Goal: Information Seeking & Learning: Learn about a topic

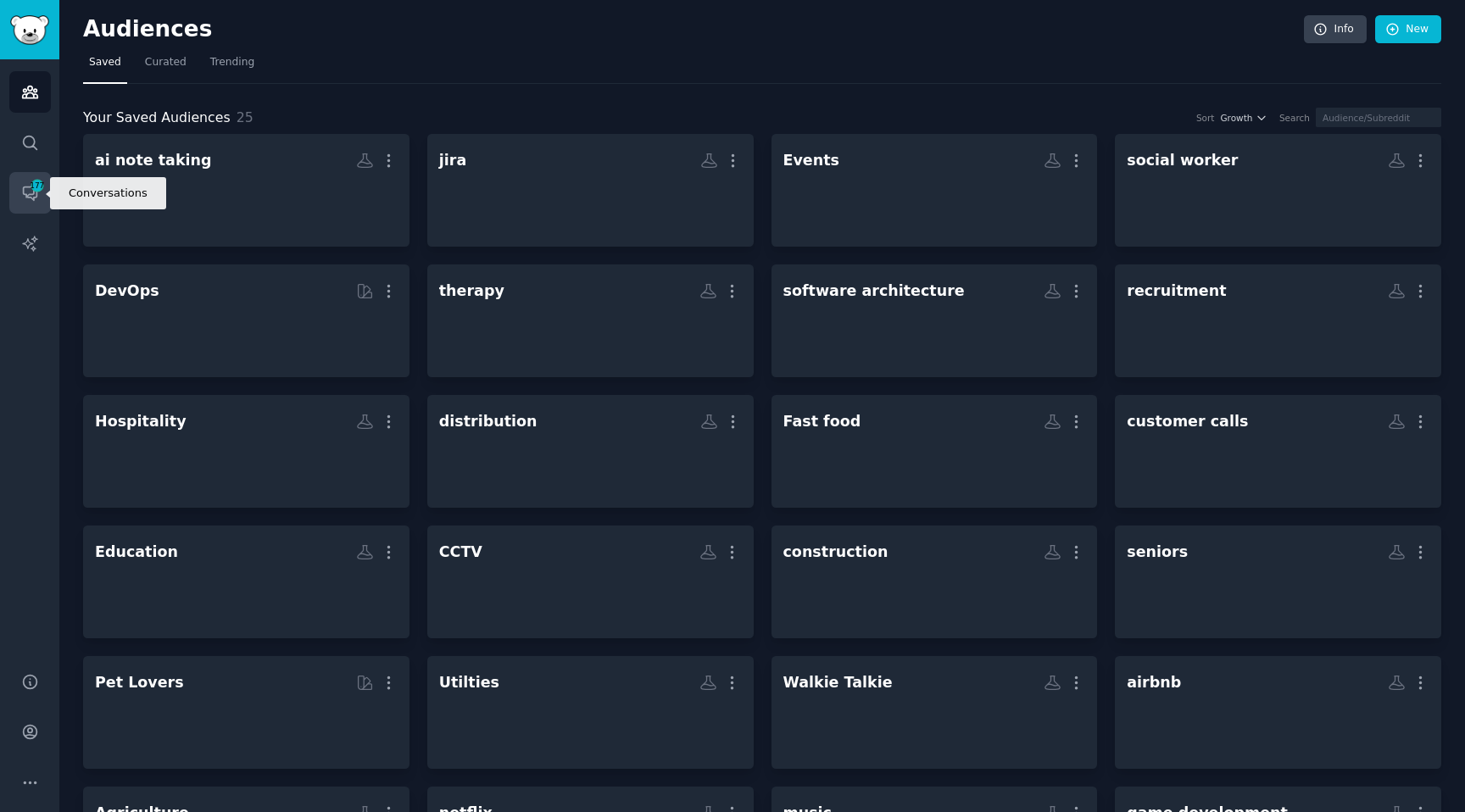
click at [14, 175] on link "Conversations 177" at bounding box center [31, 193] width 42 height 42
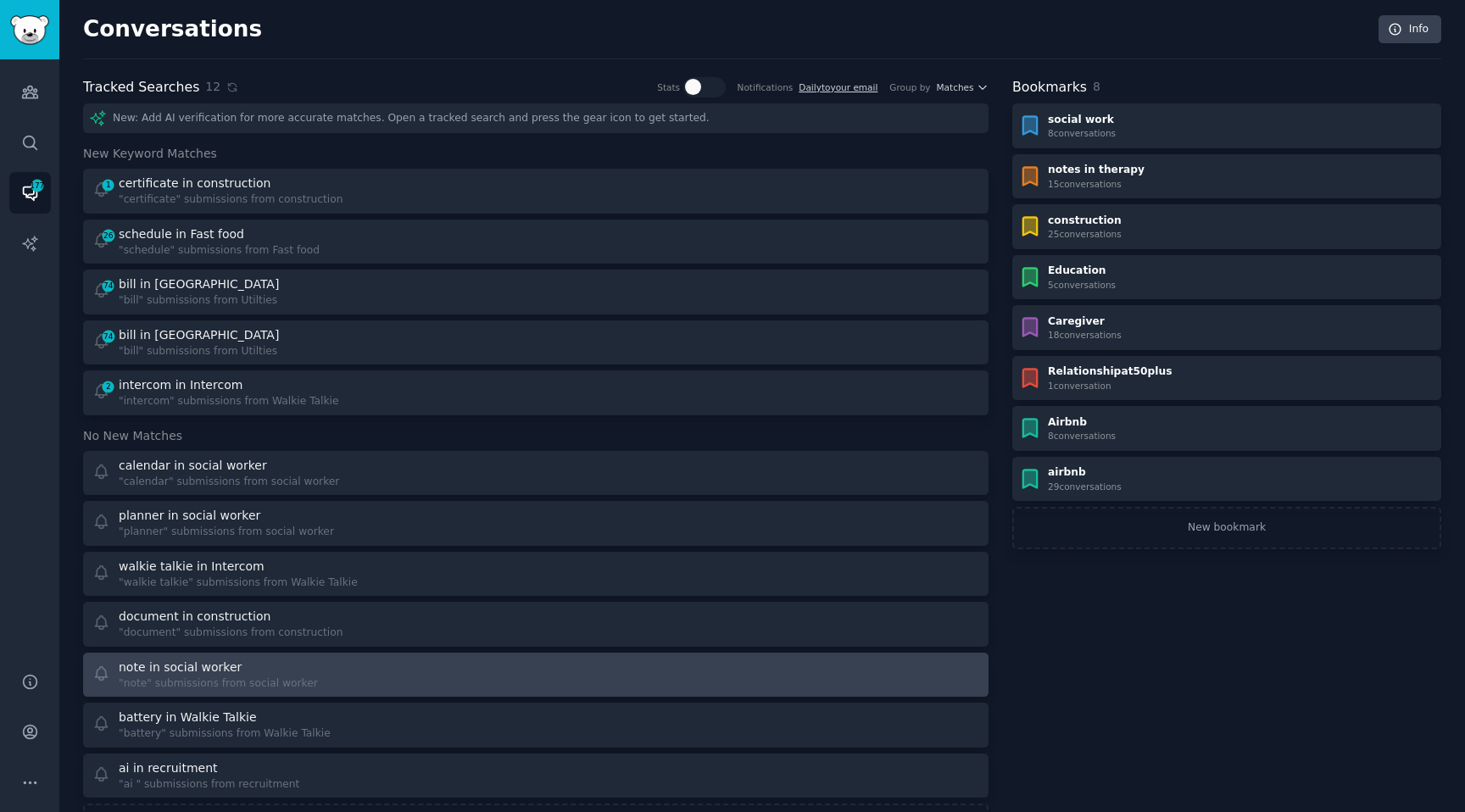
click at [204, 658] on div "note in social worker" at bounding box center [180, 667] width 123 height 17
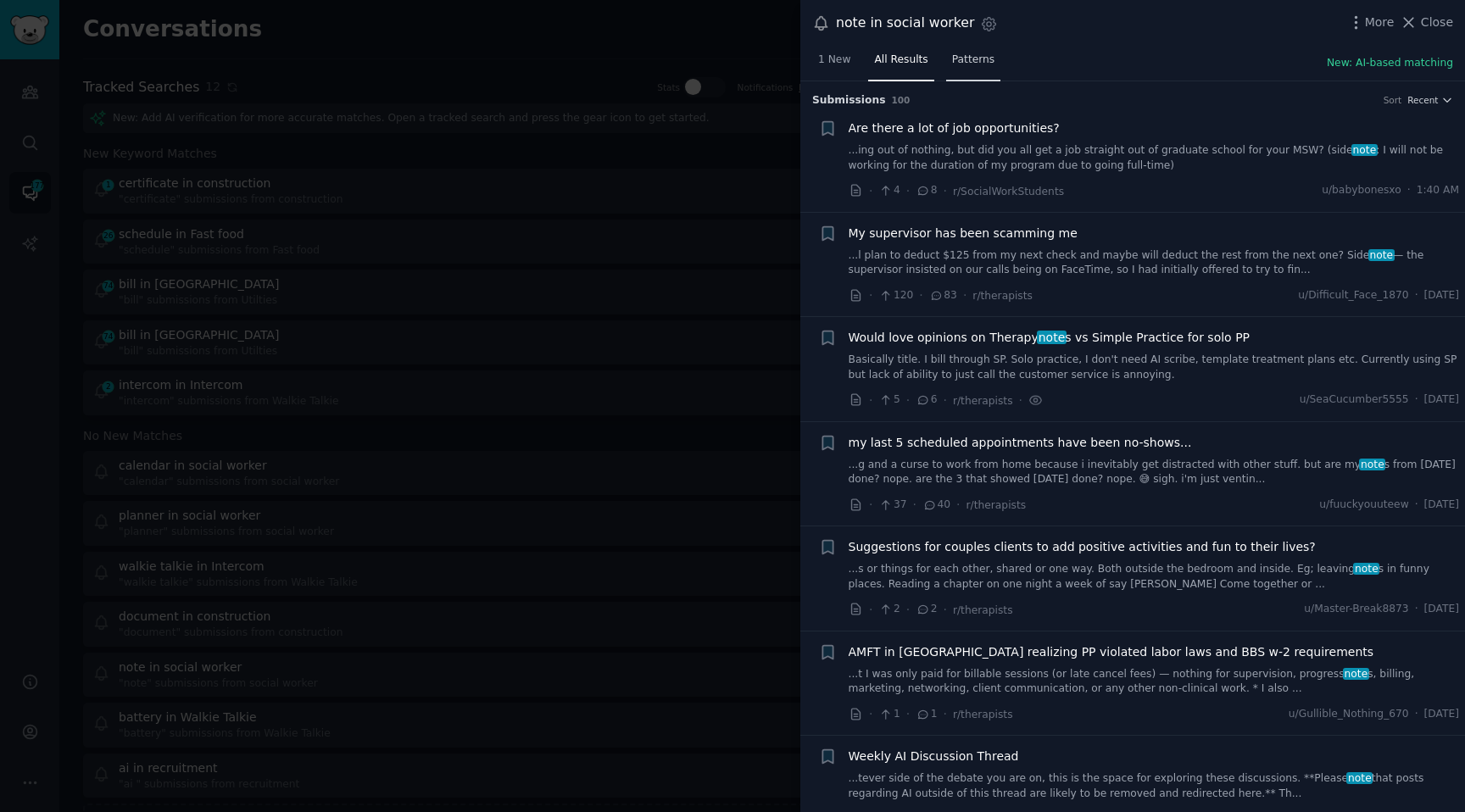
click at [985, 61] on span "Patterns" at bounding box center [973, 59] width 43 height 15
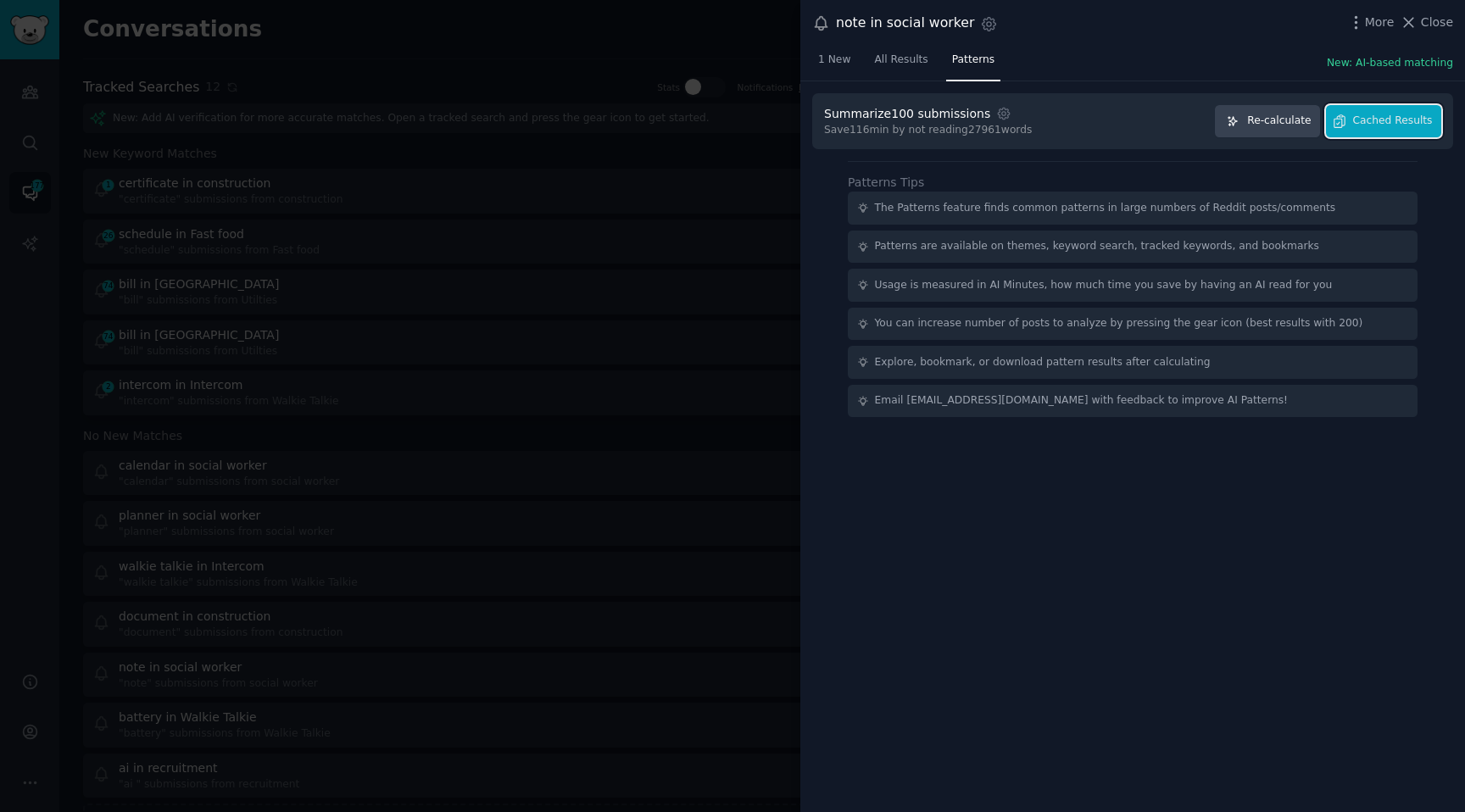
drag, startPoint x: 1364, startPoint y: 127, endPoint x: 1273, endPoint y: 116, distance: 91.7
click at [1274, 117] on div "Re-calculate Cached Results" at bounding box center [1327, 121] width 226 height 33
click at [1273, 116] on span "Re-calculate" at bounding box center [1278, 120] width 64 height 15
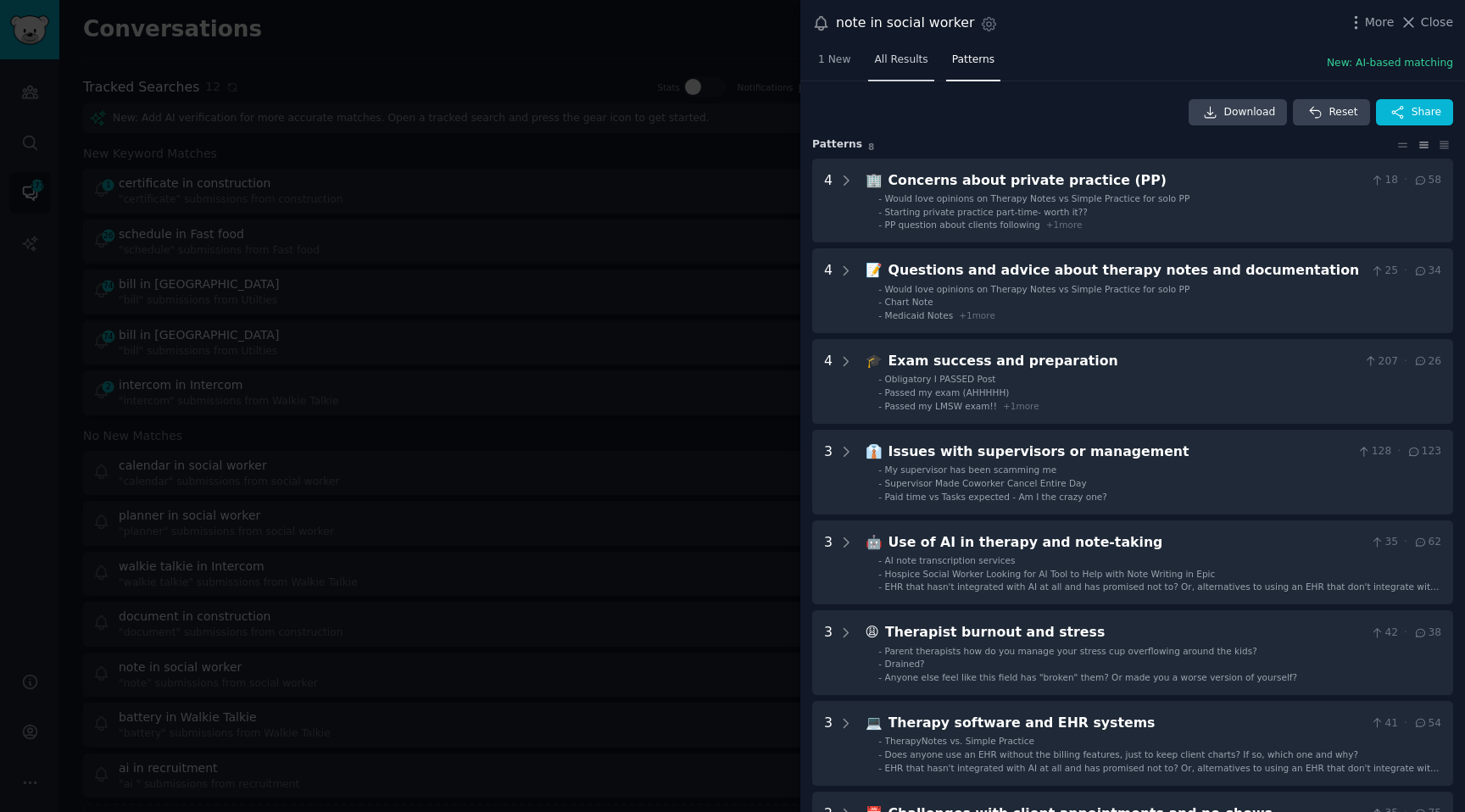
click at [891, 65] on span "All Results" at bounding box center [900, 59] width 53 height 15
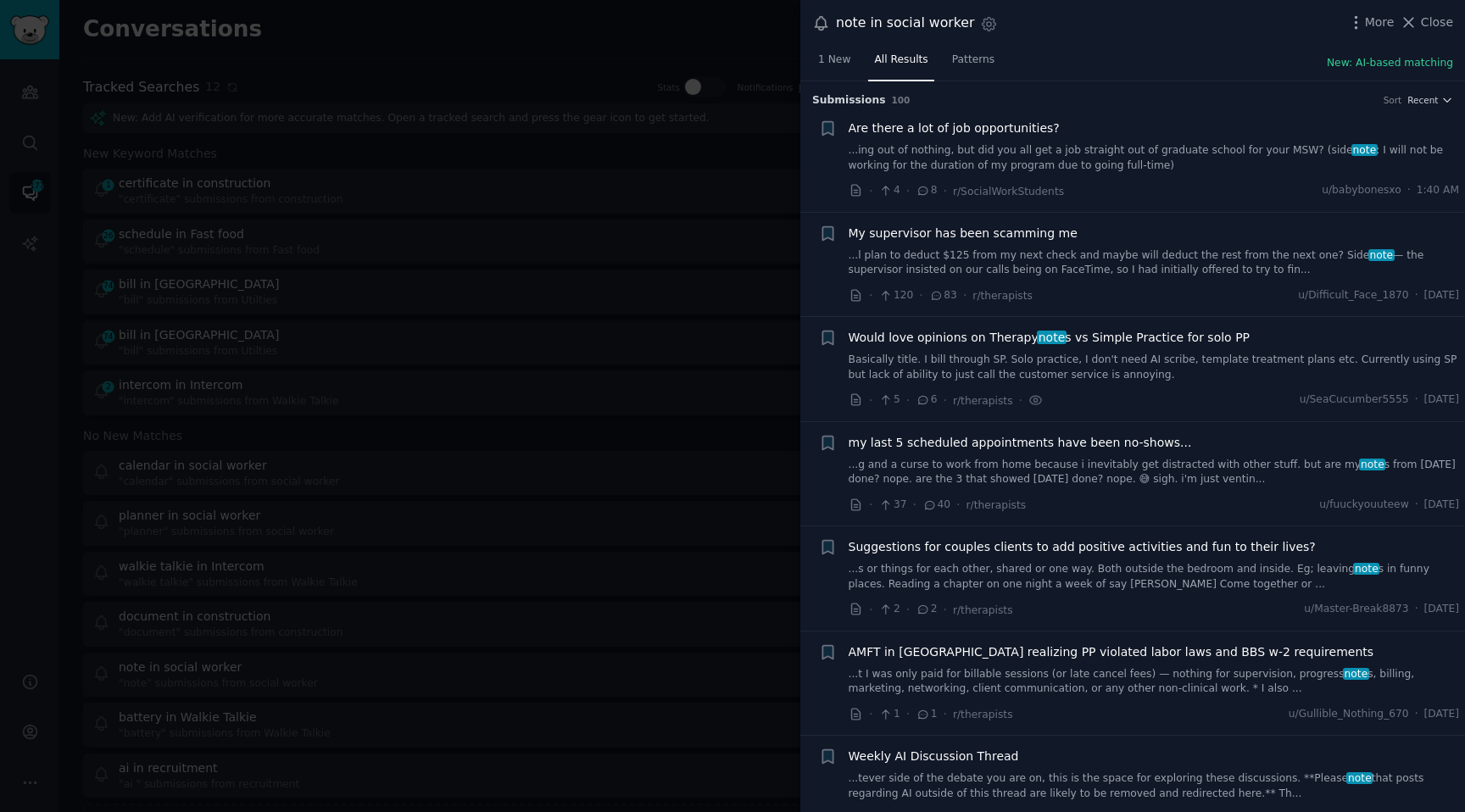
click at [480, 135] on div at bounding box center [732, 406] width 1465 height 812
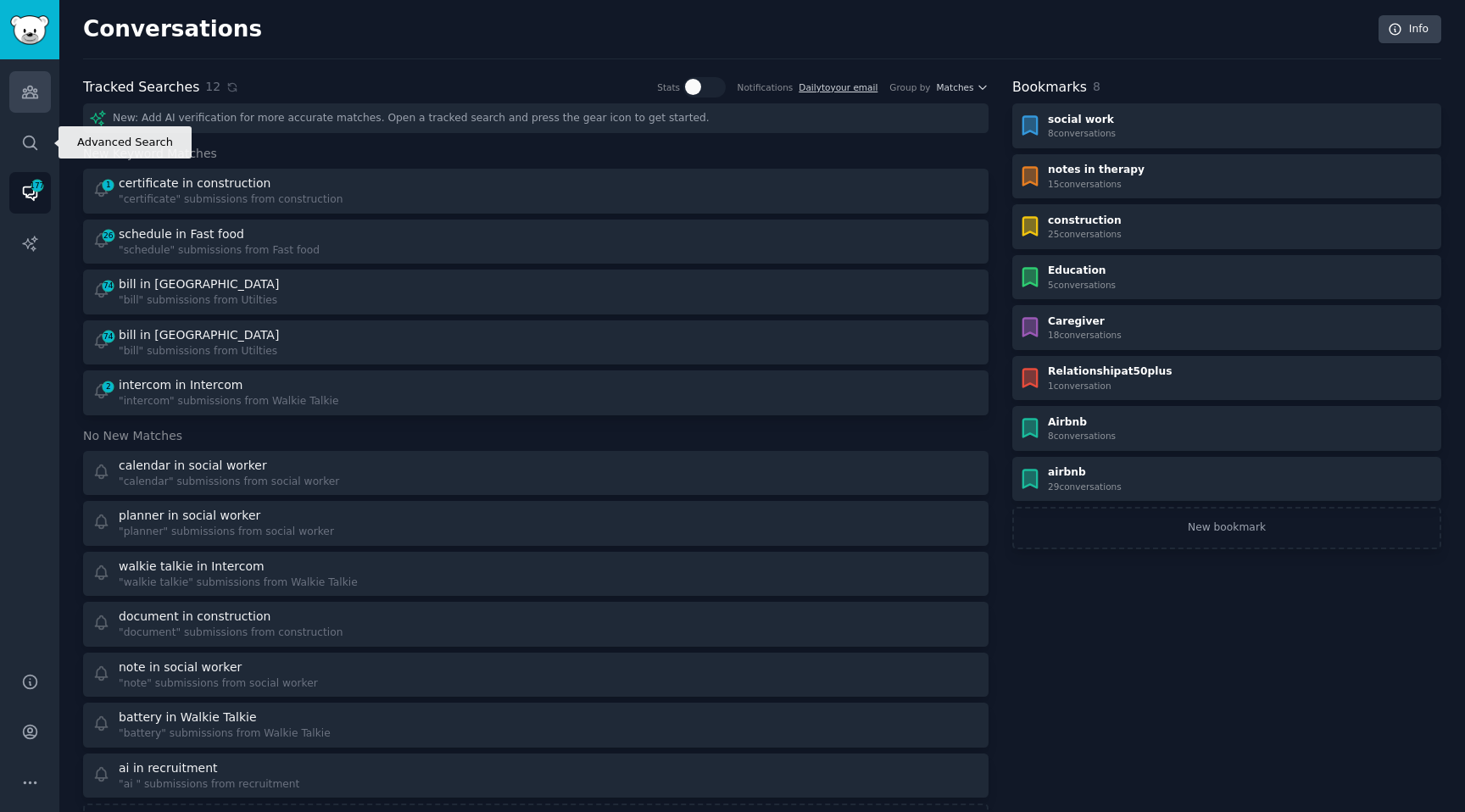
click at [40, 107] on link "Audiences" at bounding box center [31, 93] width 42 height 42
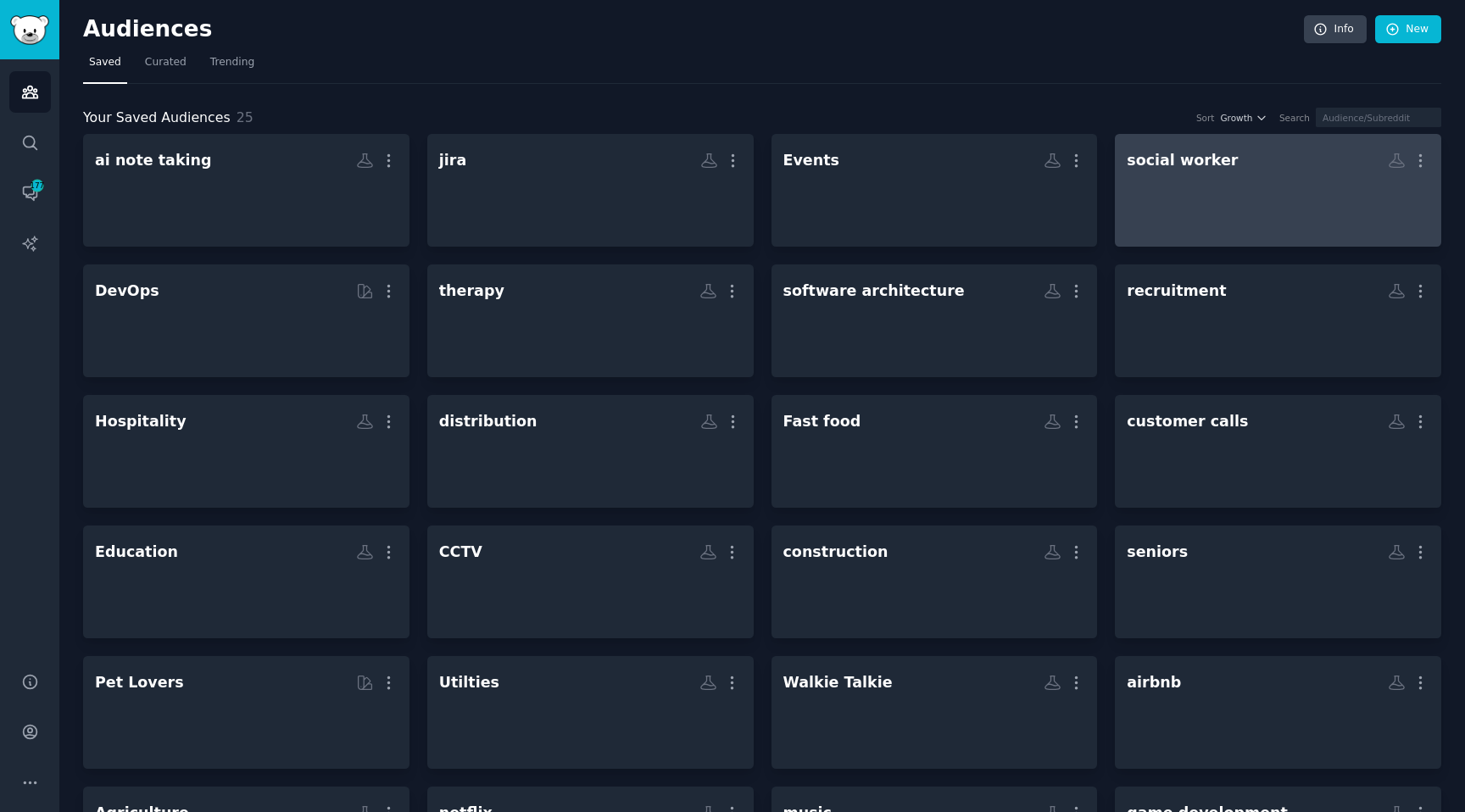
click at [1115, 162] on link "social worker More" at bounding box center [1278, 189] width 327 height 113
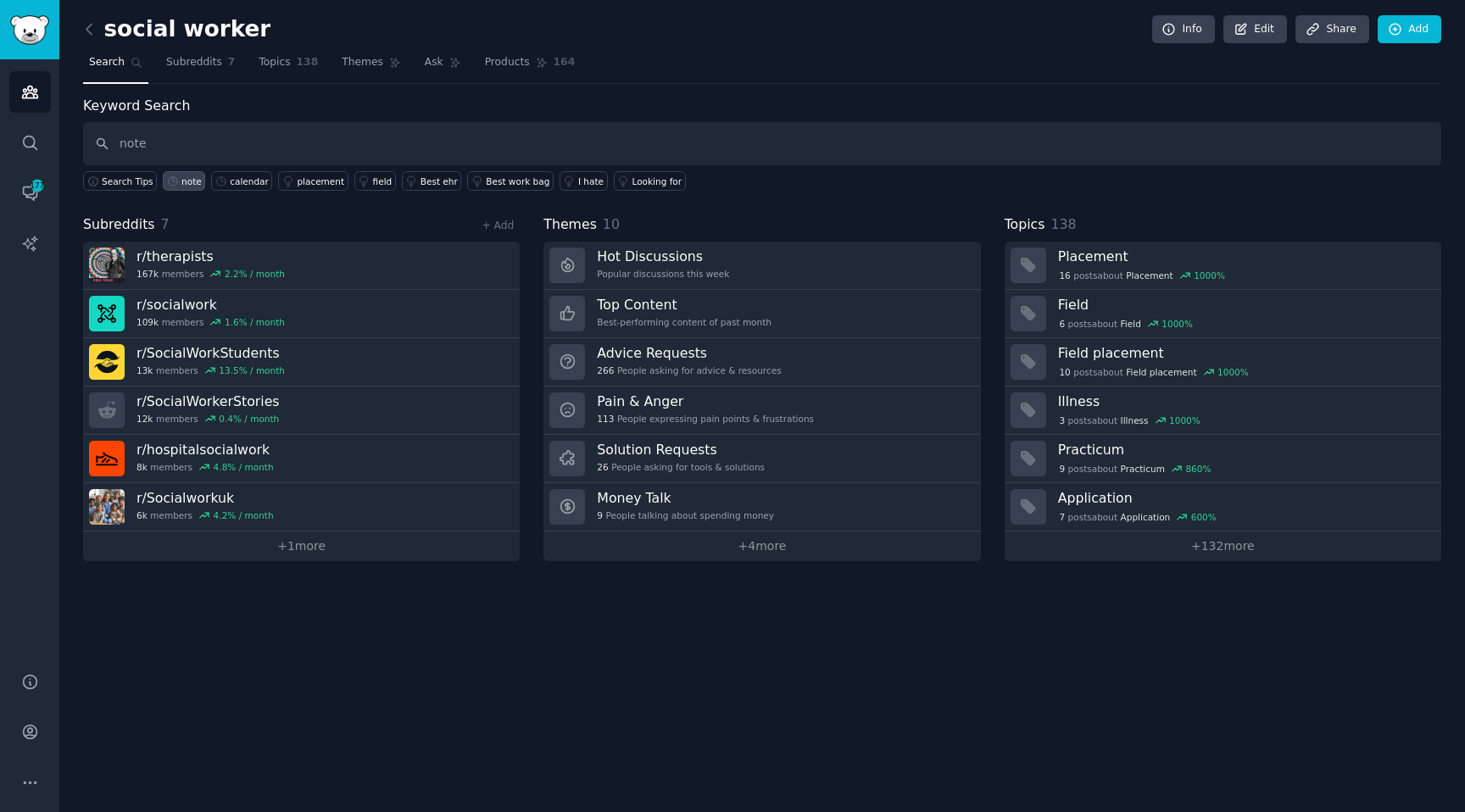
type input "note"
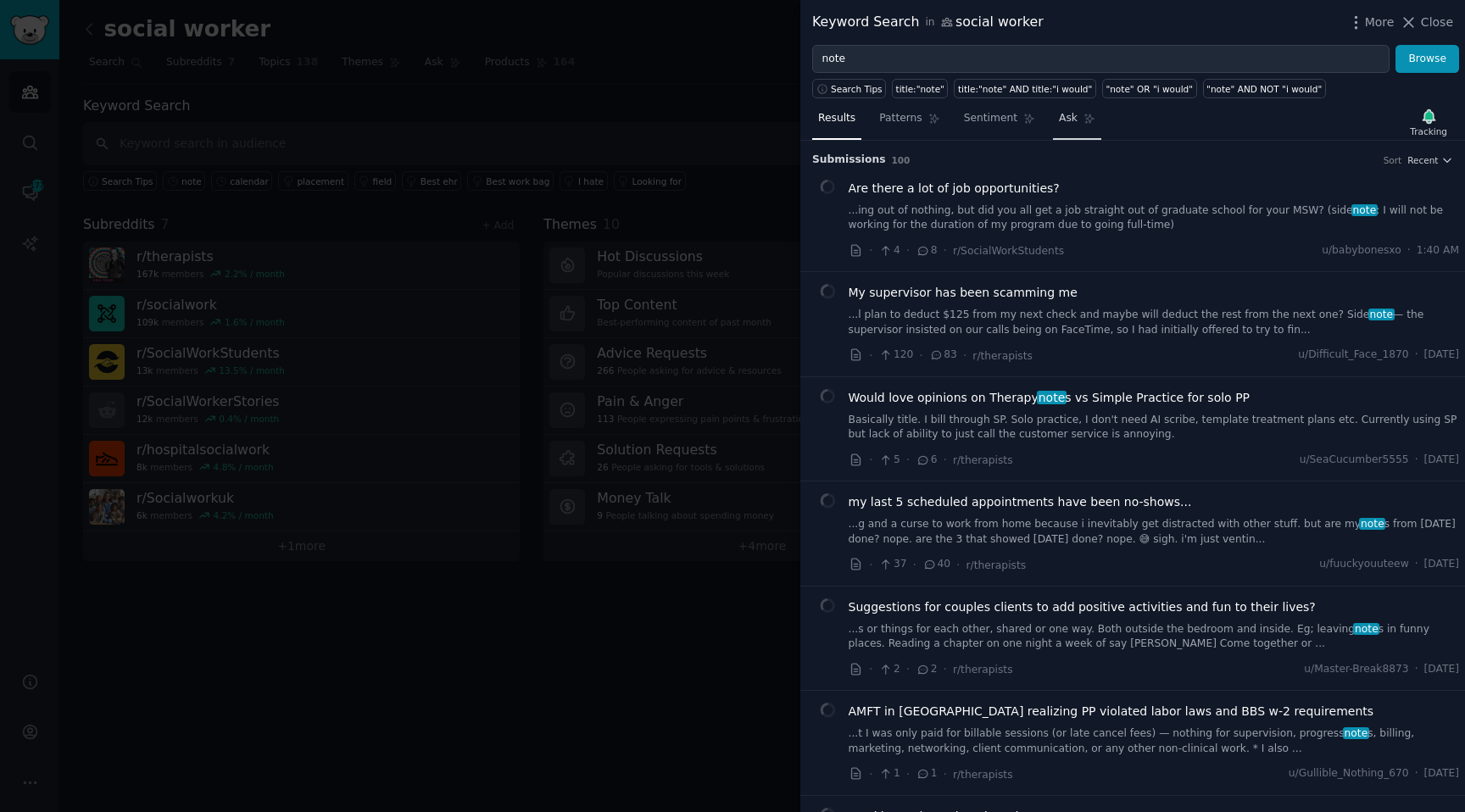
click at [1083, 120] on icon at bounding box center [1090, 119] width 12 height 12
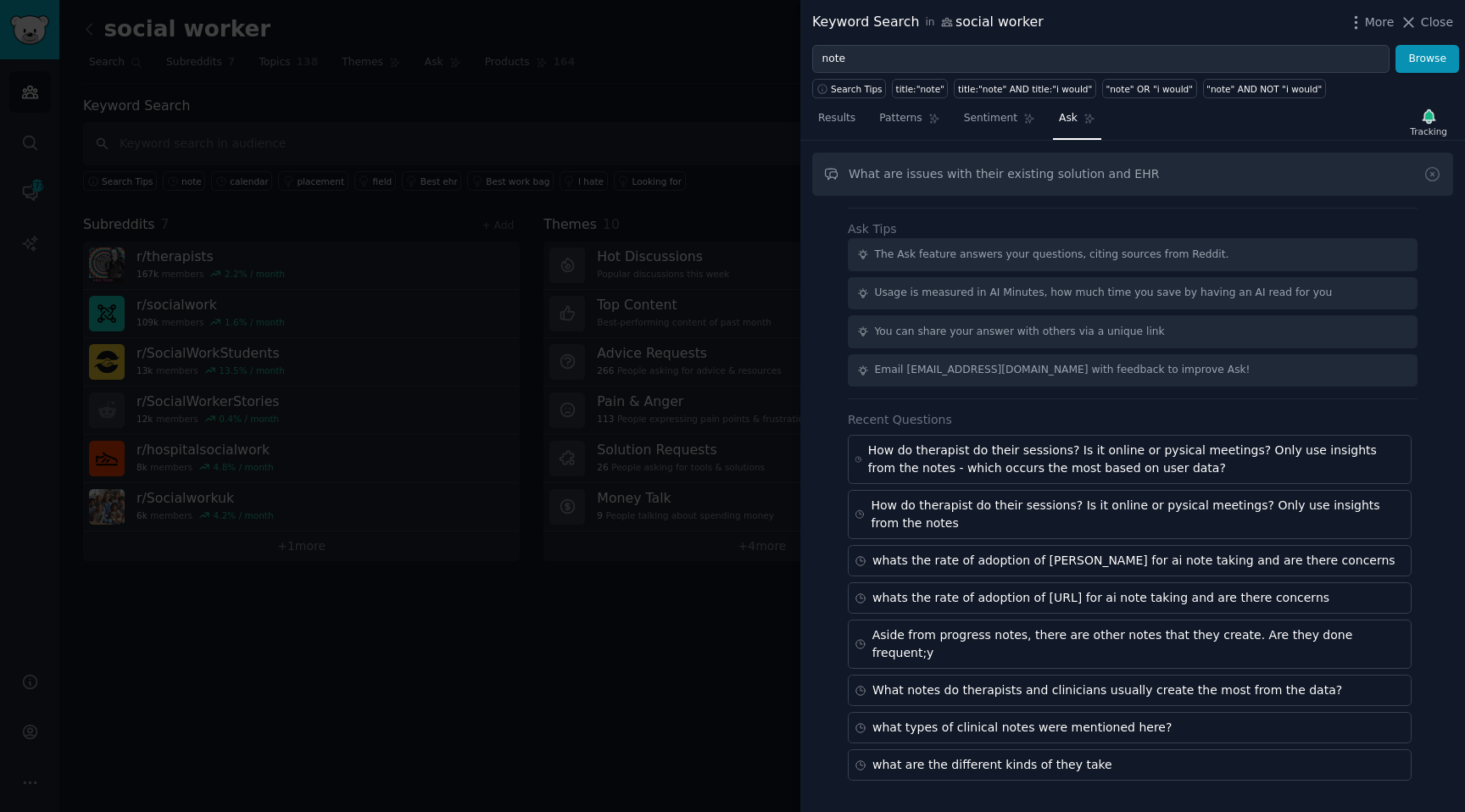
type input "What are issues with their existing solution and EHR"
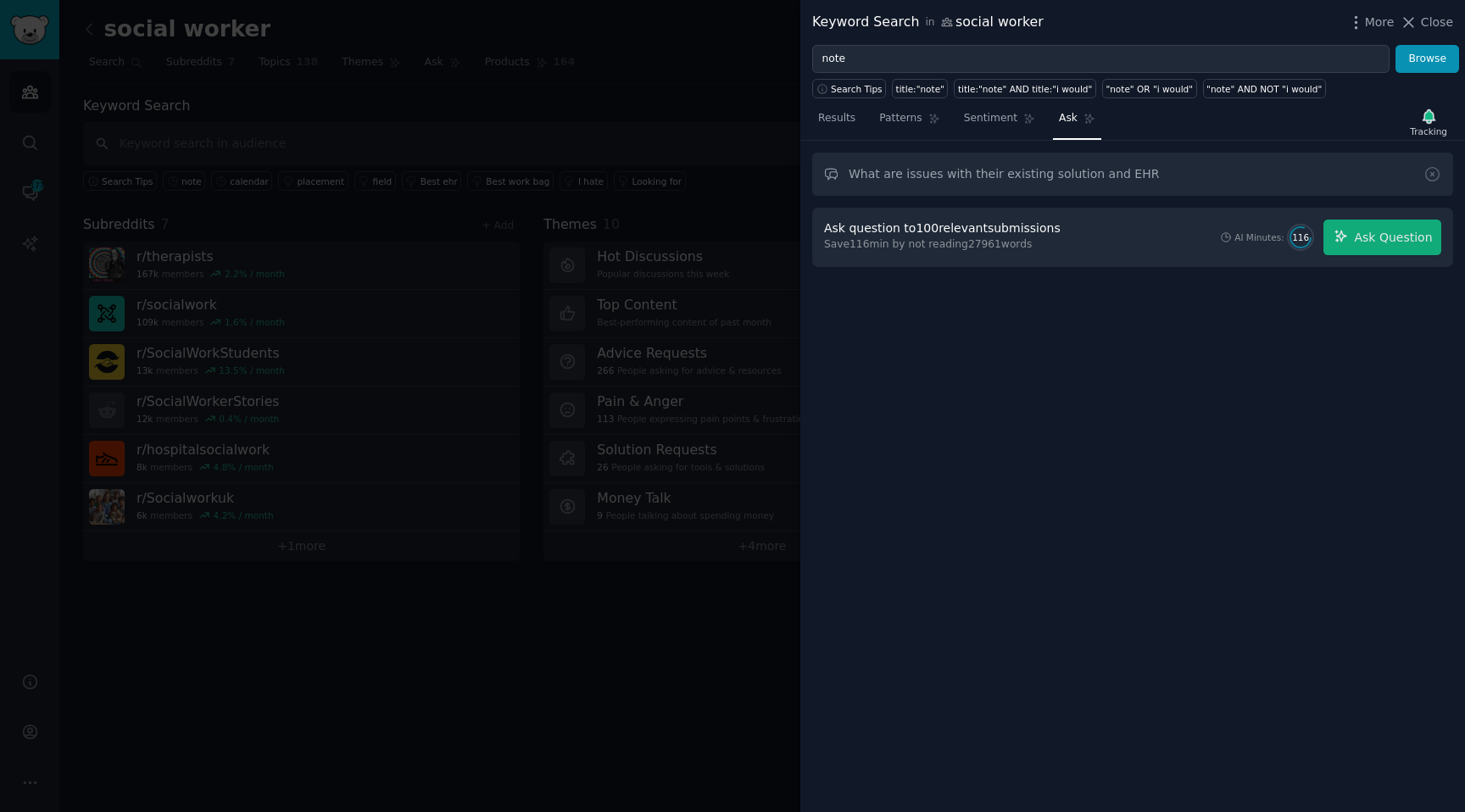
click at [1347, 217] on div "Ask question to 100 relevant submissions Save 116 min by not reading 27961 word…" at bounding box center [1132, 237] width 641 height 59
click at [1349, 226] on button "Ask Question" at bounding box center [1382, 237] width 118 height 36
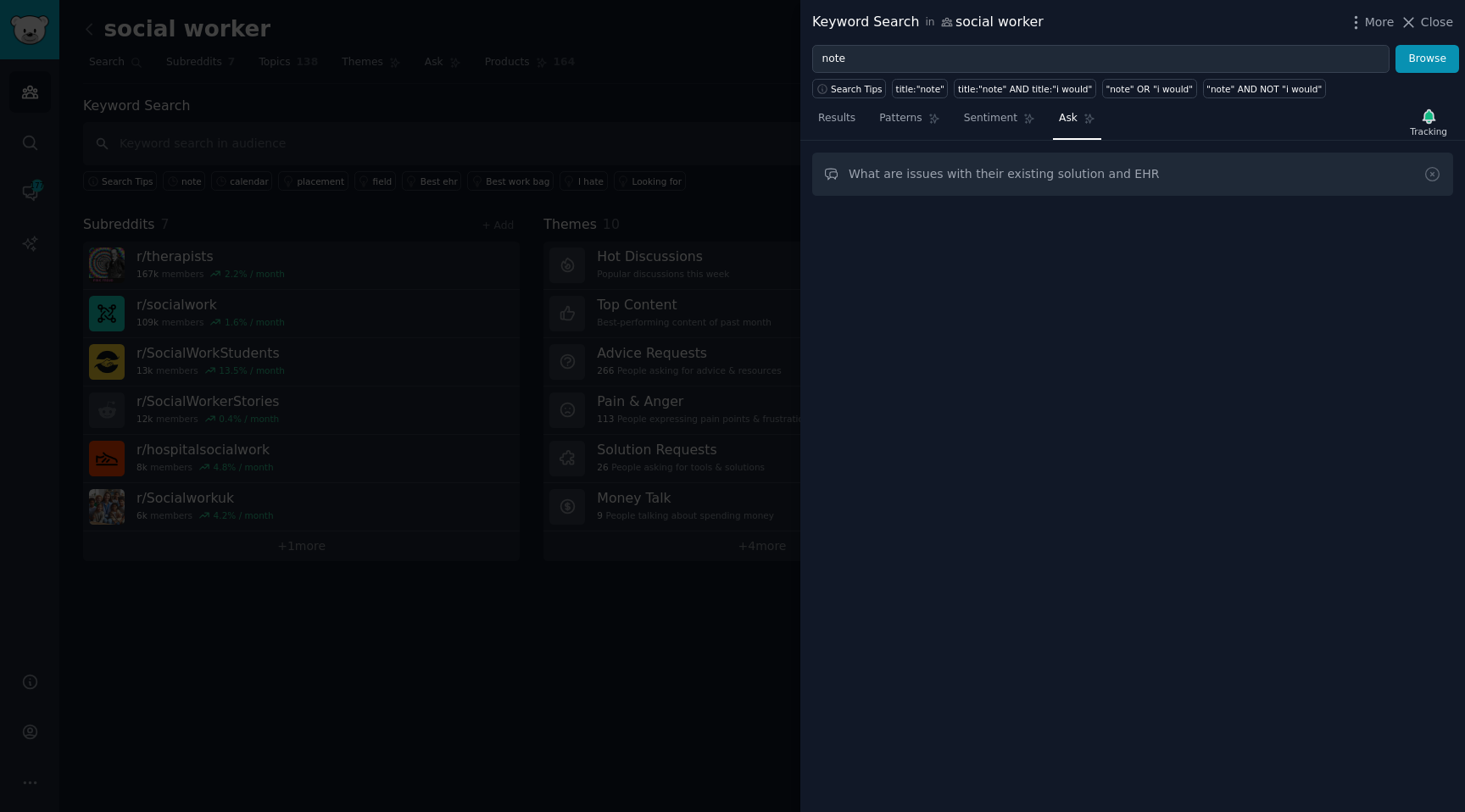
click at [1349, 233] on div at bounding box center [1132, 290] width 617 height 142
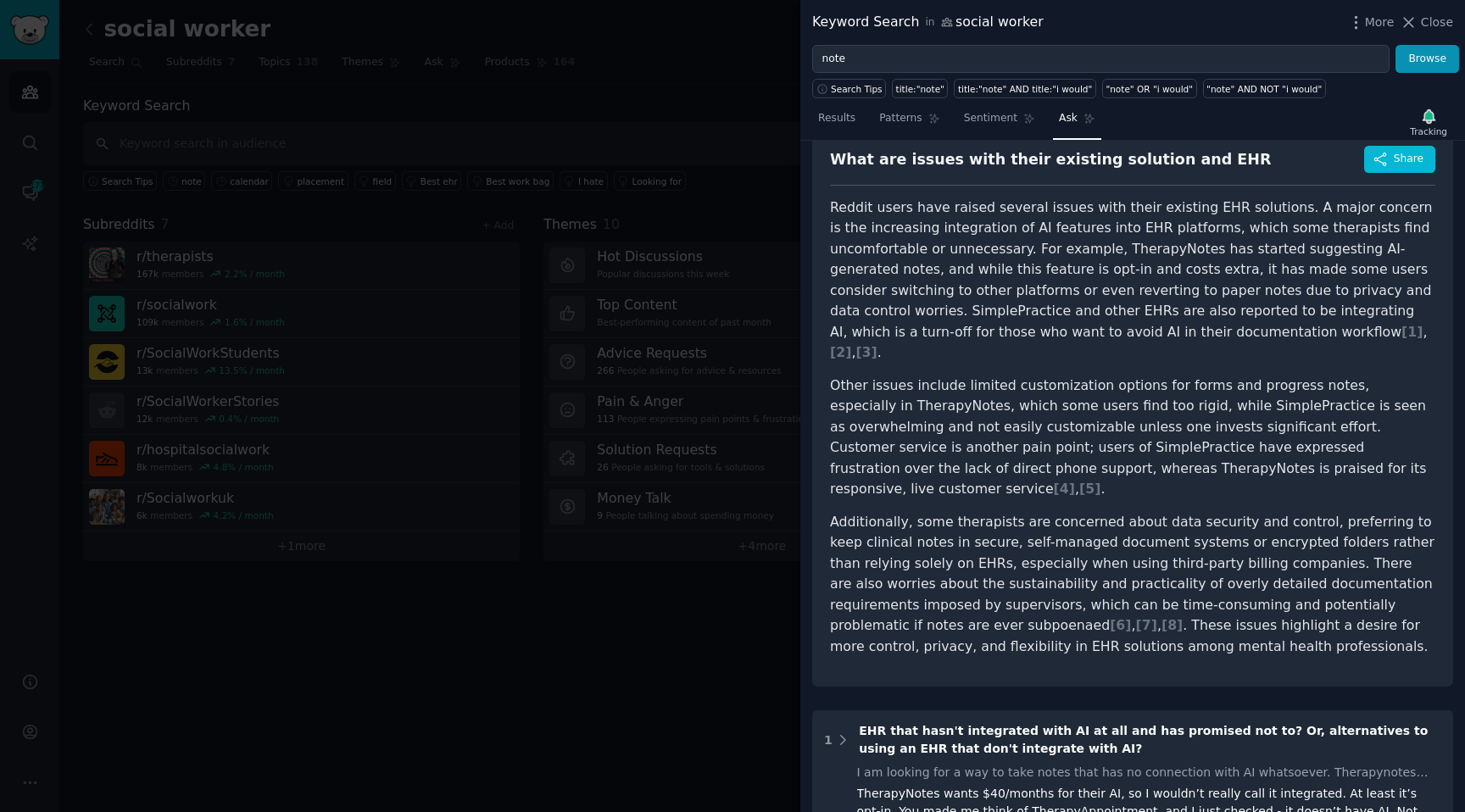
scroll to position [85, 0]
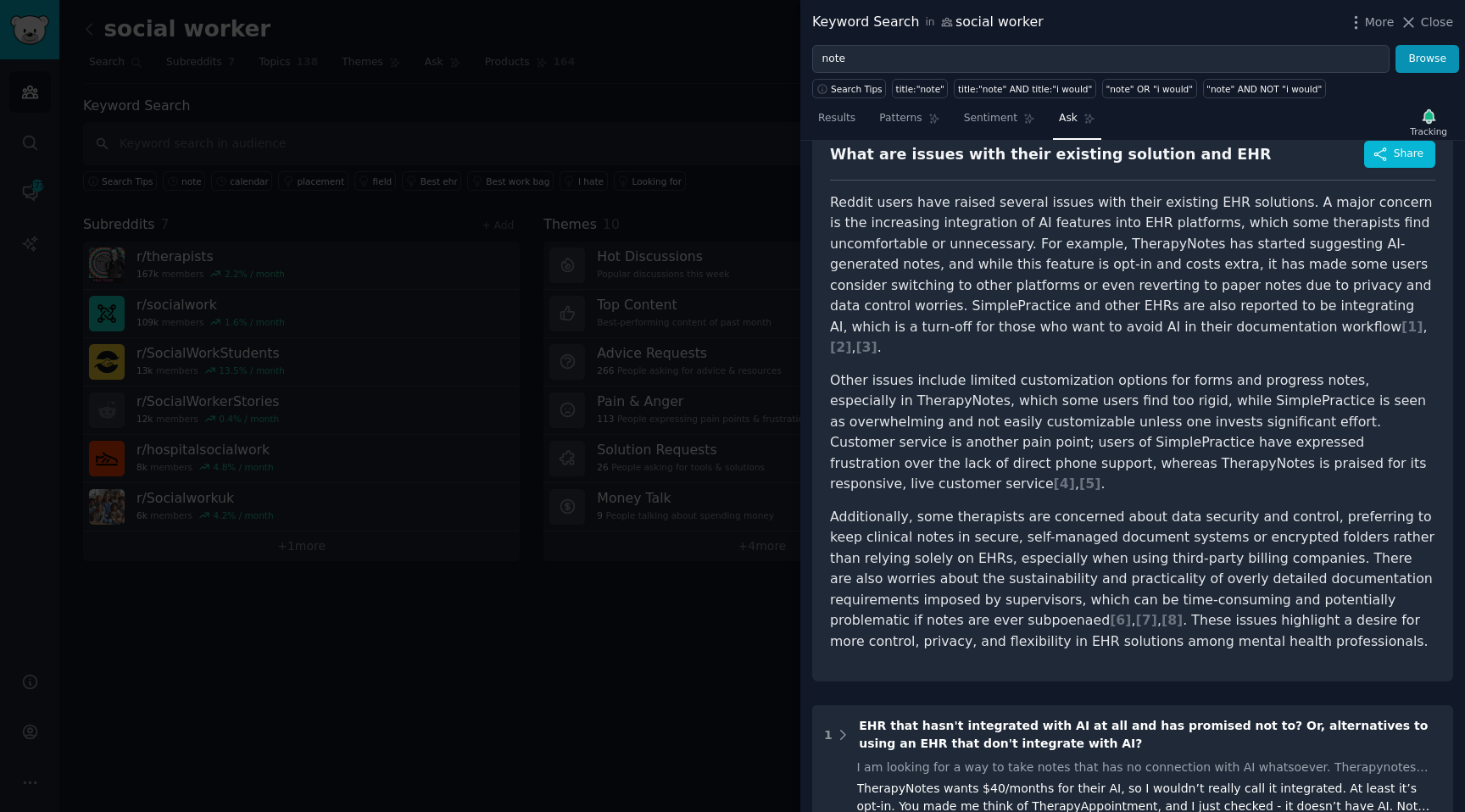
click at [511, 367] on div at bounding box center [732, 406] width 1465 height 812
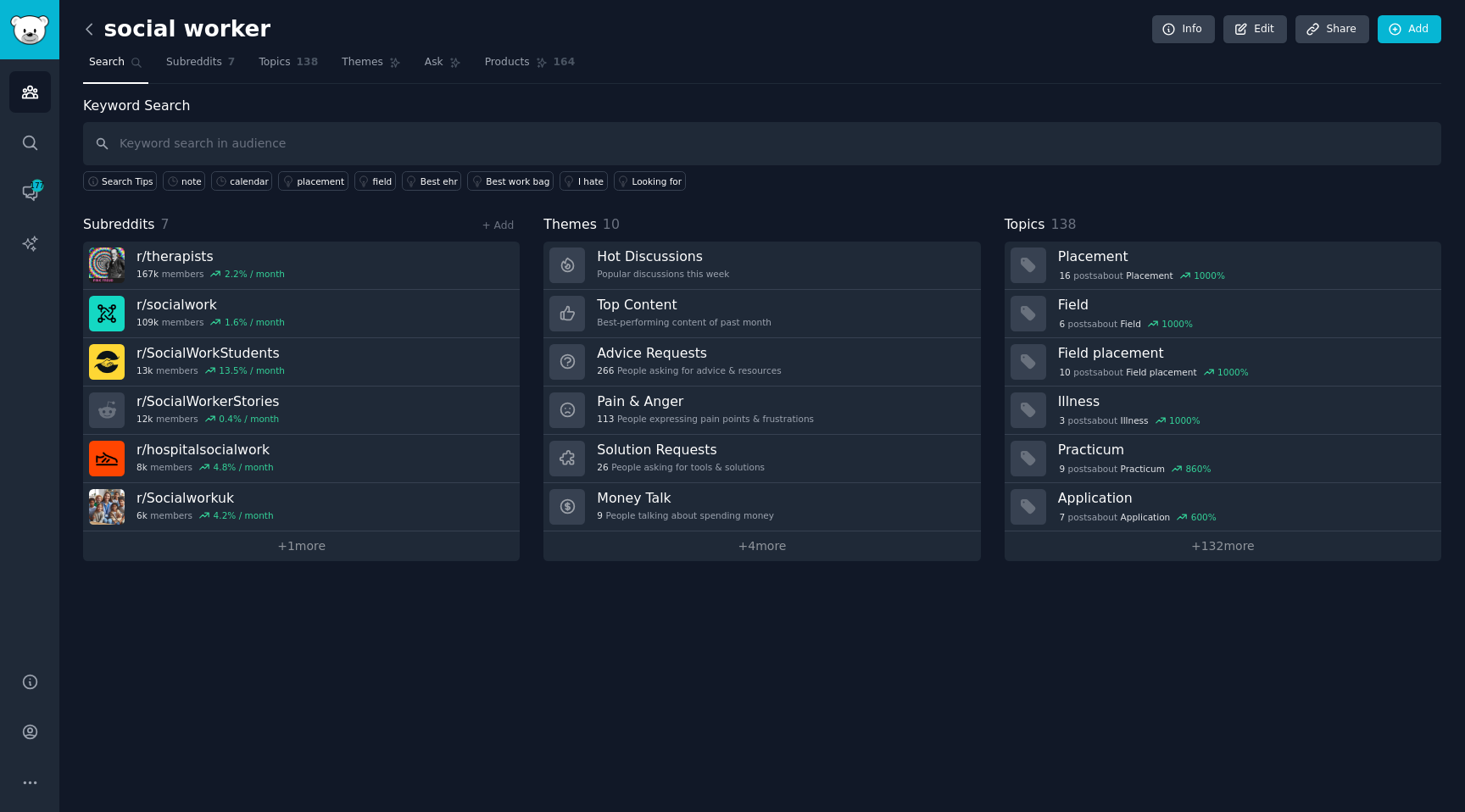
click at [88, 29] on icon at bounding box center [89, 29] width 17 height 17
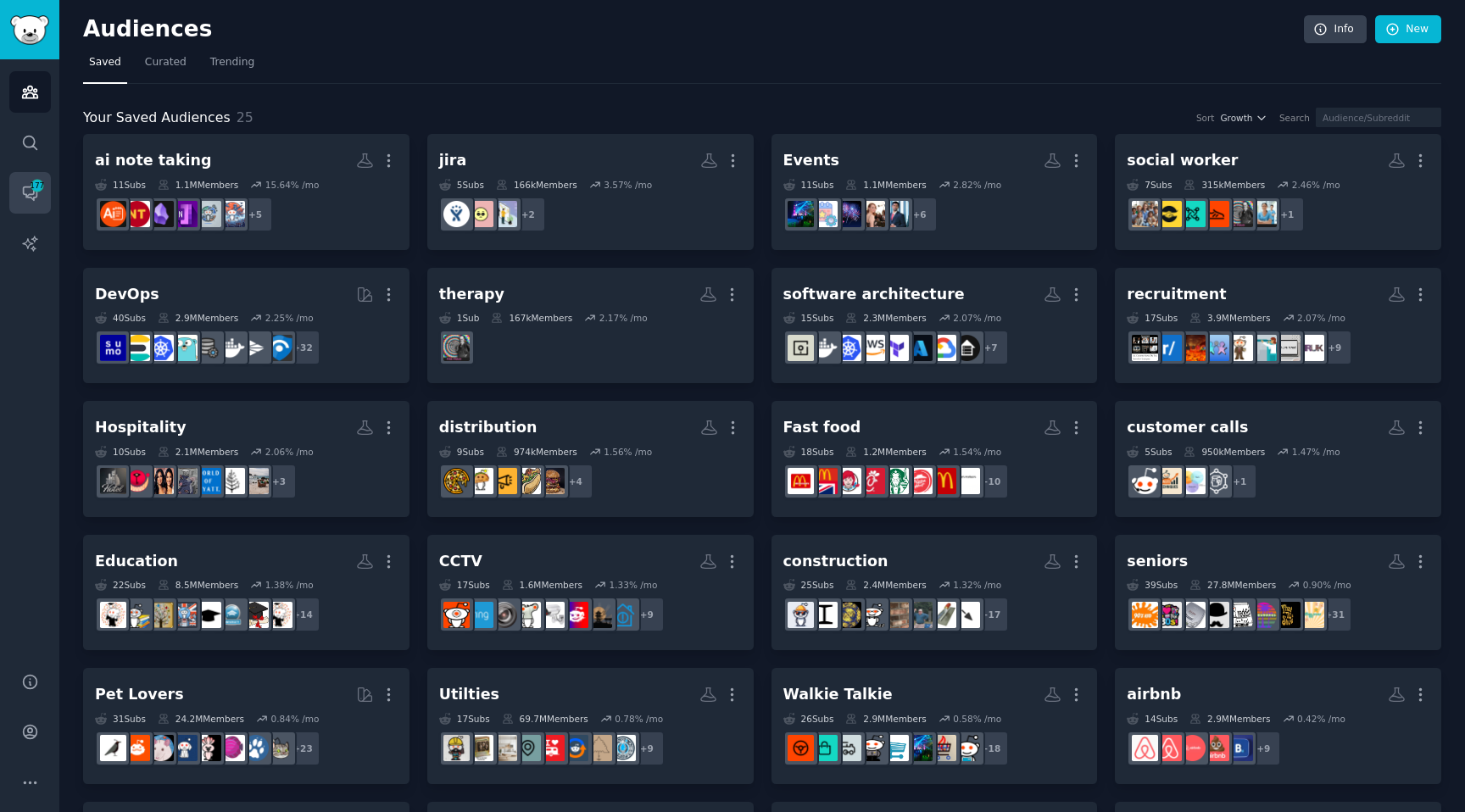
click at [50, 194] on link "Conversations 177" at bounding box center [31, 193] width 42 height 42
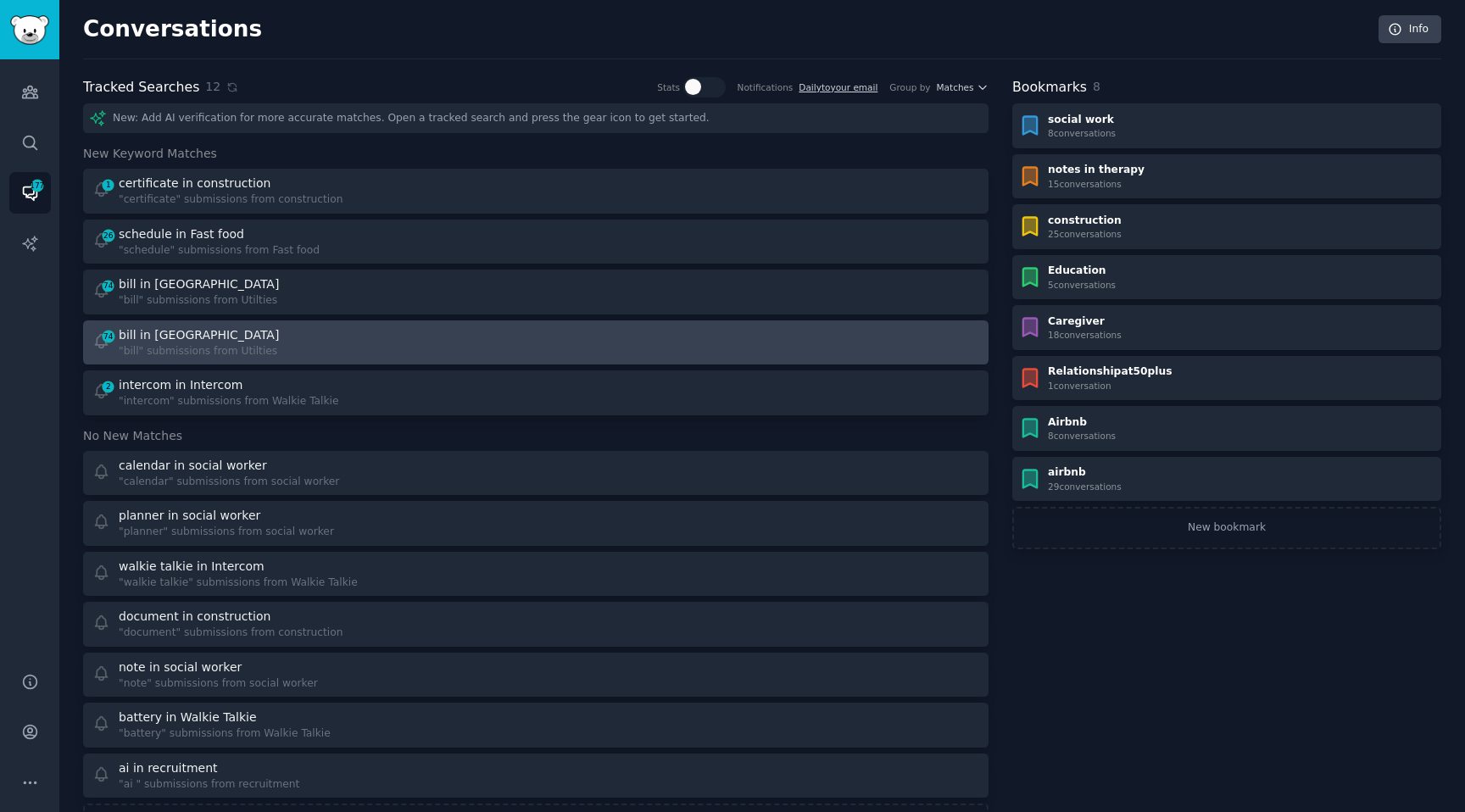
click at [175, 320] on link "74 bill in Utilties "bill" submissions from Utilties" at bounding box center [535, 342] width 905 height 45
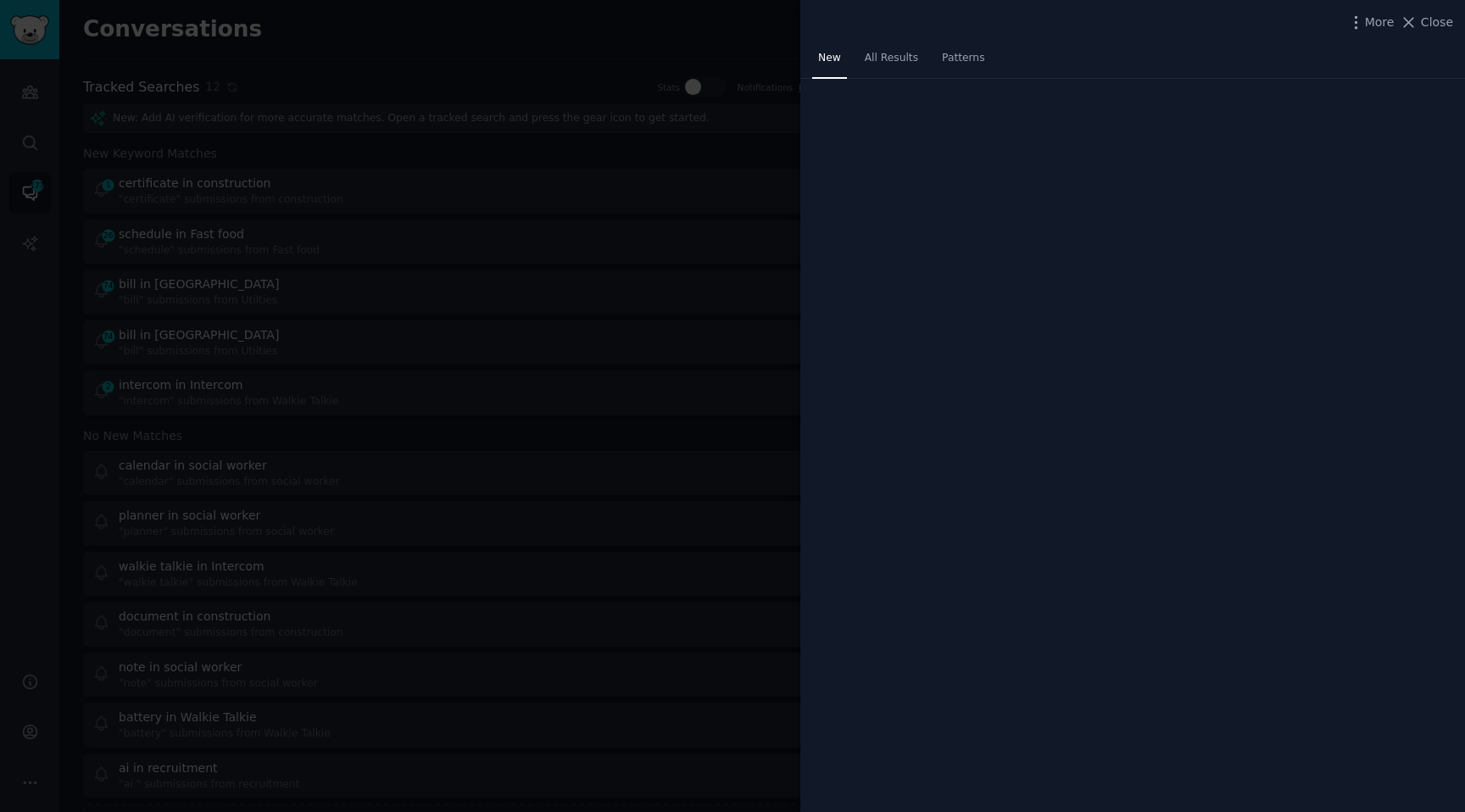
click at [185, 297] on div at bounding box center [732, 406] width 1465 height 812
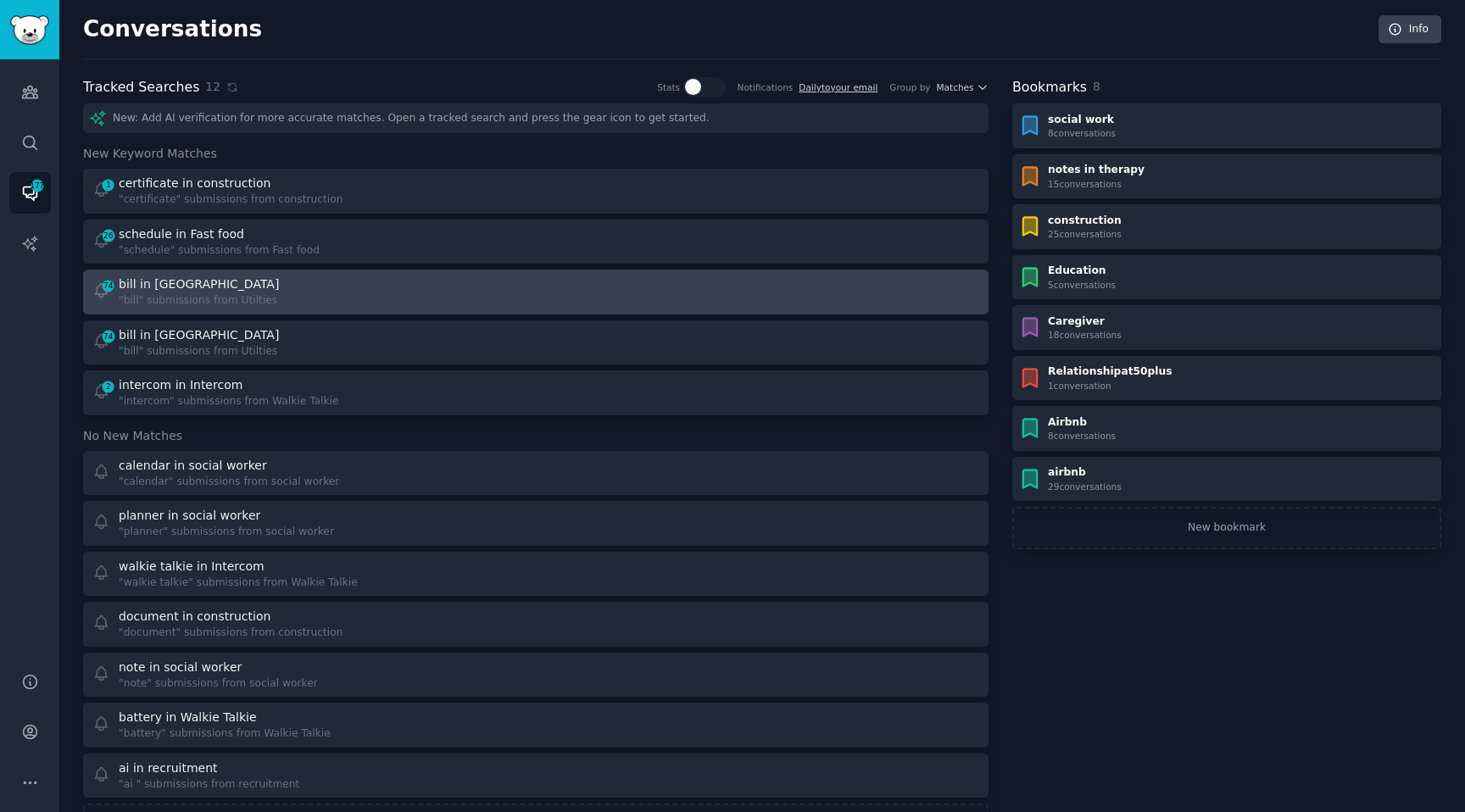
click at [201, 302] on div ""bill" submissions from Utilties" at bounding box center [200, 300] width 163 height 15
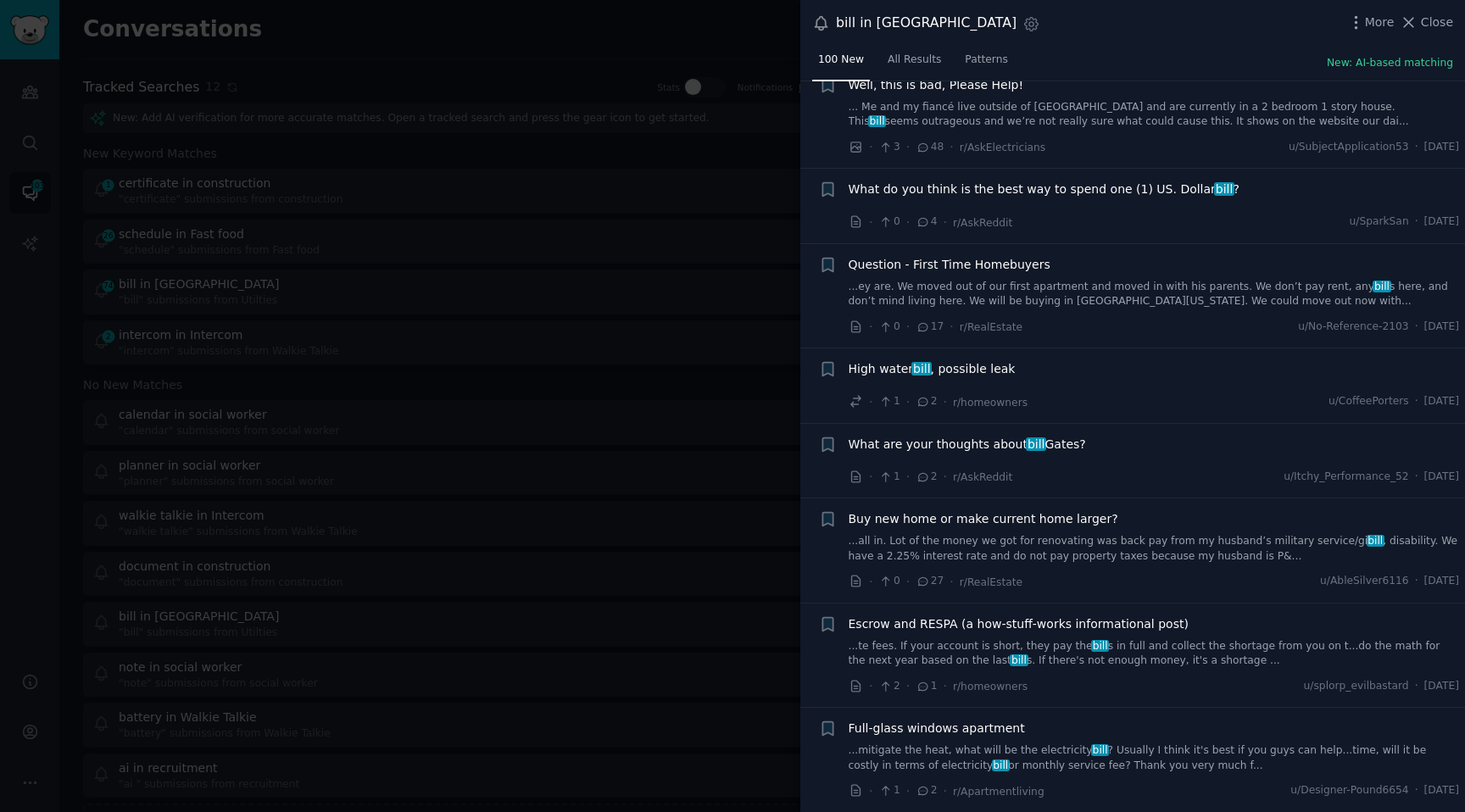
scroll to position [9209, 0]
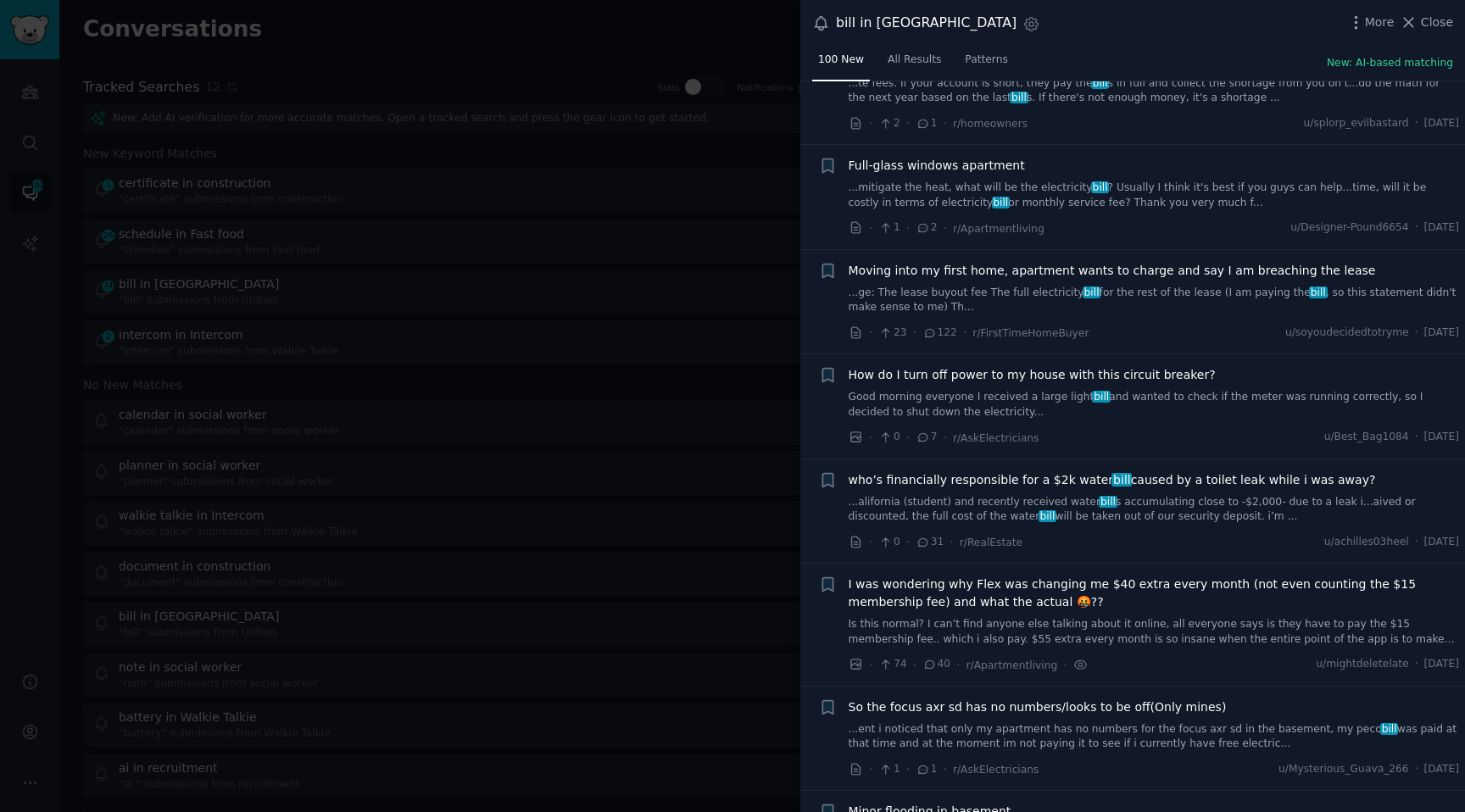
click at [641, 459] on div at bounding box center [732, 406] width 1465 height 812
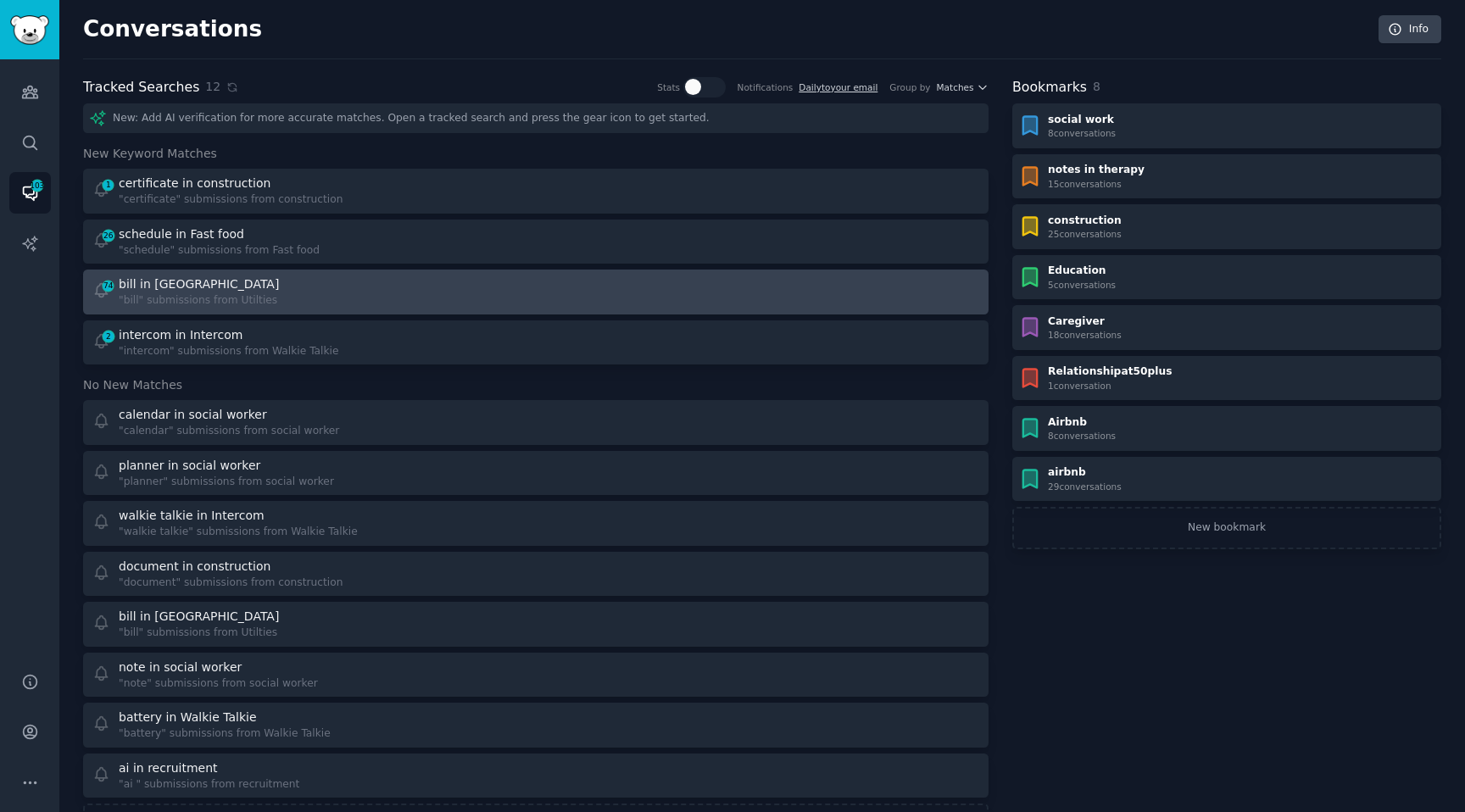
click at [280, 295] on div "74 bill in Utilties "bill" submissions from Utilties" at bounding box center [308, 292] width 432 height 33
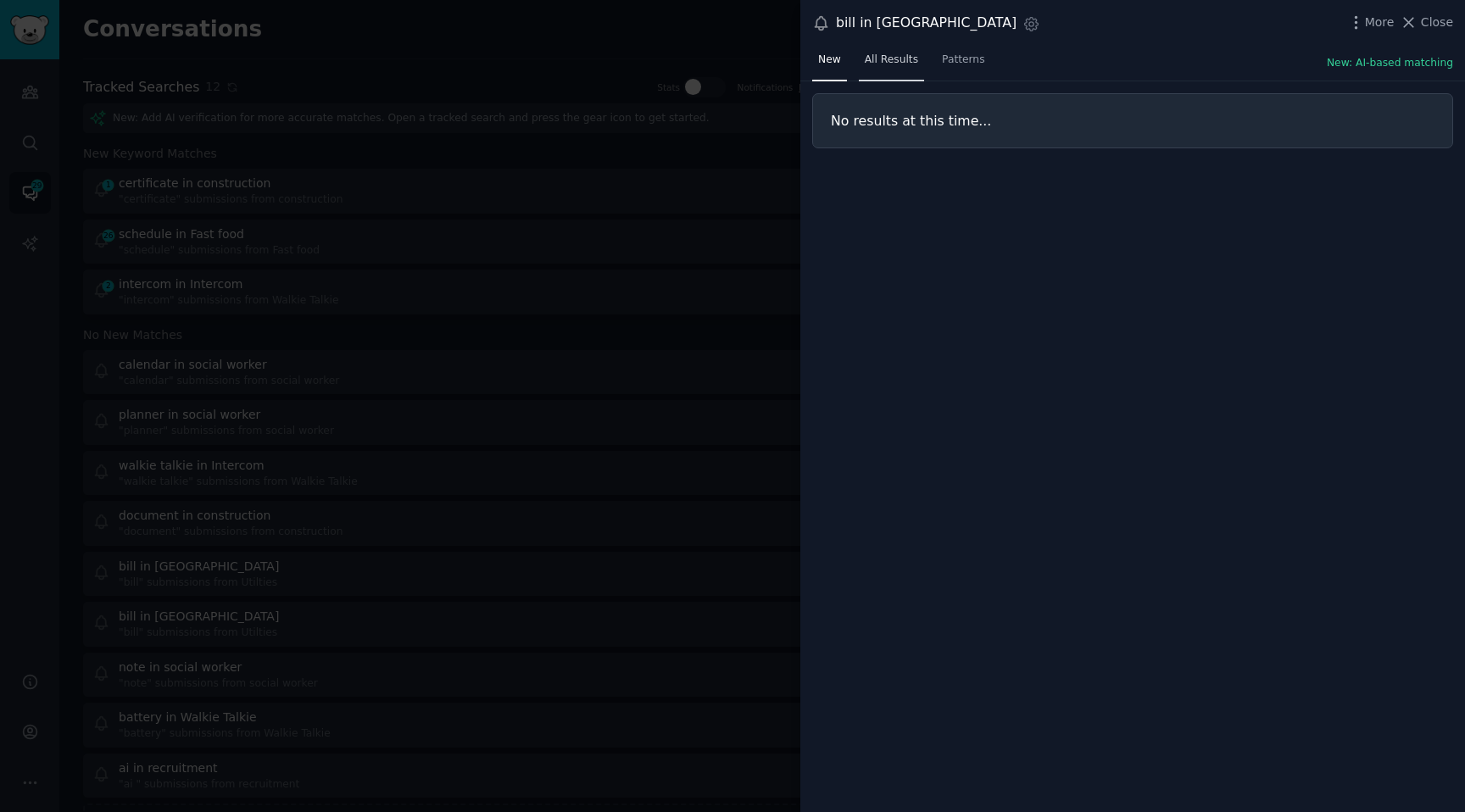
click at [872, 68] on link "All Results" at bounding box center [891, 64] width 65 height 35
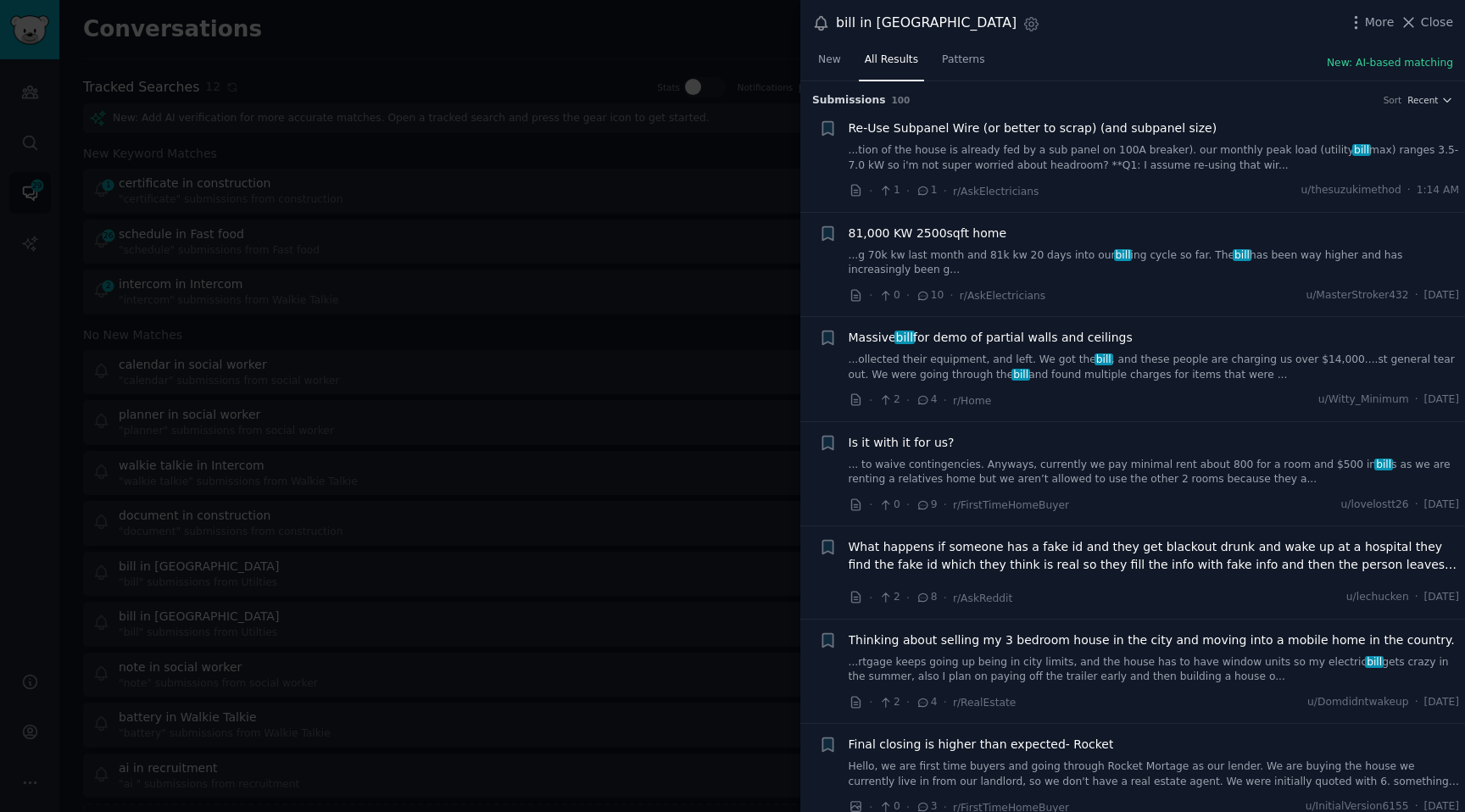
click at [696, 192] on div at bounding box center [732, 406] width 1465 height 812
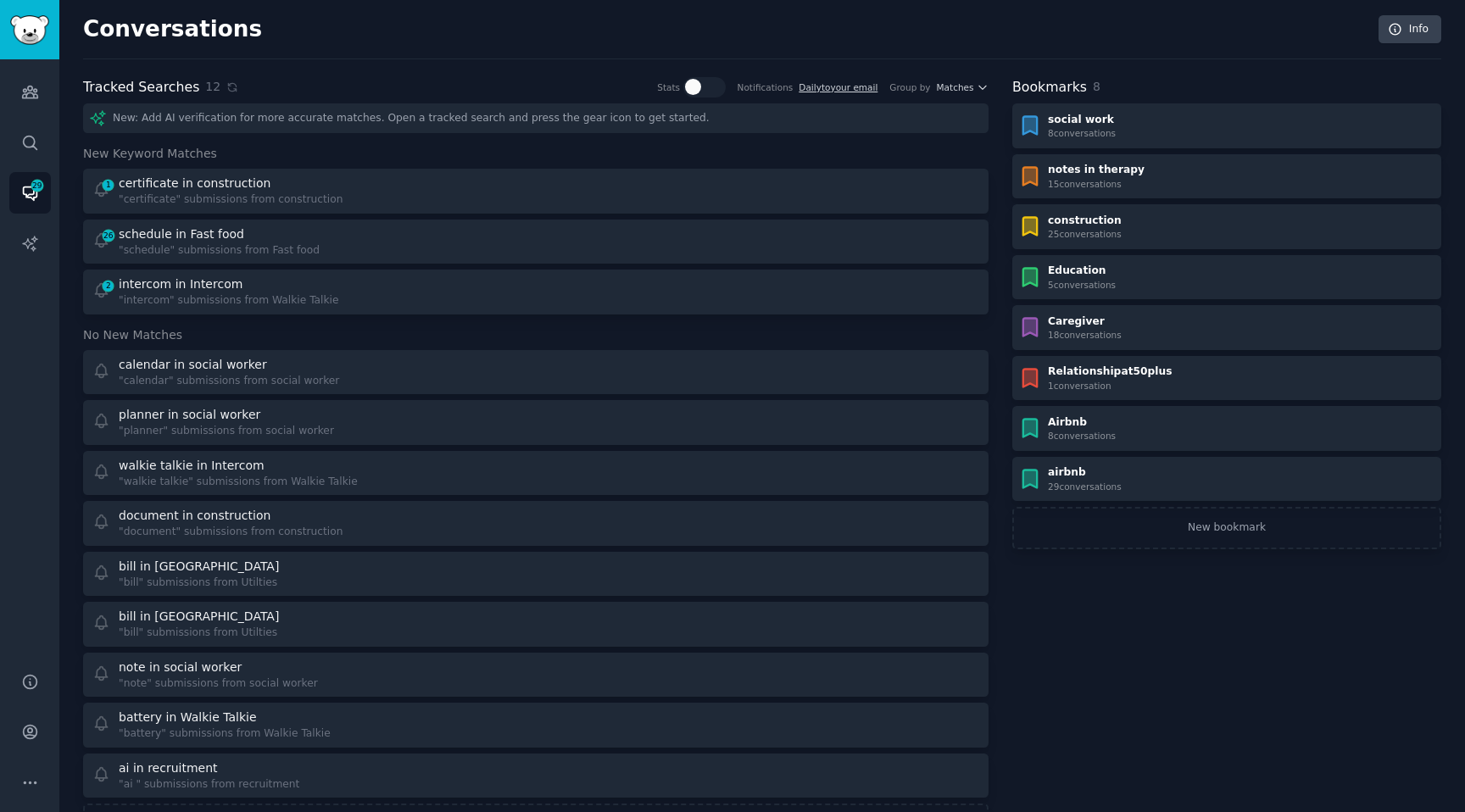
scroll to position [69, 0]
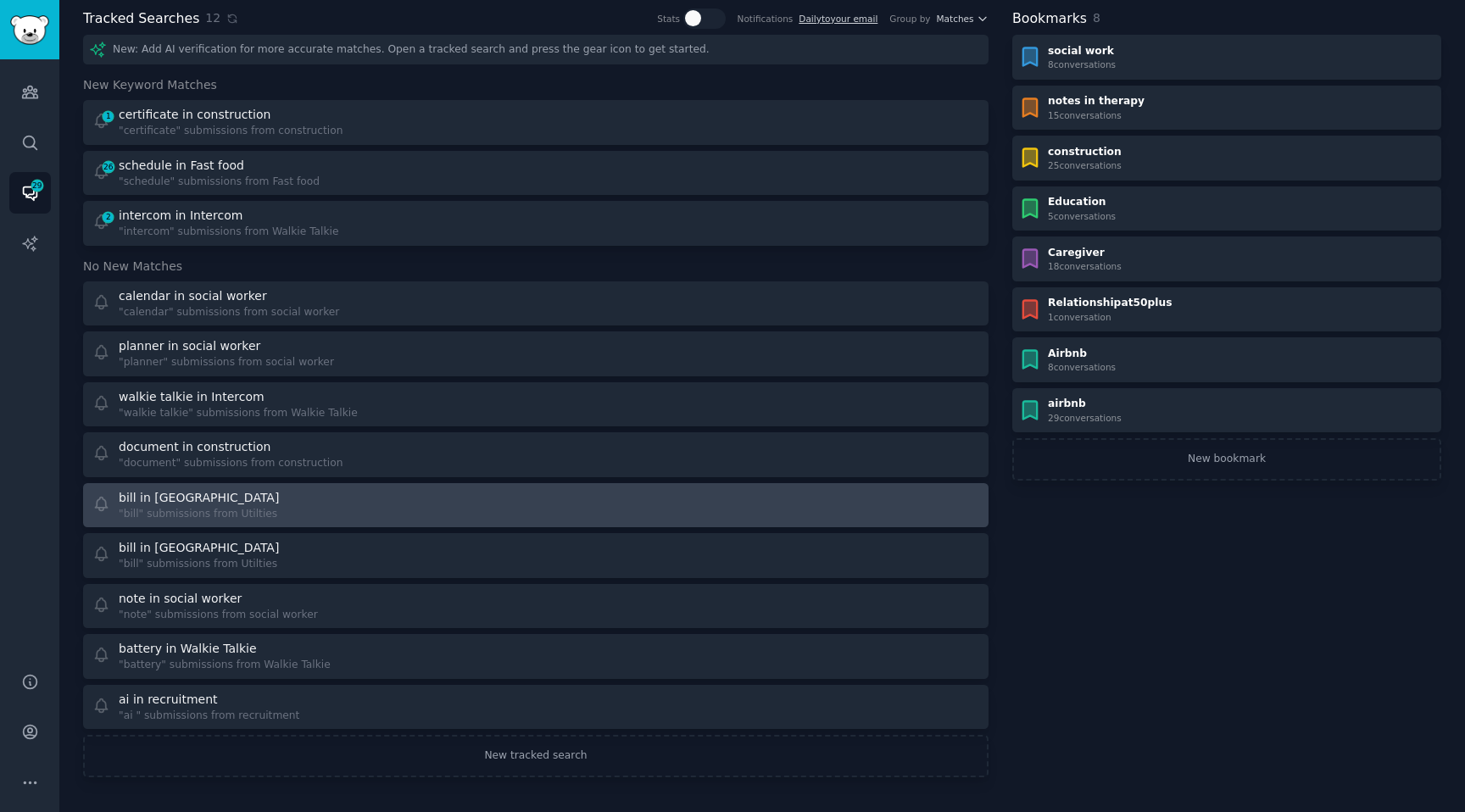
click at [326, 502] on div "bill in Utilties "bill" submissions from Utilties" at bounding box center [308, 506] width 432 height 33
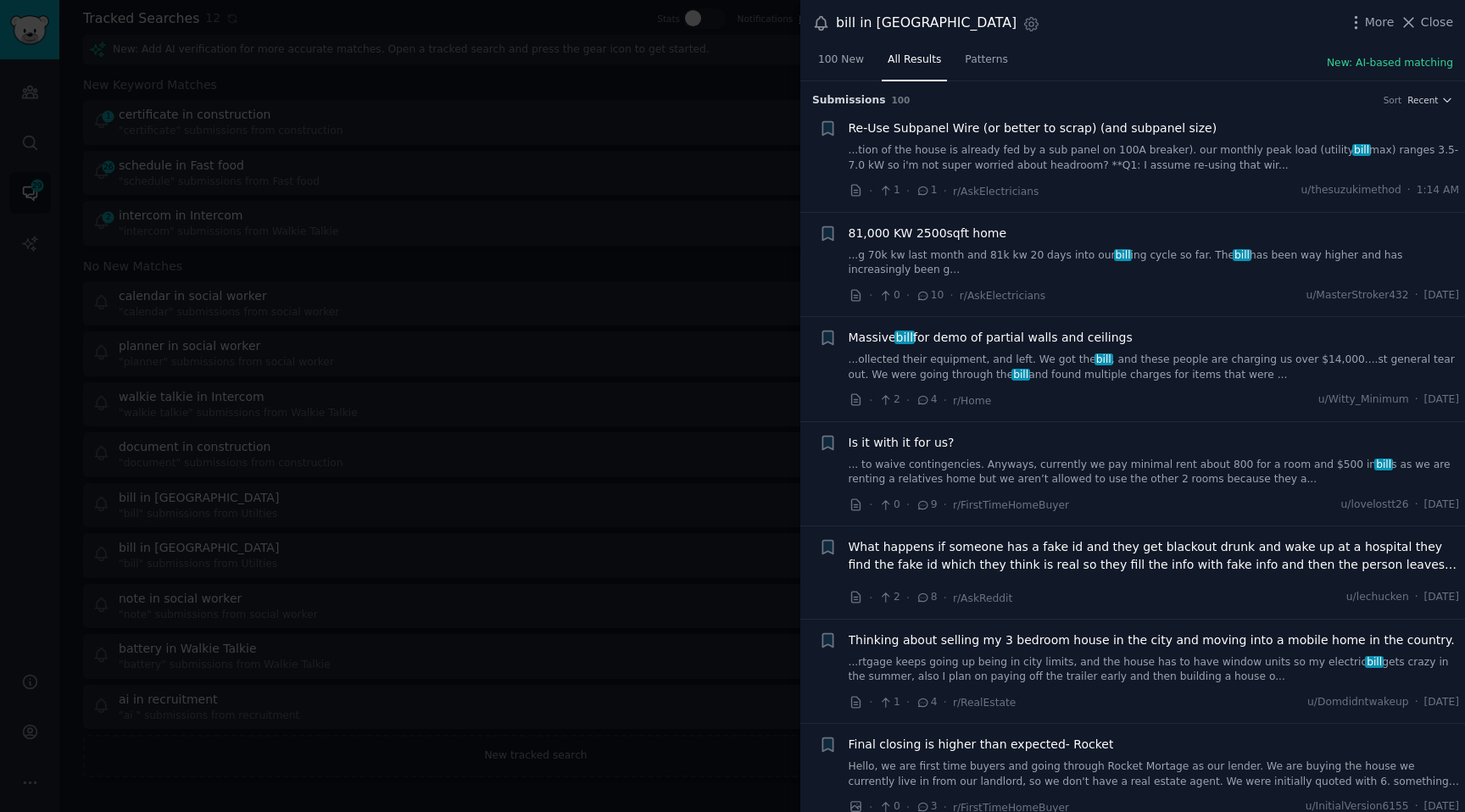
click at [540, 339] on div at bounding box center [732, 406] width 1465 height 812
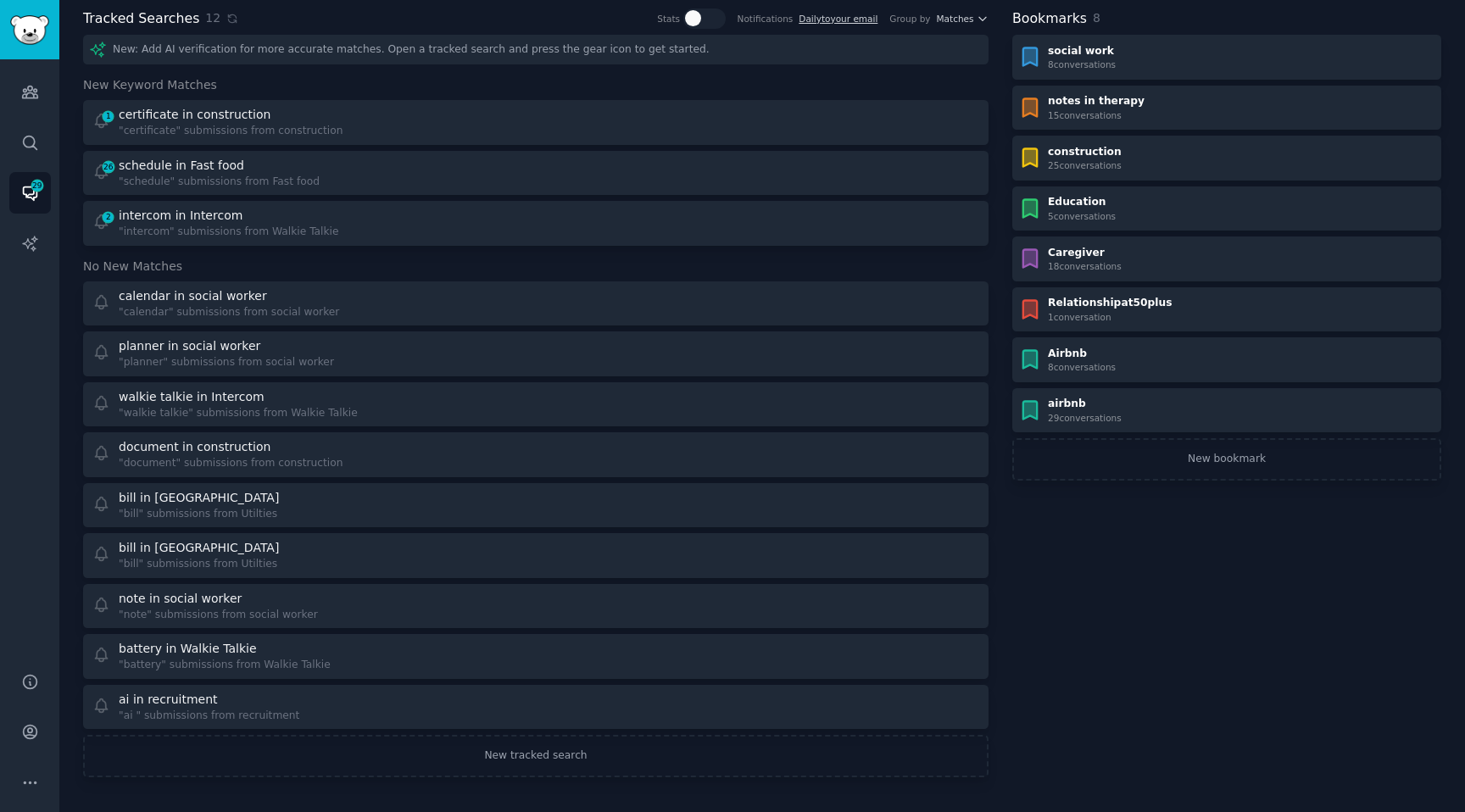
click at [196, 578] on div "calendar in social worker "calendar" submissions from social worker planner in …" at bounding box center [535, 506] width 905 height 449
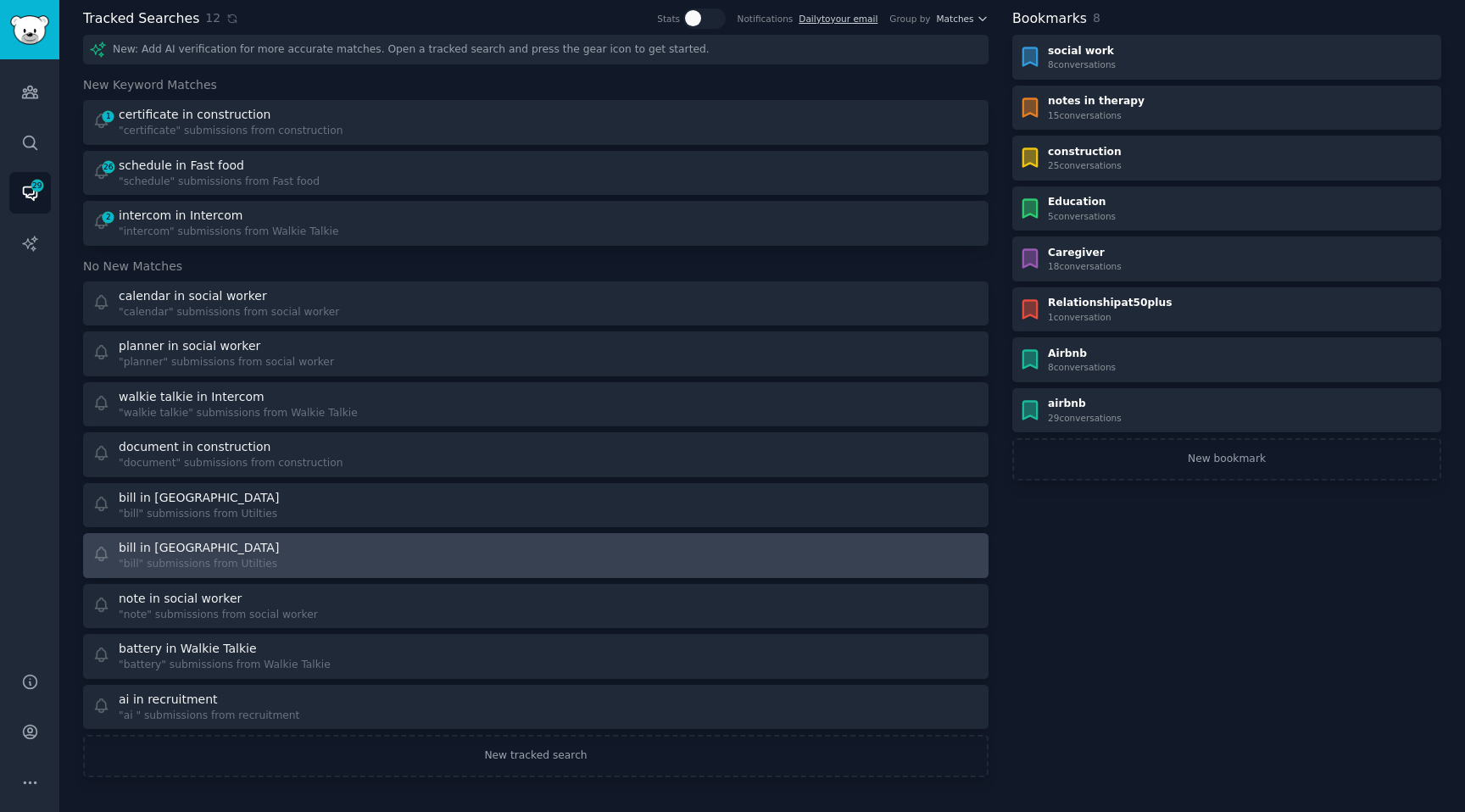
click at [199, 557] on div ""bill" submissions from Utilties" at bounding box center [200, 564] width 163 height 15
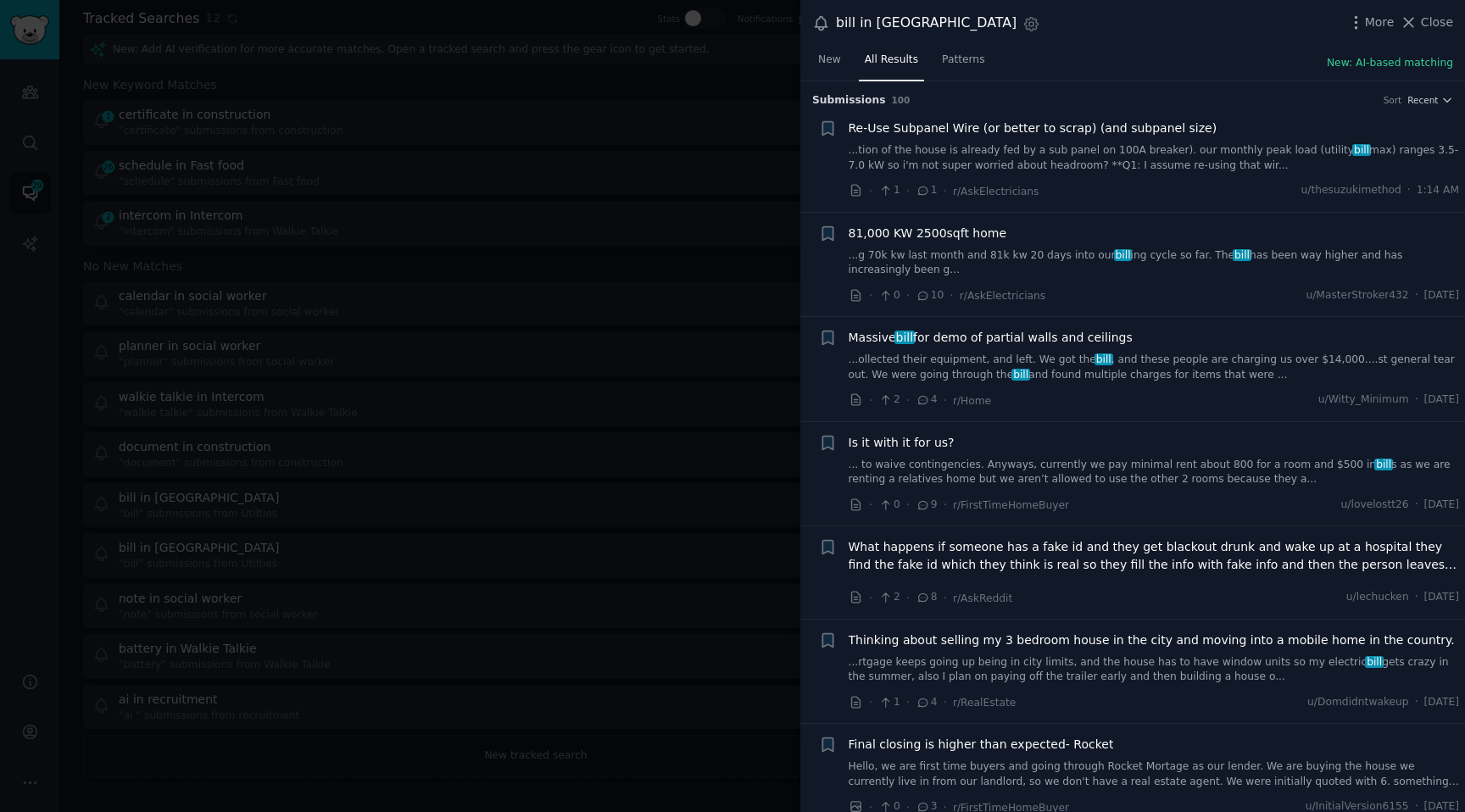
click at [403, 295] on div at bounding box center [732, 406] width 1465 height 812
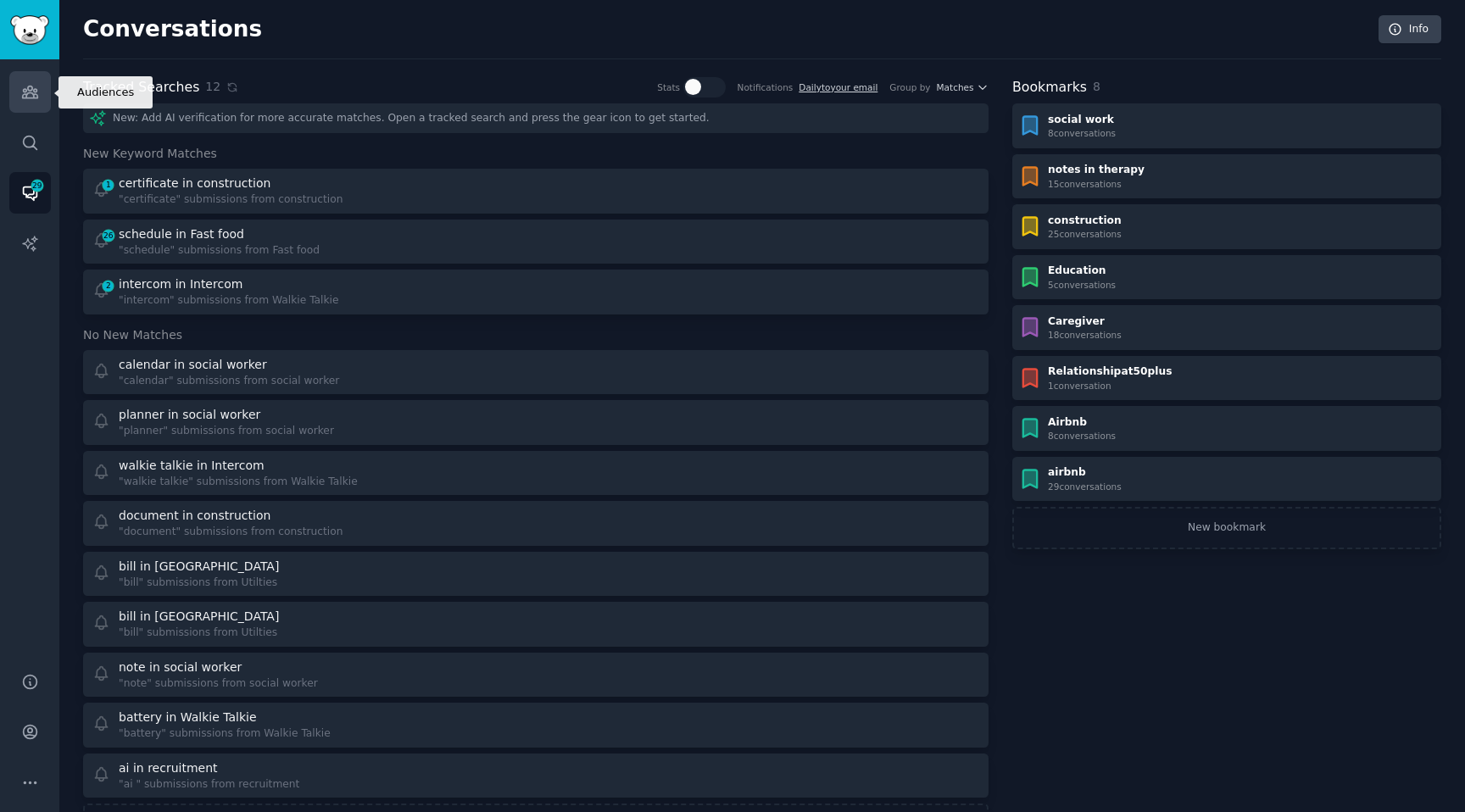
click at [30, 86] on icon "Sidebar" at bounding box center [30, 92] width 17 height 17
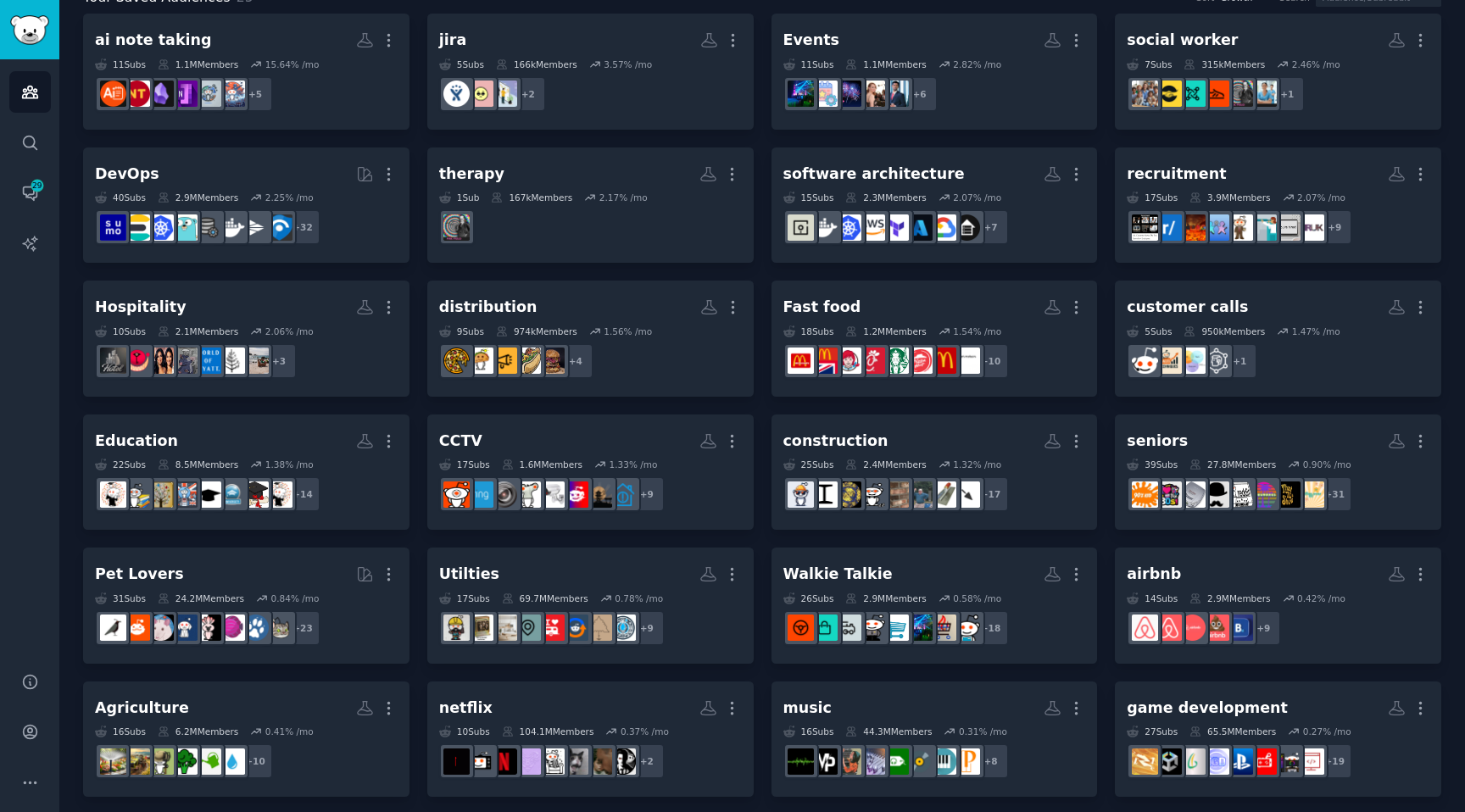
scroll to position [129, 0]
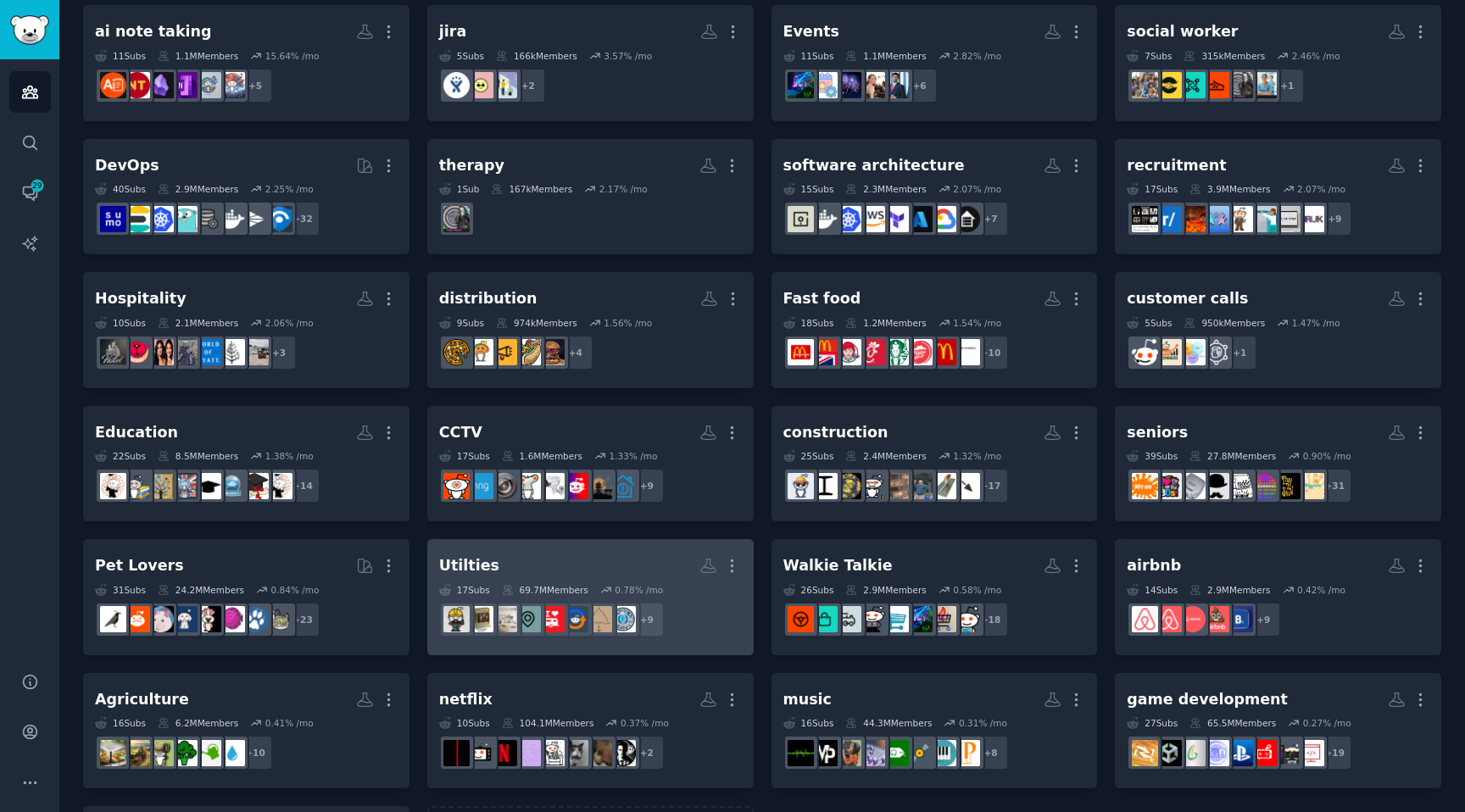
click at [600, 545] on link "Utilties More 17 Sub s 69.7M Members 0.78 % /mo + 9" at bounding box center [590, 596] width 327 height 116
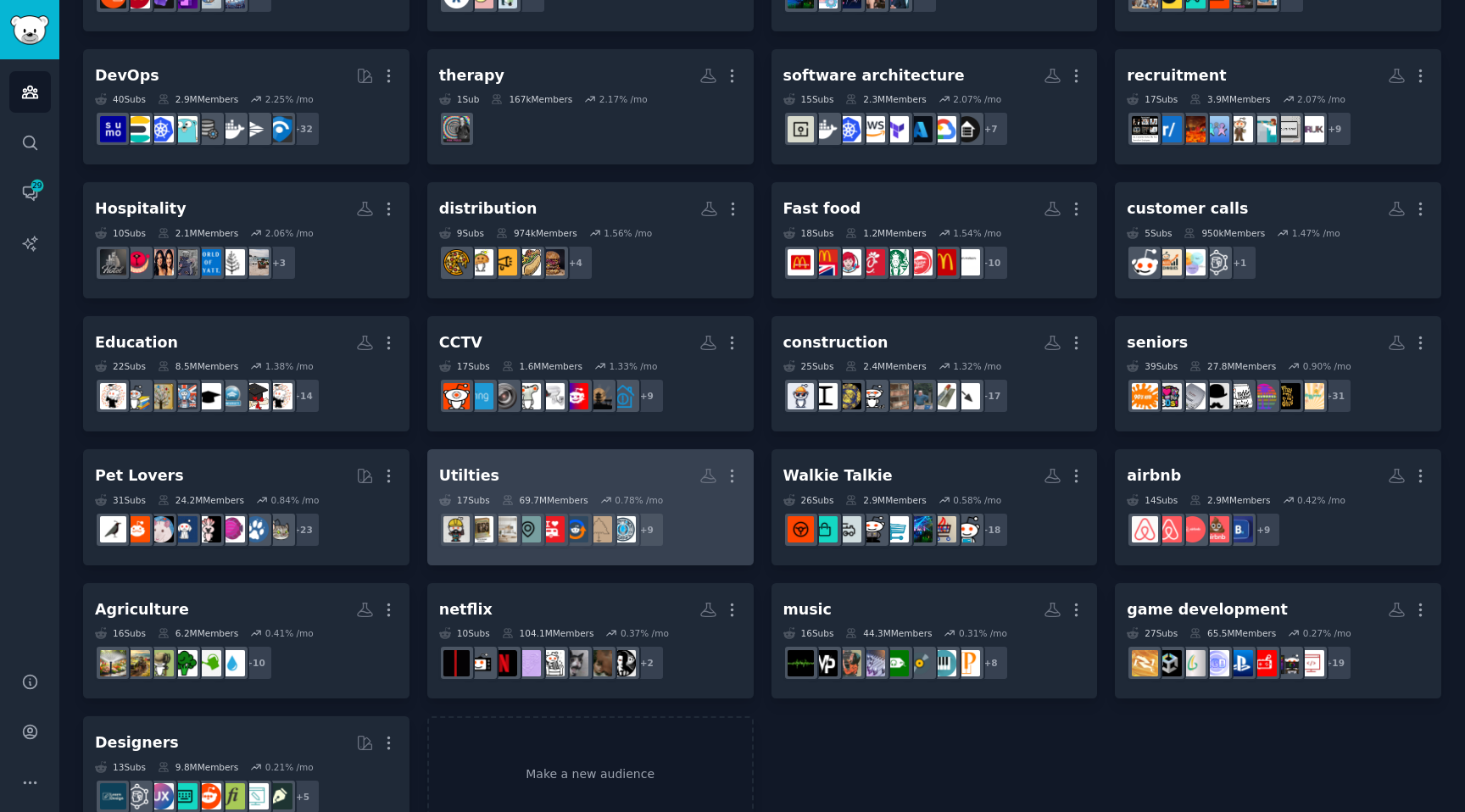
scroll to position [262, 0]
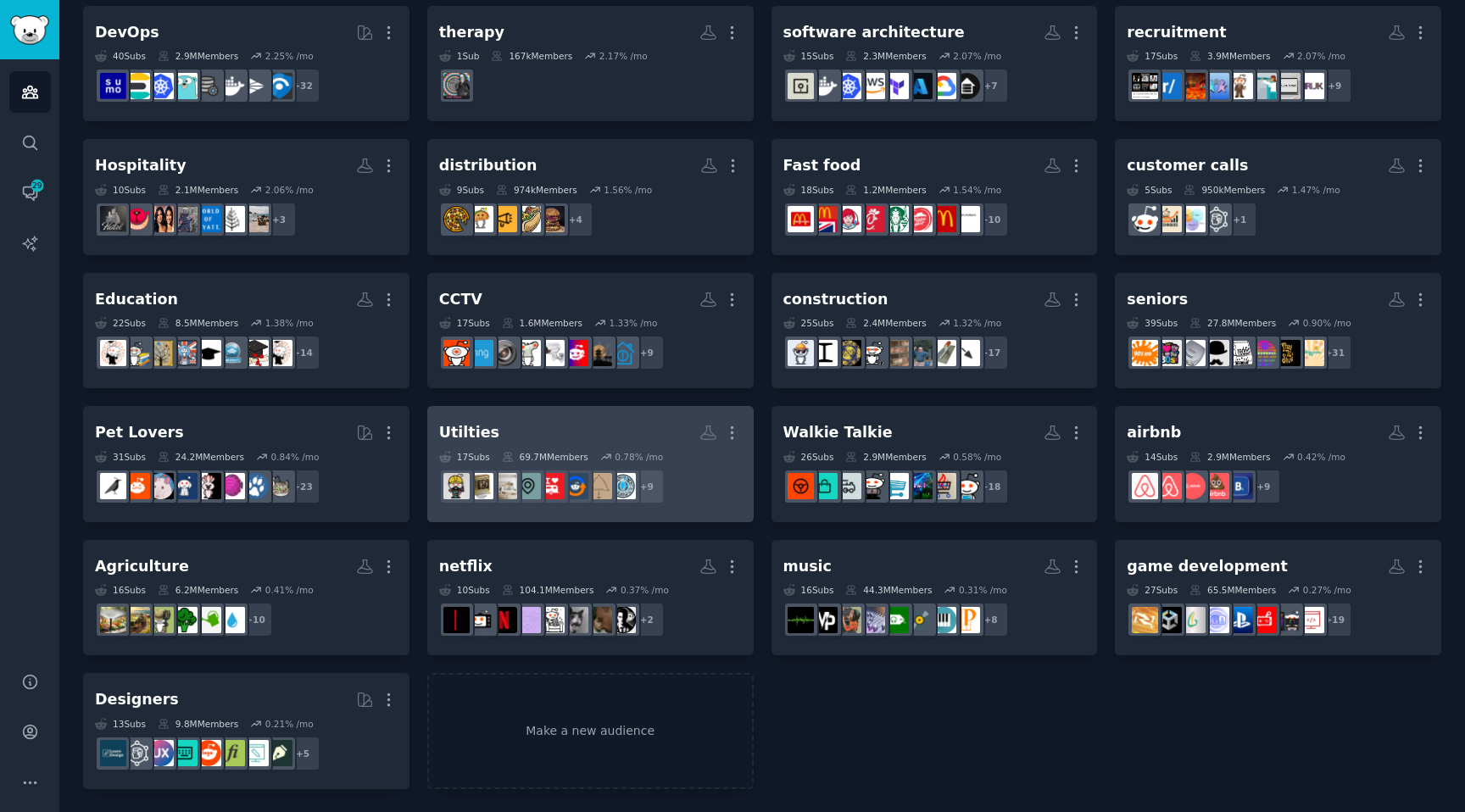
click at [558, 416] on link "Utilties More 17 Sub s 69.7M Members 0.78 % /mo r/RVLiving + 9" at bounding box center [590, 464] width 327 height 116
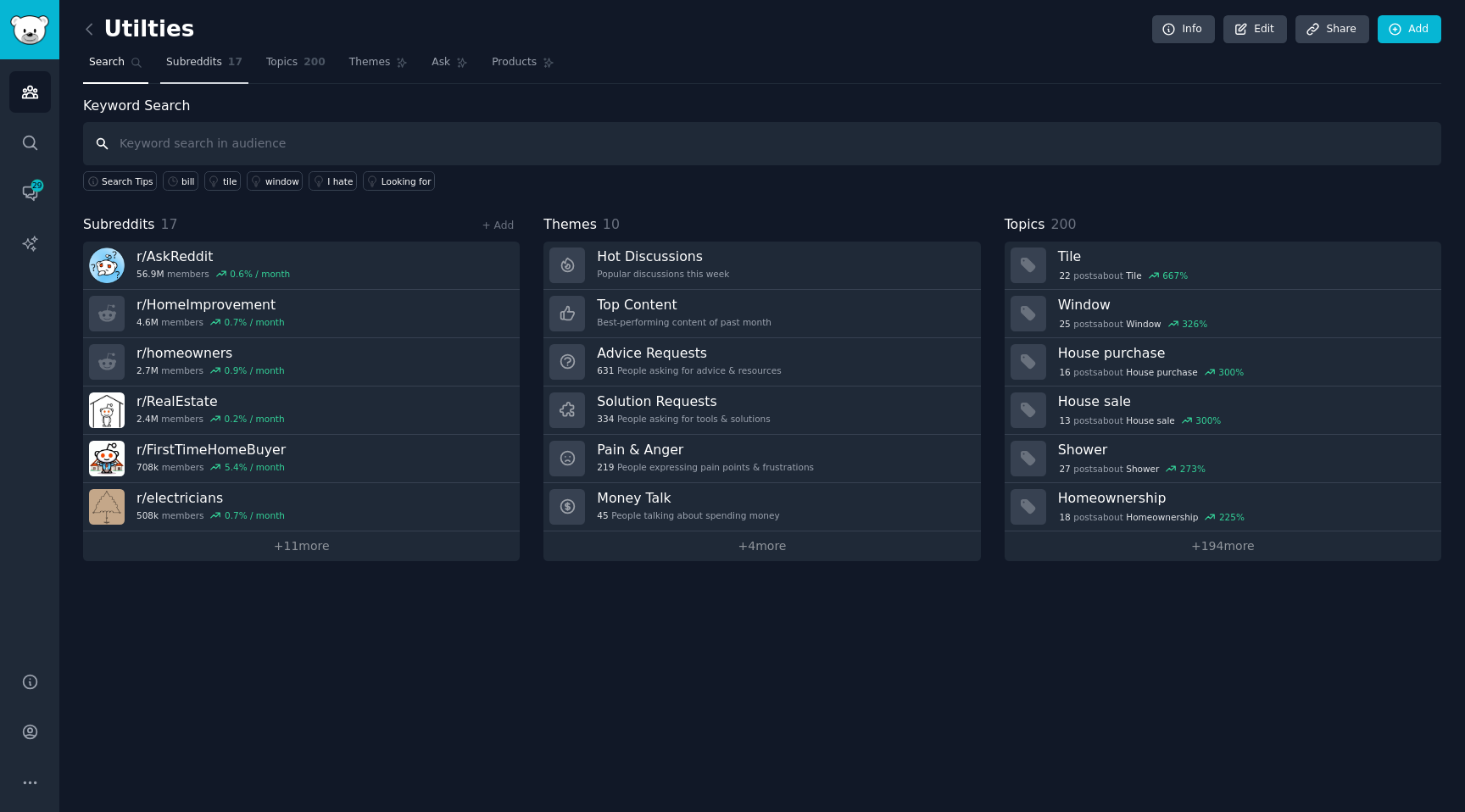
type input "https://go.gummysearch.com/audience/1715978f93/subs/"
click at [603, 49] on nav "Search Subreddits 17 Topics 200 Themes Ask Products" at bounding box center [761, 66] width 1358 height 35
click at [432, 68] on span "Ask" at bounding box center [440, 62] width 18 height 15
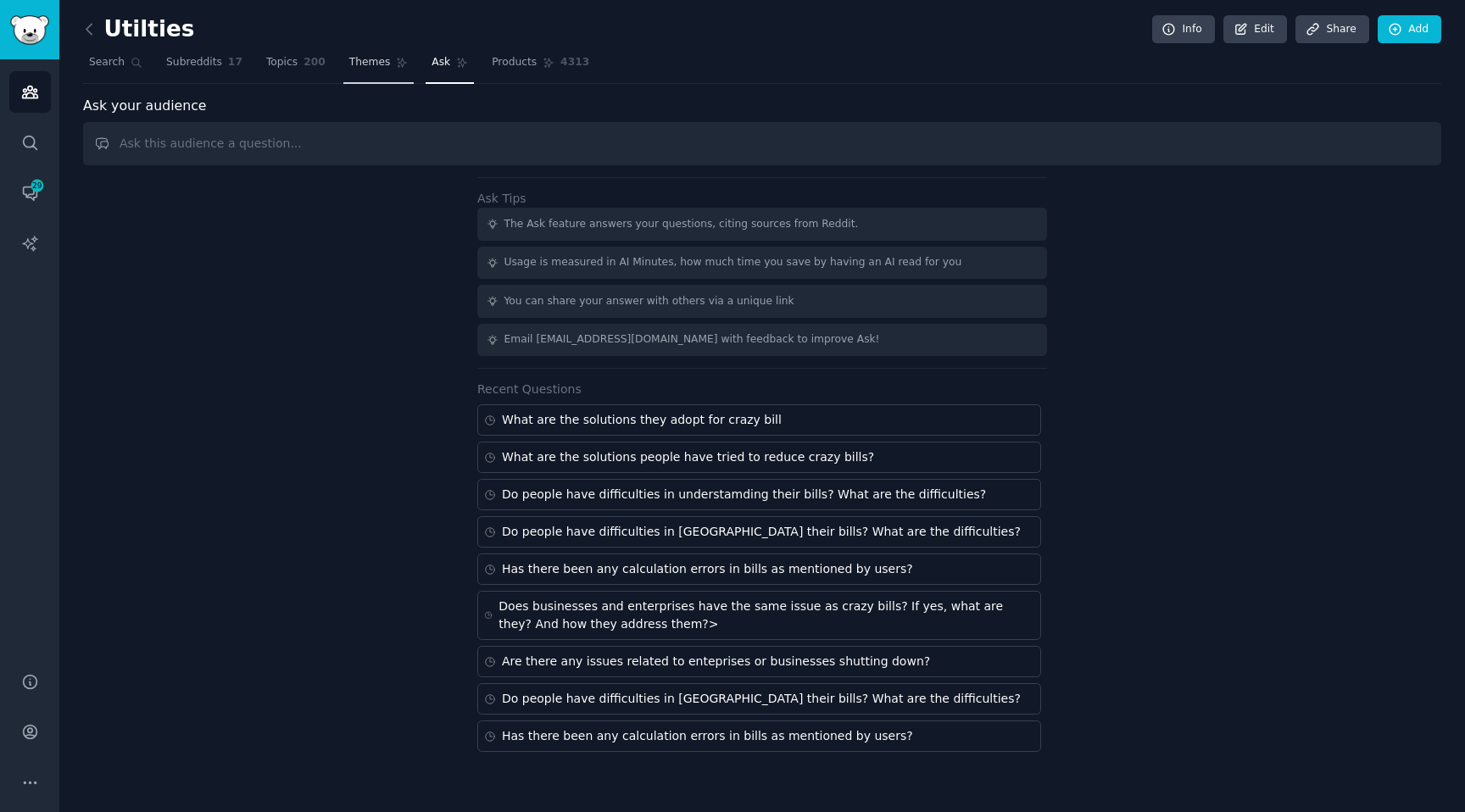
click at [356, 61] on span "Themes" at bounding box center [370, 62] width 42 height 15
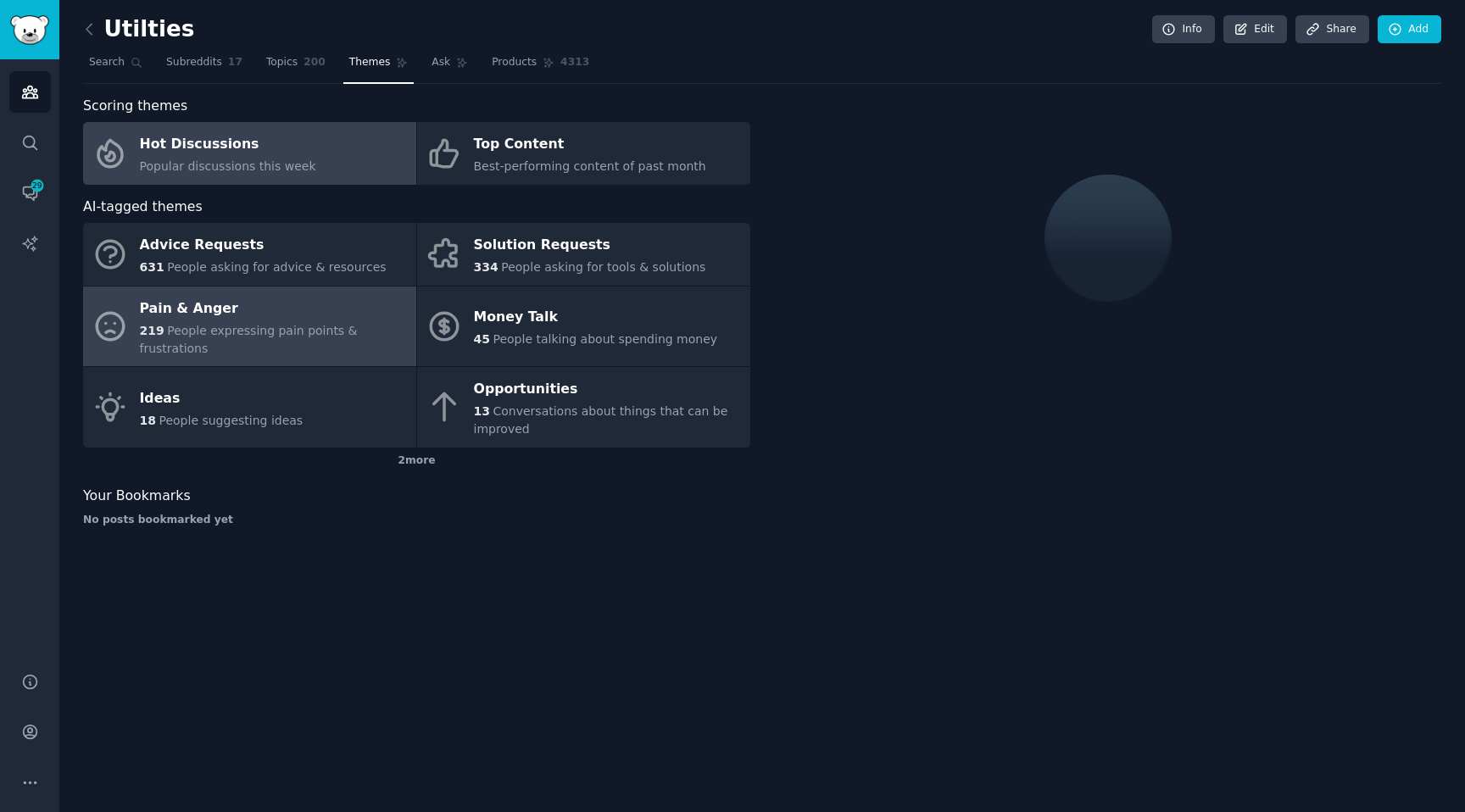
click at [253, 341] on link "Pain & Anger 219 People expressing pain points & frustrations" at bounding box center [250, 327] width 334 height 80
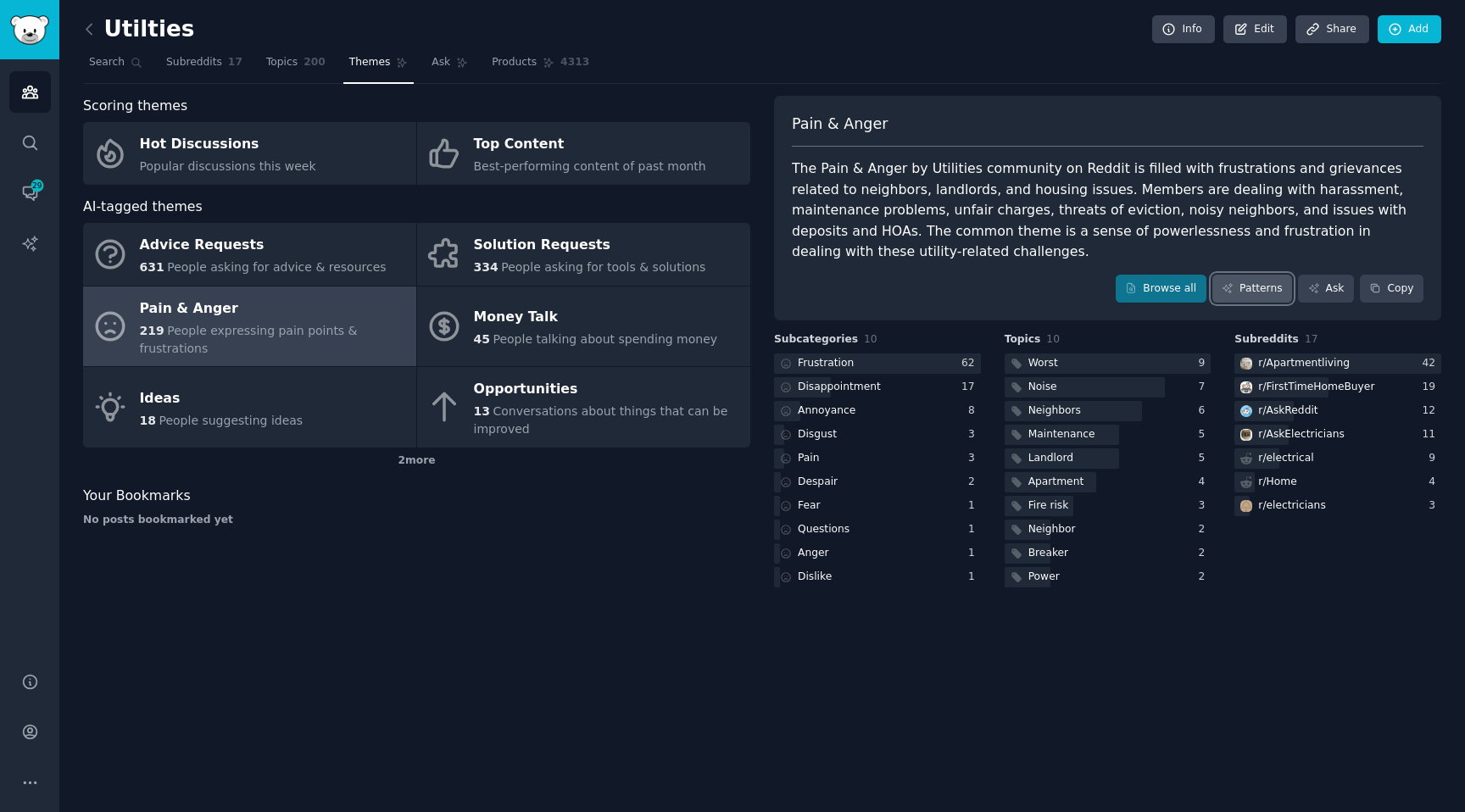
click at [1237, 290] on link "Patterns" at bounding box center [1251, 289] width 79 height 29
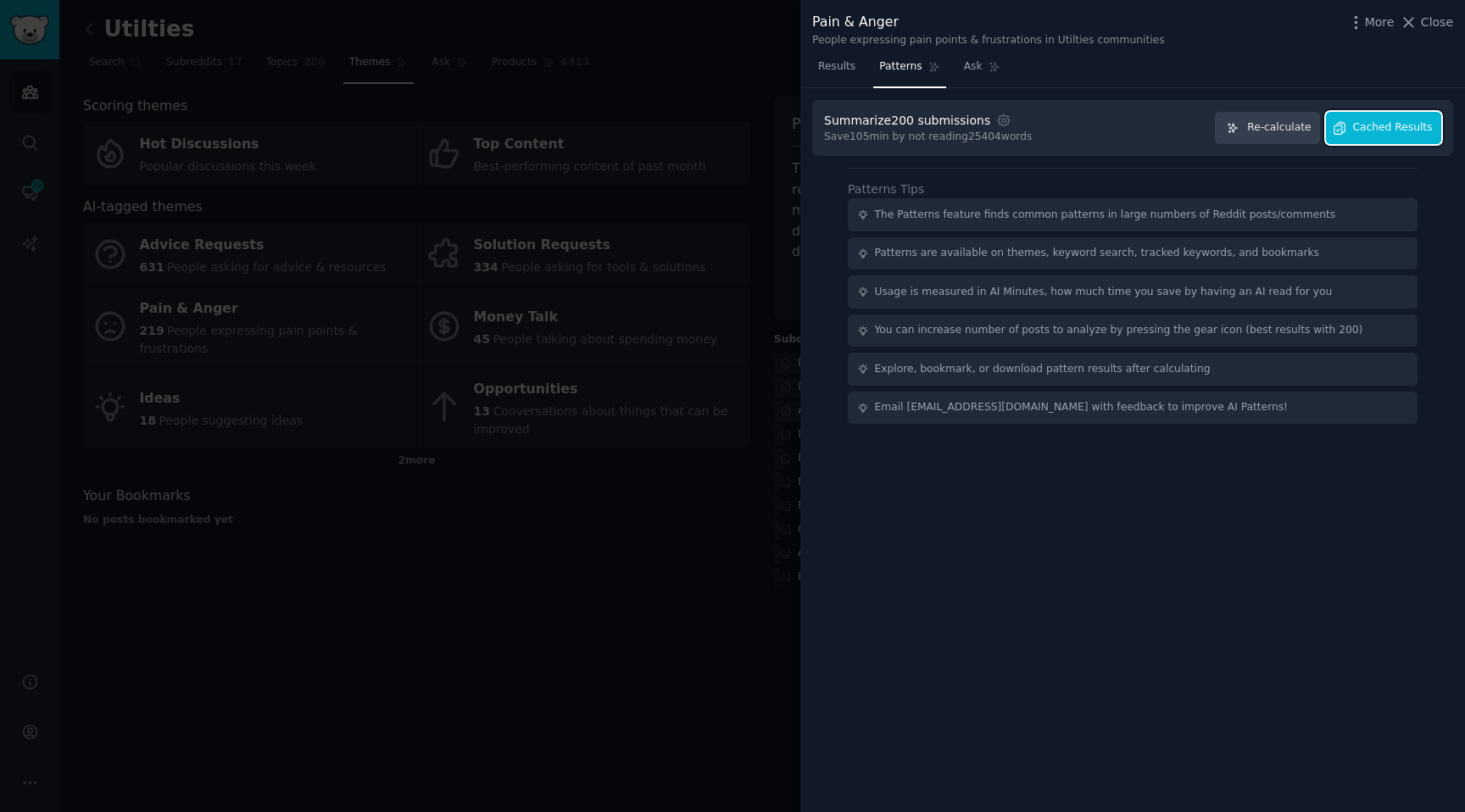
click at [1399, 120] on button "Cached Results" at bounding box center [1383, 128] width 115 height 33
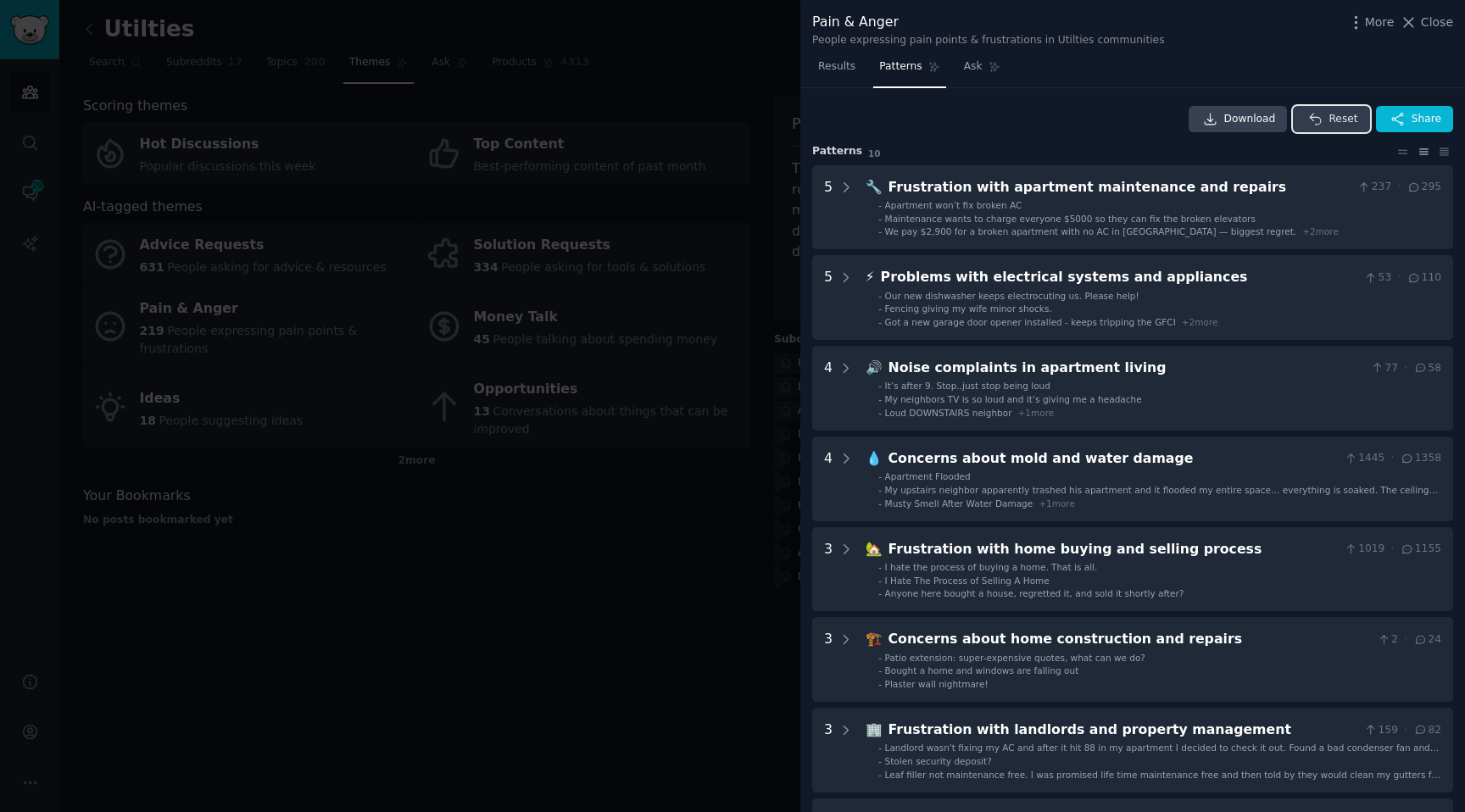
click at [1317, 119] on icon "button" at bounding box center [1315, 119] width 15 height 15
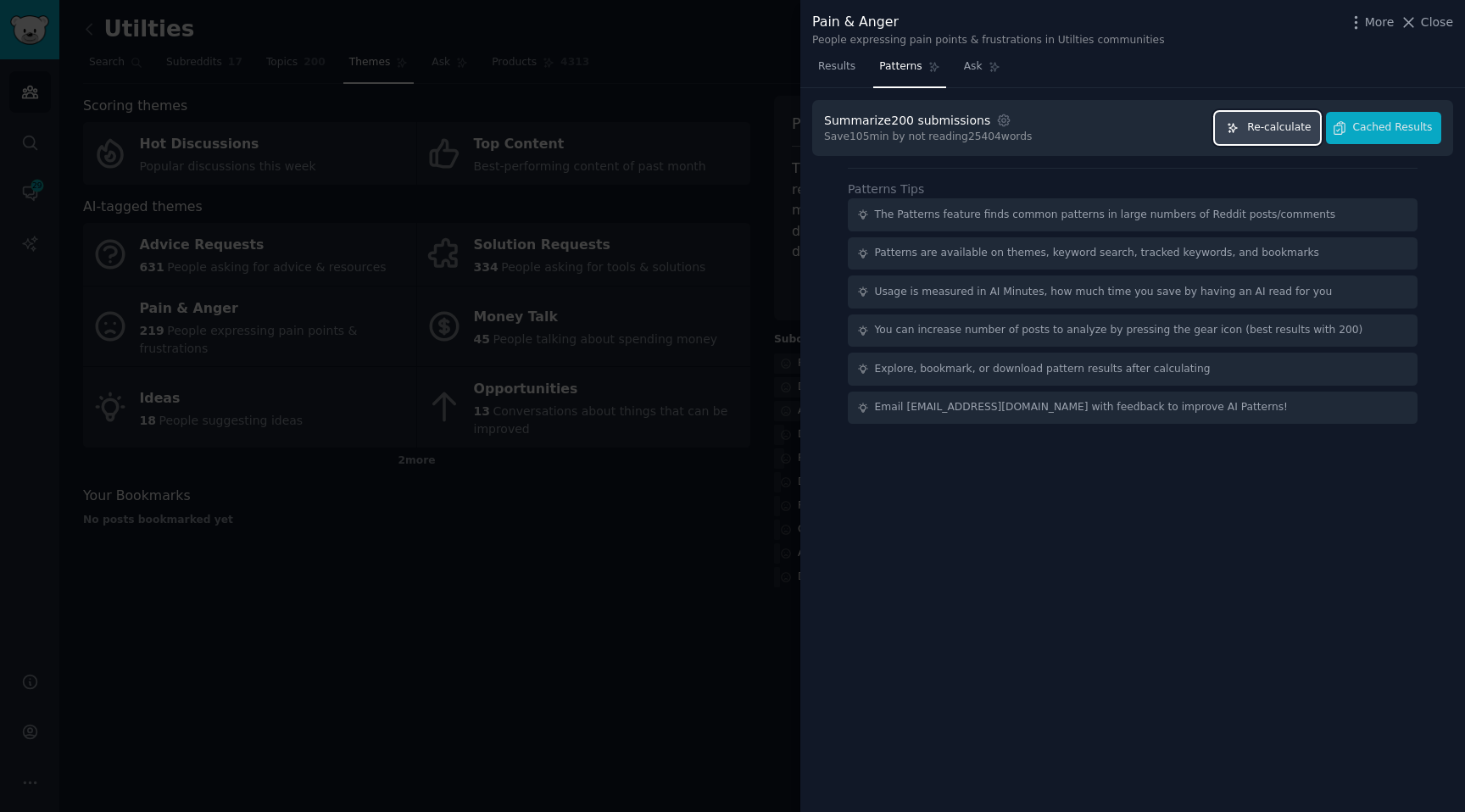
click at [1269, 127] on span "Re-calculate" at bounding box center [1278, 127] width 64 height 15
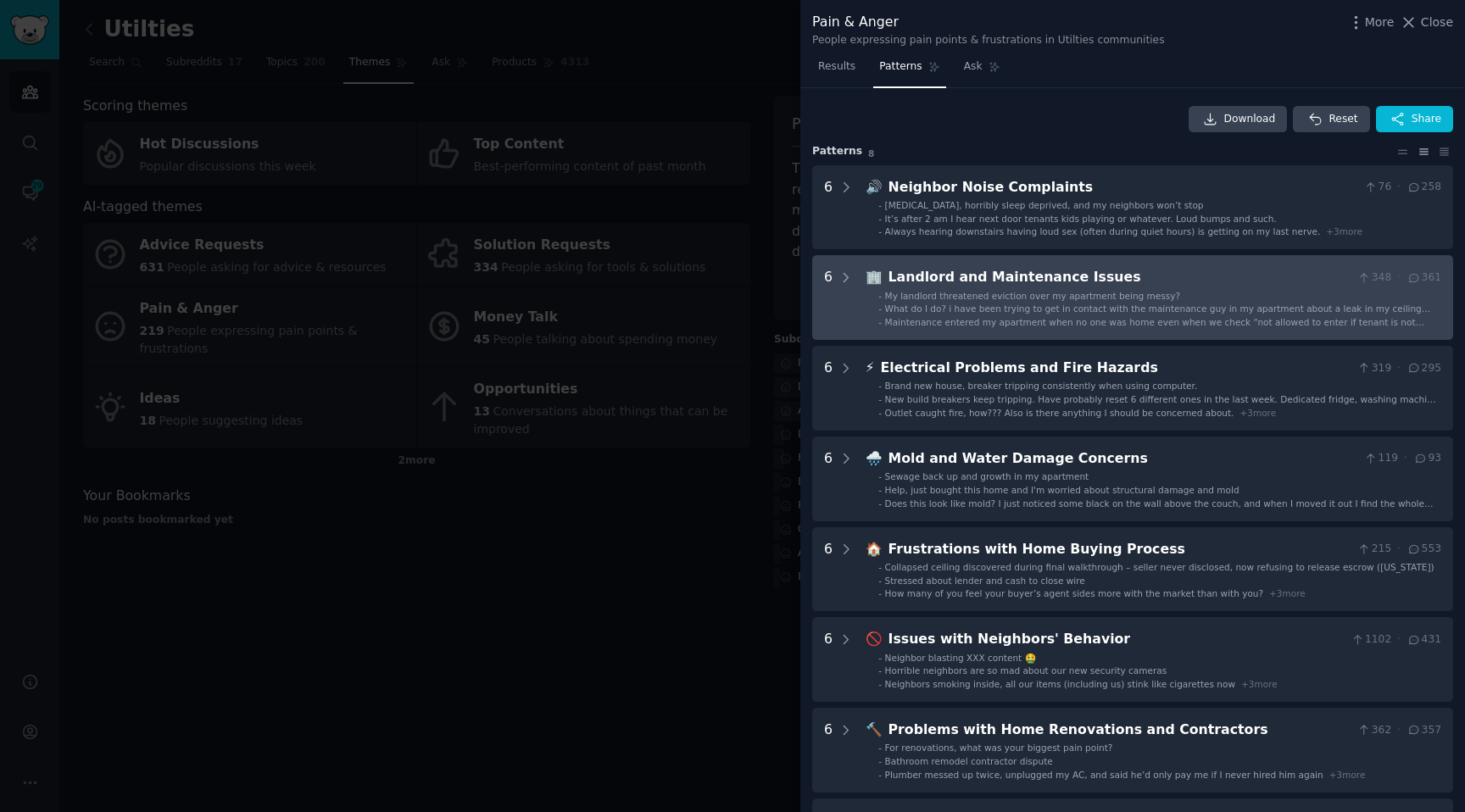
click at [982, 300] on div "My landlord threatened eviction over my apartment being messy?" at bounding box center [1033, 296] width 295 height 12
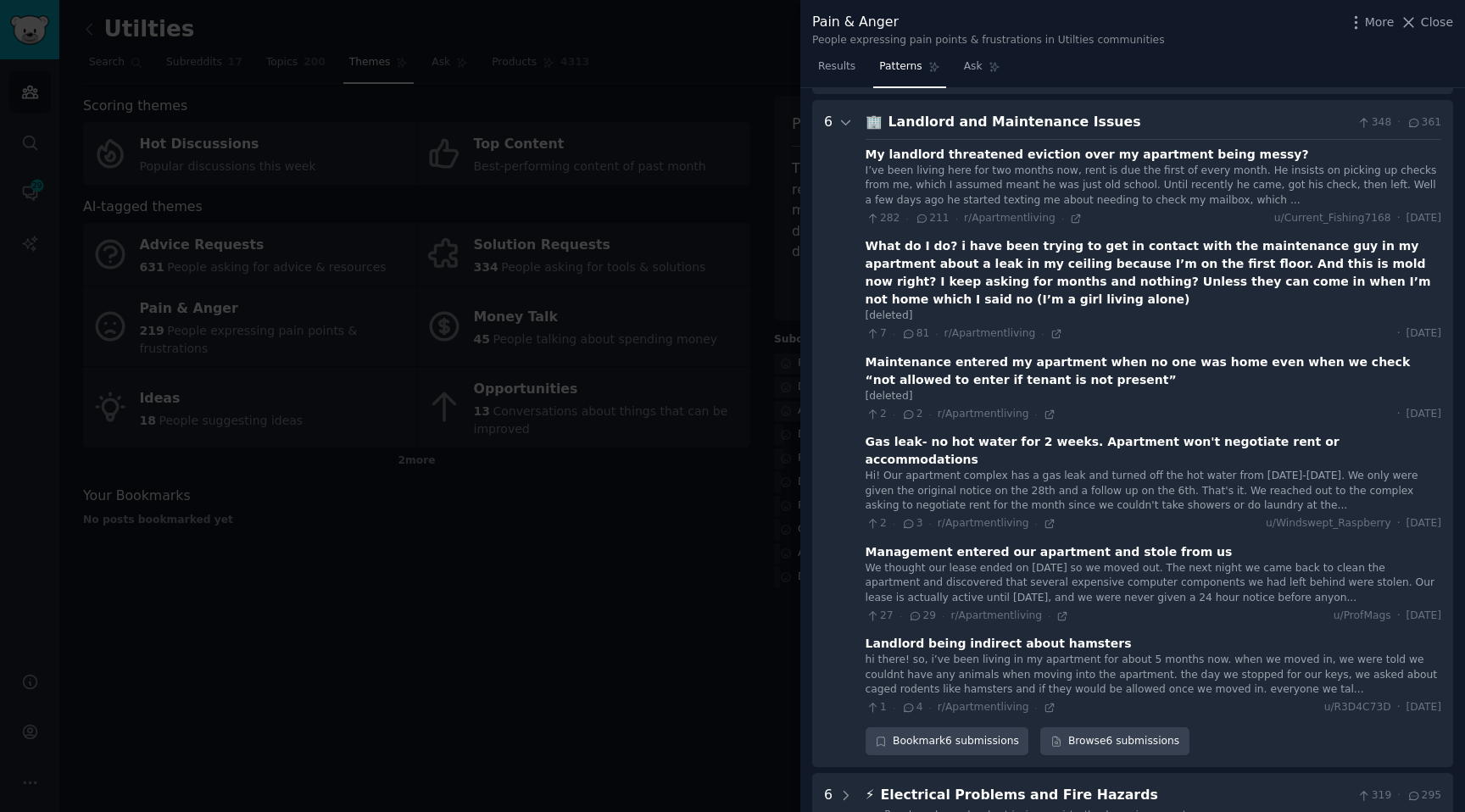
scroll to position [168, 0]
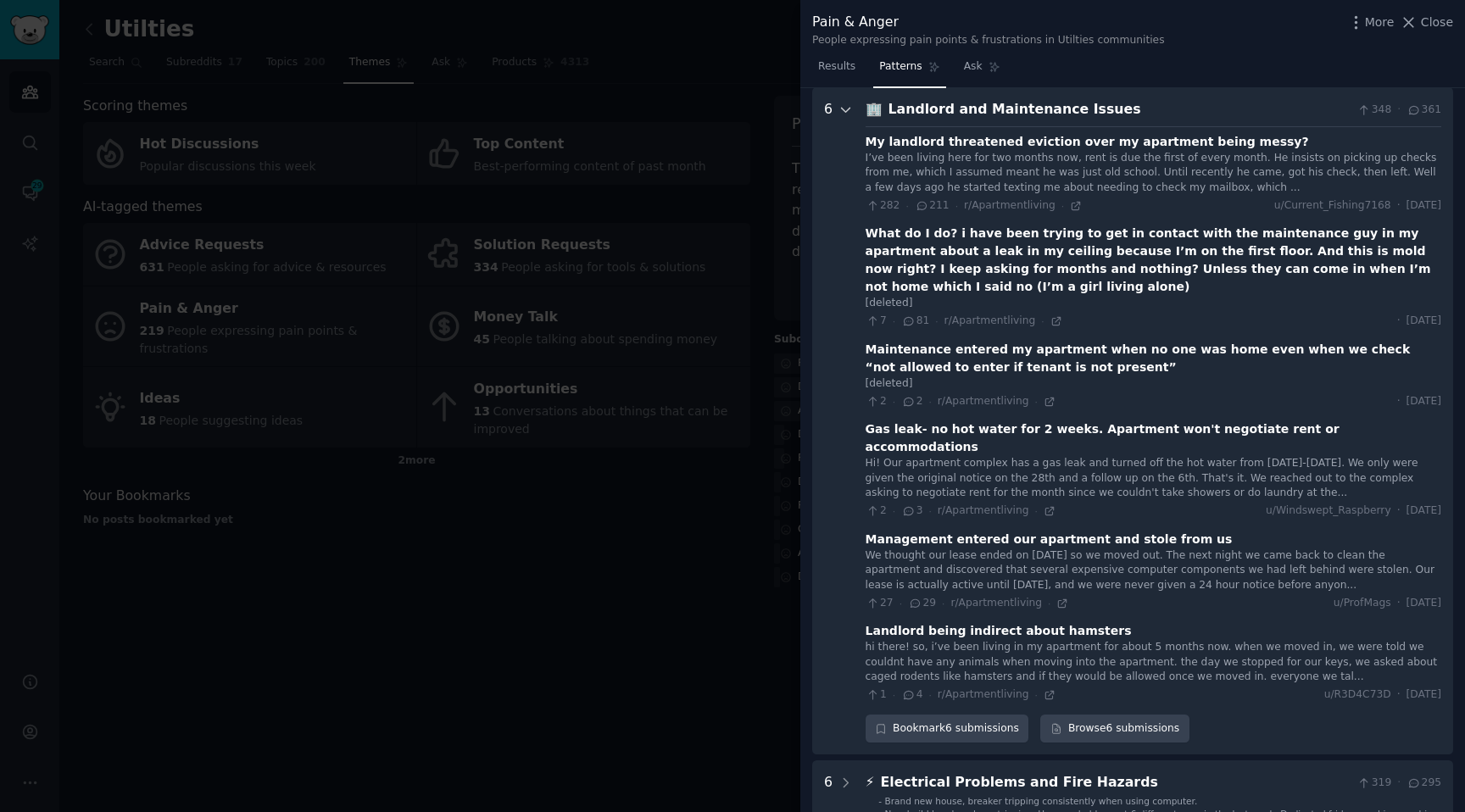
click at [849, 126] on div at bounding box center [845, 421] width 15 height 643
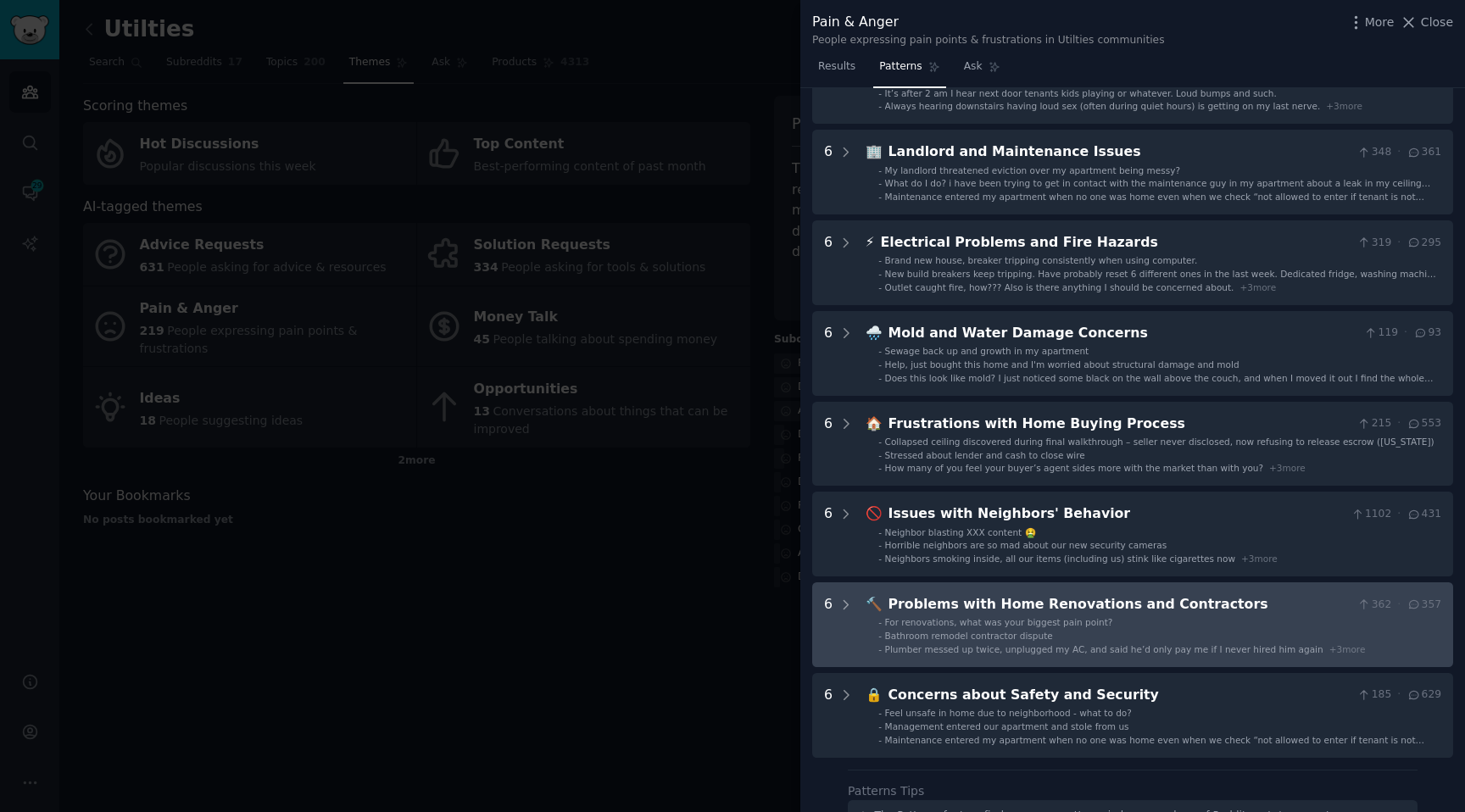
scroll to position [0, 0]
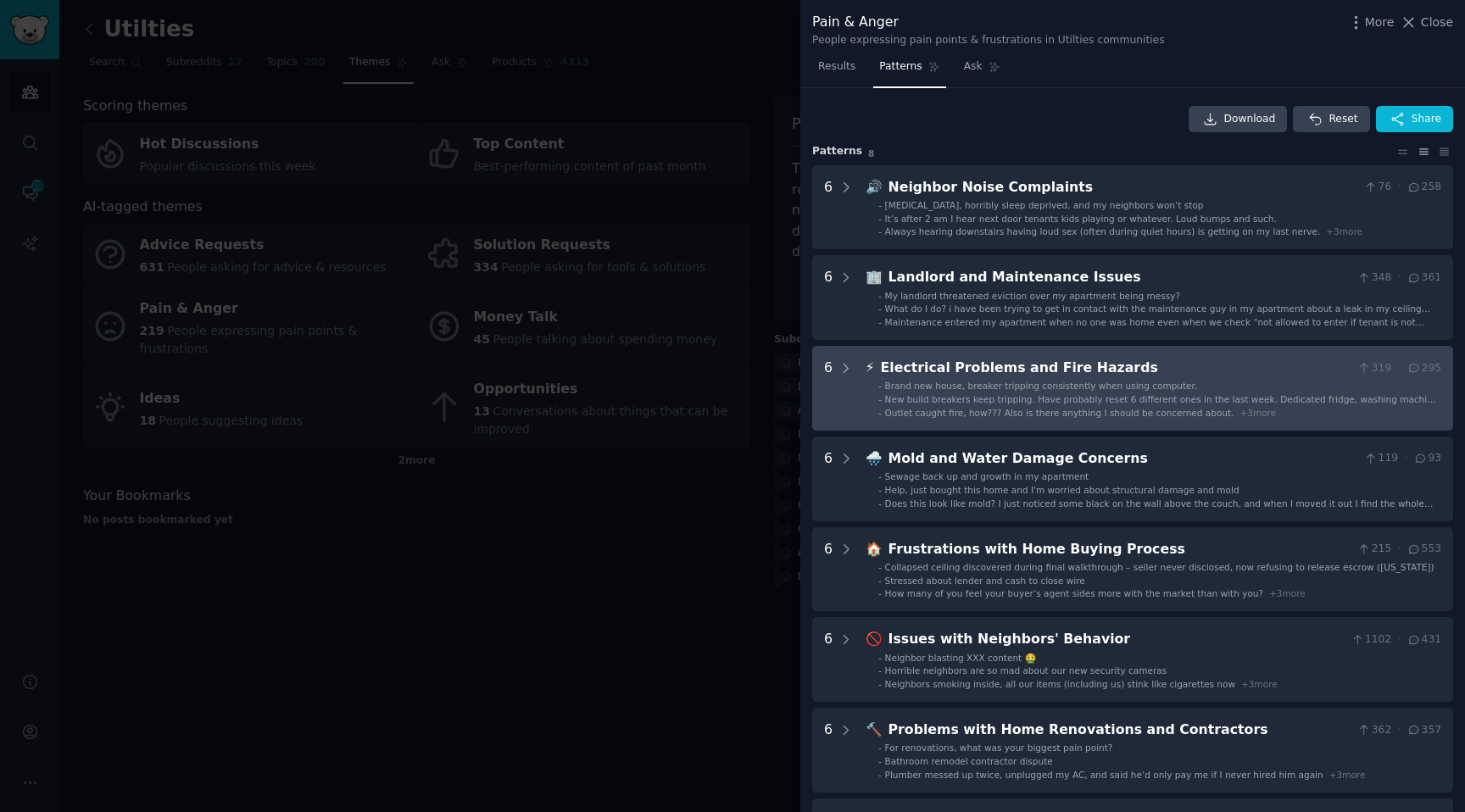
click at [956, 382] on span "Brand new house, breaker tripping consistently when using computer." at bounding box center [1042, 386] width 313 height 10
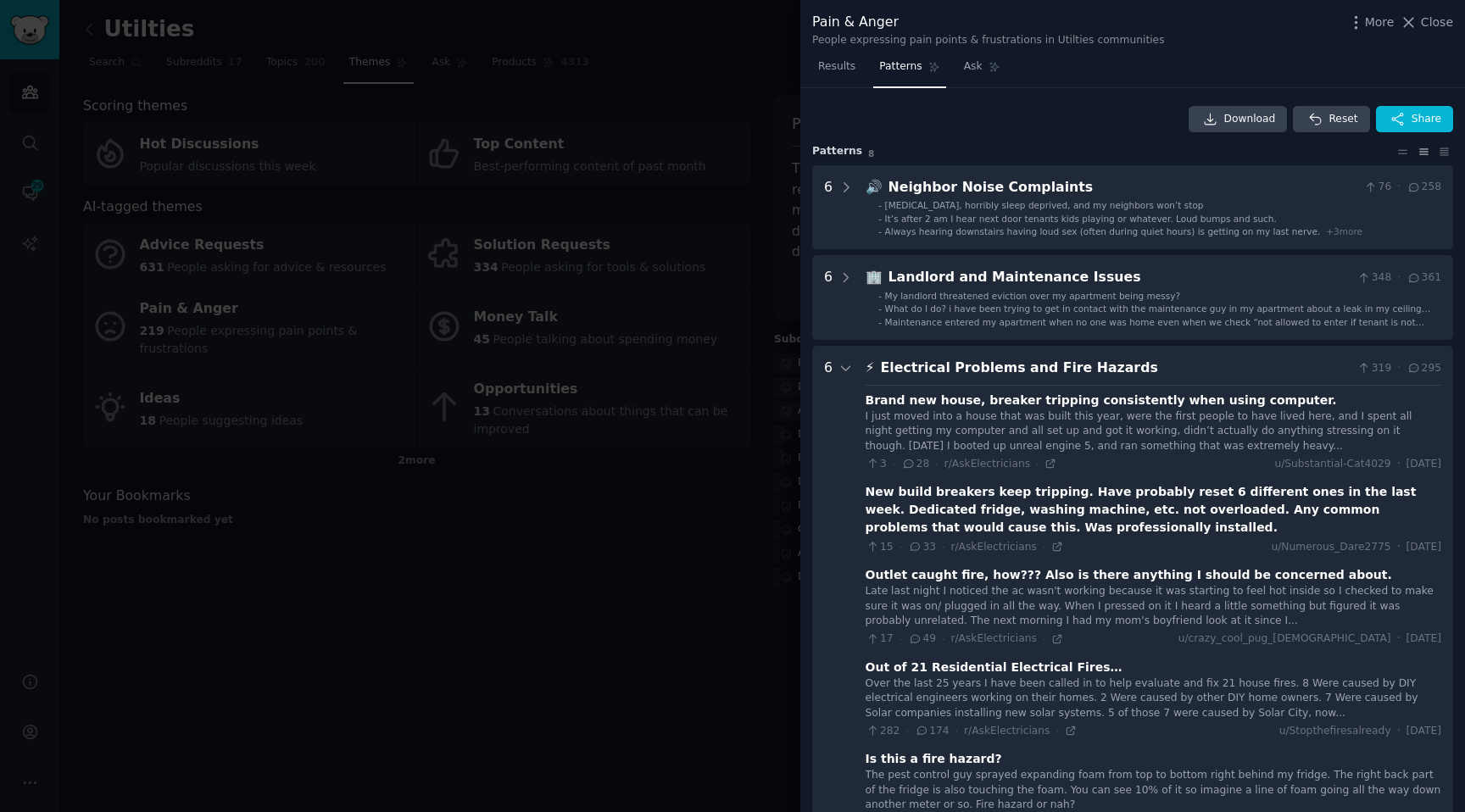
click at [647, 387] on div at bounding box center [732, 406] width 1465 height 812
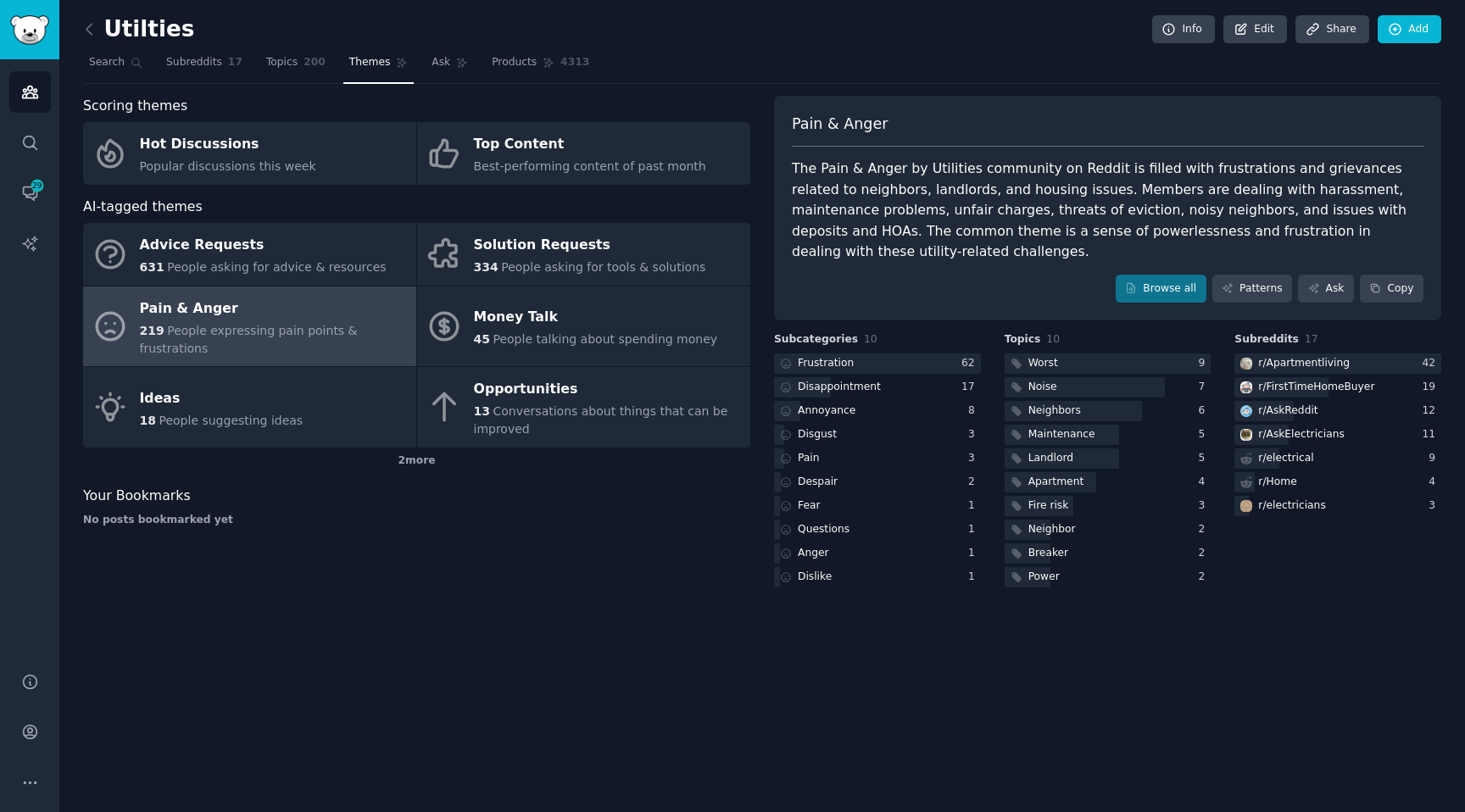
click at [340, 296] on div "Pain & Anger" at bounding box center [273, 308] width 268 height 27
click at [157, 66] on nav "Search Subreddits 17 Topics 200 Themes Ask Products 4313" at bounding box center [761, 66] width 1358 height 35
click at [117, 70] on link "Search" at bounding box center [115, 66] width 65 height 35
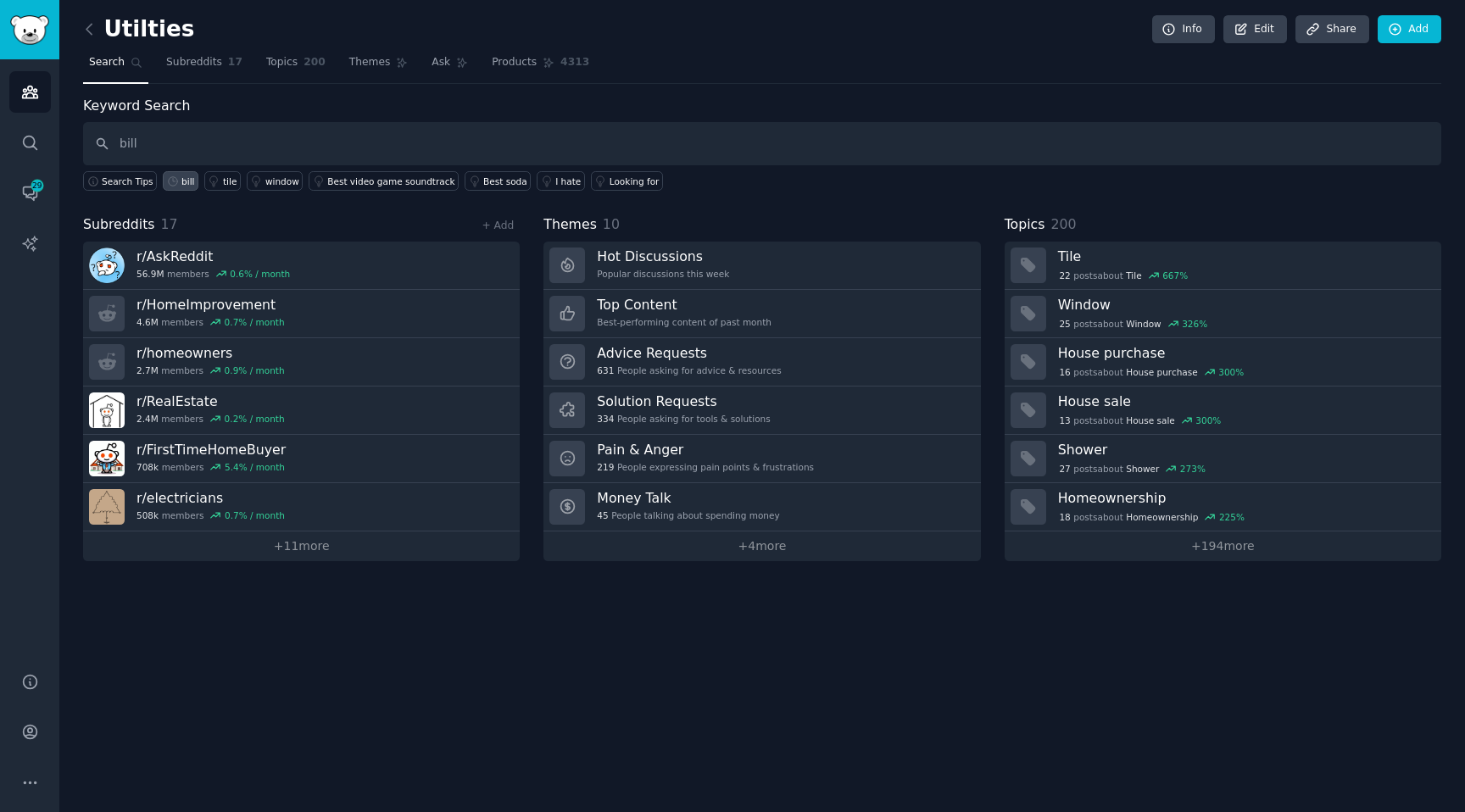
type input "bill"
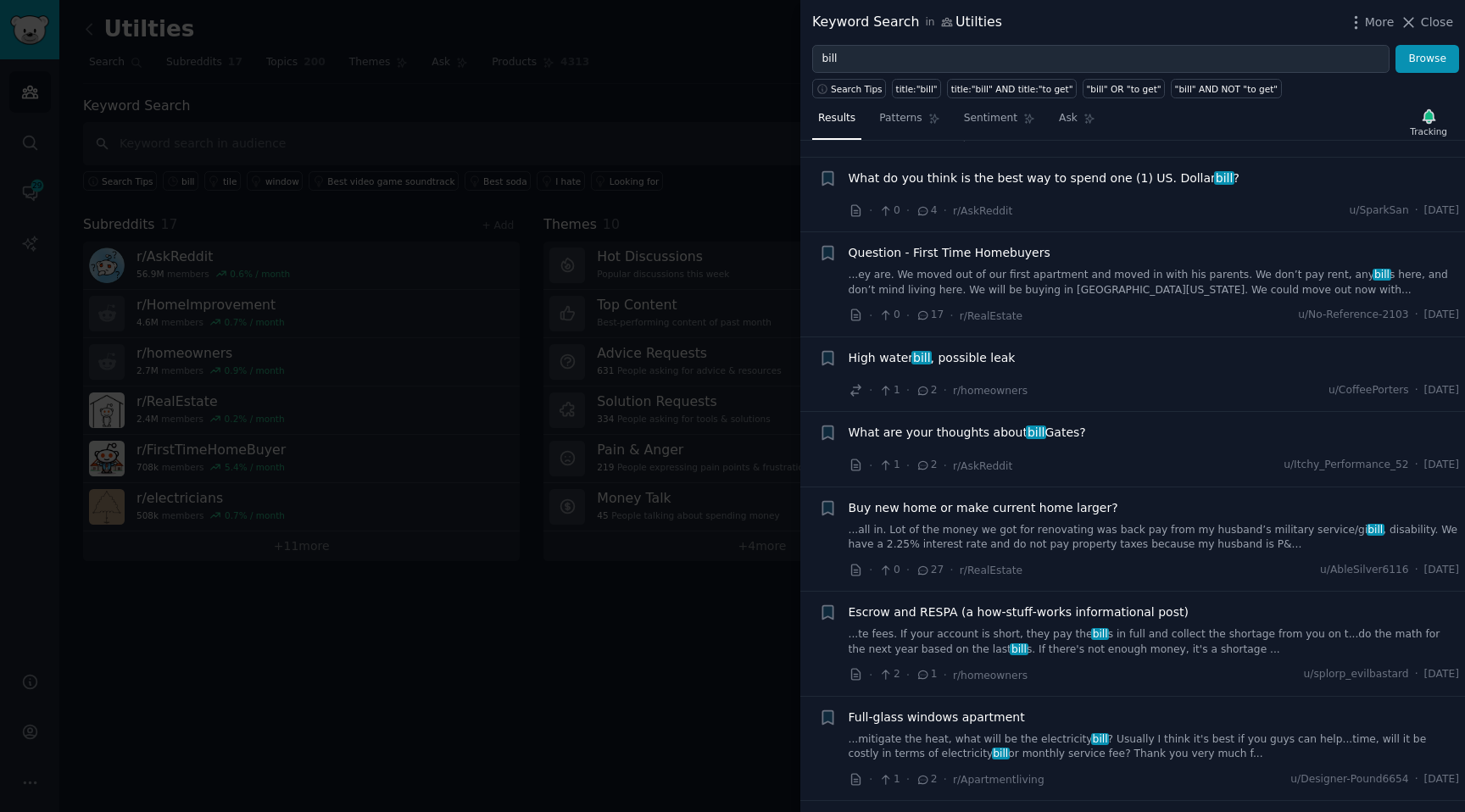
scroll to position [9269, 0]
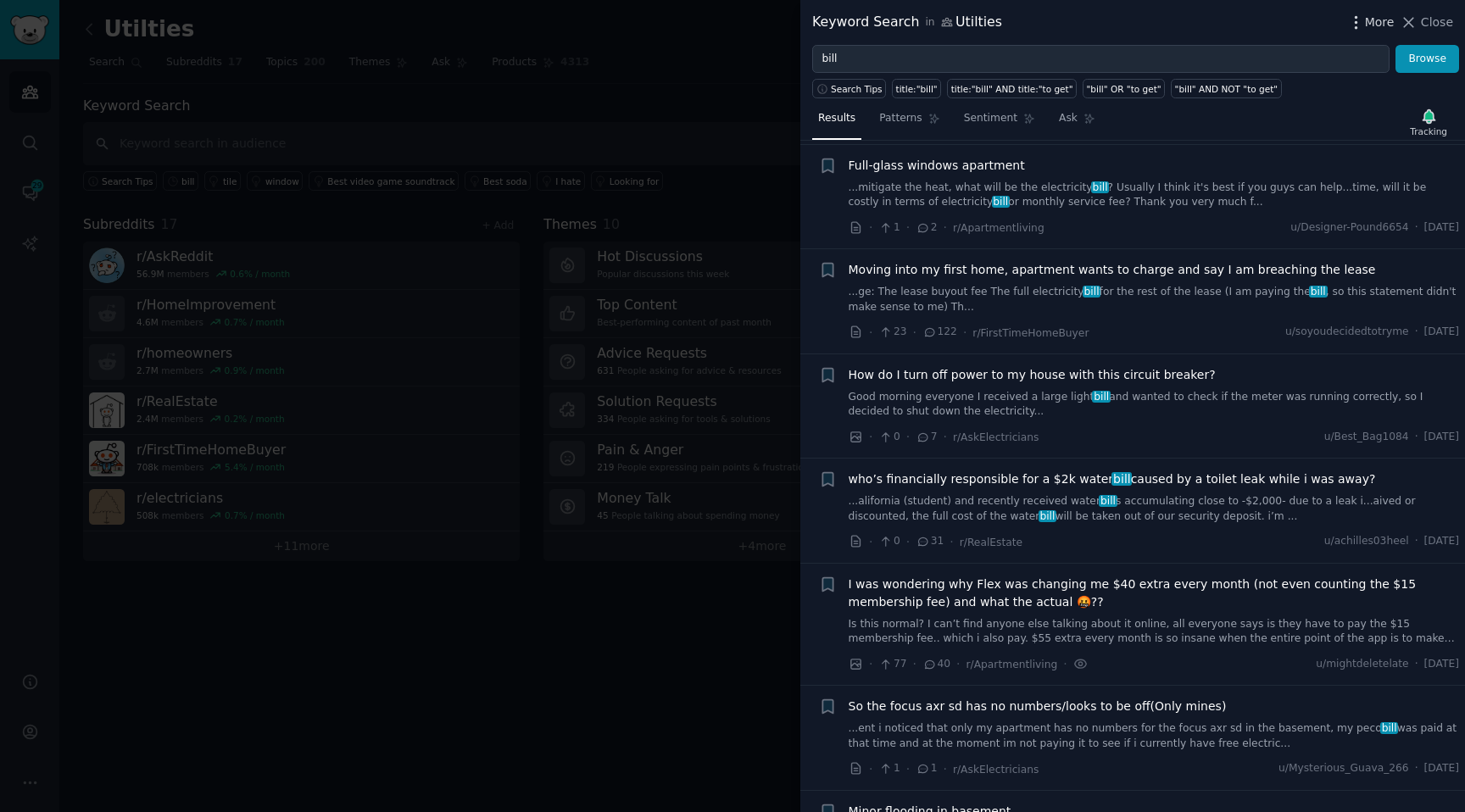
click at [1365, 31] on icon "button" at bounding box center [1356, 23] width 17 height 17
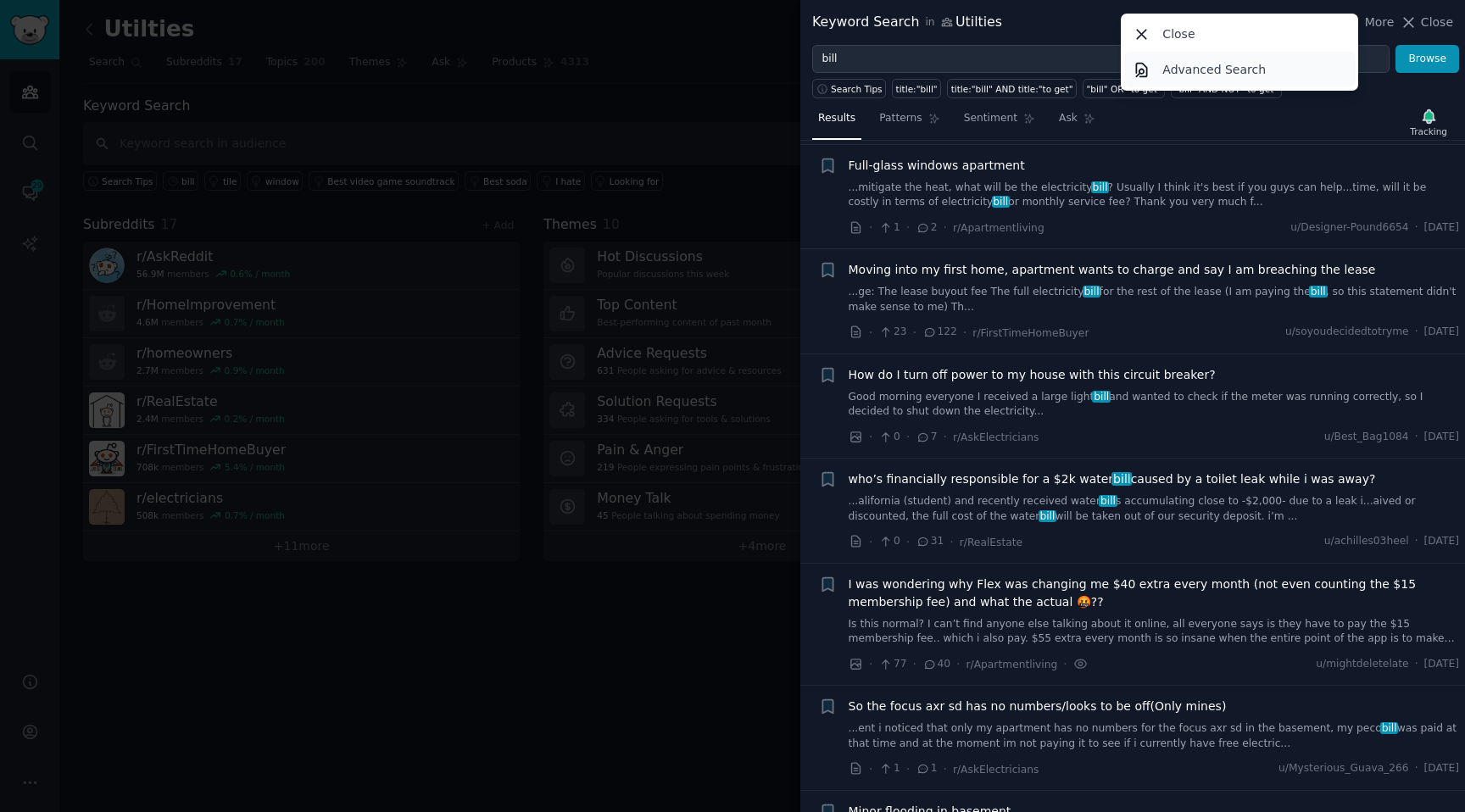
click at [1198, 65] on p "Advanced Search" at bounding box center [1214, 70] width 103 height 17
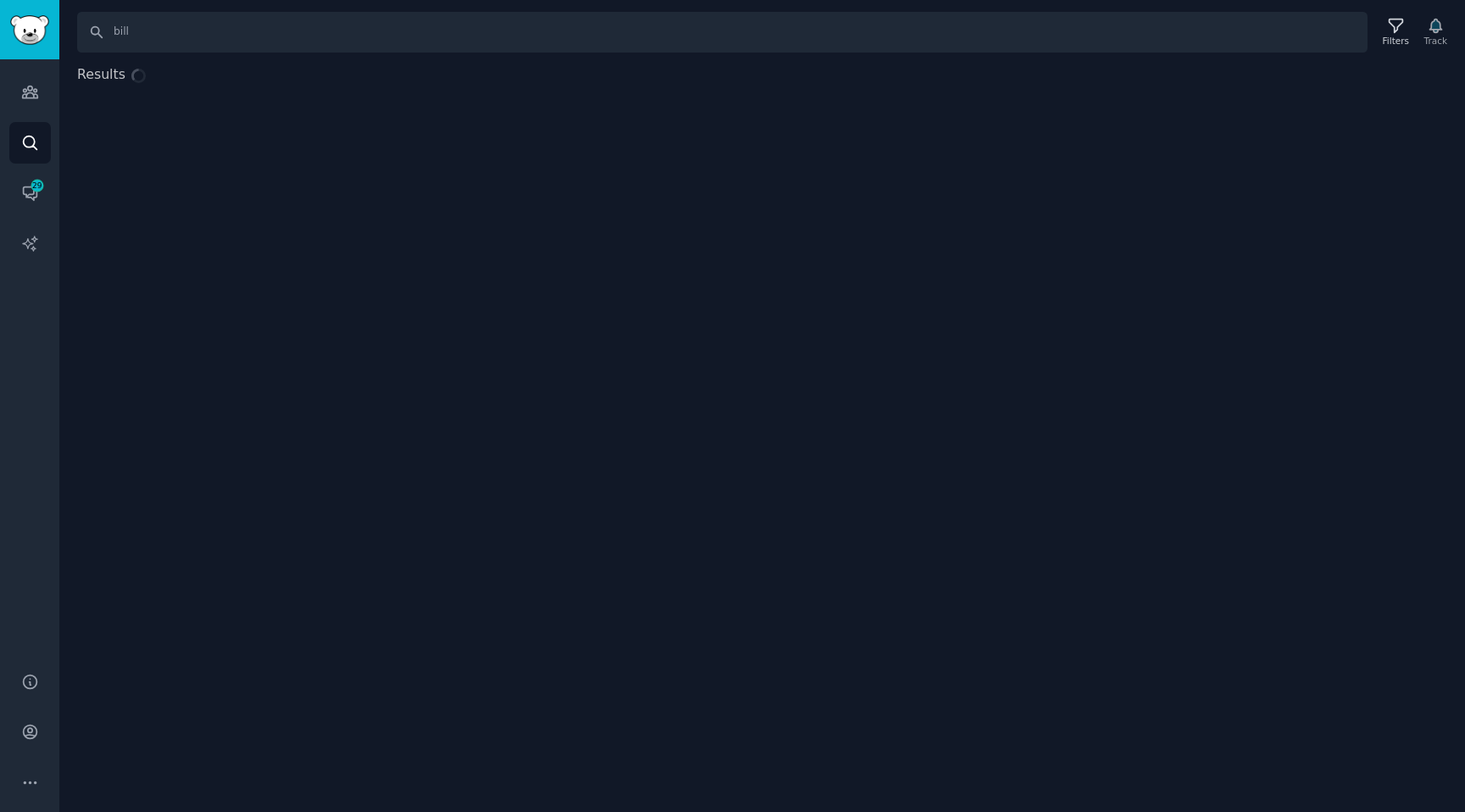
click at [1198, 65] on body "Audiences Search Conversations 29 AI Reports Help Account More Search bill Filt…" at bounding box center [732, 406] width 1465 height 812
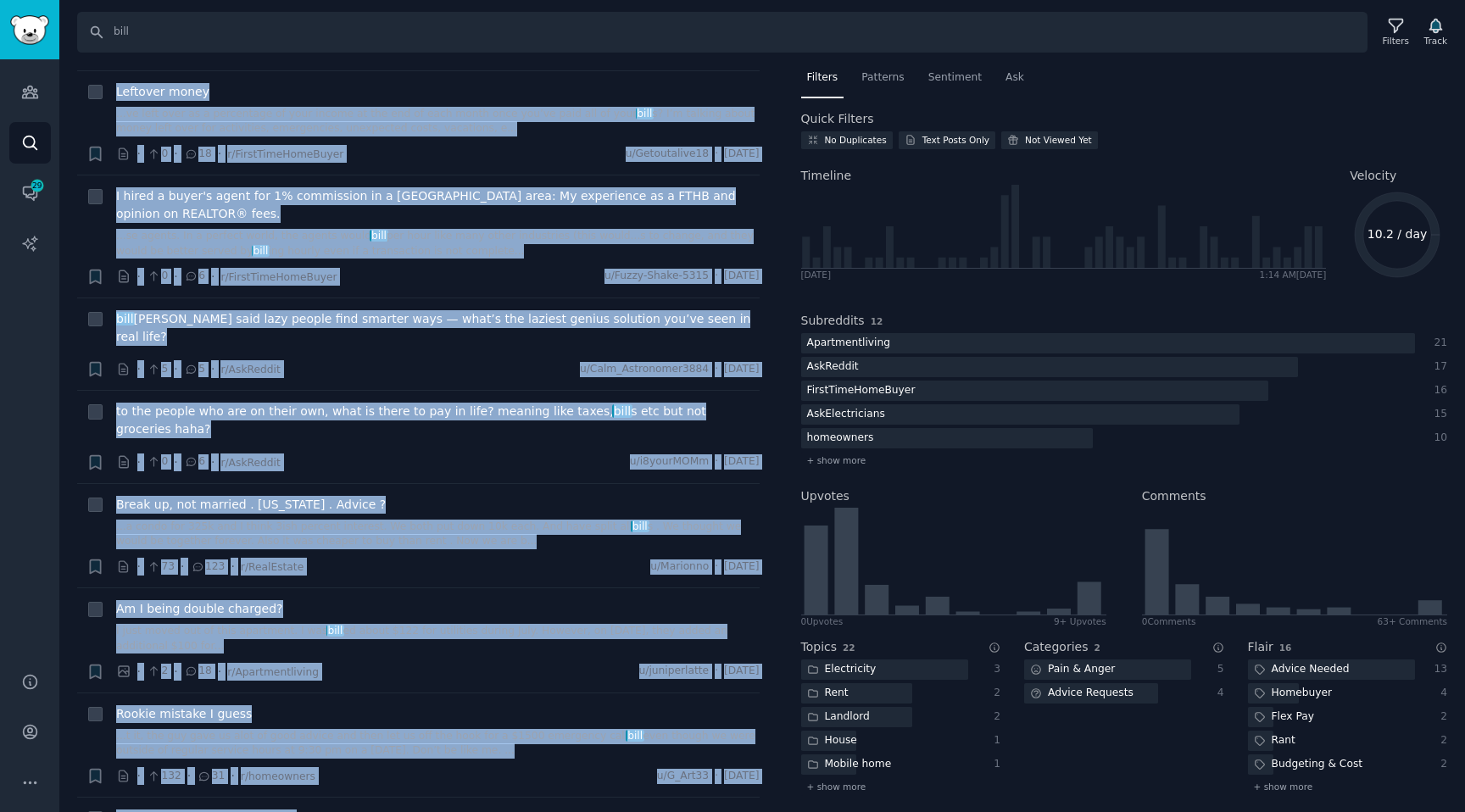
scroll to position [9222, 0]
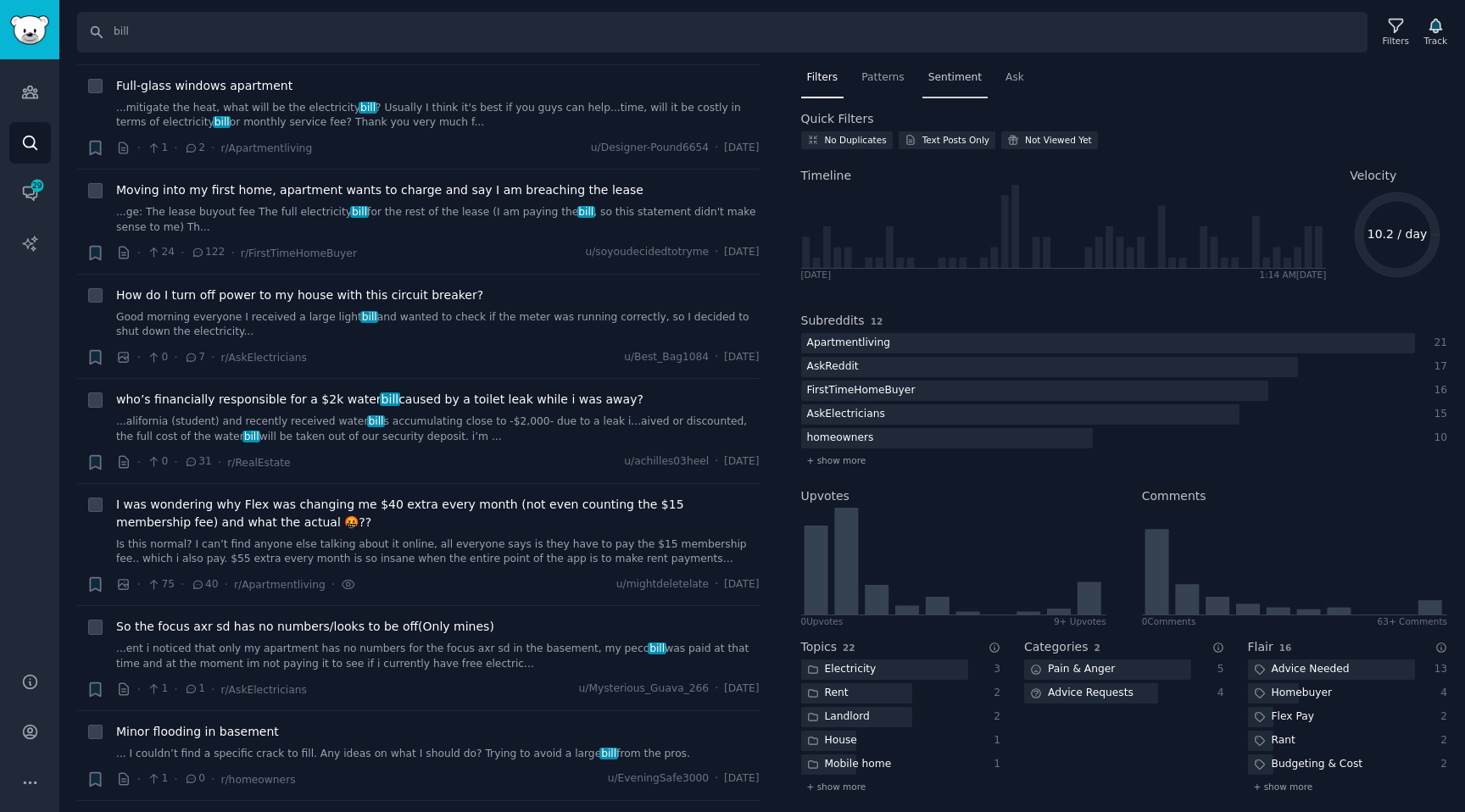
click at [933, 75] on span "Sentiment" at bounding box center [954, 78] width 53 height 15
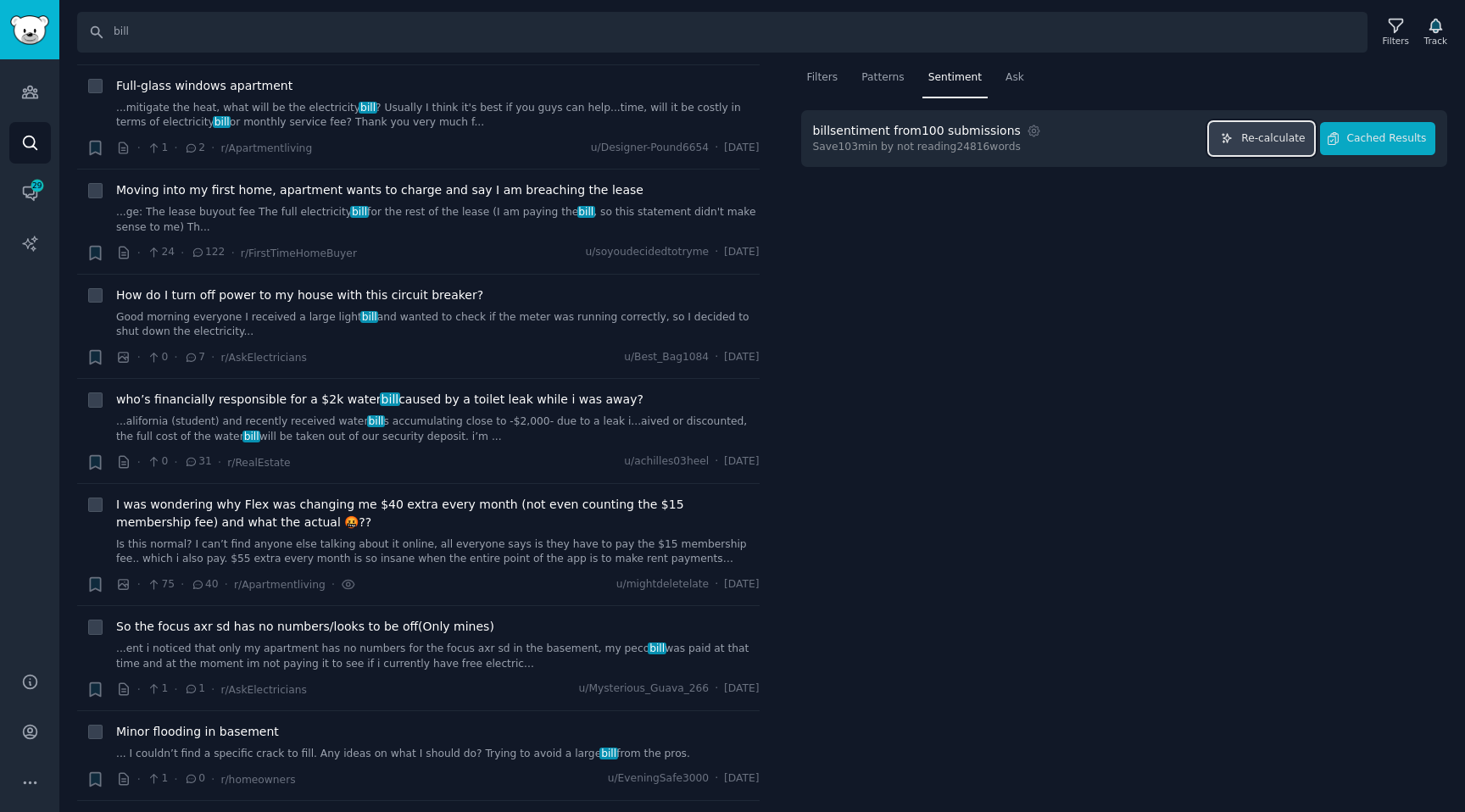
drag, startPoint x: 1276, startPoint y: 142, endPoint x: 1356, endPoint y: 178, distance: 87.7
click at [1355, 177] on div "Filters Patterns Sentiment Ask bill sentiment from 100 submissions Settings Sav…" at bounding box center [1125, 438] width 683 height 748
click at [1361, 139] on span "Cached Results" at bounding box center [1386, 138] width 79 height 15
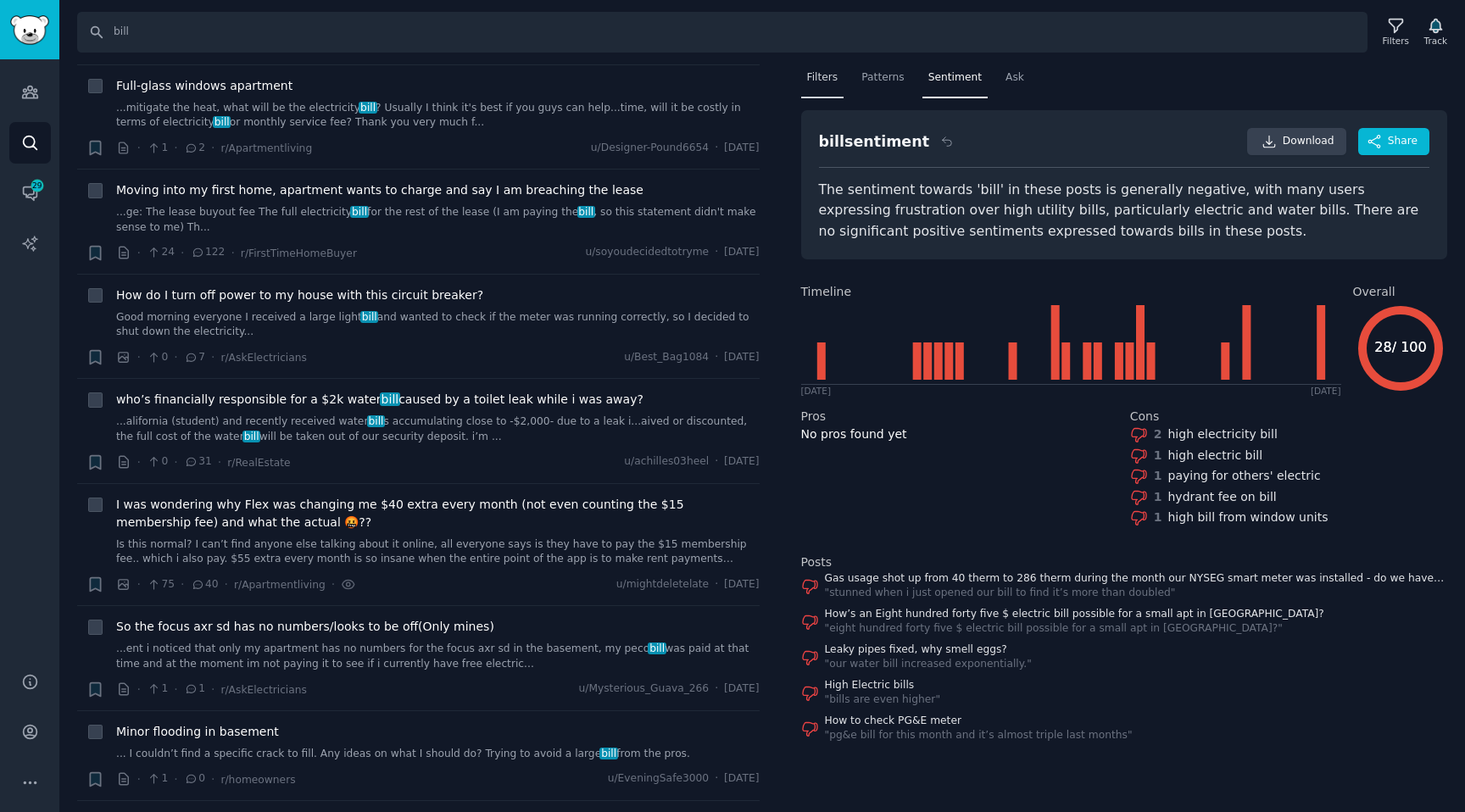
click at [816, 76] on span "Filters" at bounding box center [822, 78] width 31 height 15
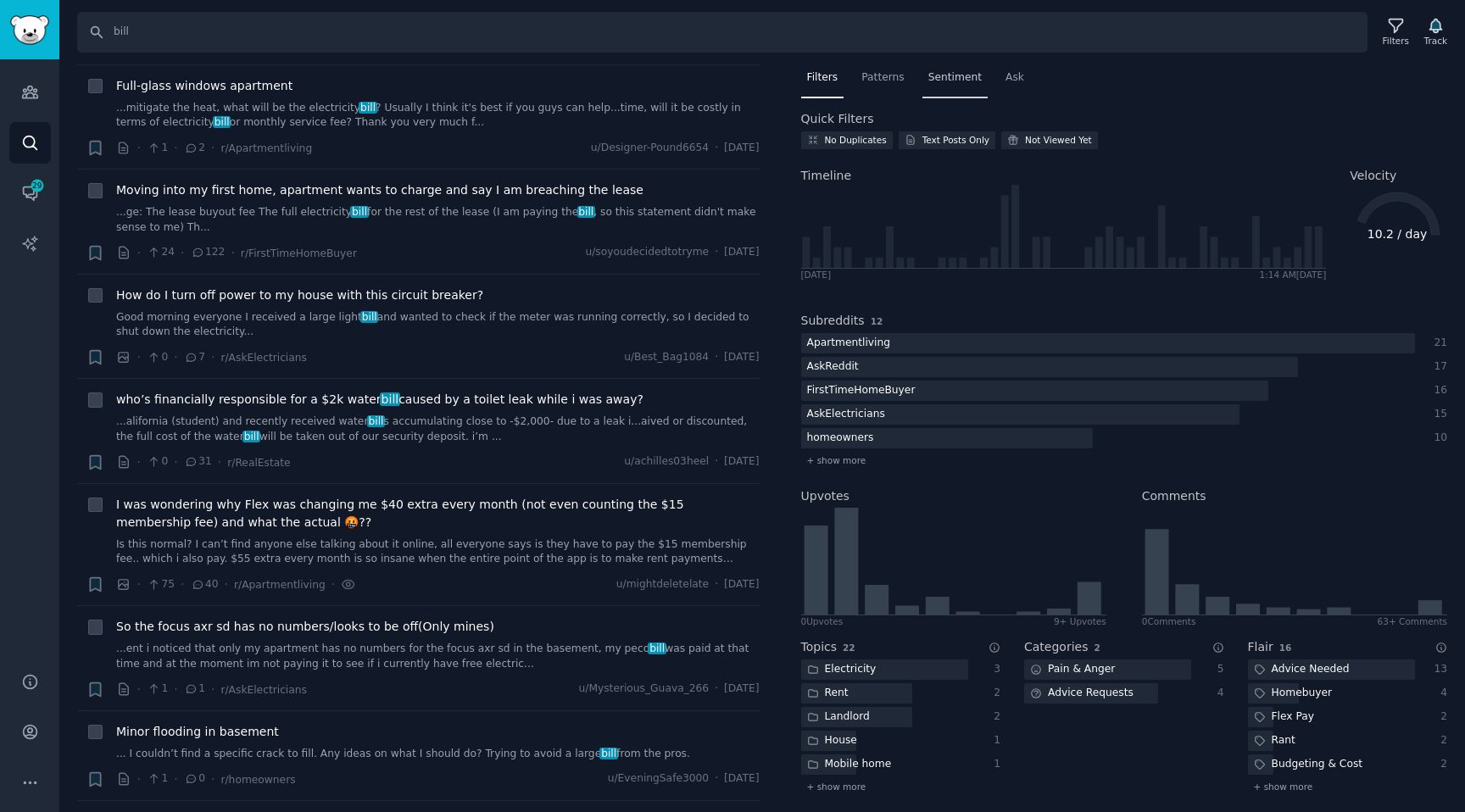
click at [950, 81] on span "Sentiment" at bounding box center [954, 78] width 53 height 15
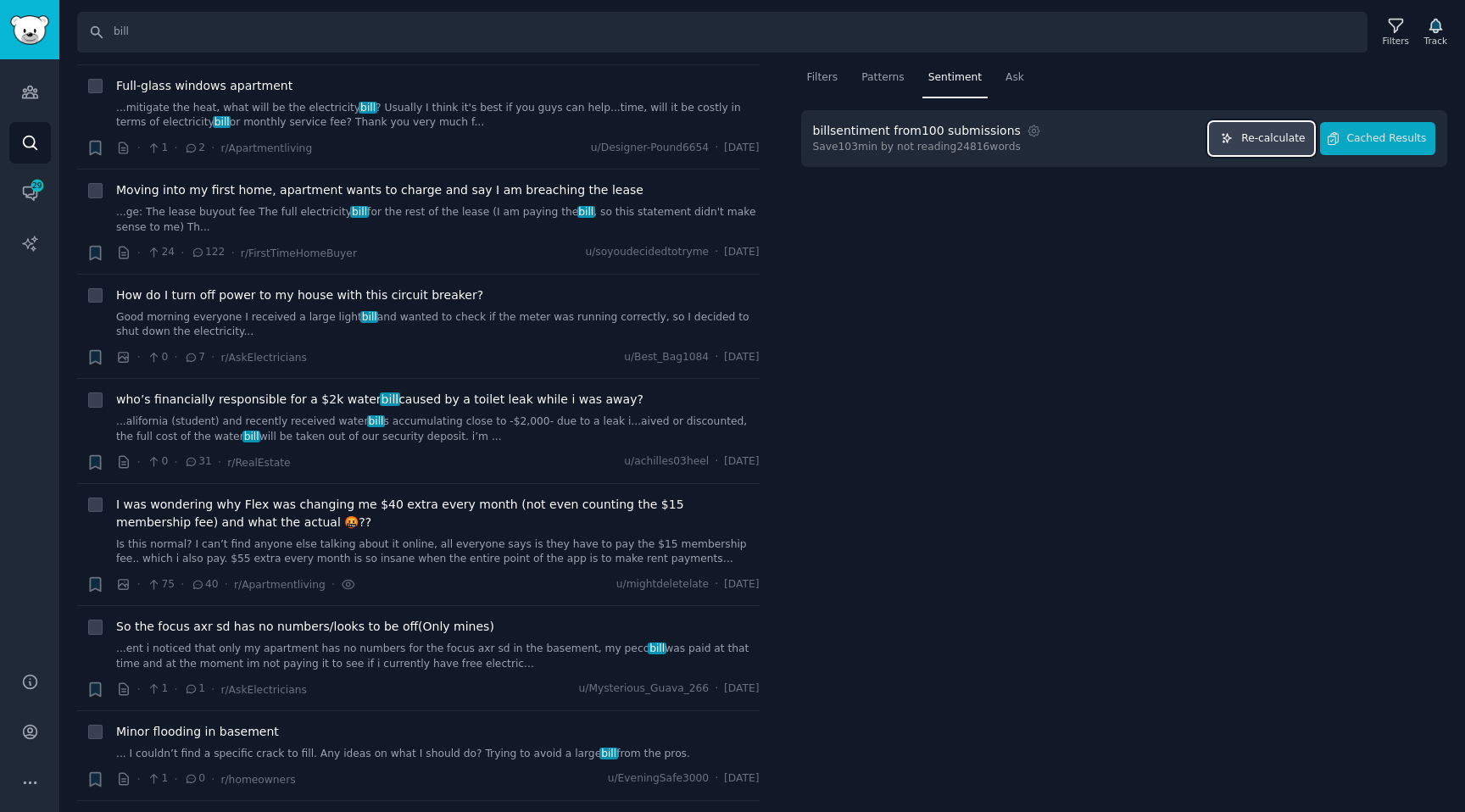
click at [1253, 135] on span "Re-calculate" at bounding box center [1272, 138] width 64 height 15
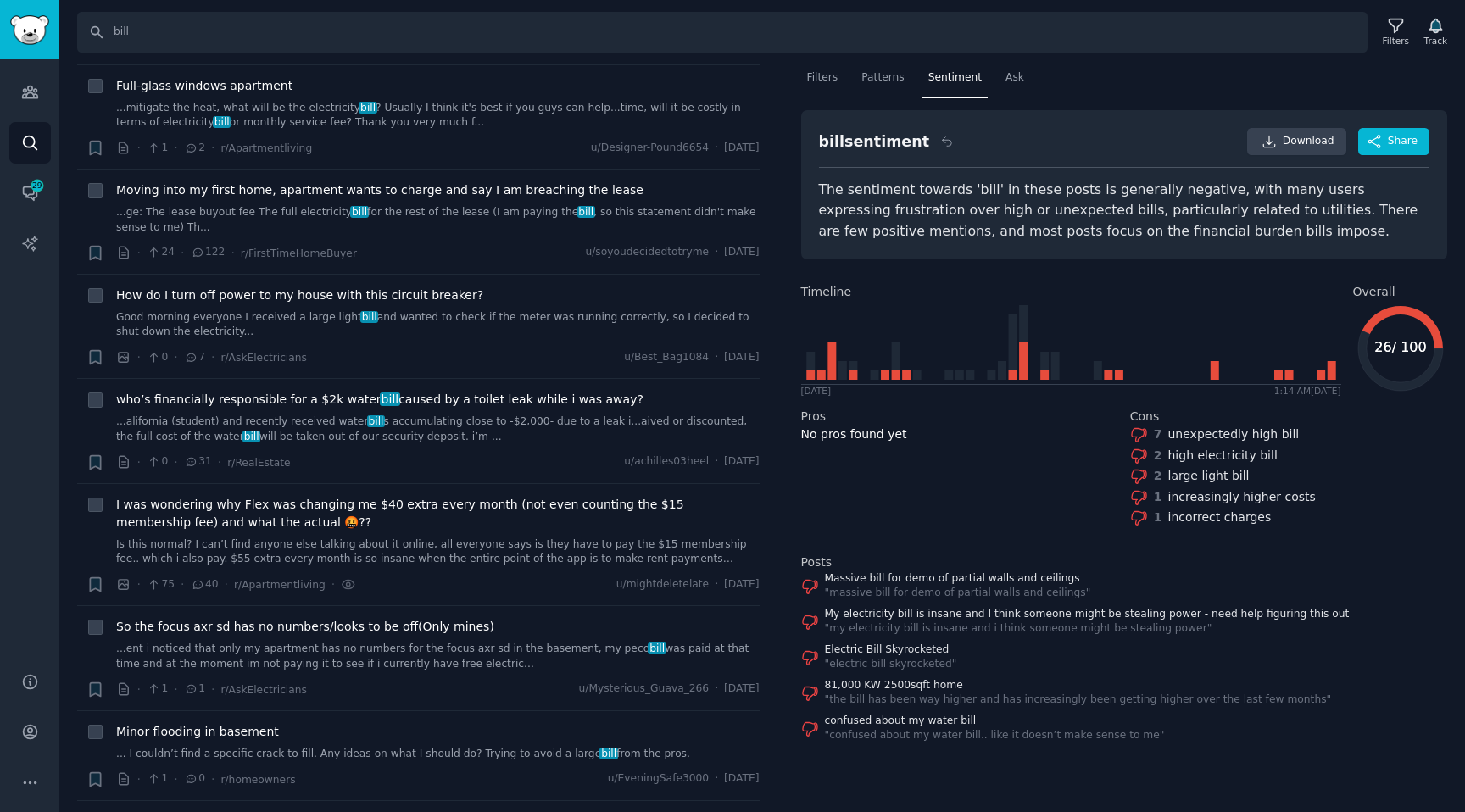
click at [1398, 382] on icon at bounding box center [1400, 361] width 85 height 60
click at [871, 79] on span "Patterns" at bounding box center [882, 78] width 43 height 15
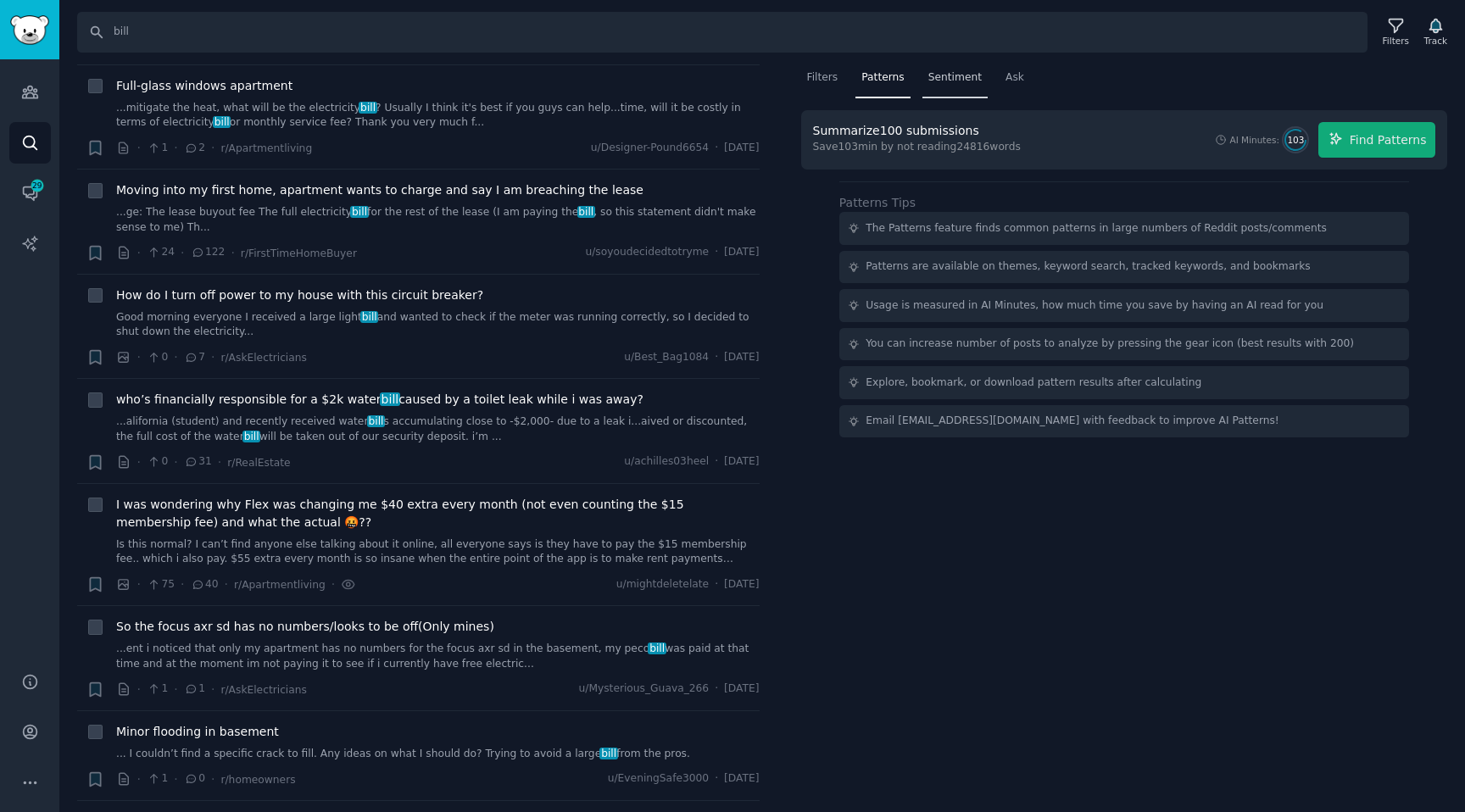
click at [941, 80] on span "Sentiment" at bounding box center [954, 78] width 53 height 15
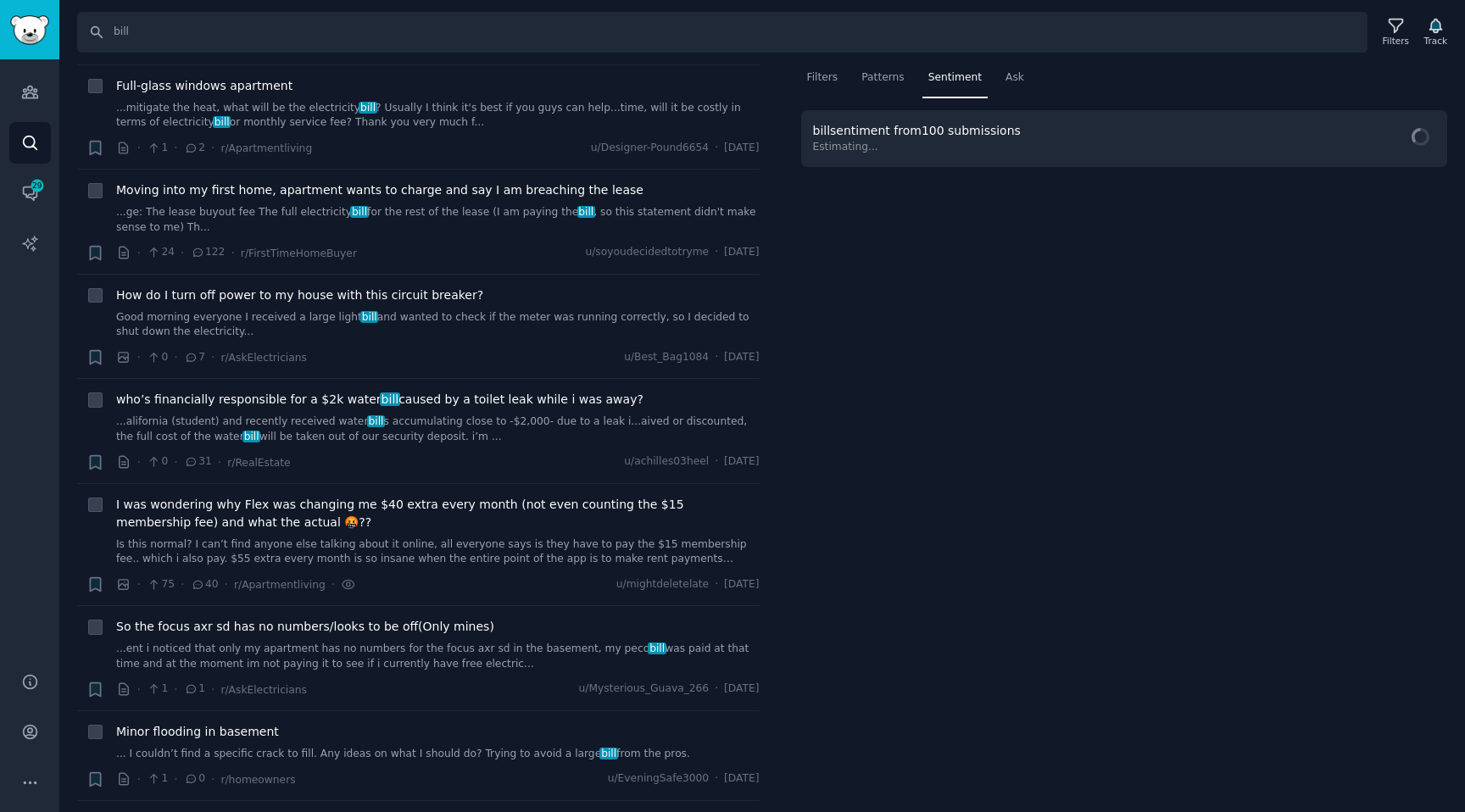
click at [33, 134] on icon "Sidebar" at bounding box center [30, 142] width 17 height 17
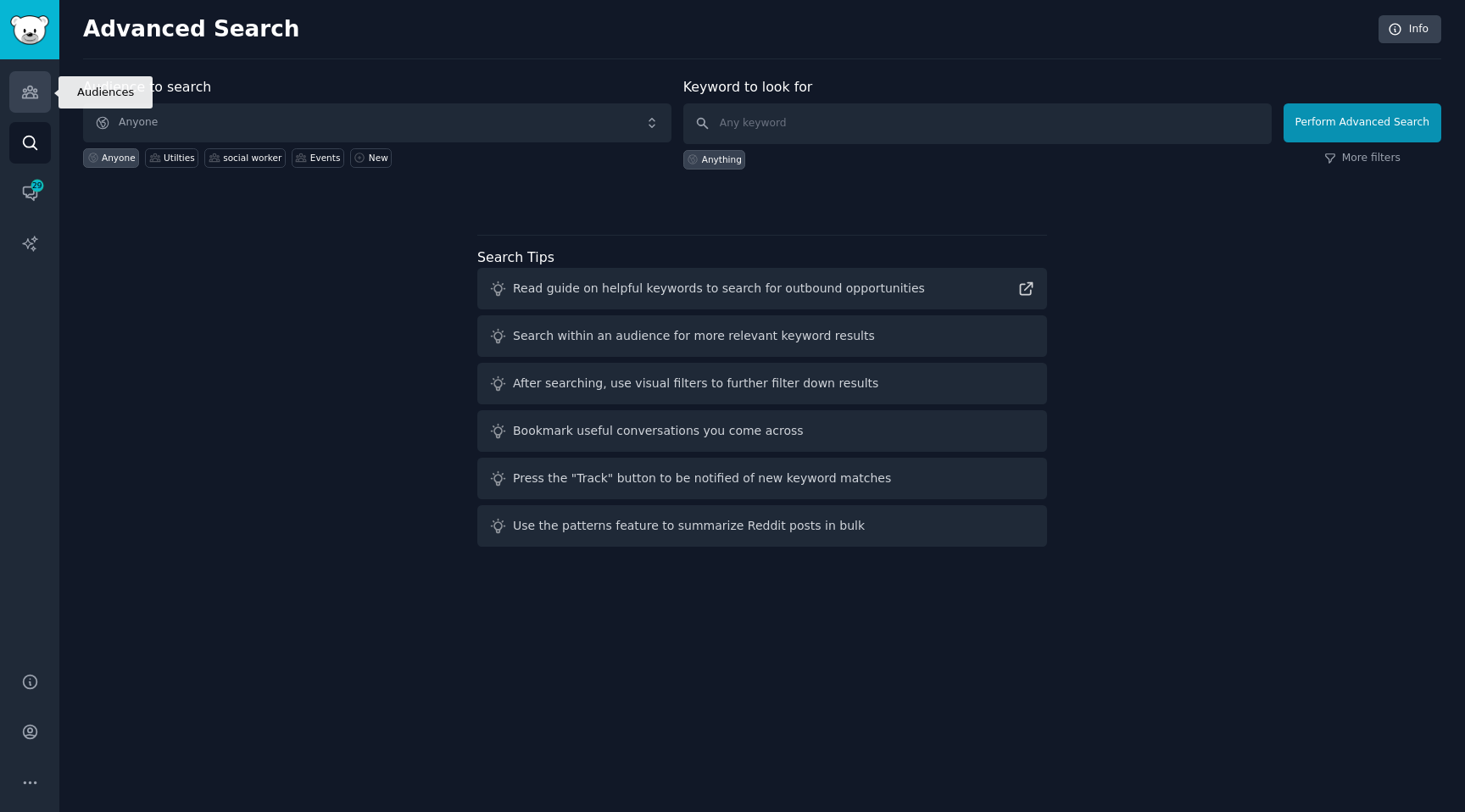
click at [35, 104] on link "Audiences" at bounding box center [31, 93] width 42 height 42
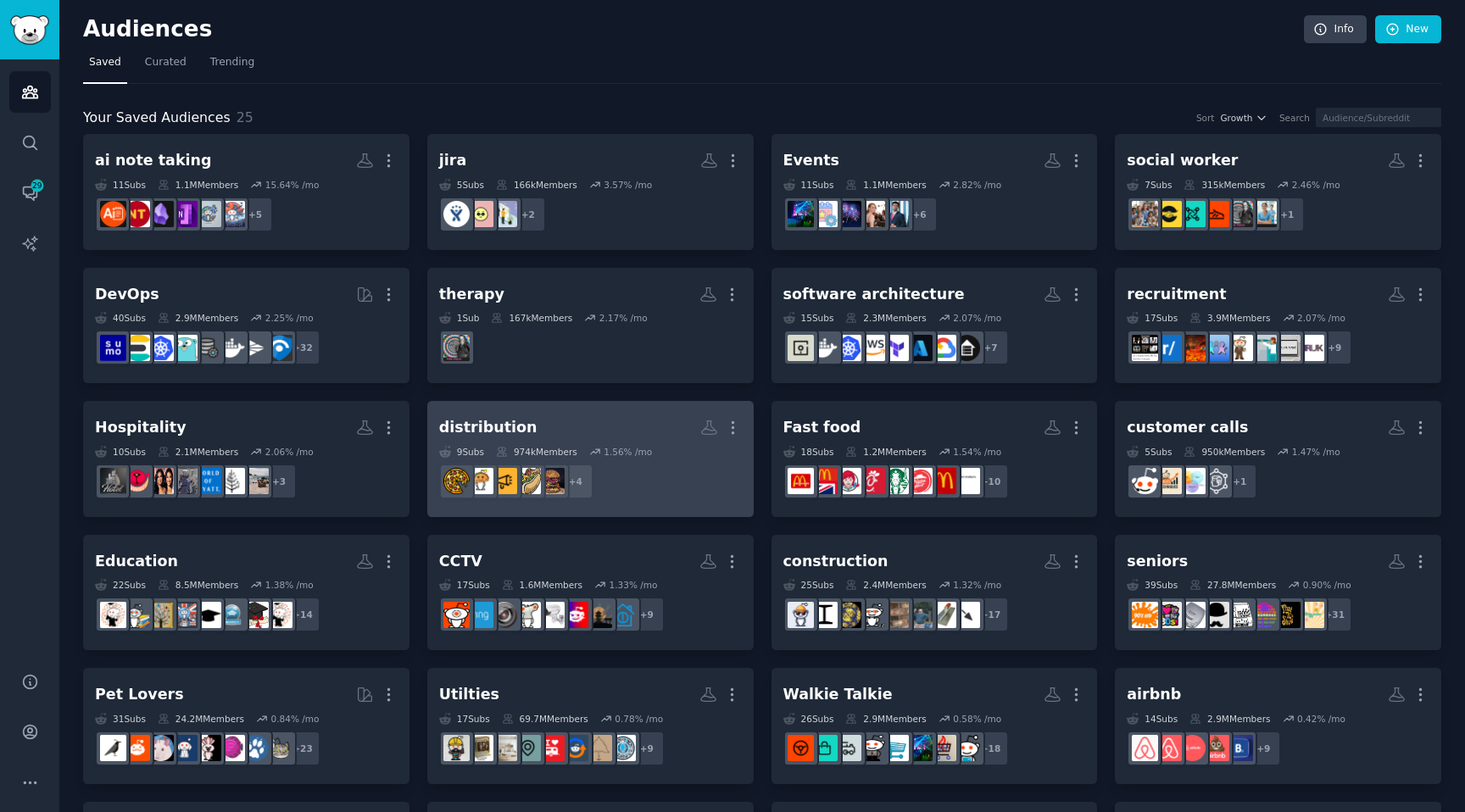
click at [698, 483] on dd "+ 4" at bounding box center [590, 481] width 303 height 47
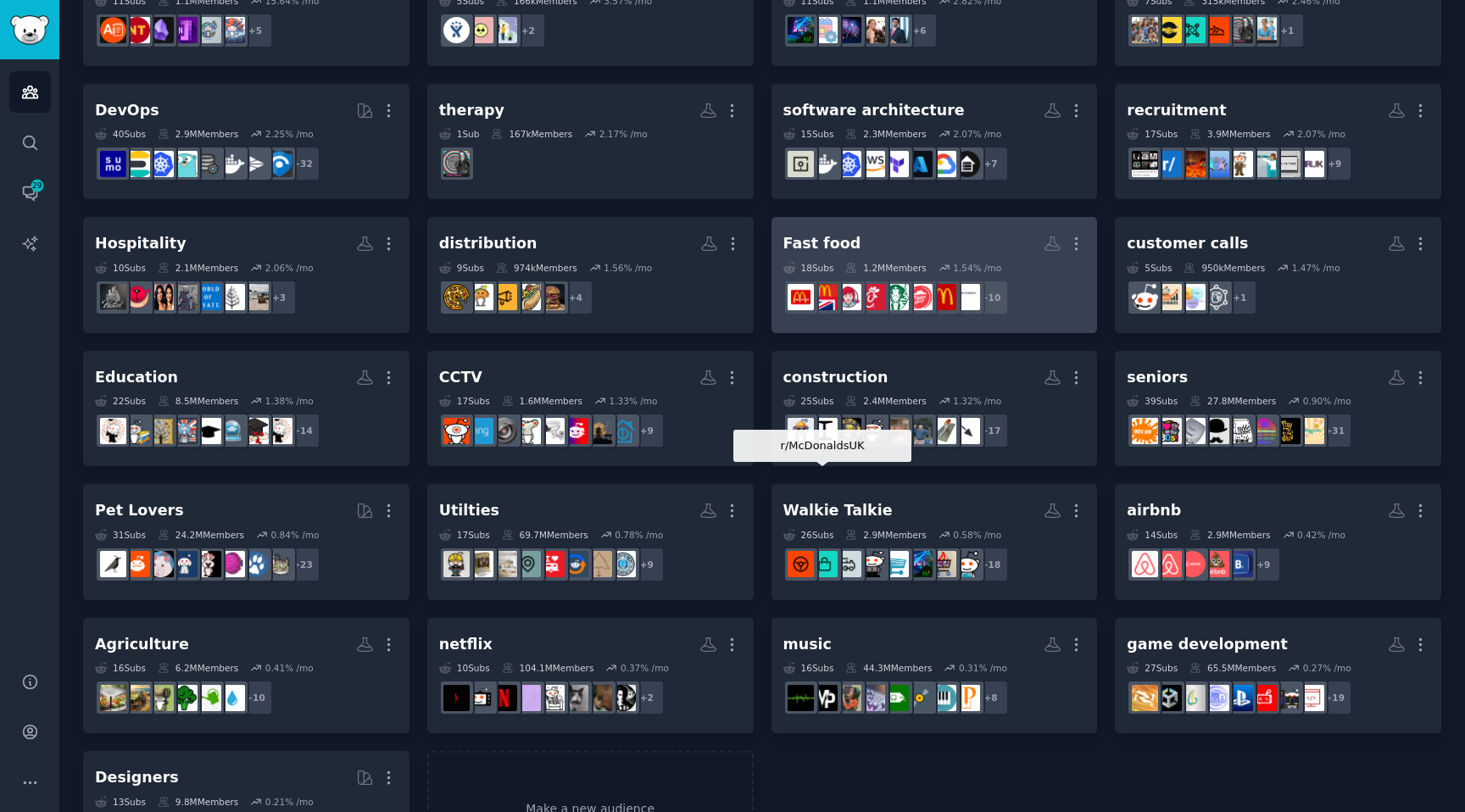
scroll to position [262, 0]
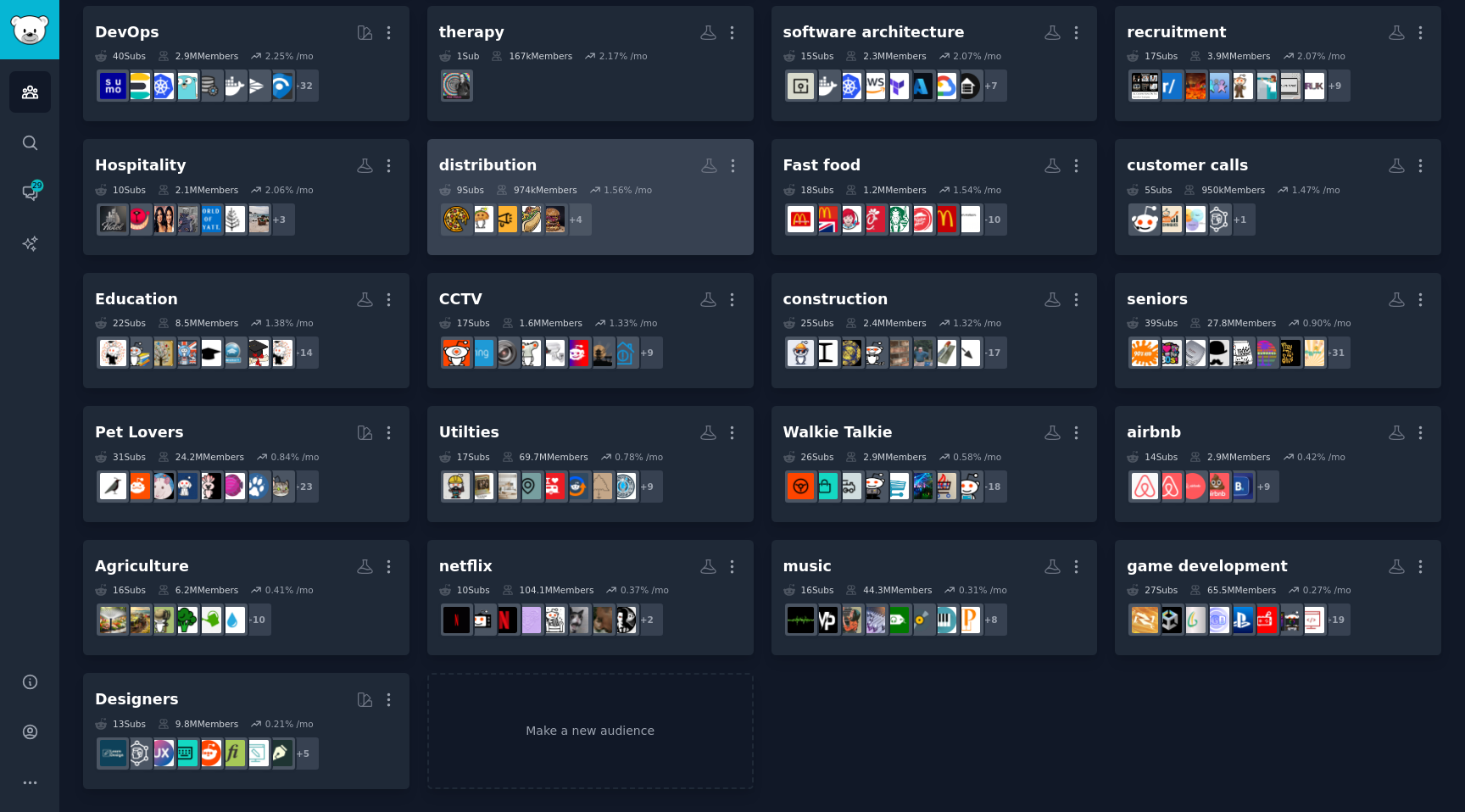
click at [662, 181] on div "distribution Custom Audience More 9 Sub s 974k Members 1.56 % /mo + 4" at bounding box center [590, 197] width 303 height 93
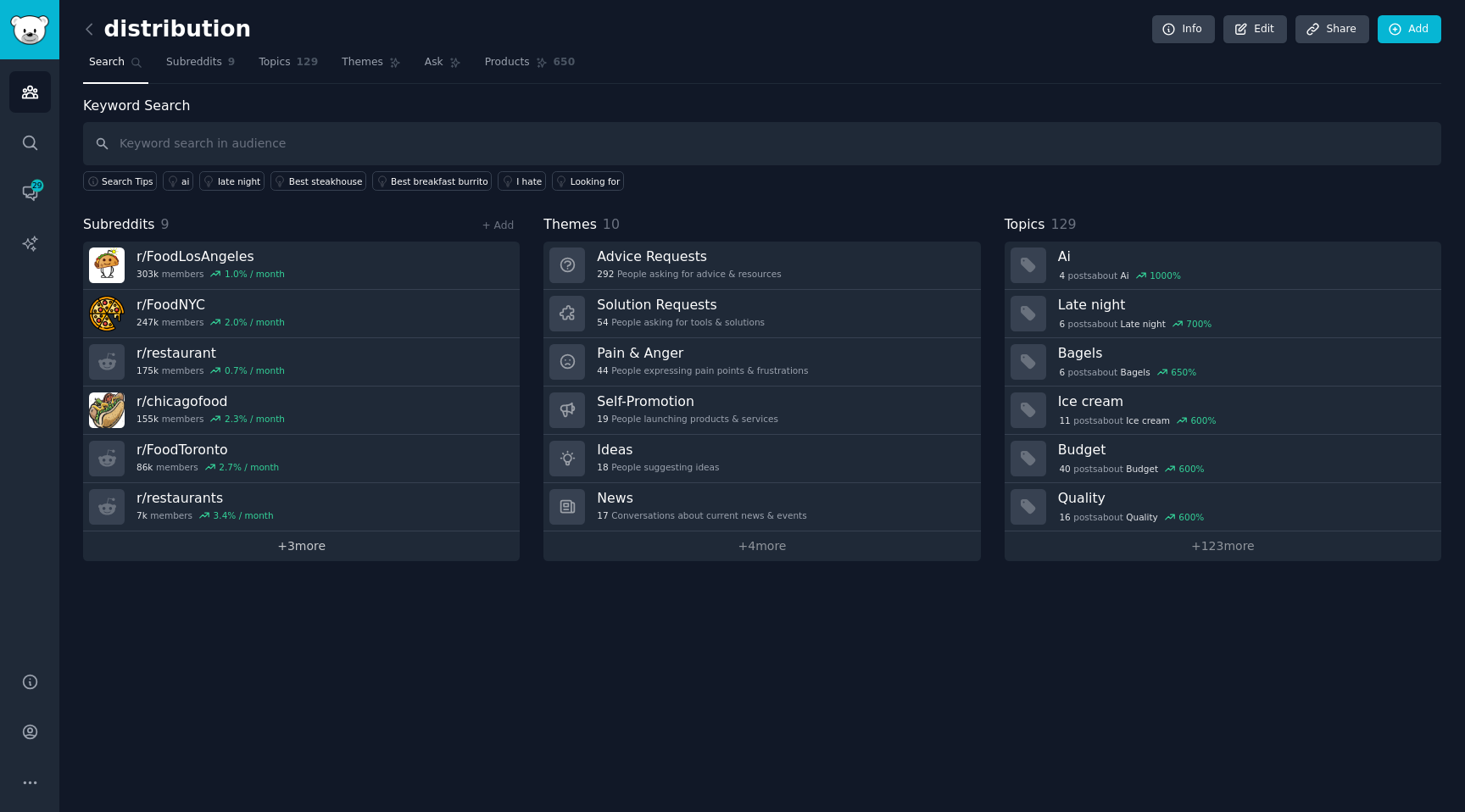
click at [286, 547] on link "+ 3 more" at bounding box center [301, 547] width 437 height 30
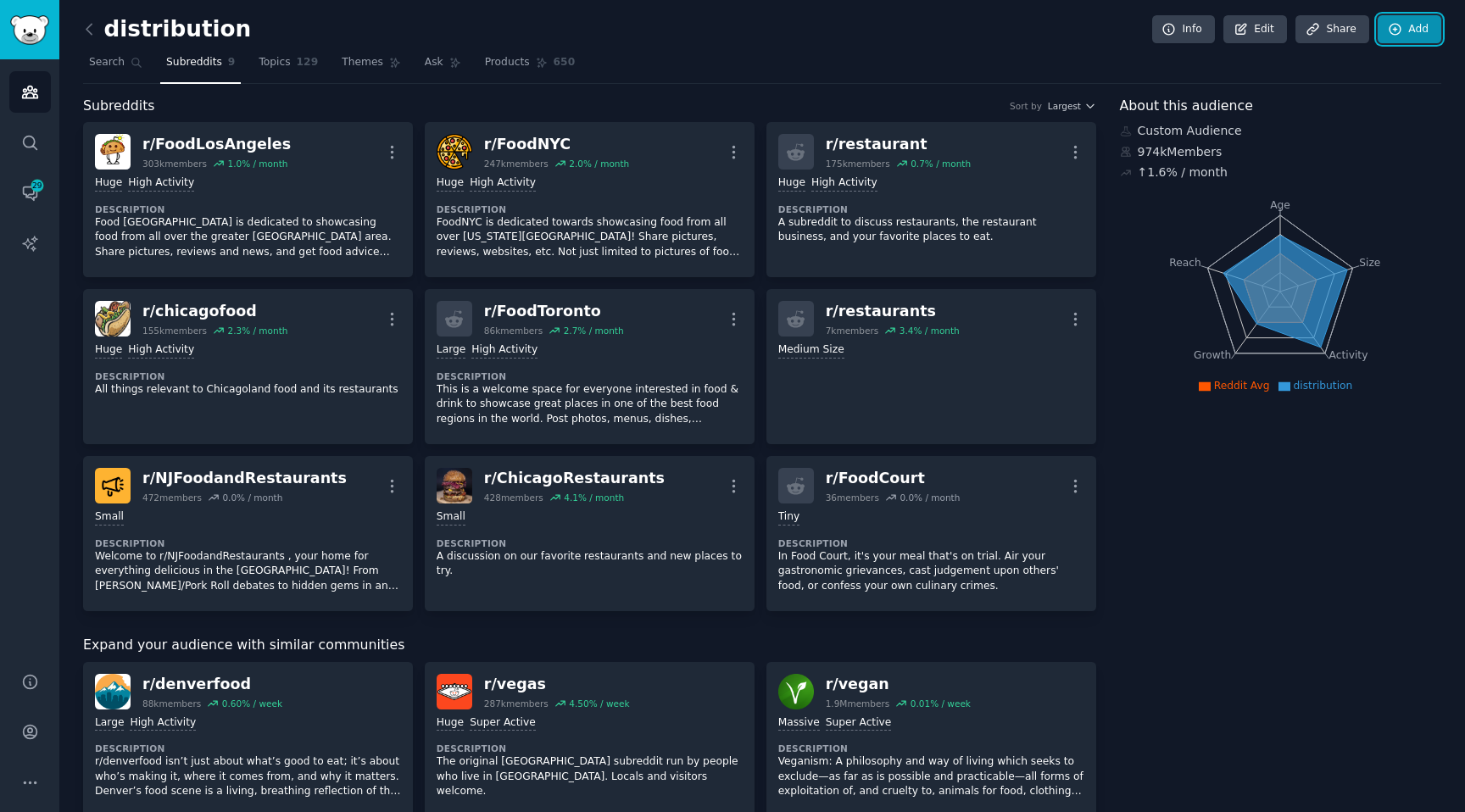
click at [1412, 38] on link "Add" at bounding box center [1409, 29] width 64 height 29
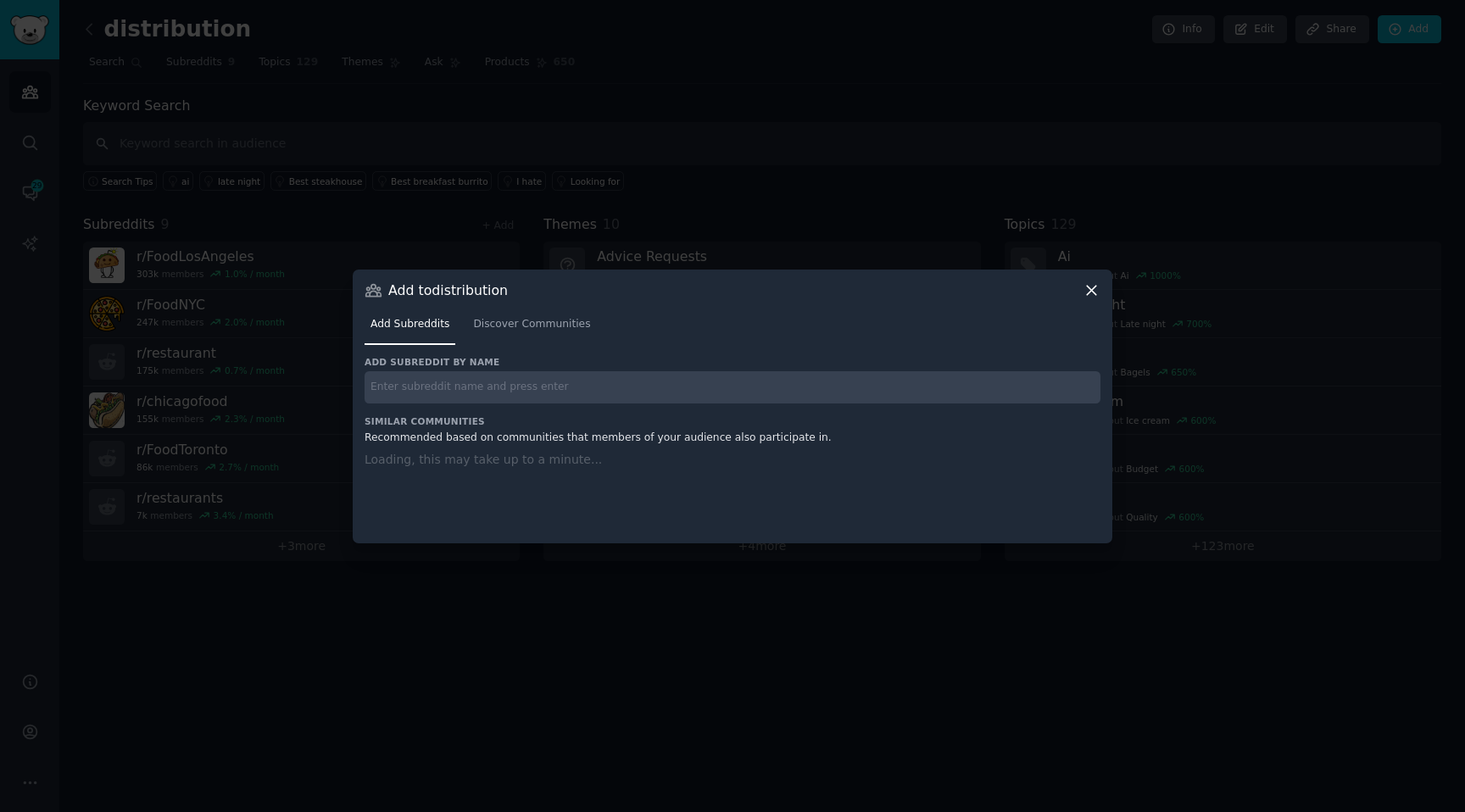
click at [617, 392] on input "text" at bounding box center [732, 388] width 736 height 33
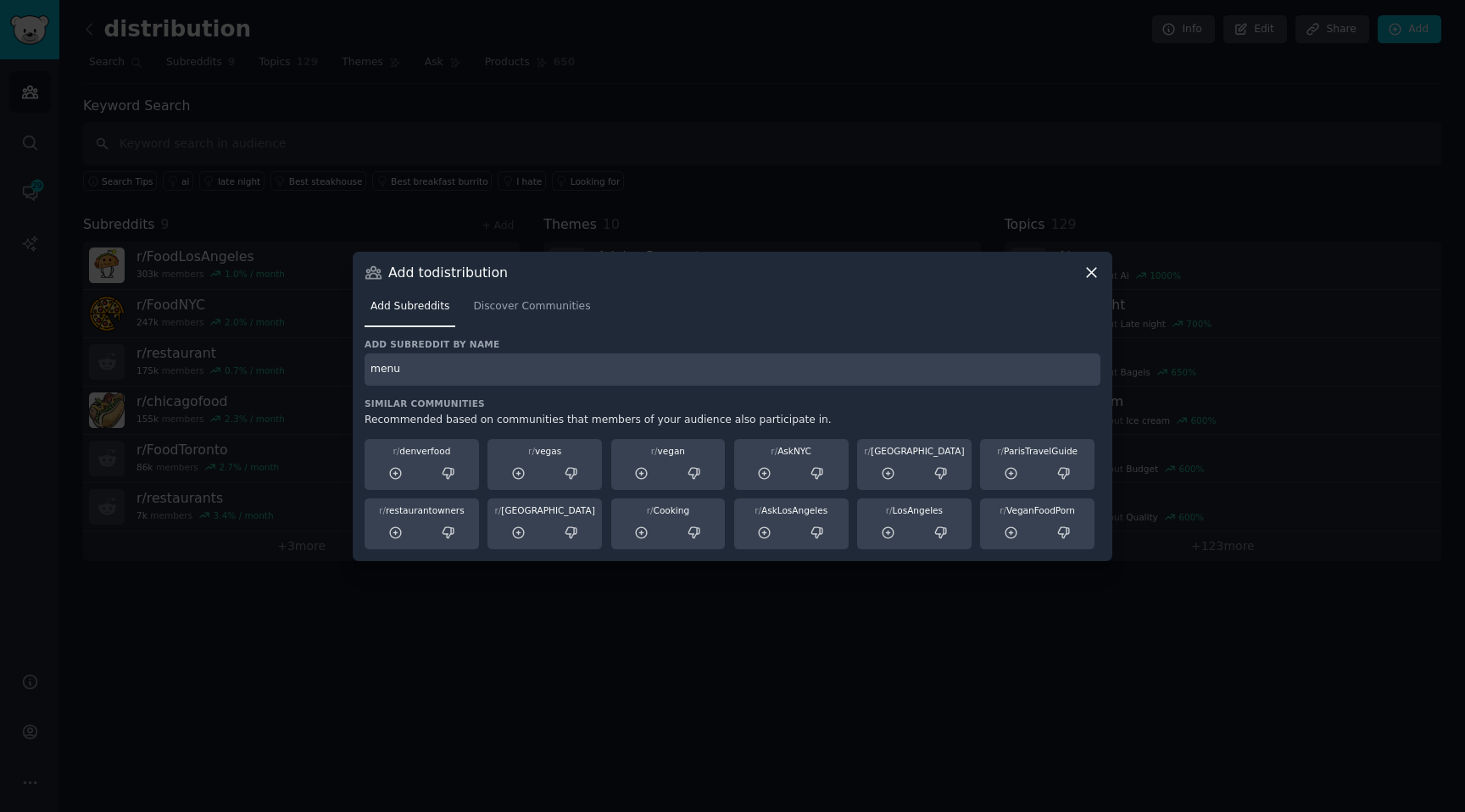
type input "menu"
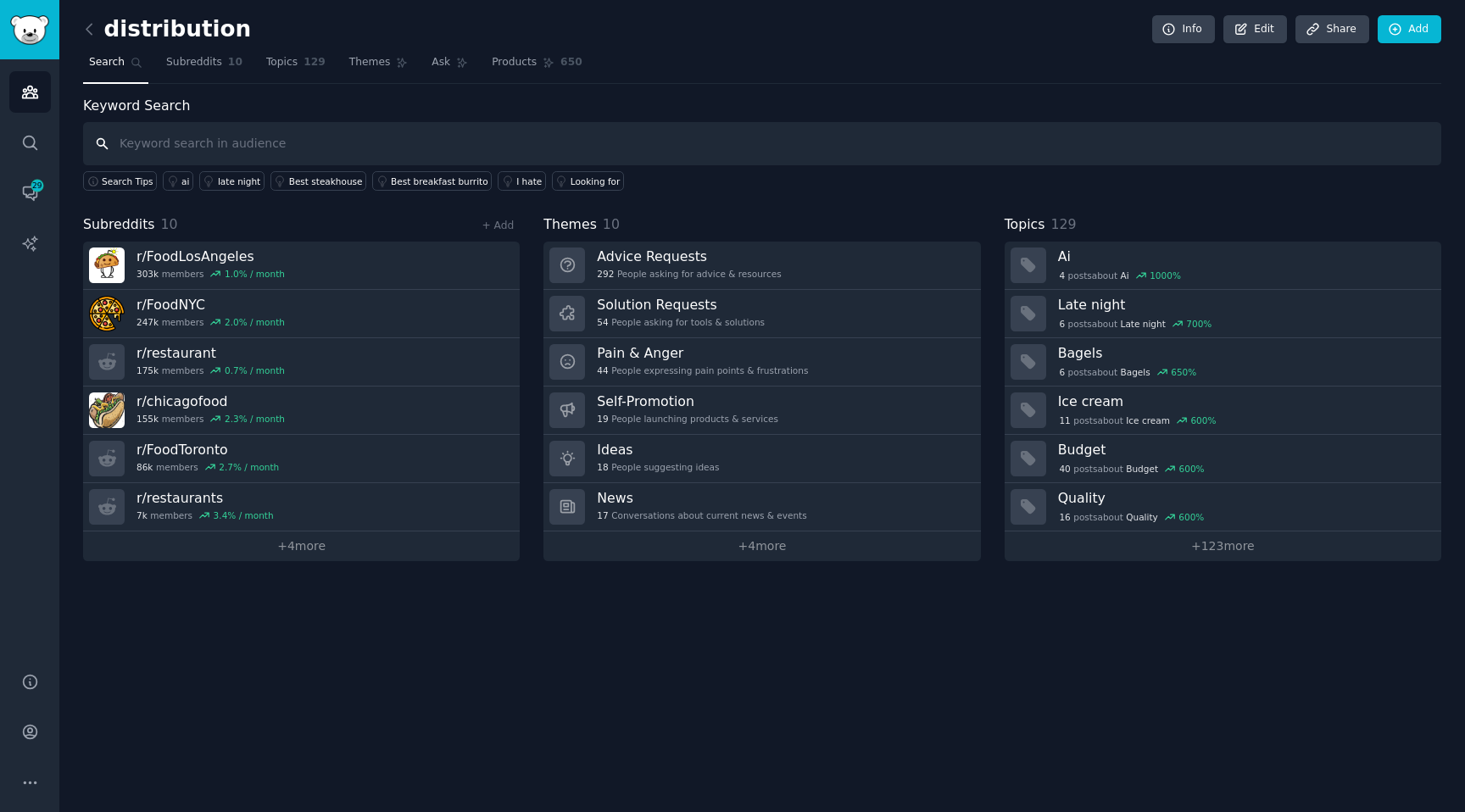
click at [177, 145] on input "text" at bounding box center [761, 144] width 1358 height 44
type input "menu"
click at [303, 540] on link "+ 4 more" at bounding box center [301, 547] width 437 height 30
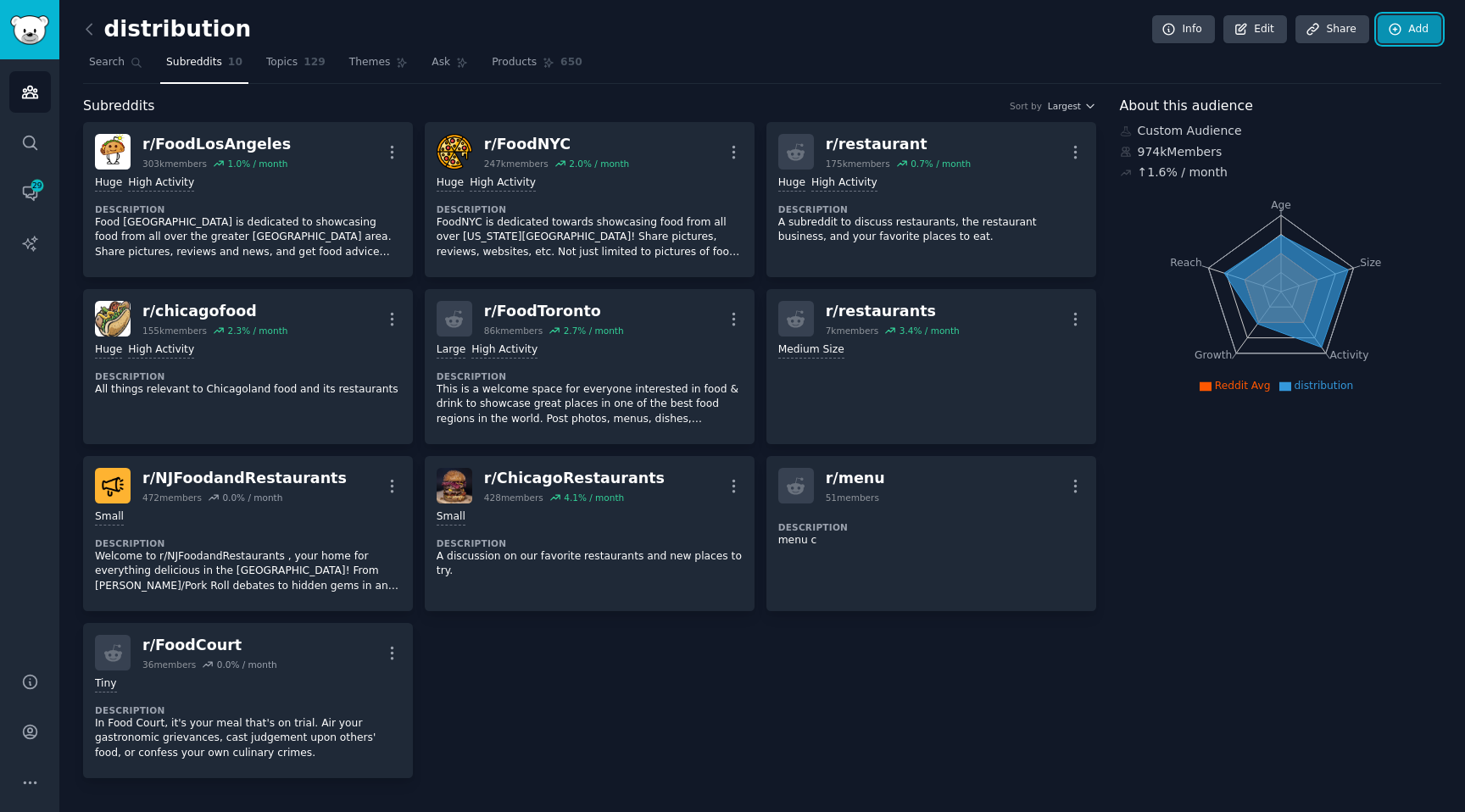
click at [1390, 32] on icon at bounding box center [1394, 29] width 11 height 11
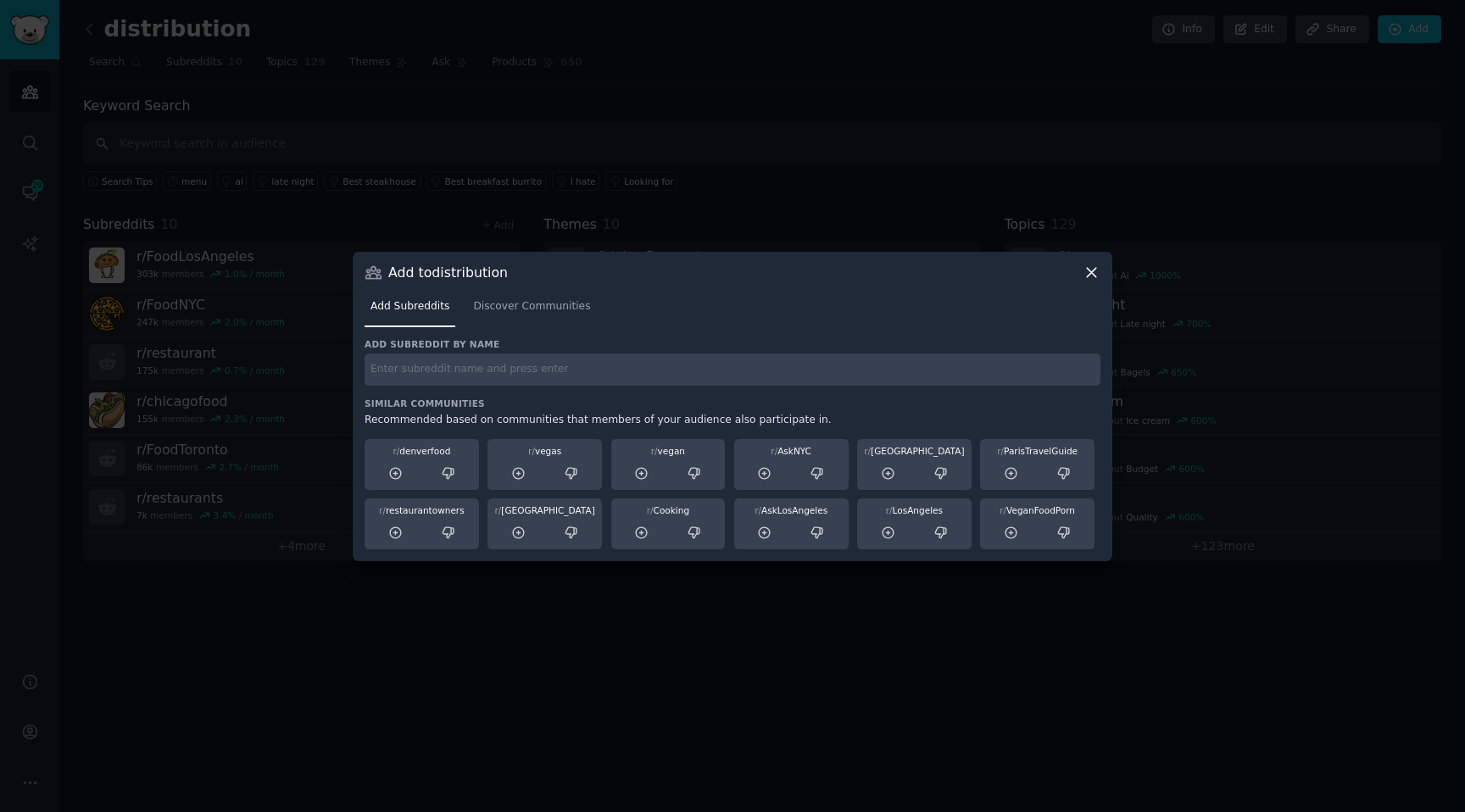
click at [551, 382] on input "text" at bounding box center [732, 370] width 736 height 33
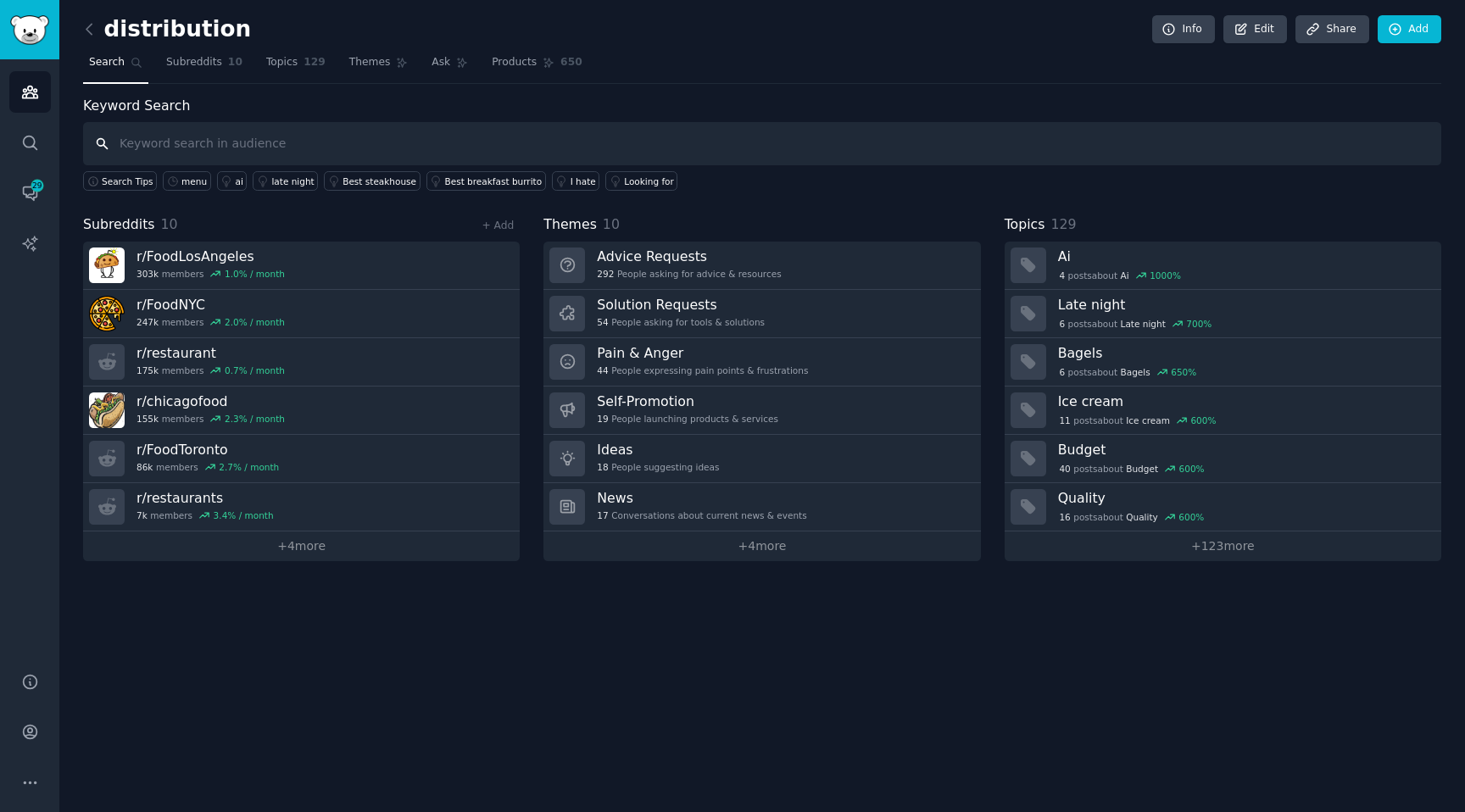
click at [873, 133] on input "text" at bounding box center [761, 144] width 1358 height 44
type input "e"
type input "m"
type input "menu"
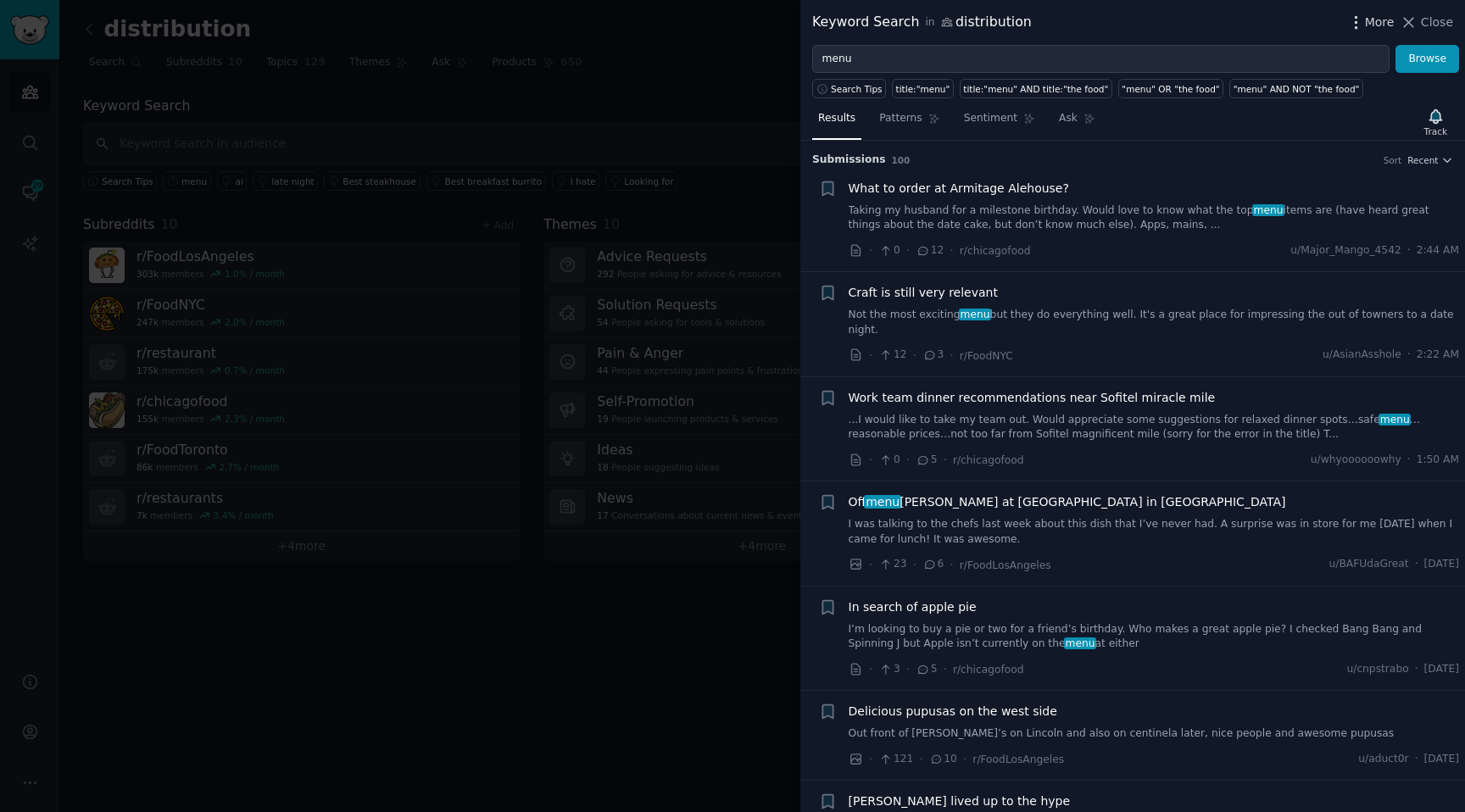
click at [1363, 17] on icon "button" at bounding box center [1356, 23] width 17 height 17
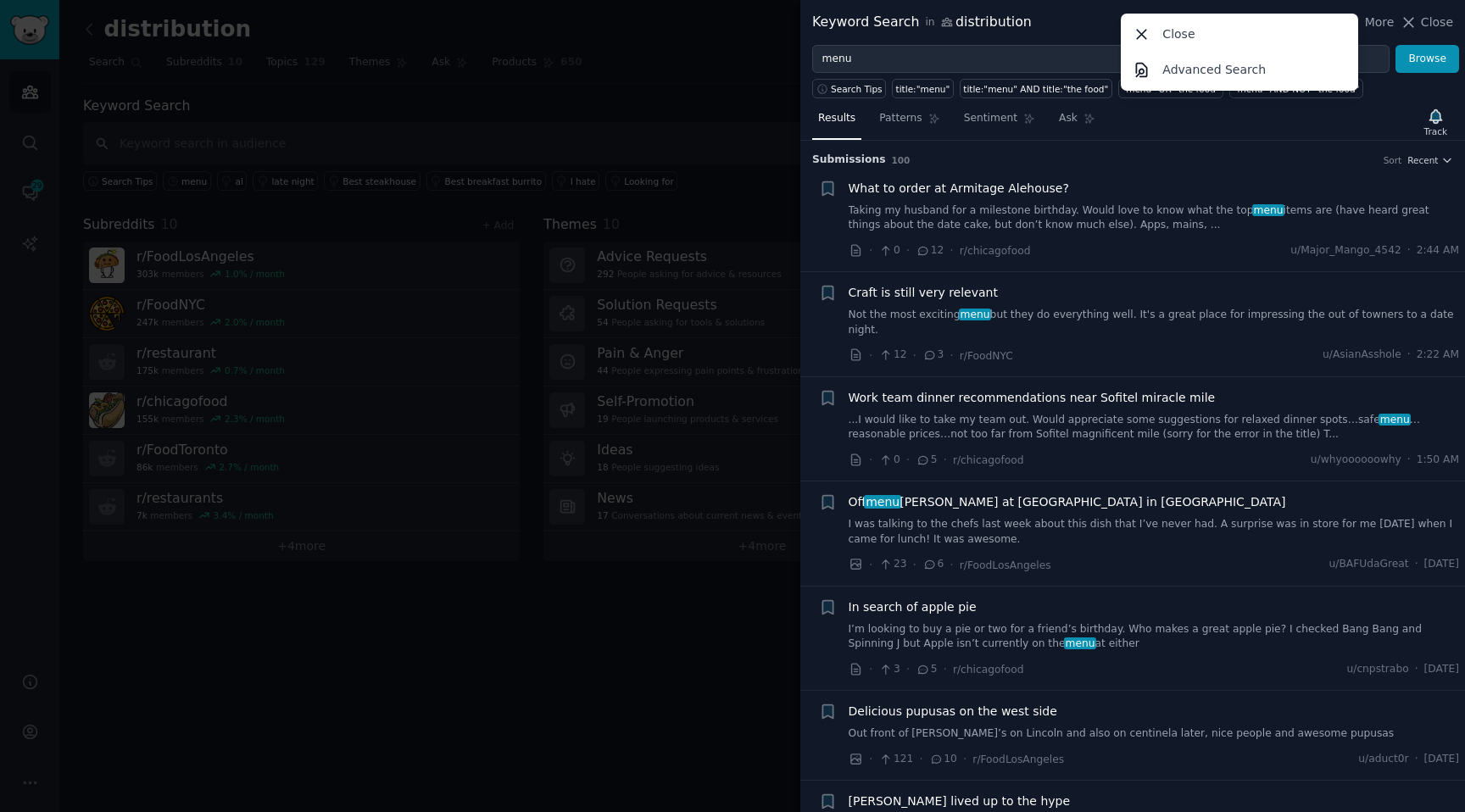
click at [1211, 87] on div "Close Advanced Search" at bounding box center [1239, 52] width 237 height 77
click at [1211, 79] on link "Advanced Search" at bounding box center [1239, 69] width 231 height 36
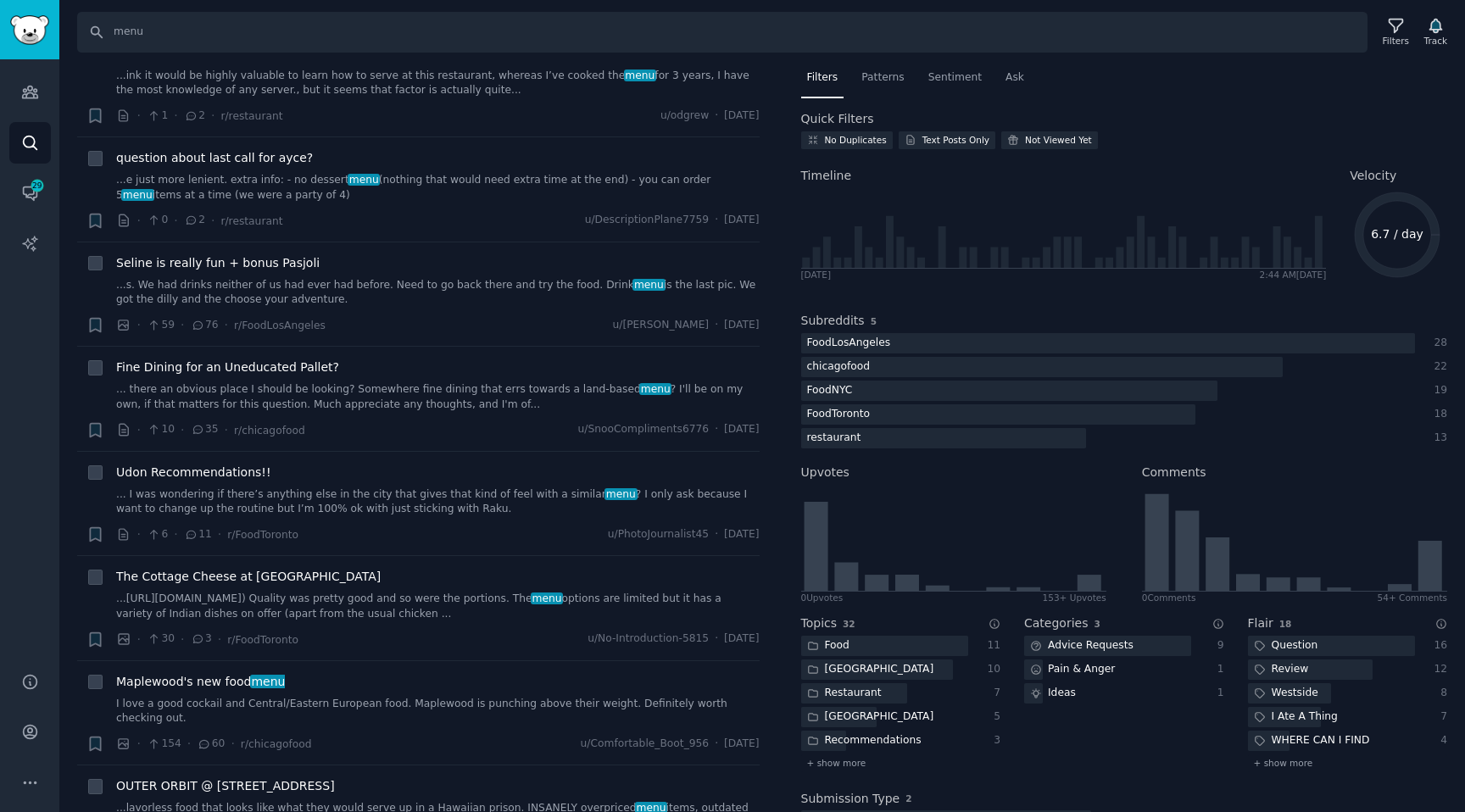
scroll to position [1563, 0]
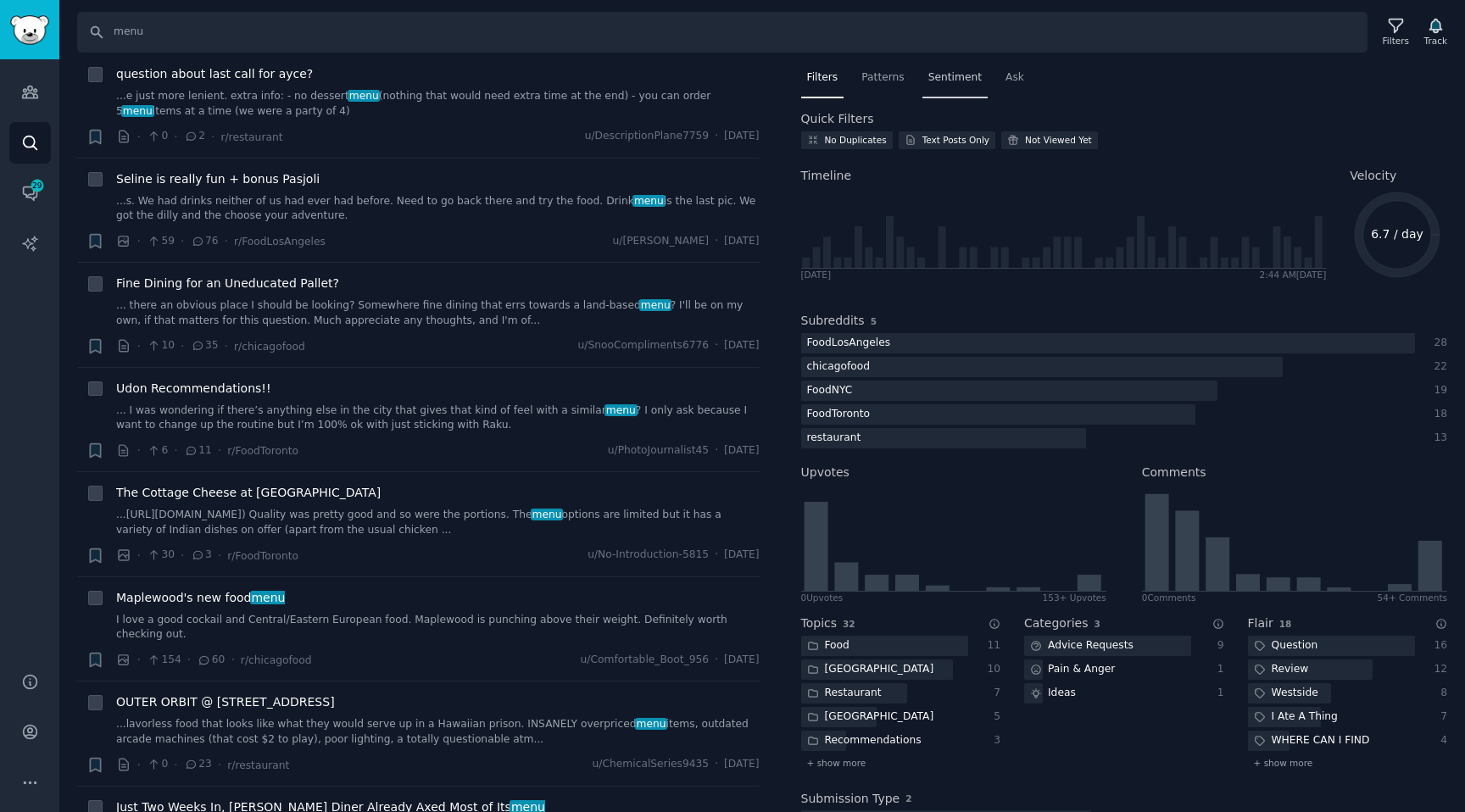
click at [962, 89] on div "Sentiment" at bounding box center [954, 82] width 65 height 35
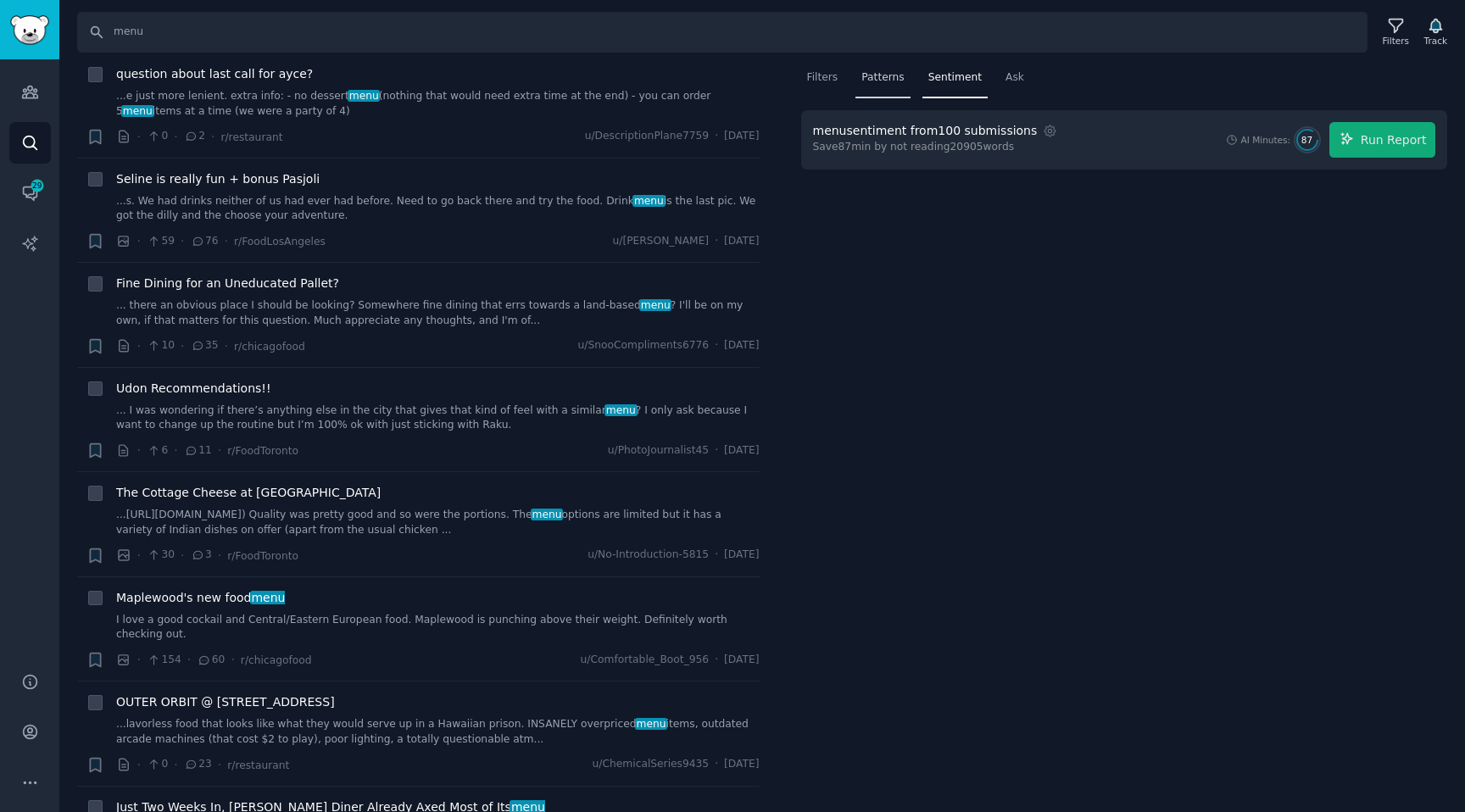
click at [877, 89] on div "Patterns" at bounding box center [883, 82] width 54 height 35
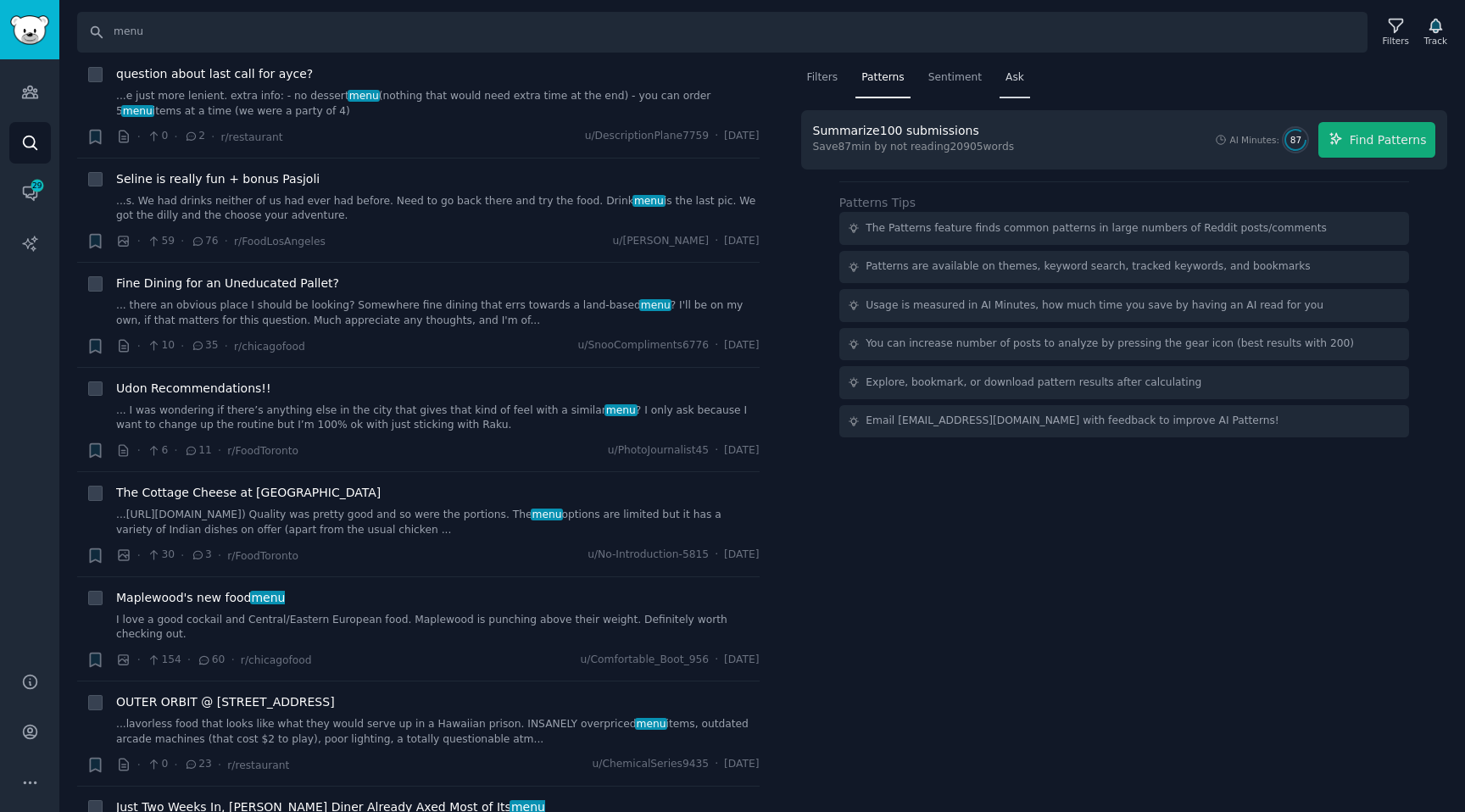
click at [1008, 68] on div "Ask" at bounding box center [1014, 82] width 31 height 35
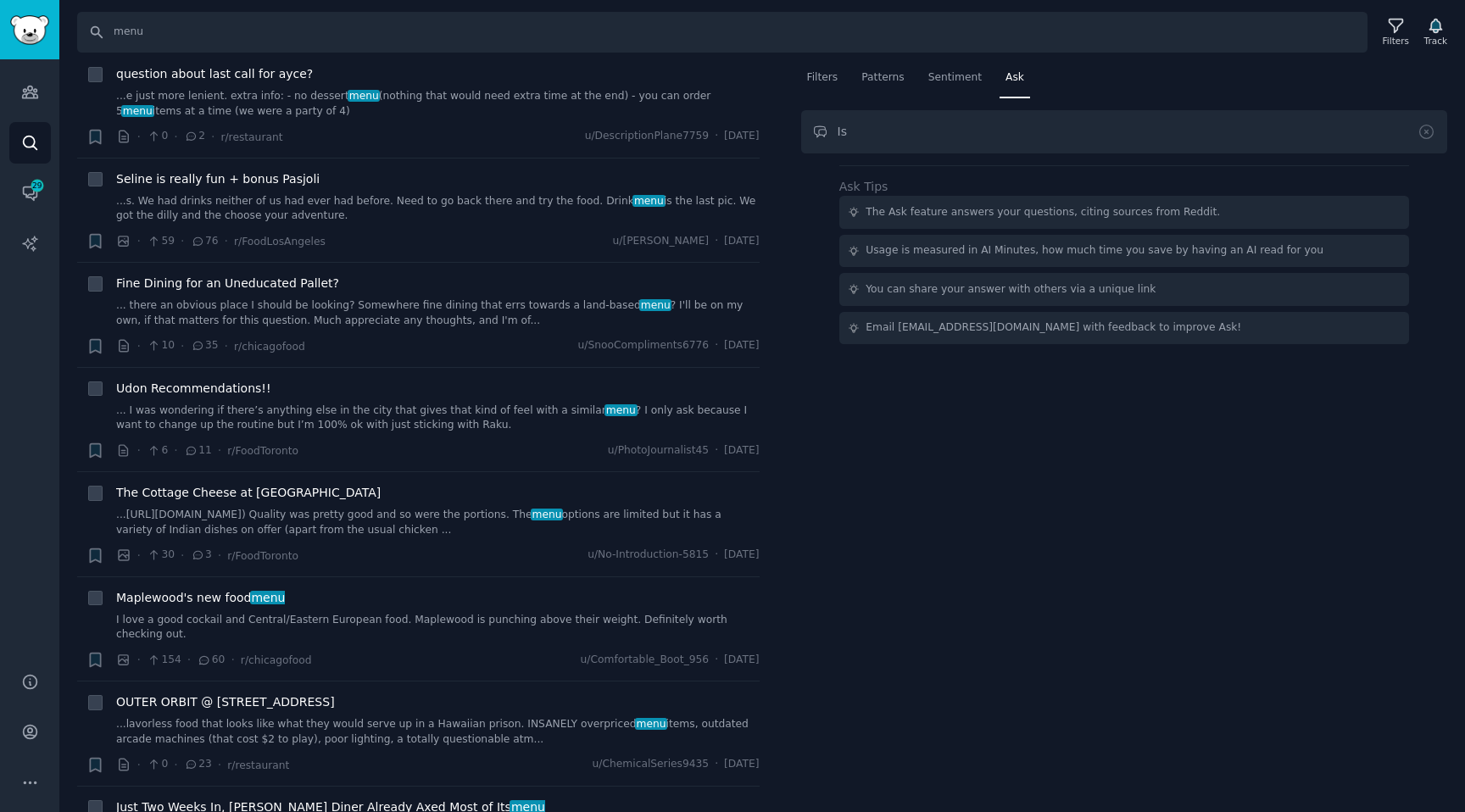
type input "Is"
click at [959, 102] on div "Filters Patterns Sentiment Ask Ask Tips The Ask feature answers your questions,…" at bounding box center [1124, 204] width 647 height 280
click at [959, 93] on div "Sentiment" at bounding box center [954, 82] width 65 height 35
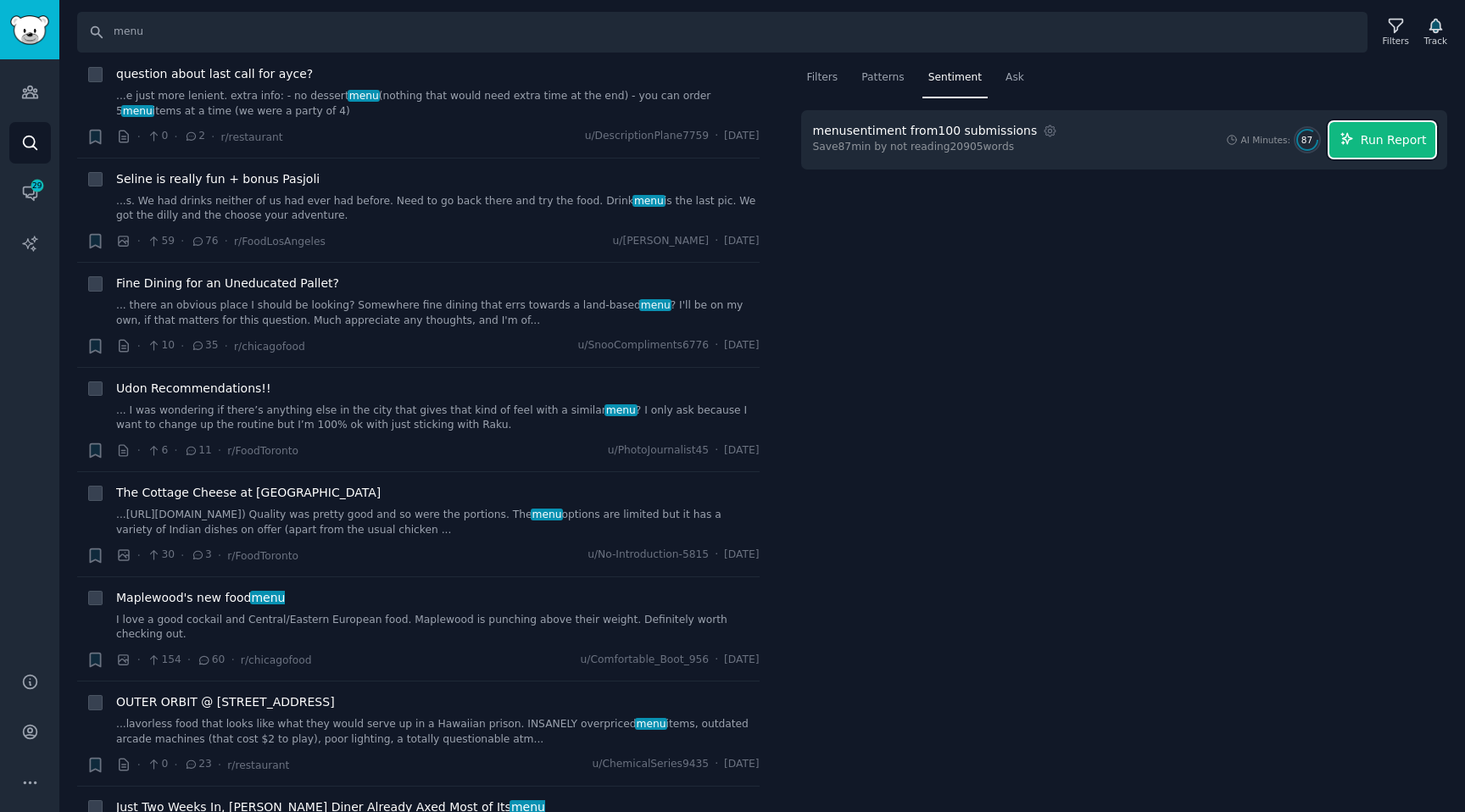
click at [1377, 154] on button "Run Report" at bounding box center [1381, 140] width 106 height 36
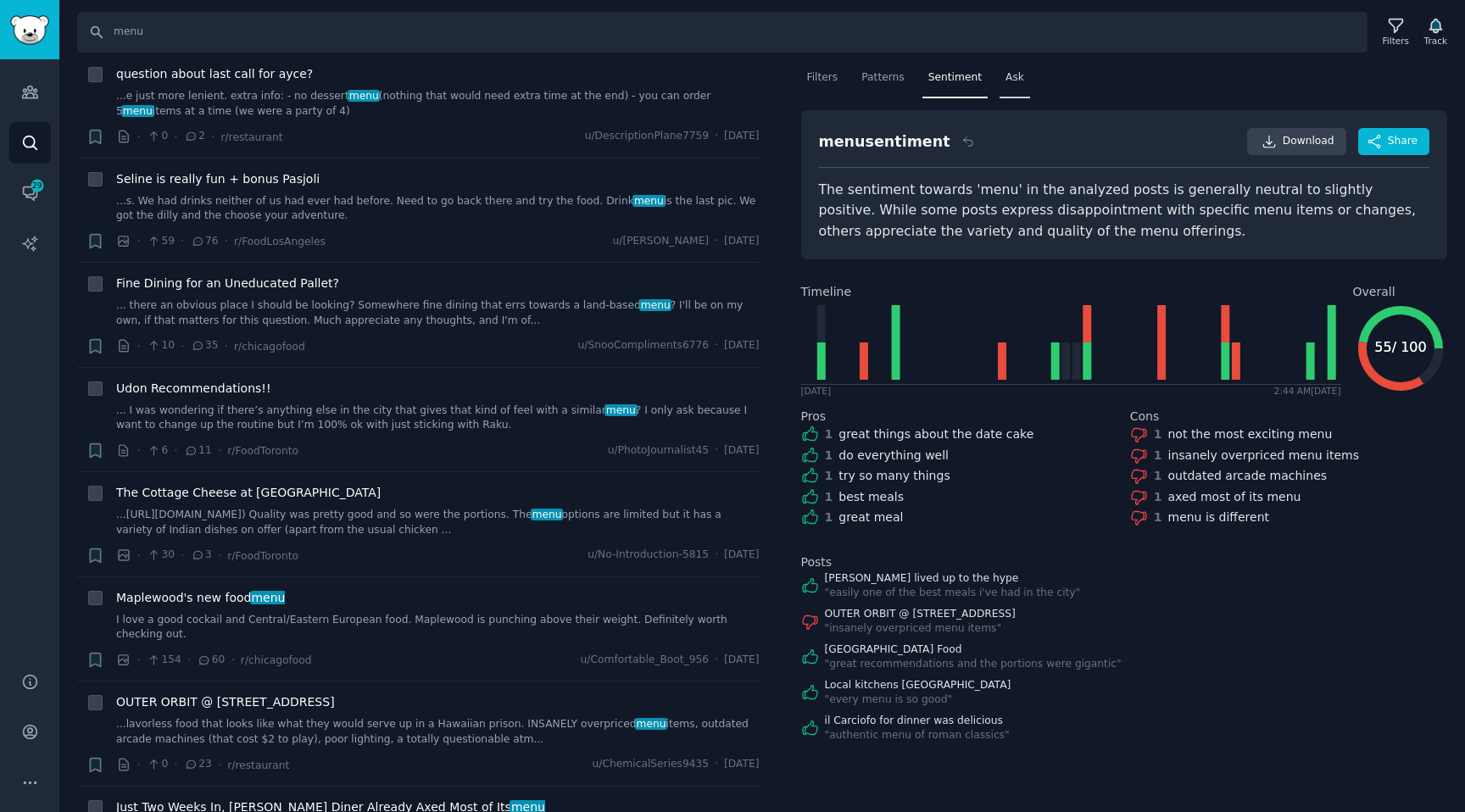
click at [1005, 73] on span "Ask" at bounding box center [1014, 78] width 18 height 15
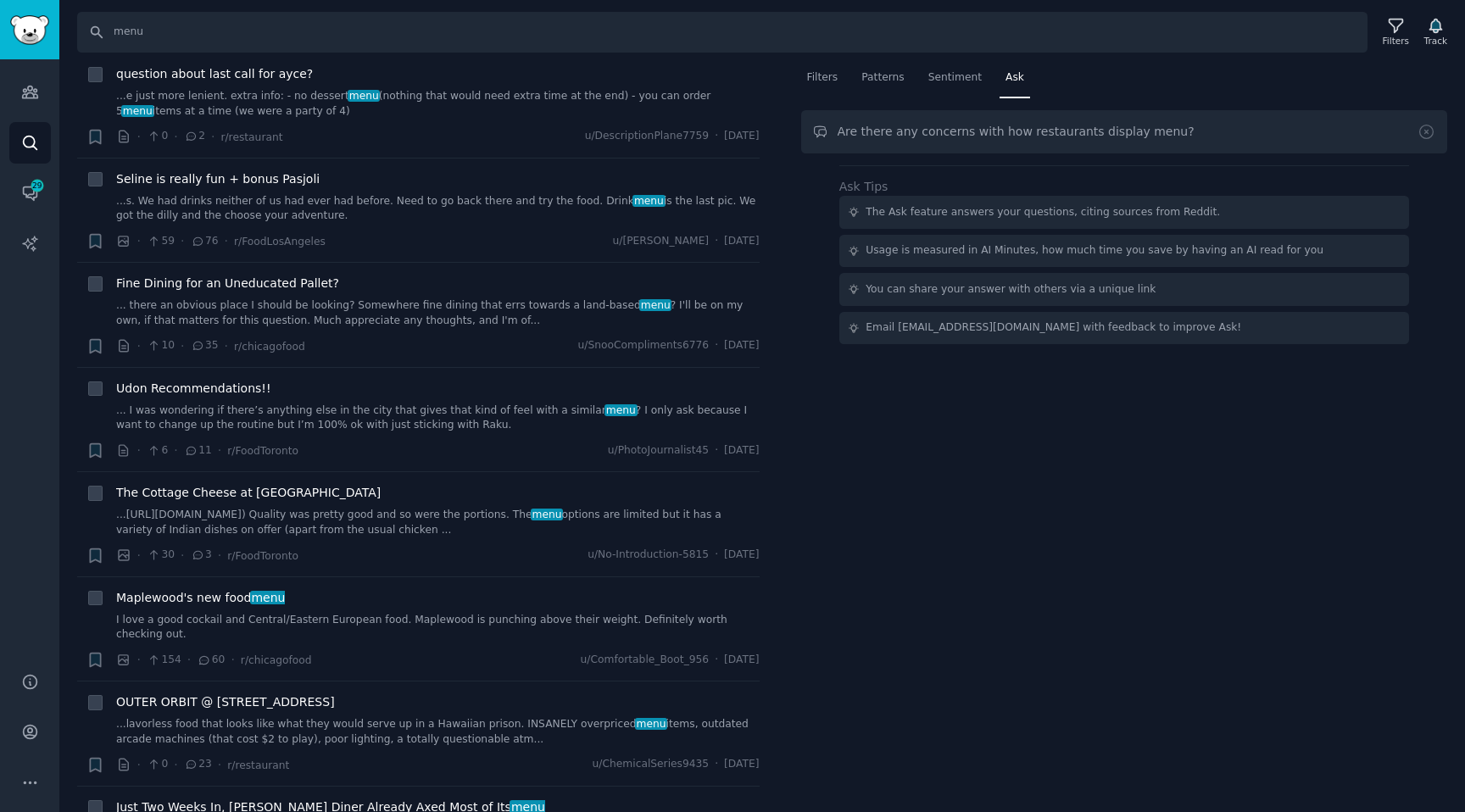
type input "Are there any concerns with how restaurants display menu?"
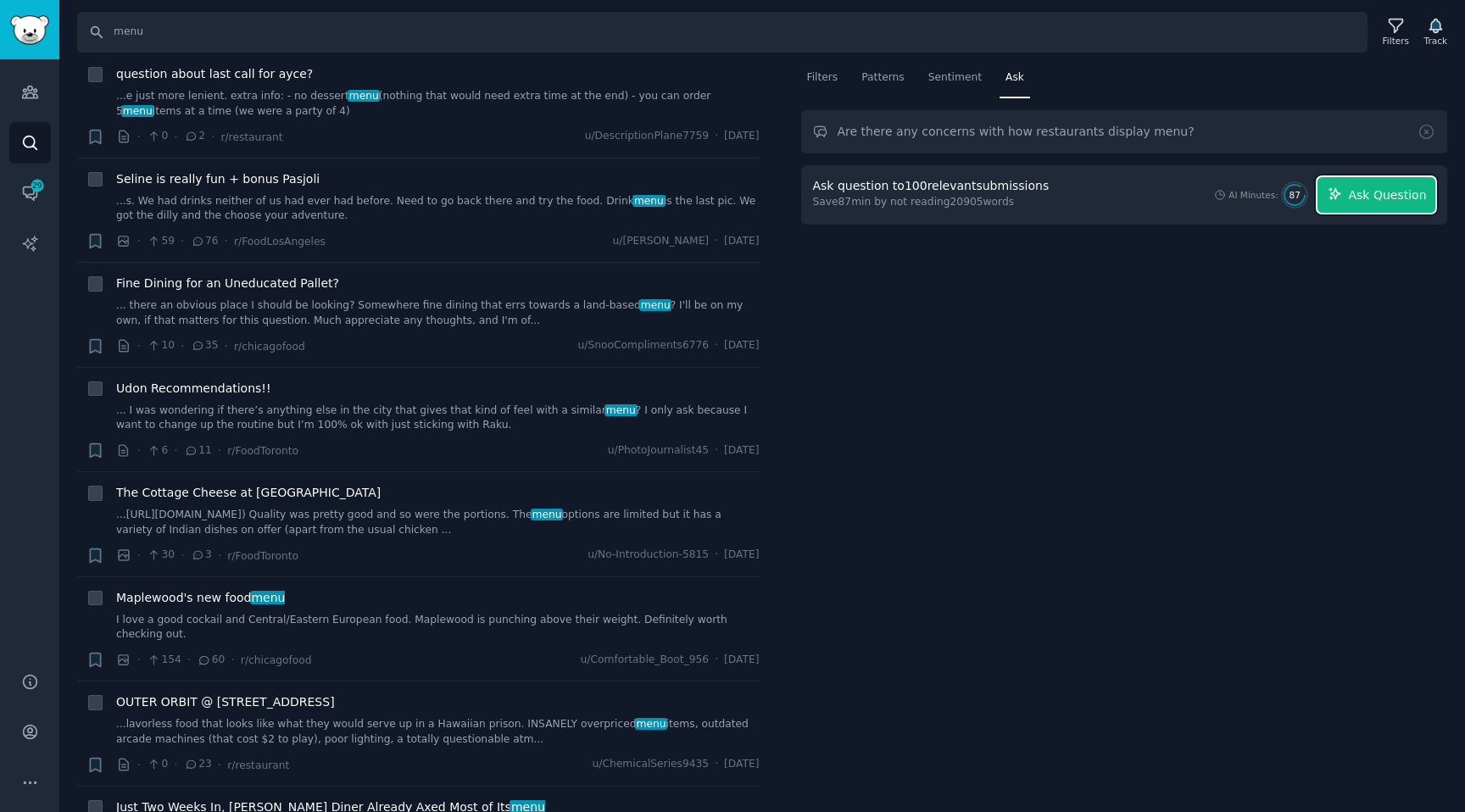
click at [1334, 196] on icon "button" at bounding box center [1334, 194] width 11 height 11
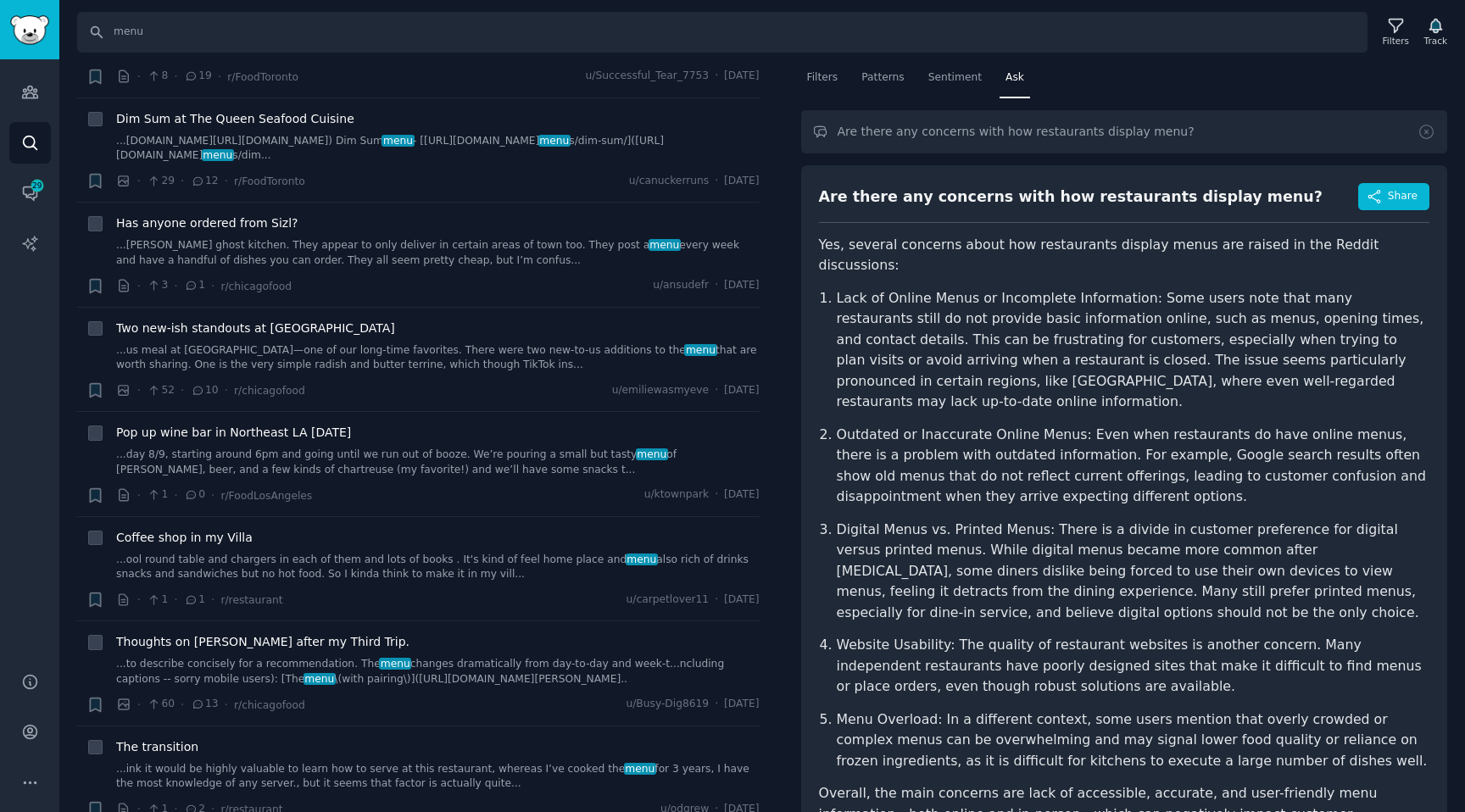
scroll to position [361, 0]
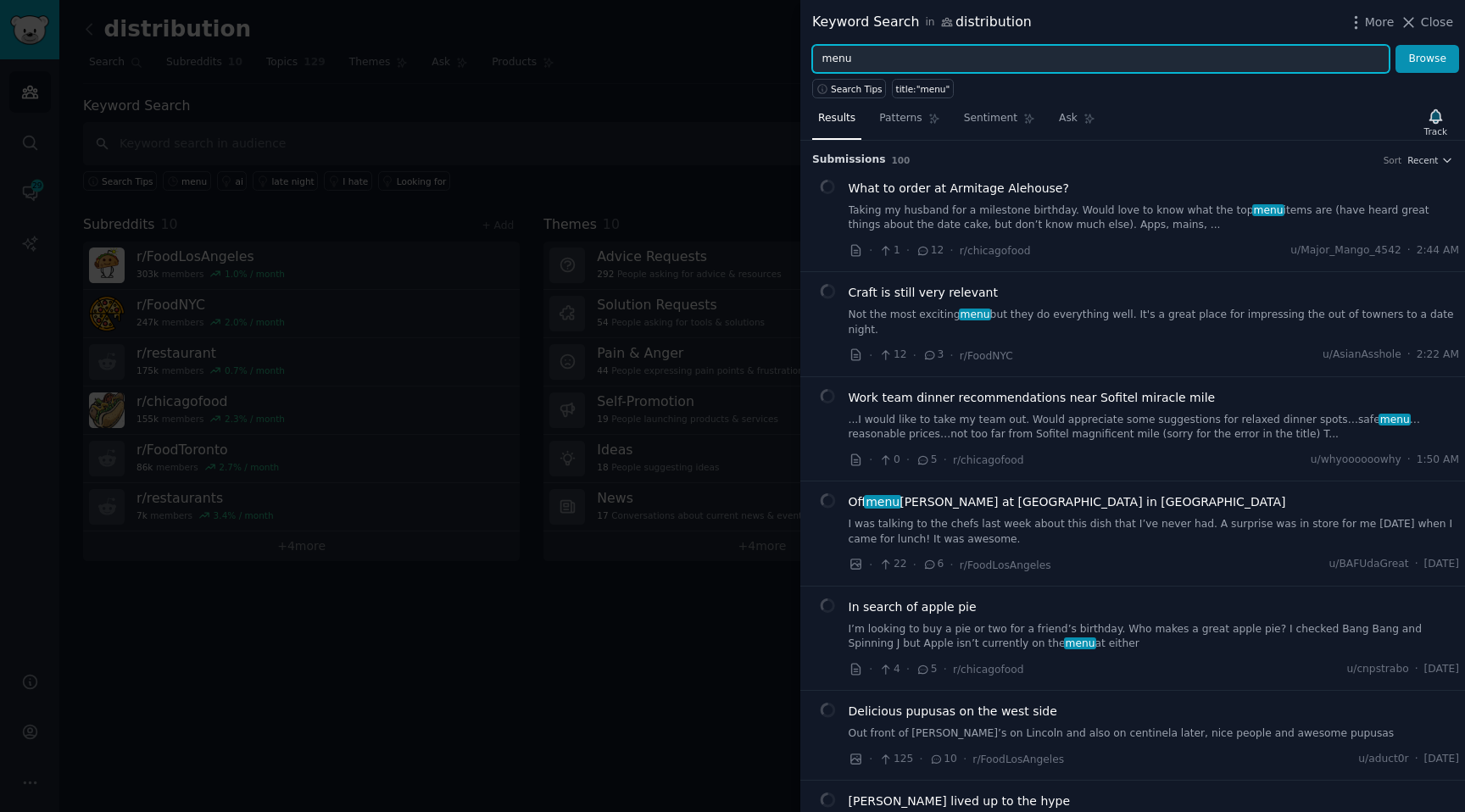
click at [859, 61] on input "menu" at bounding box center [1100, 58] width 577 height 29
type input "display"
click at [1395, 45] on button "Browse" at bounding box center [1427, 58] width 64 height 29
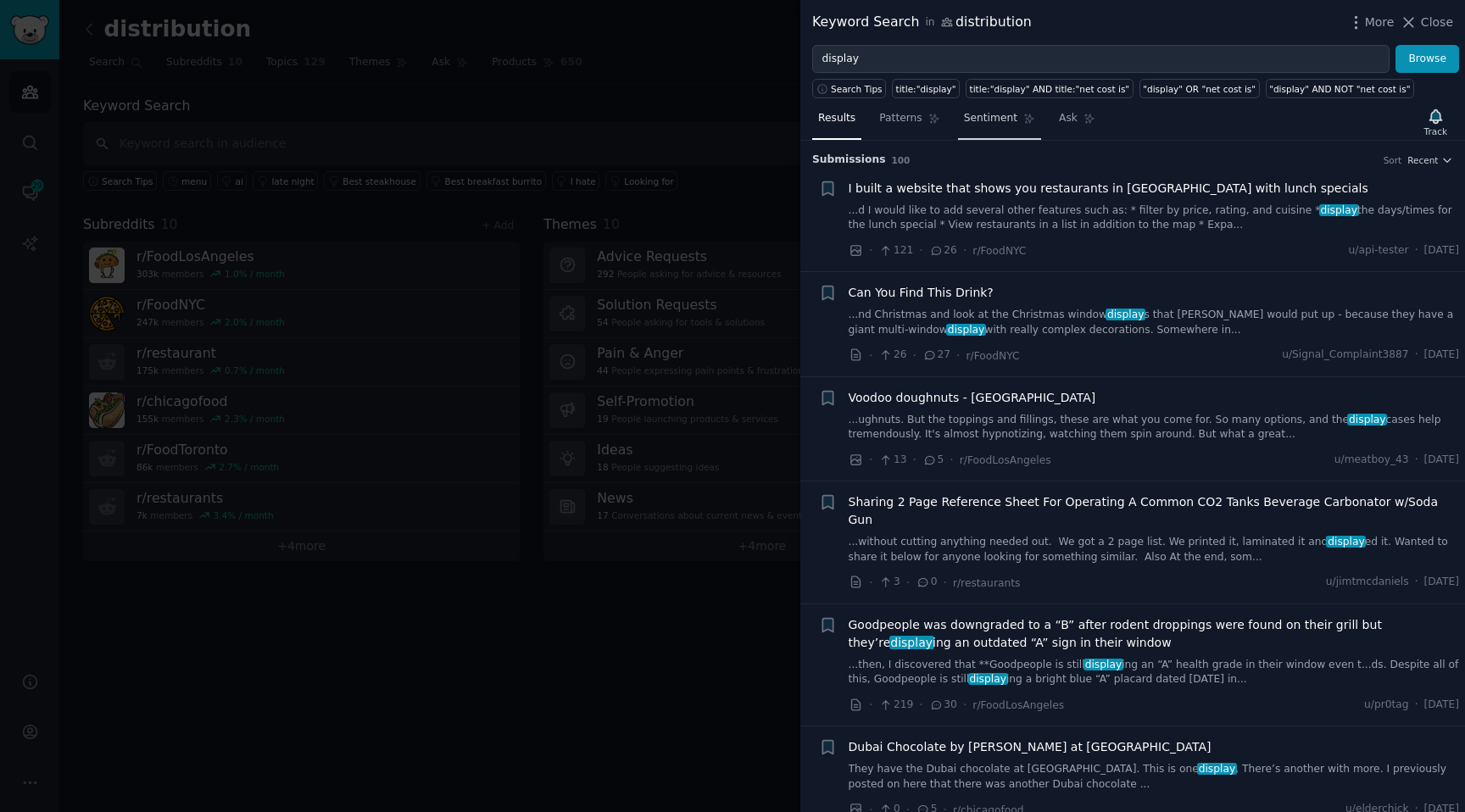
click at [1006, 122] on span "Sentiment" at bounding box center [990, 118] width 53 height 15
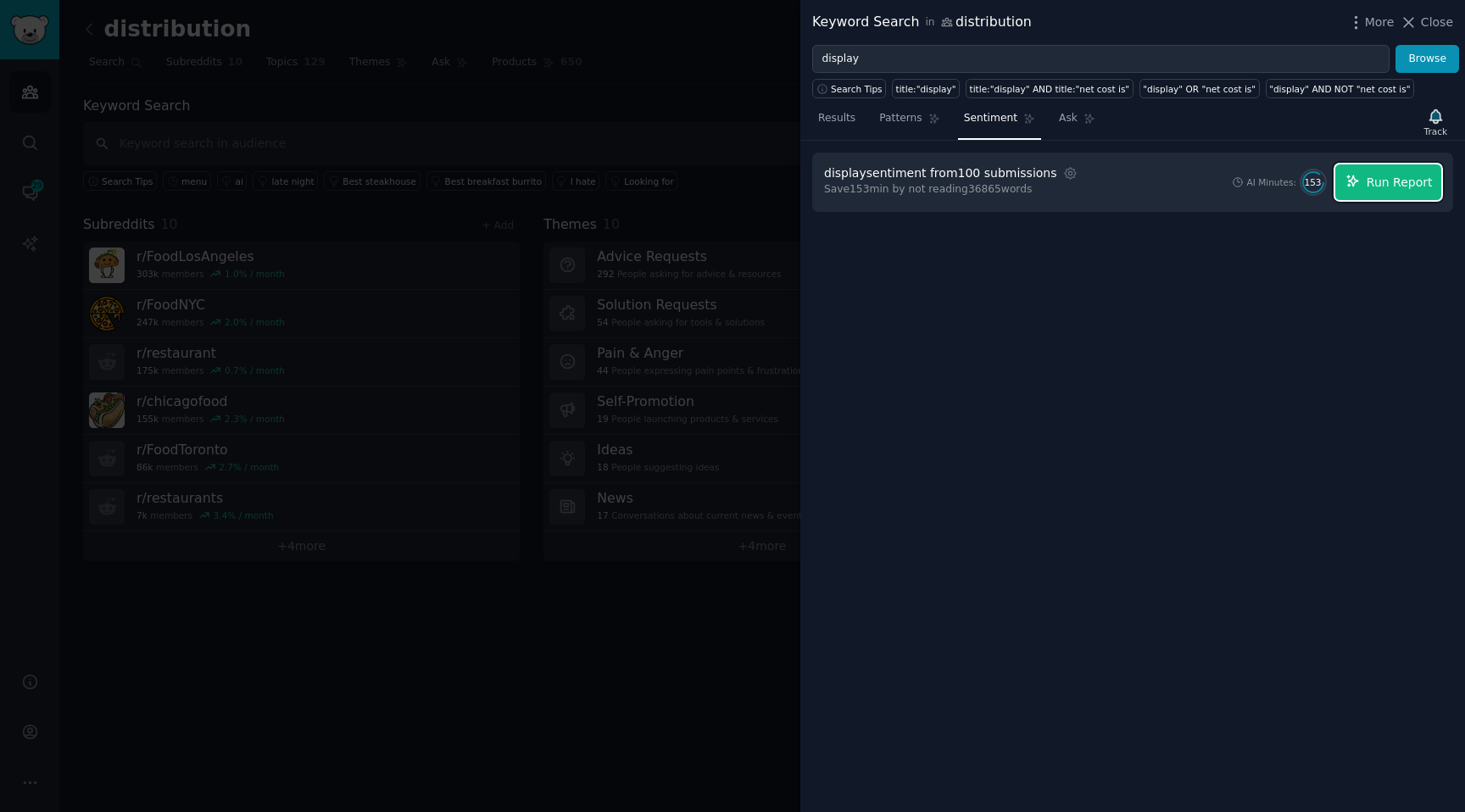
click at [1365, 184] on button "Run Report" at bounding box center [1387, 182] width 106 height 36
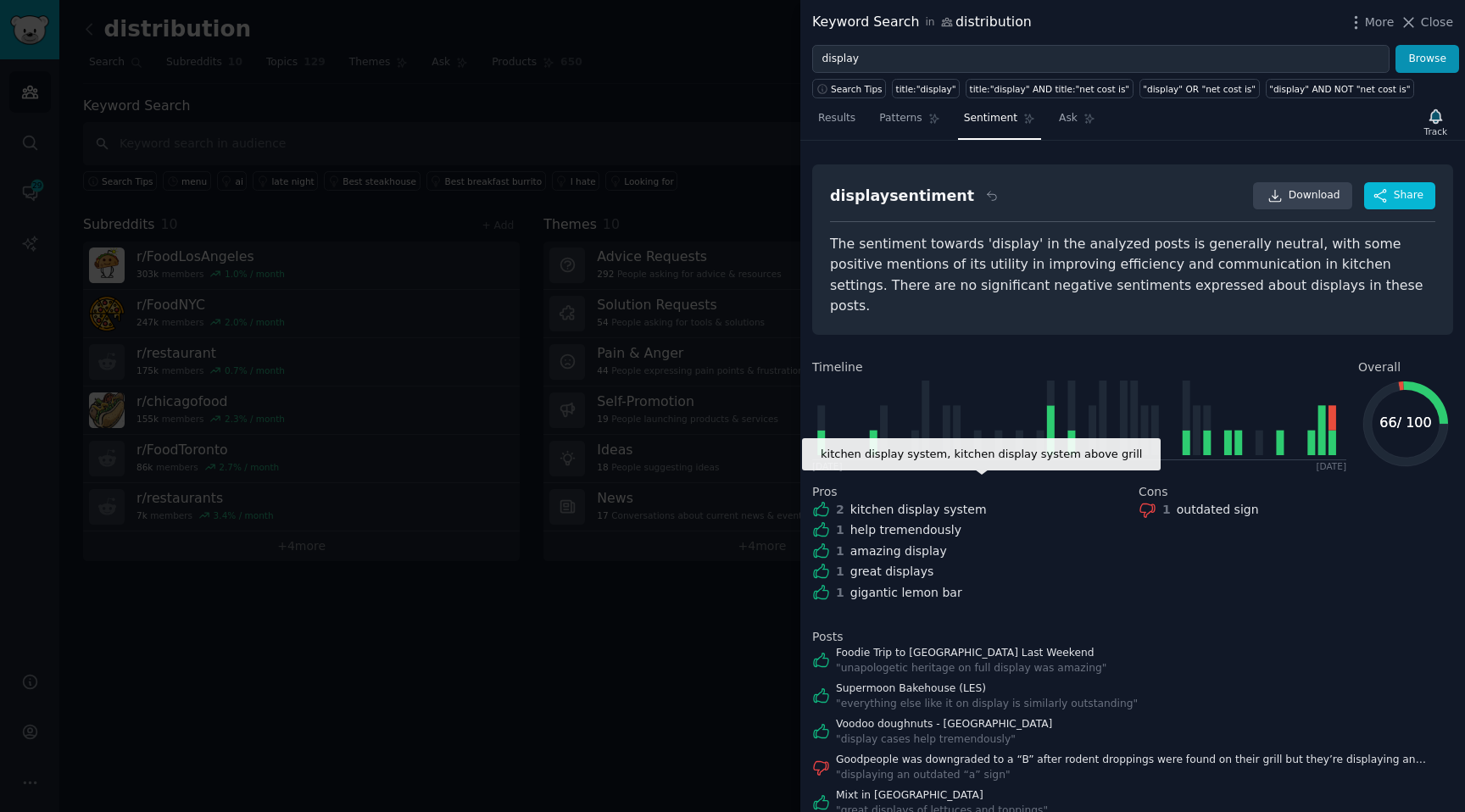
scroll to position [26, 0]
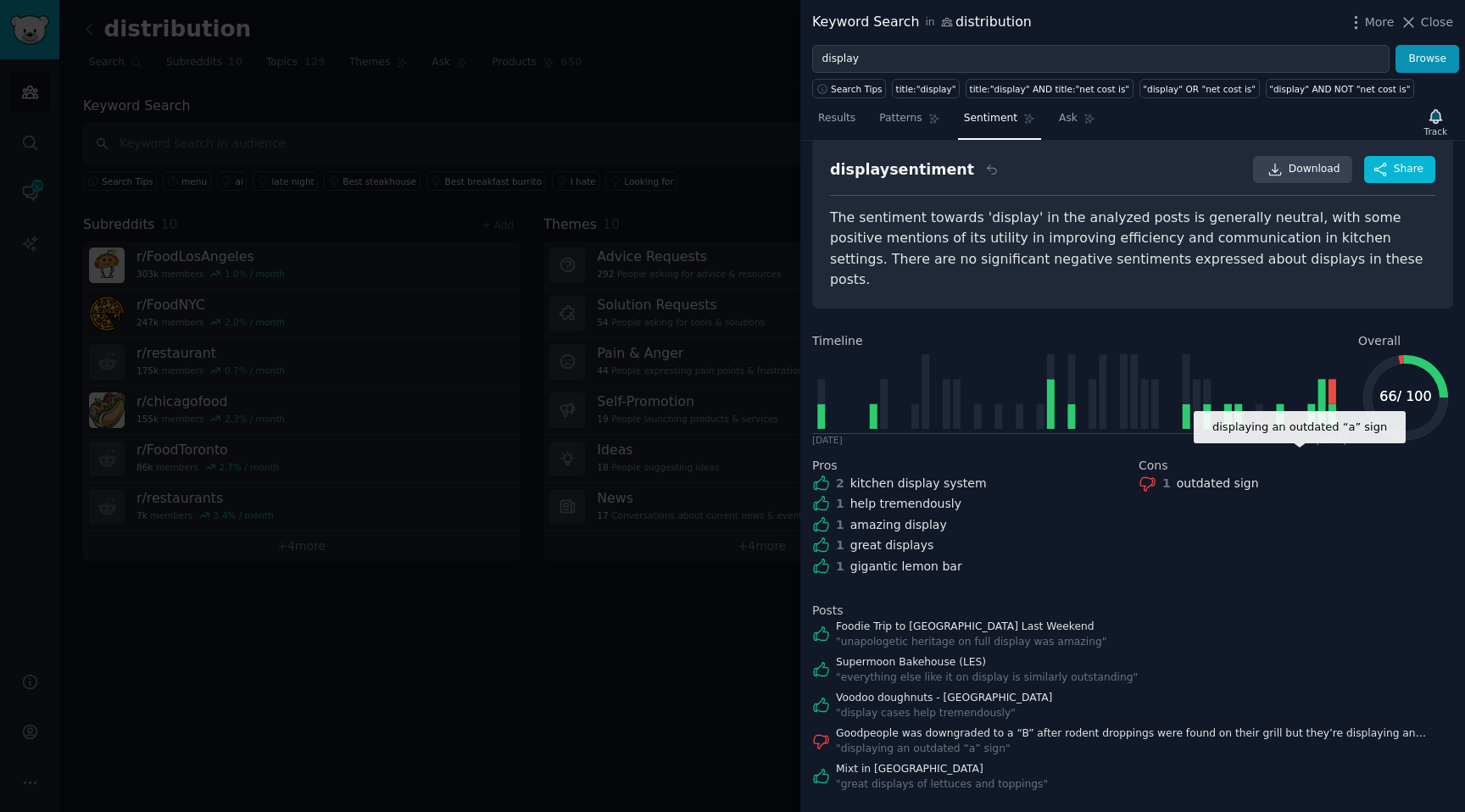
click at [1223, 475] on div "outdated sign" at bounding box center [1218, 484] width 82 height 17
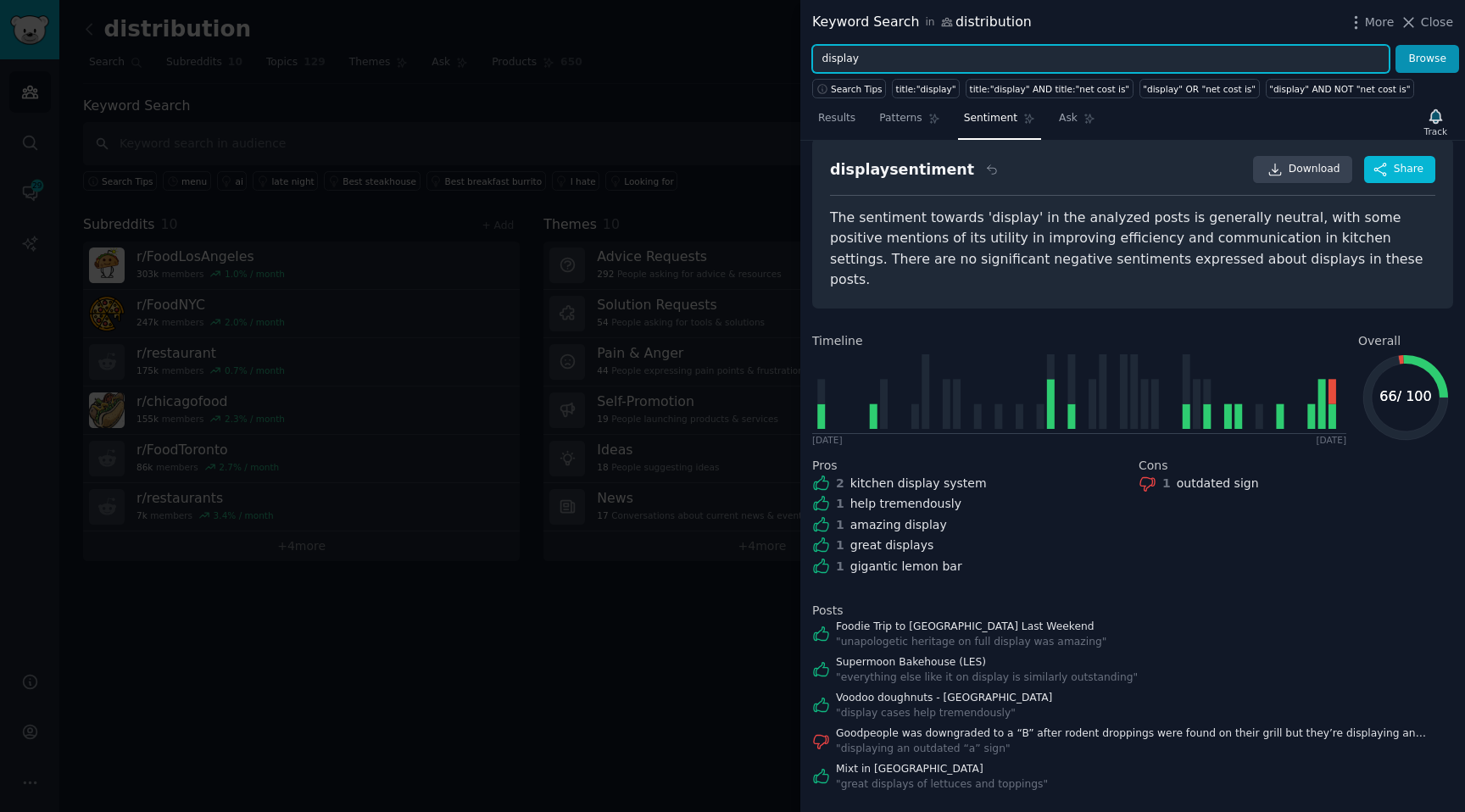
click at [870, 65] on input "display" at bounding box center [1100, 58] width 577 height 29
type input "digital"
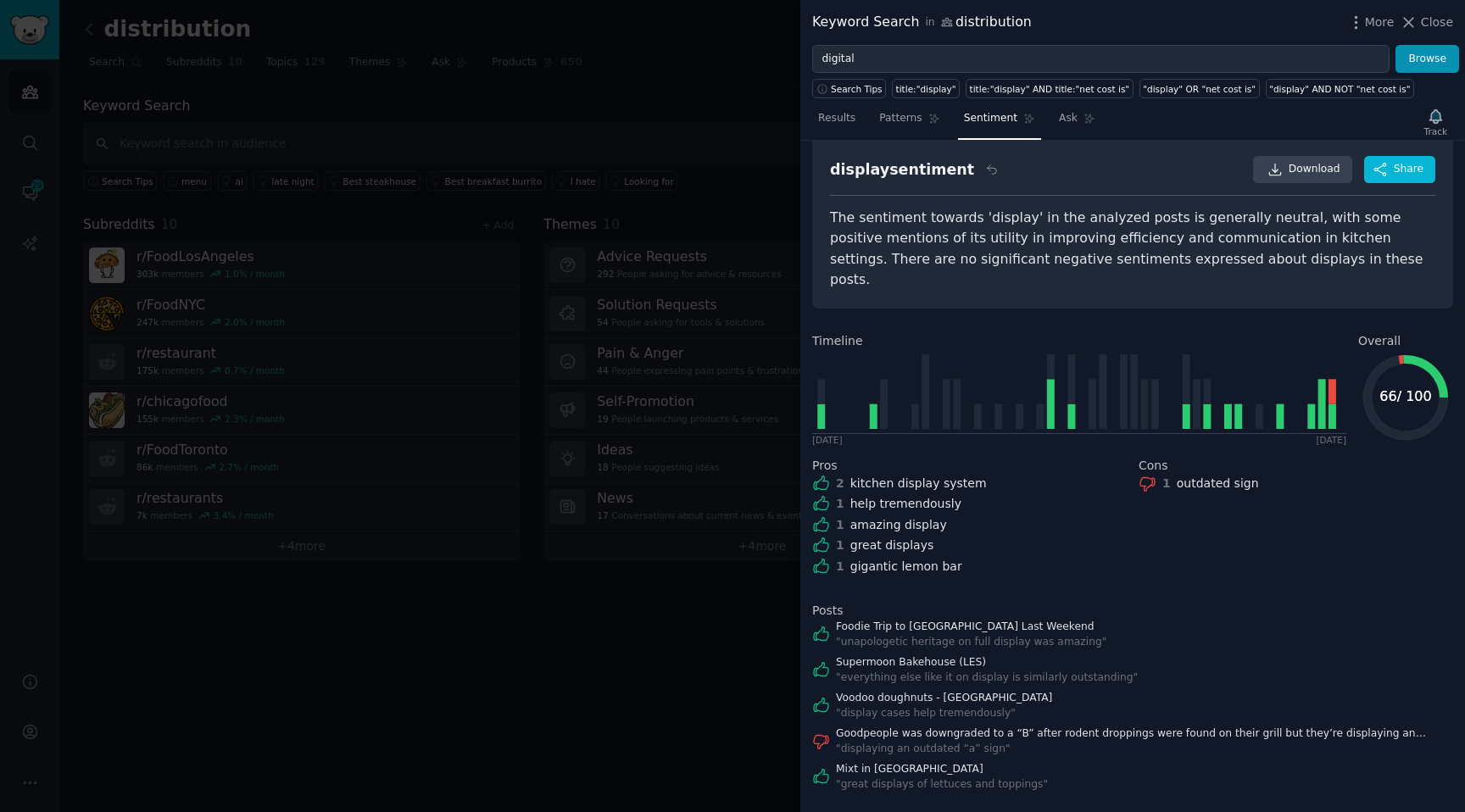
click at [723, 152] on div at bounding box center [732, 406] width 1465 height 812
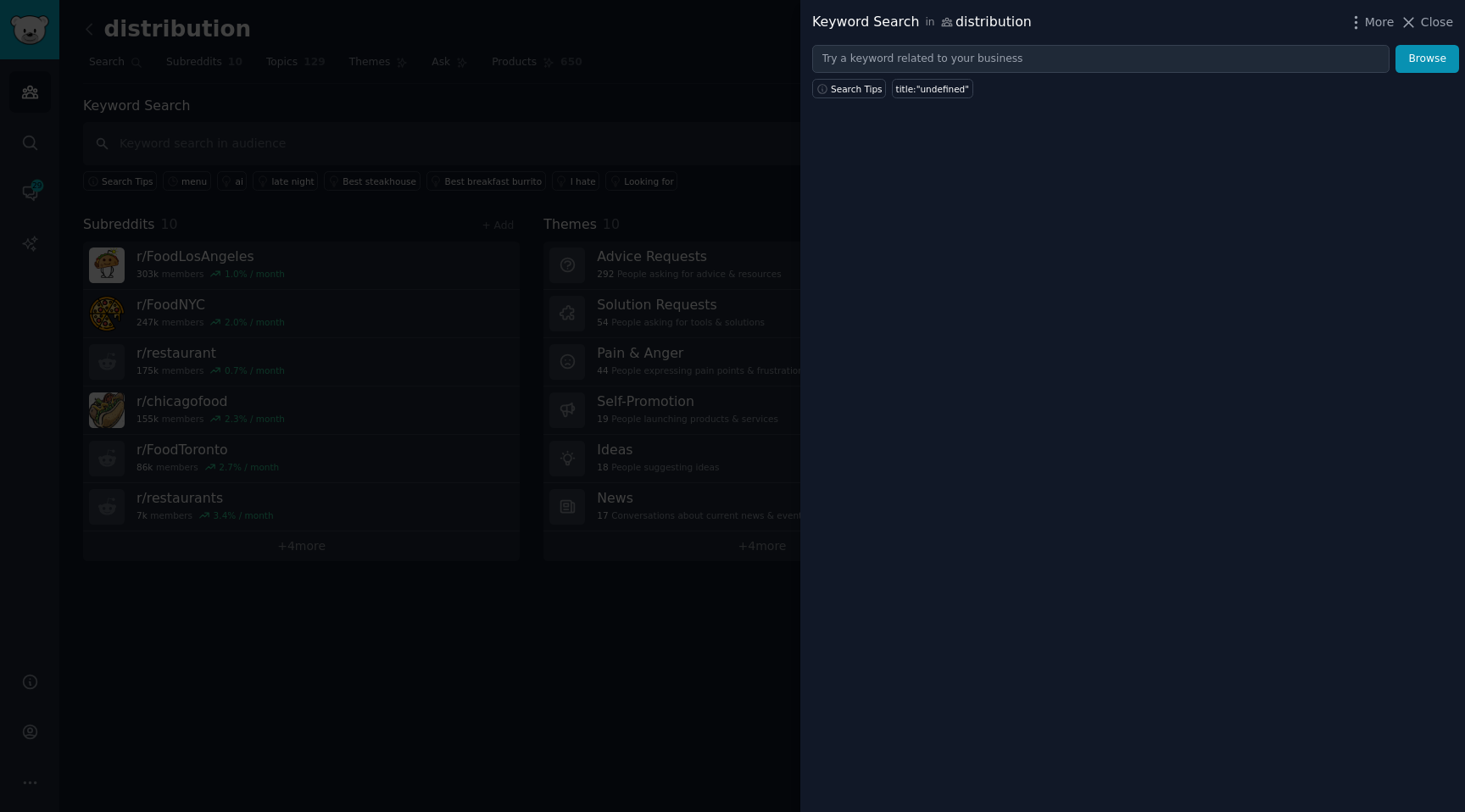
click at [465, 160] on div at bounding box center [732, 406] width 1465 height 812
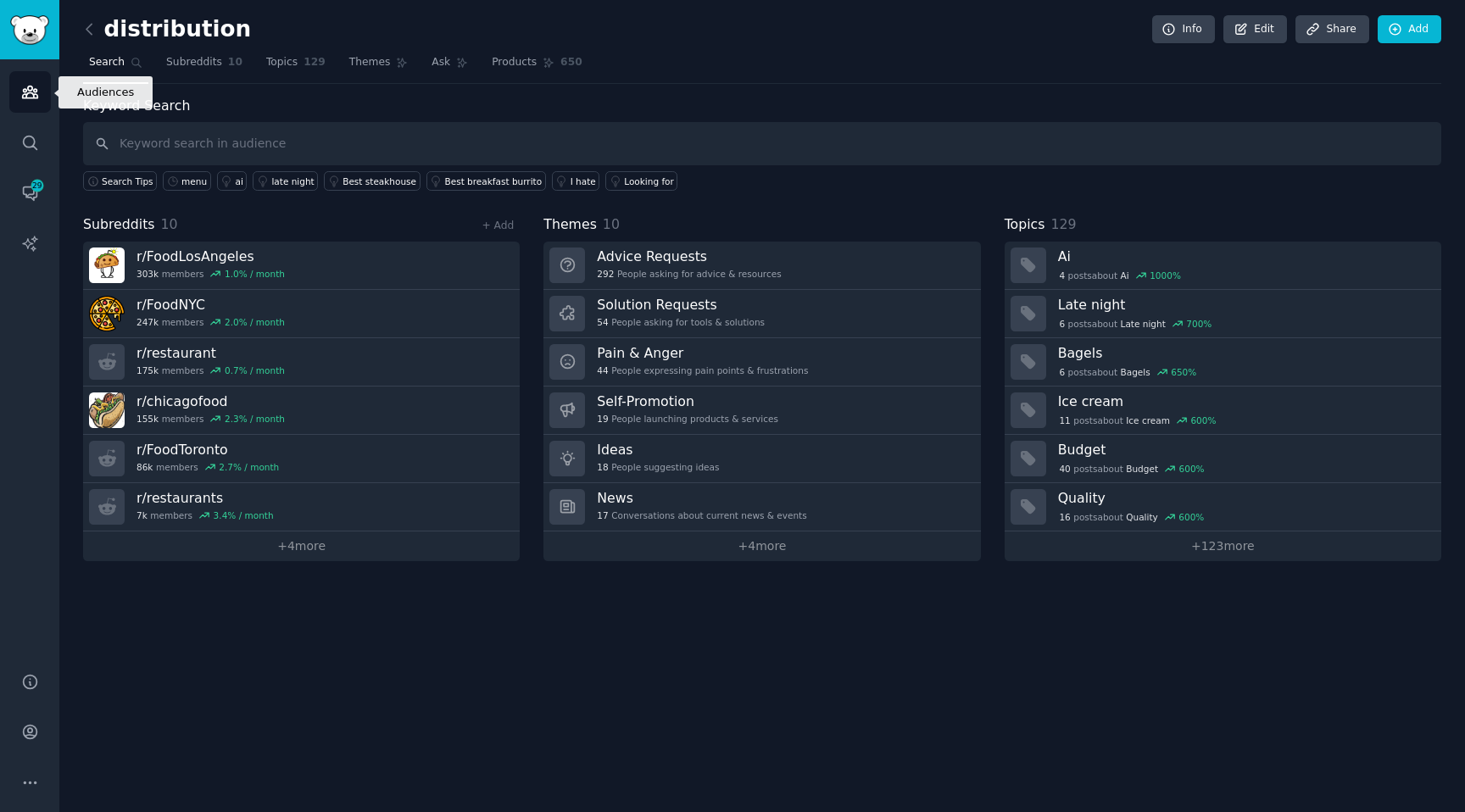
click at [26, 90] on icon "Sidebar" at bounding box center [30, 92] width 17 height 17
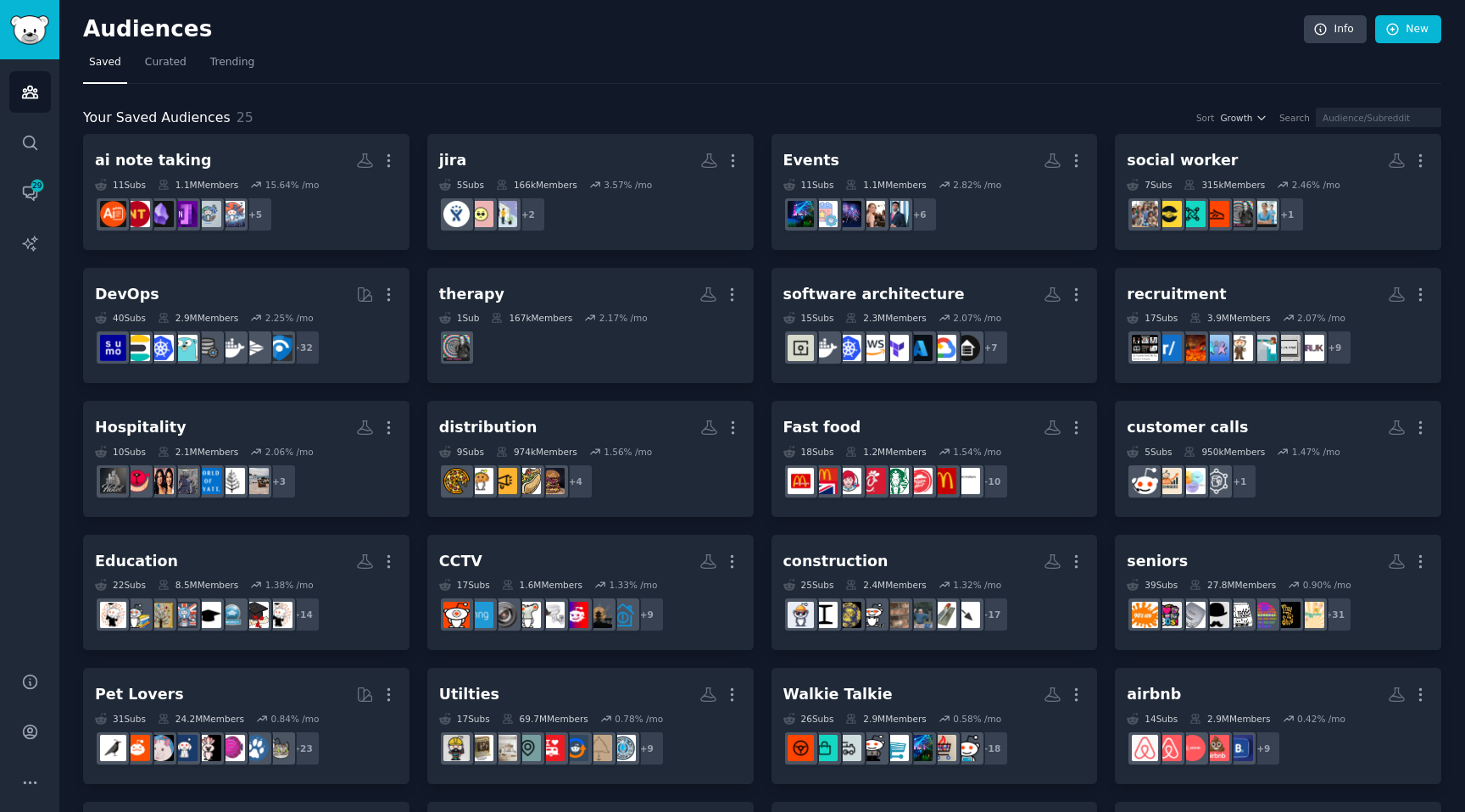
click at [1244, 107] on div "Your Saved Audiences 25 Sort Growth Search" at bounding box center [761, 118] width 1358 height 21
click at [1244, 117] on span "Growth" at bounding box center [1235, 118] width 32 height 12
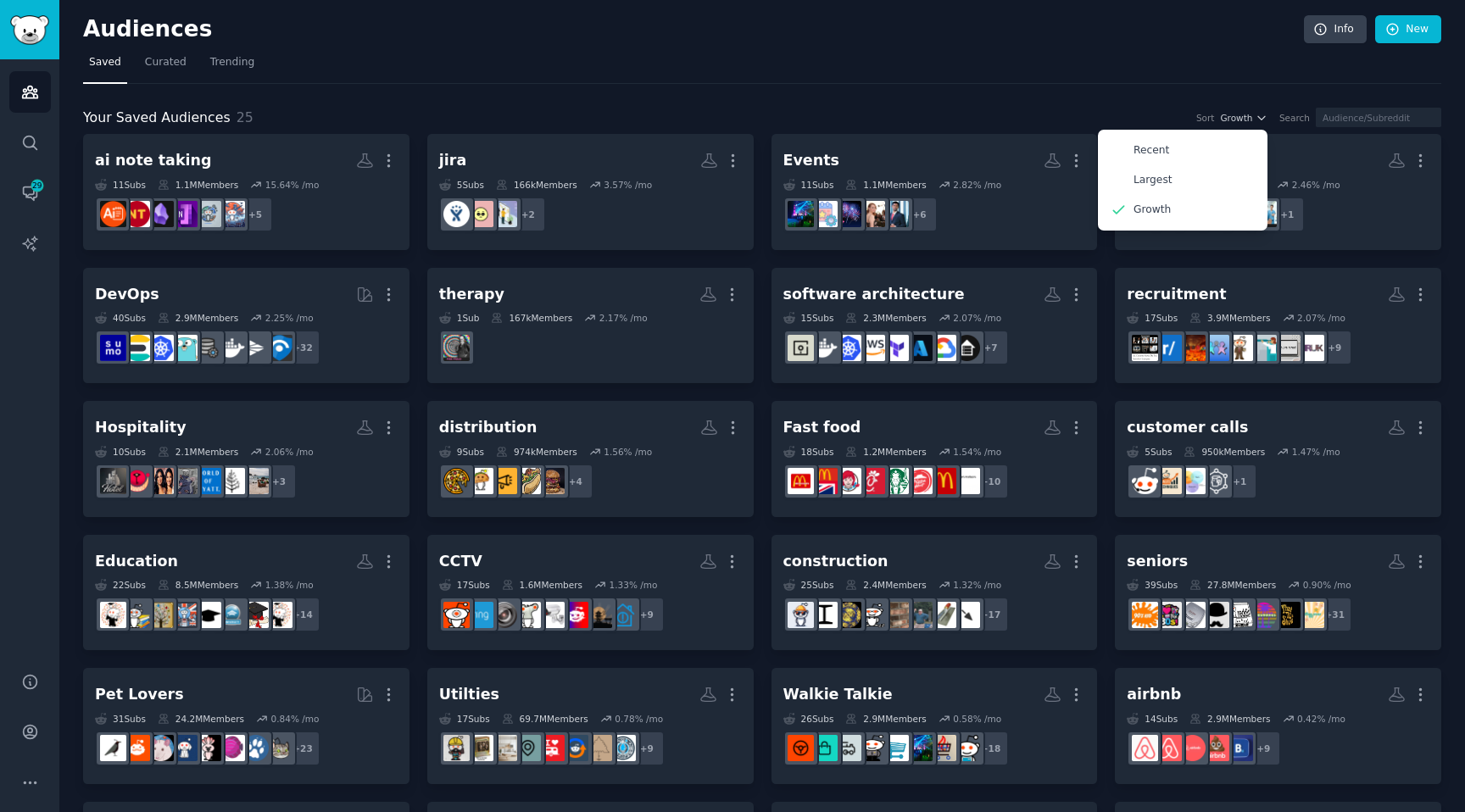
click at [1144, 84] on div "Your Saved Audiences 25 Sort Growth Recent Largest Growth Search ai note taking…" at bounding box center [761, 568] width 1358 height 967
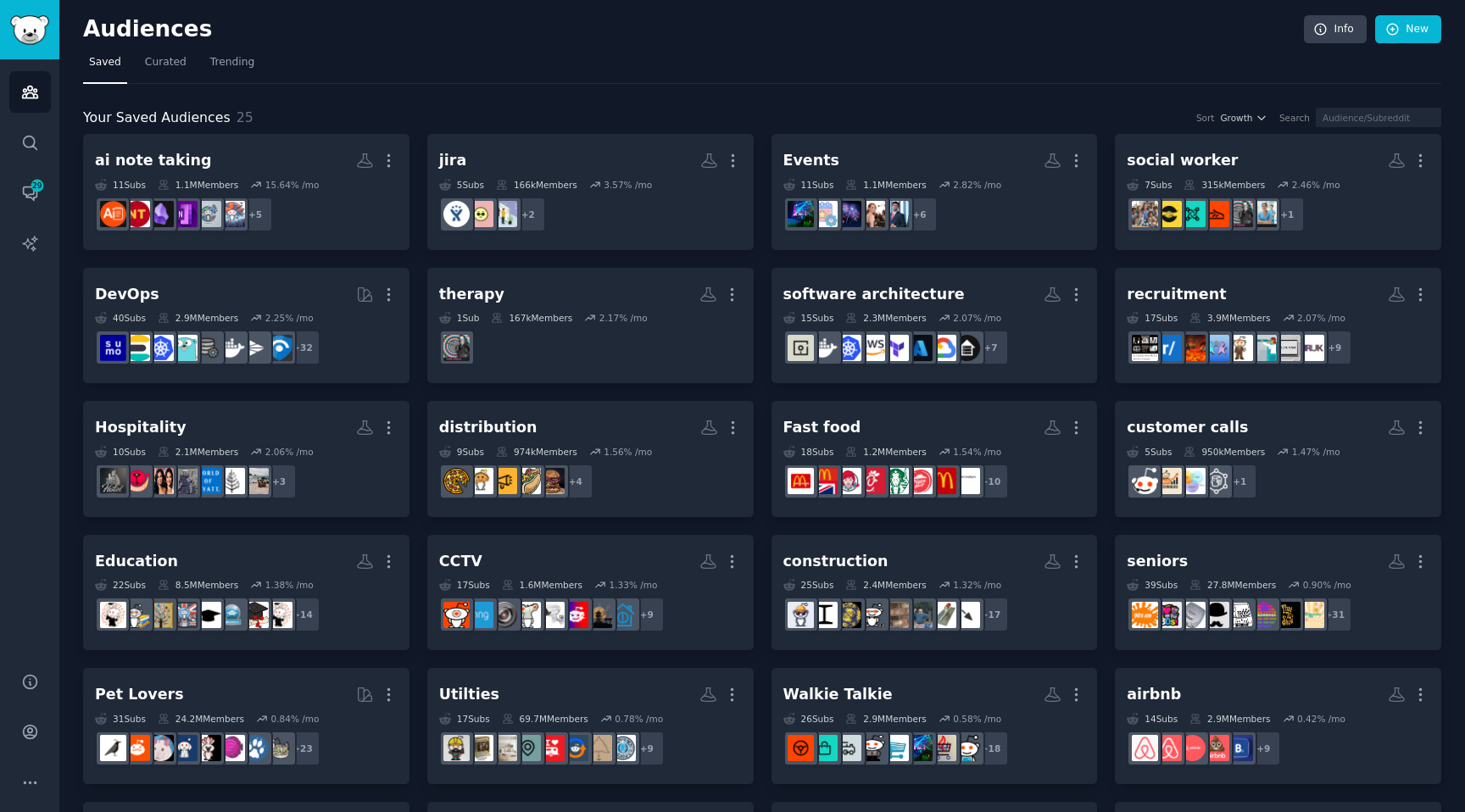
click at [1302, 115] on div "Search" at bounding box center [1294, 118] width 31 height 12
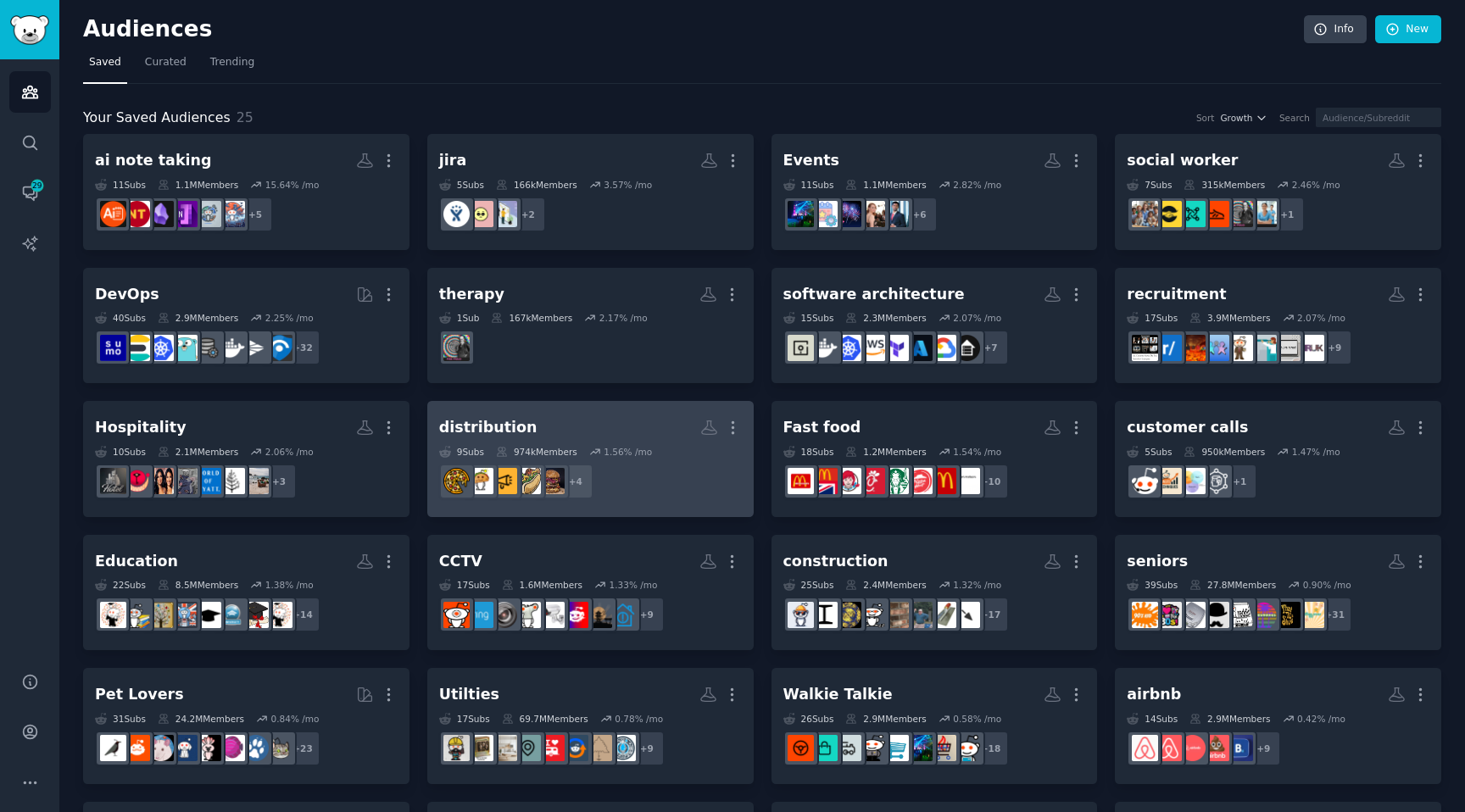
scroll to position [2, 0]
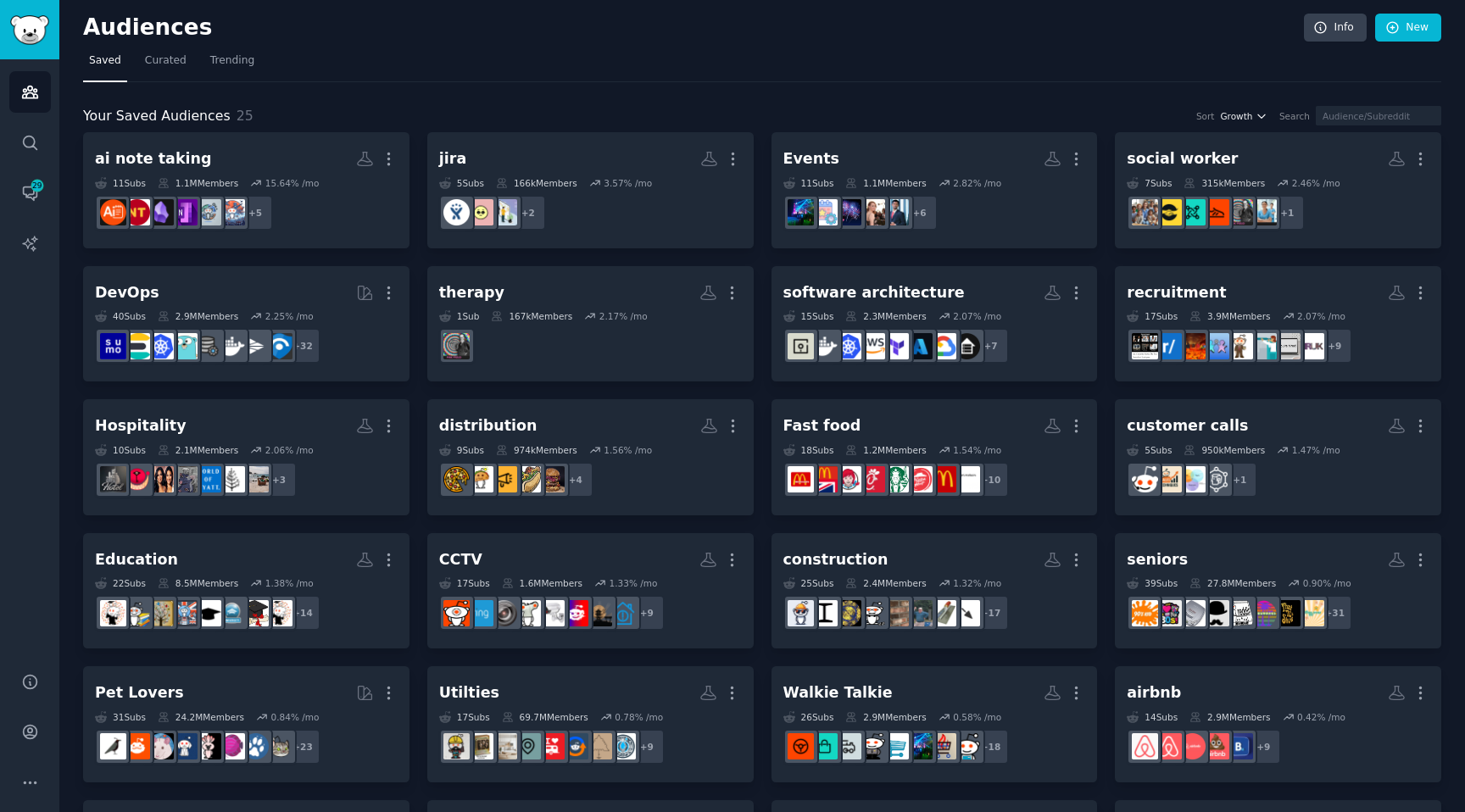
click at [1267, 117] on icon "button" at bounding box center [1262, 116] width 12 height 12
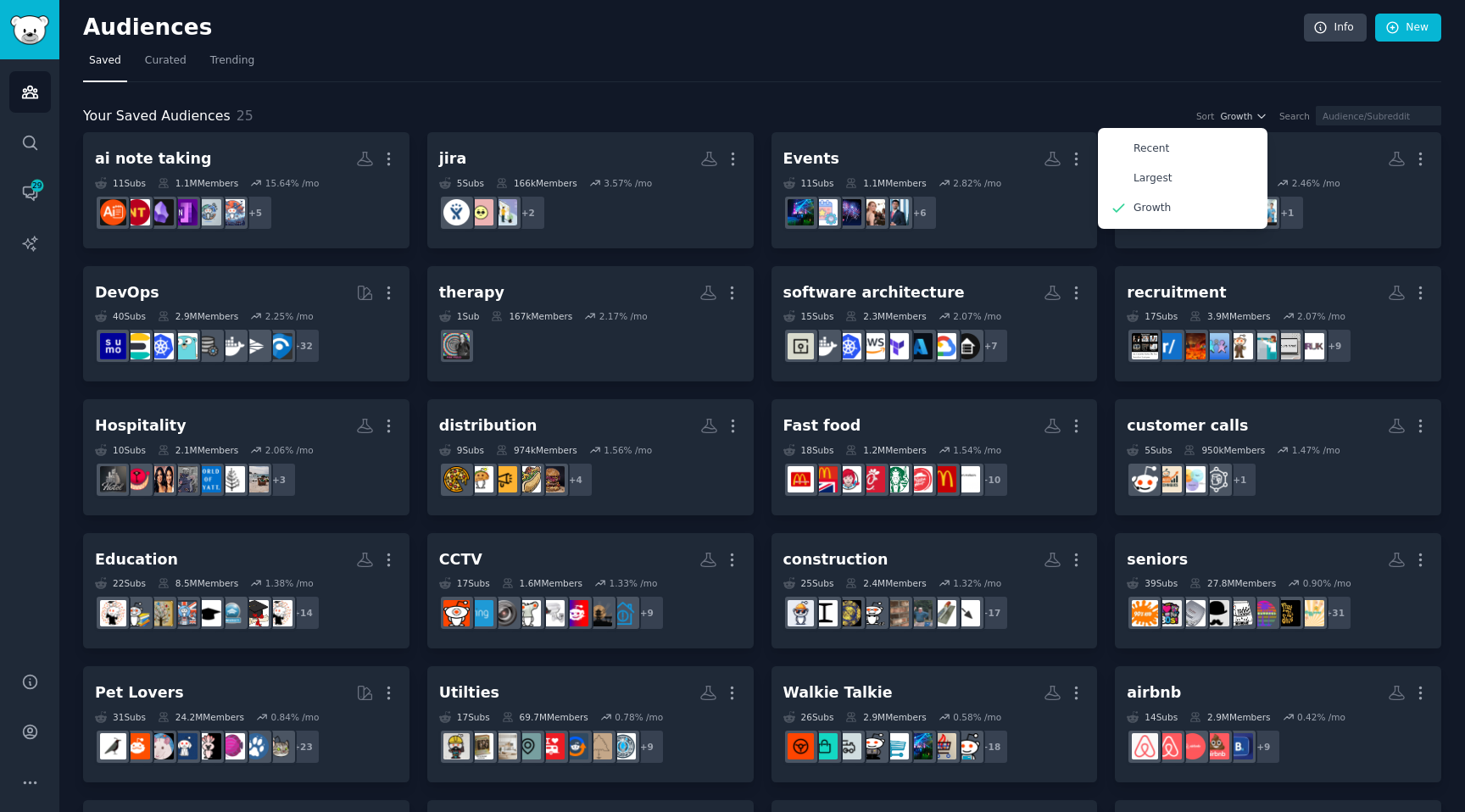
click at [932, 66] on nav "Saved Curated Trending" at bounding box center [761, 65] width 1358 height 35
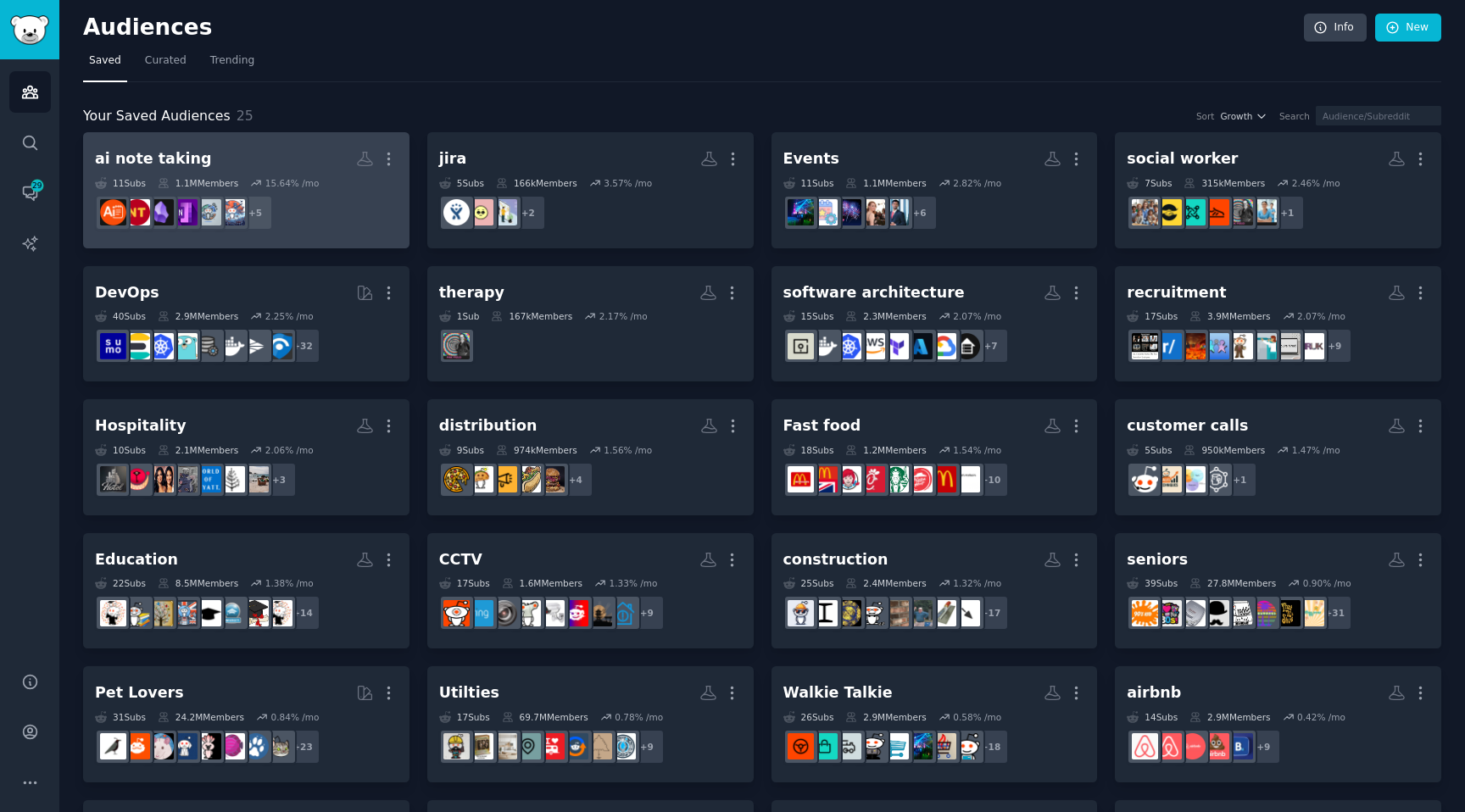
click at [347, 214] on dd "r/NoteTaking + 5" at bounding box center [246, 213] width 303 height 47
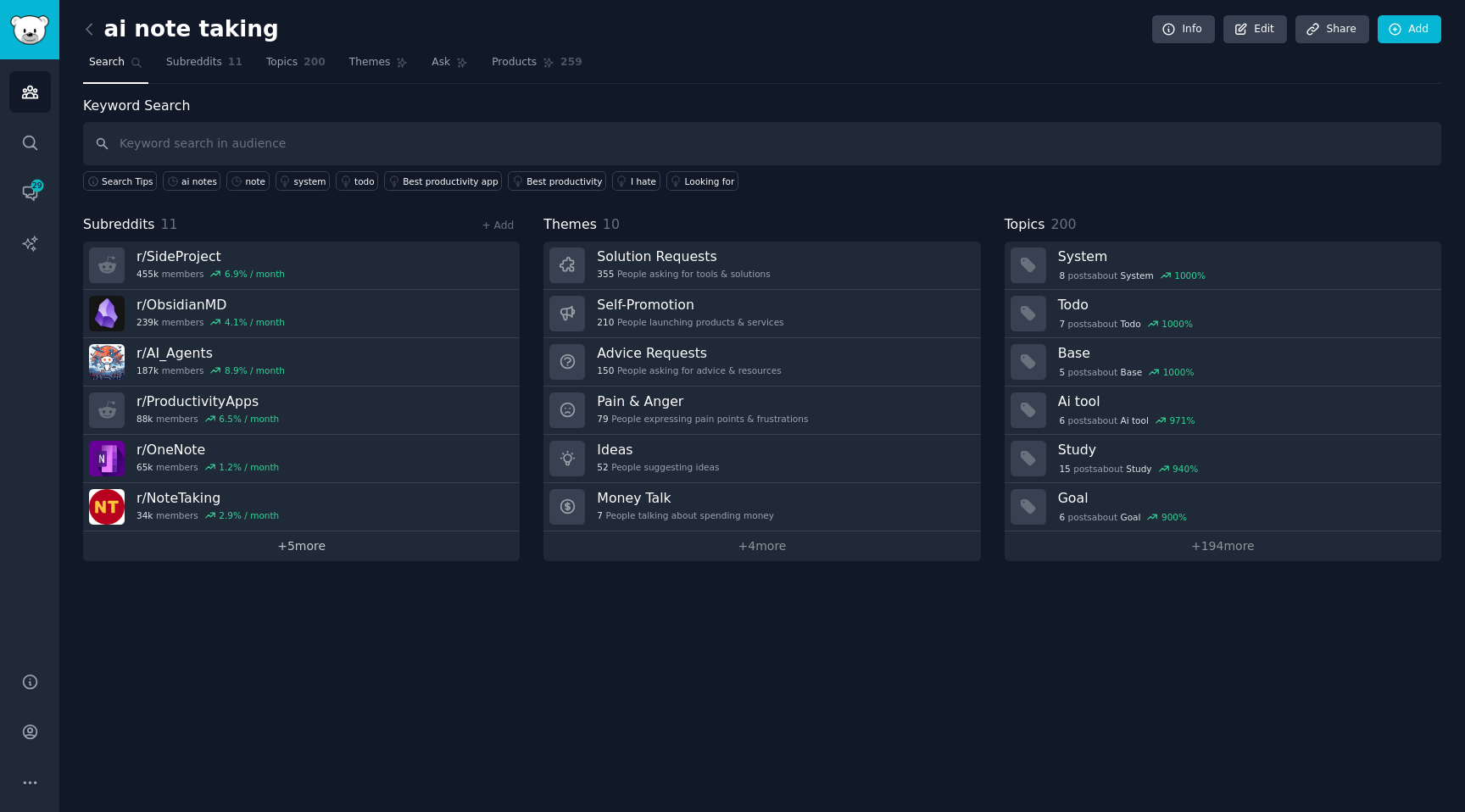
click at [277, 546] on link "+ 5 more" at bounding box center [301, 547] width 437 height 30
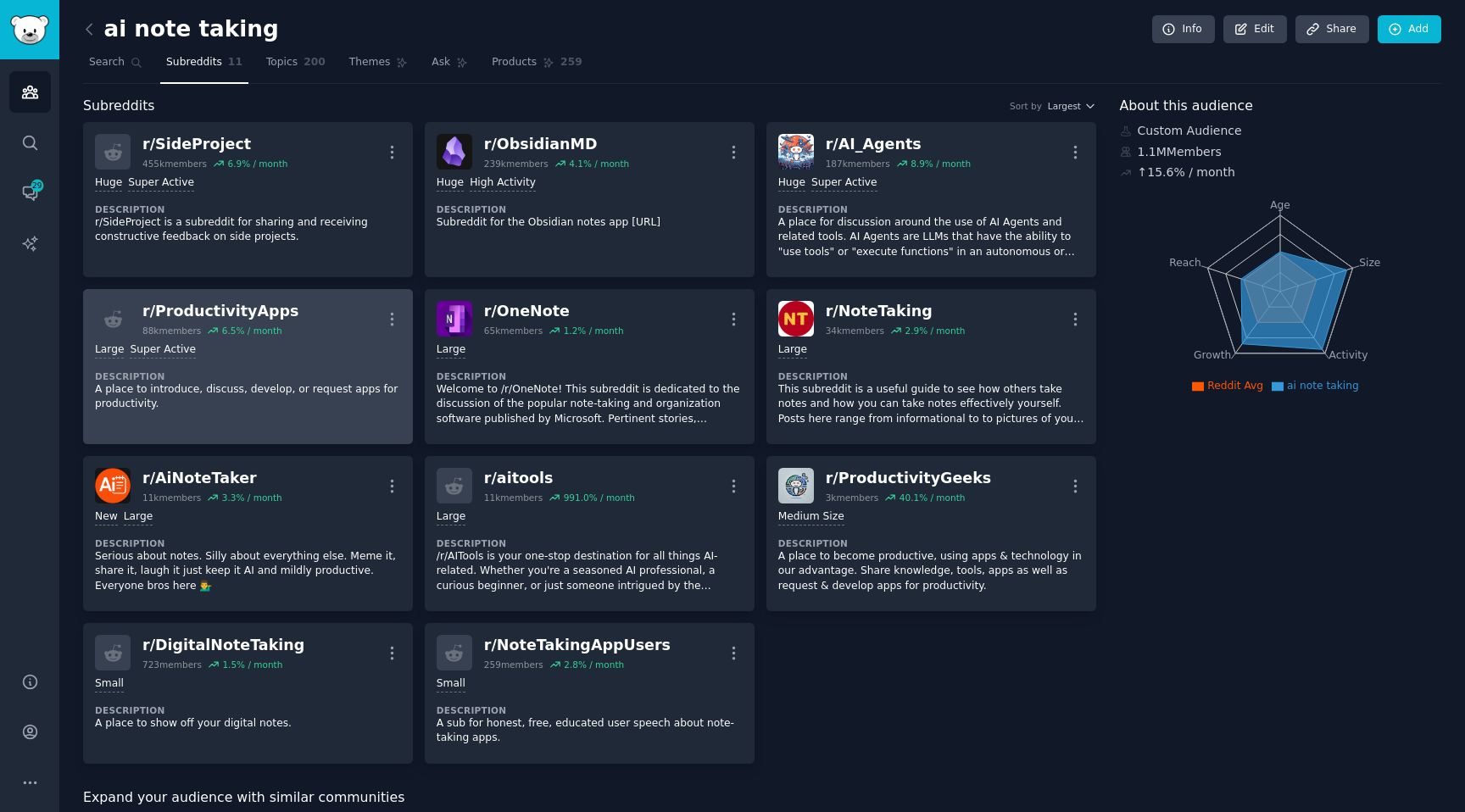
scroll to position [821, 0]
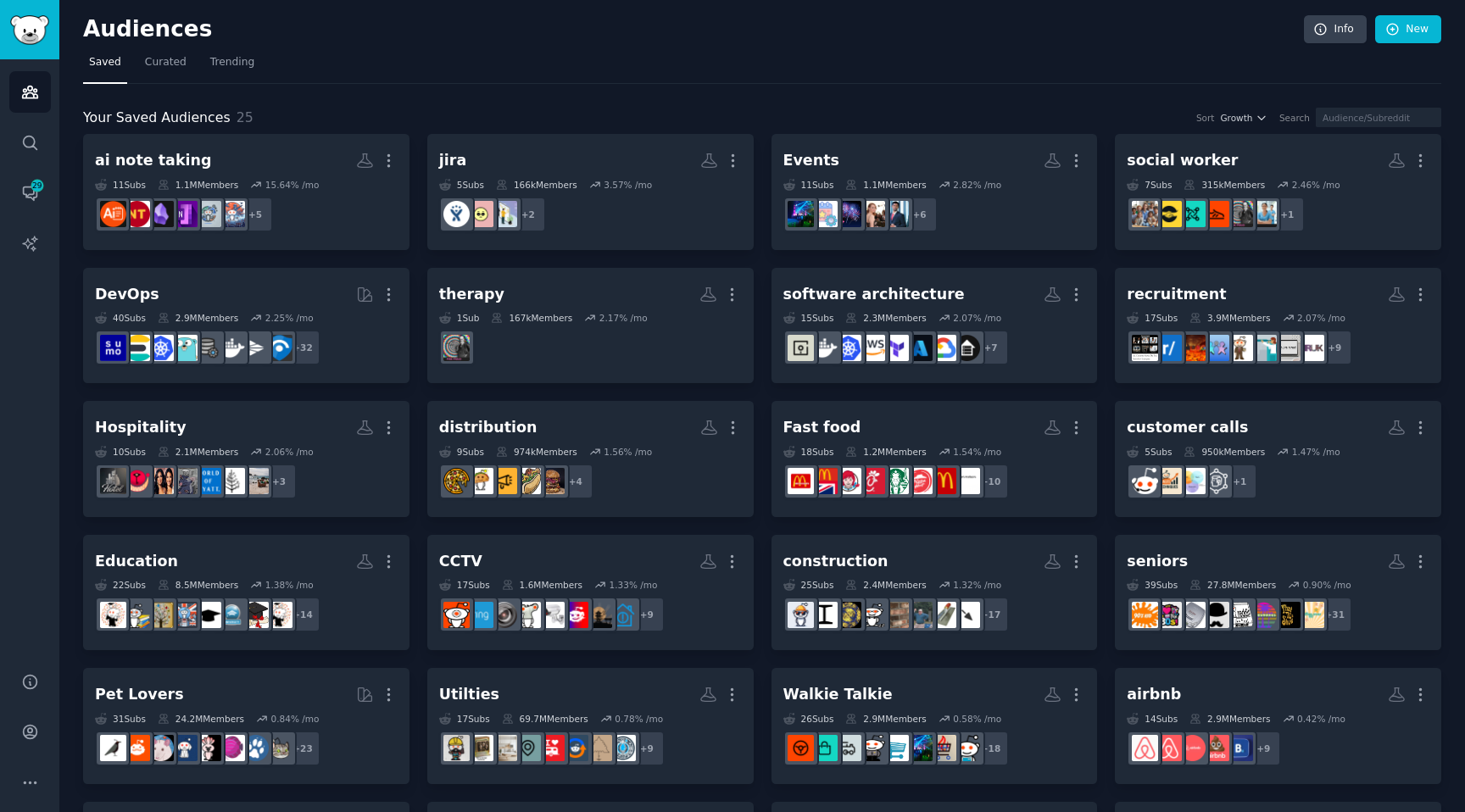
click at [1271, 101] on div "Your Saved Audiences 25 Sort Growth Search ai note taking More 11 Sub s 1.1M Me…" at bounding box center [761, 568] width 1358 height 967
click at [1266, 117] on icon "button" at bounding box center [1262, 118] width 12 height 12
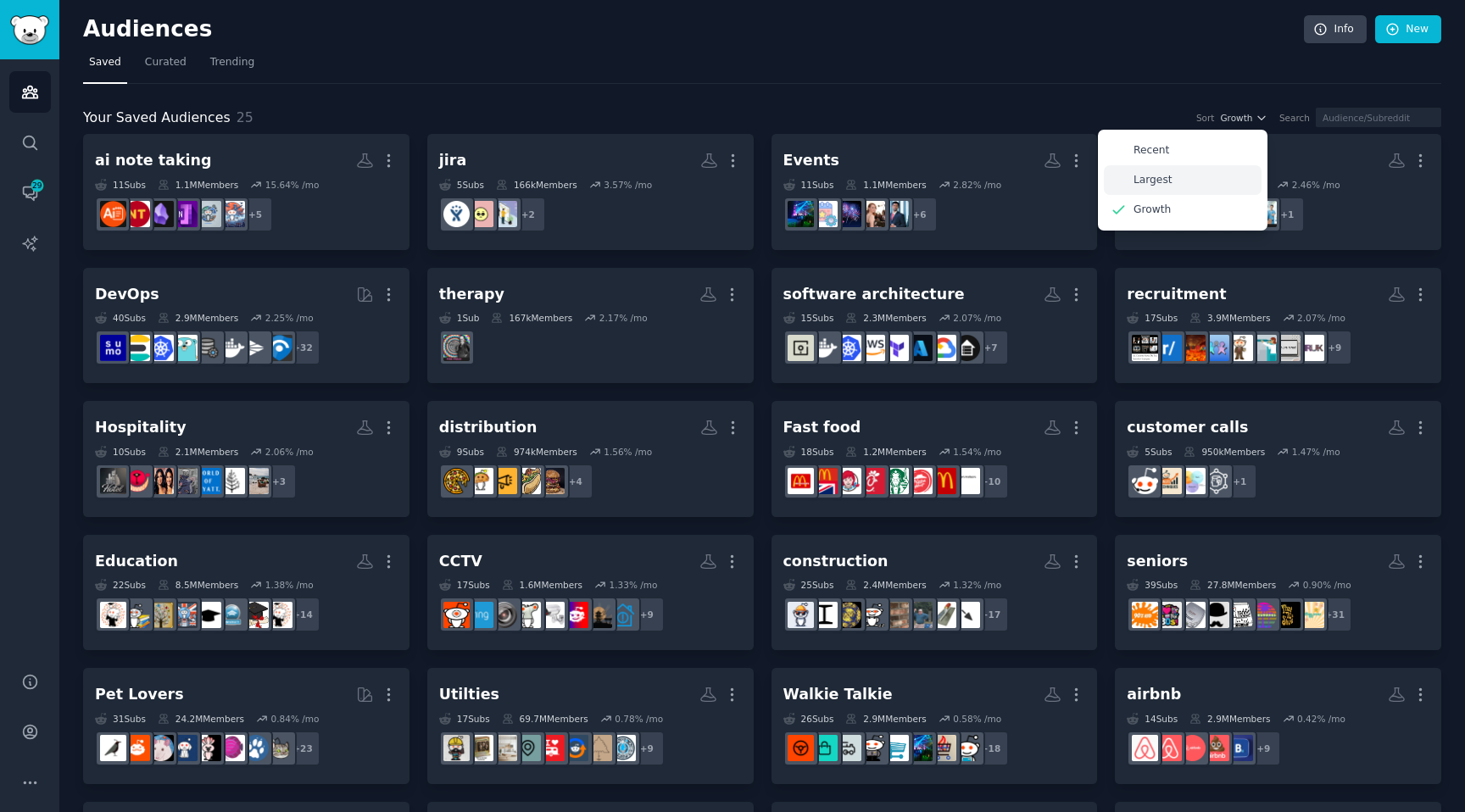
click at [1155, 170] on div "Largest" at bounding box center [1182, 180] width 158 height 30
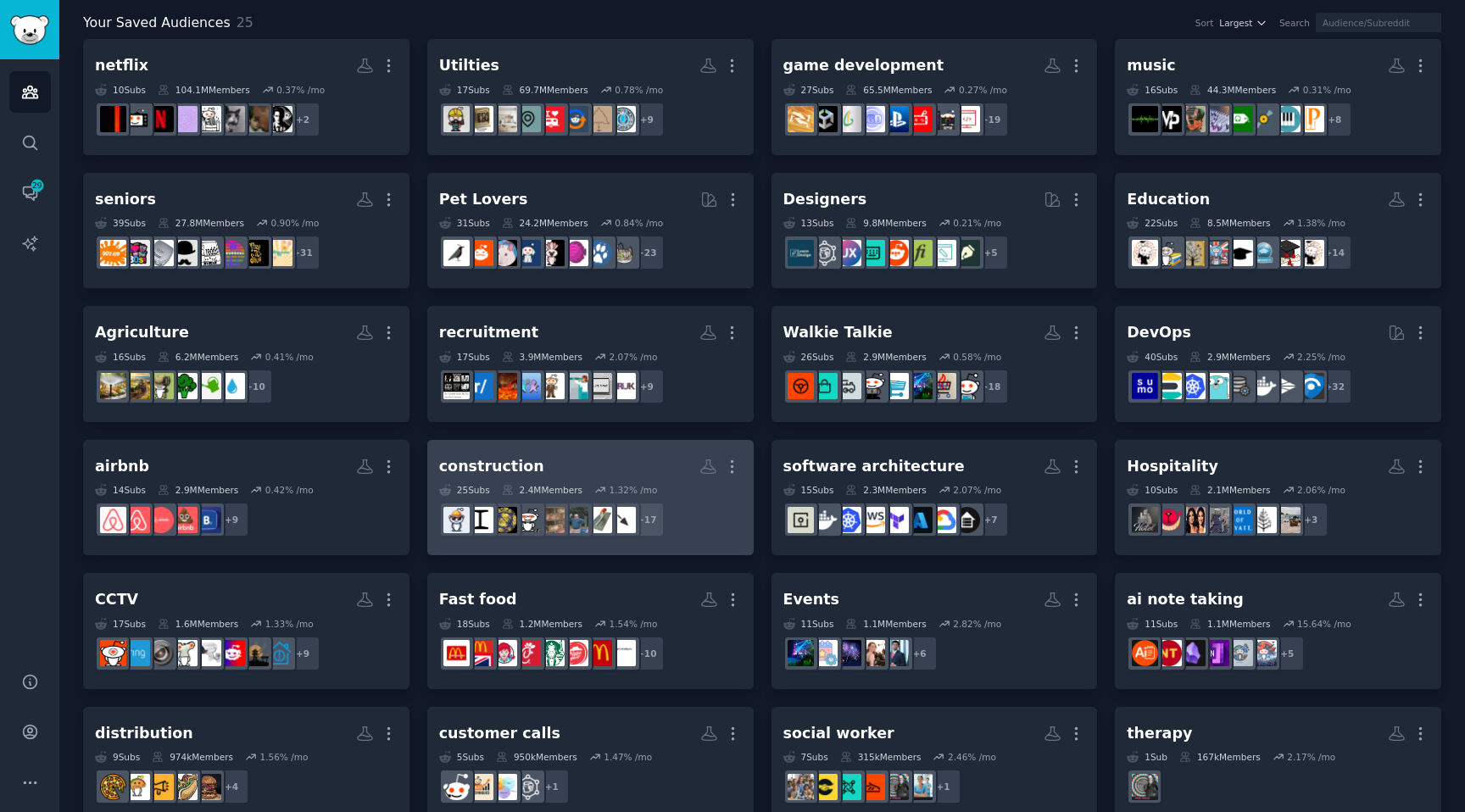
scroll to position [89, 0]
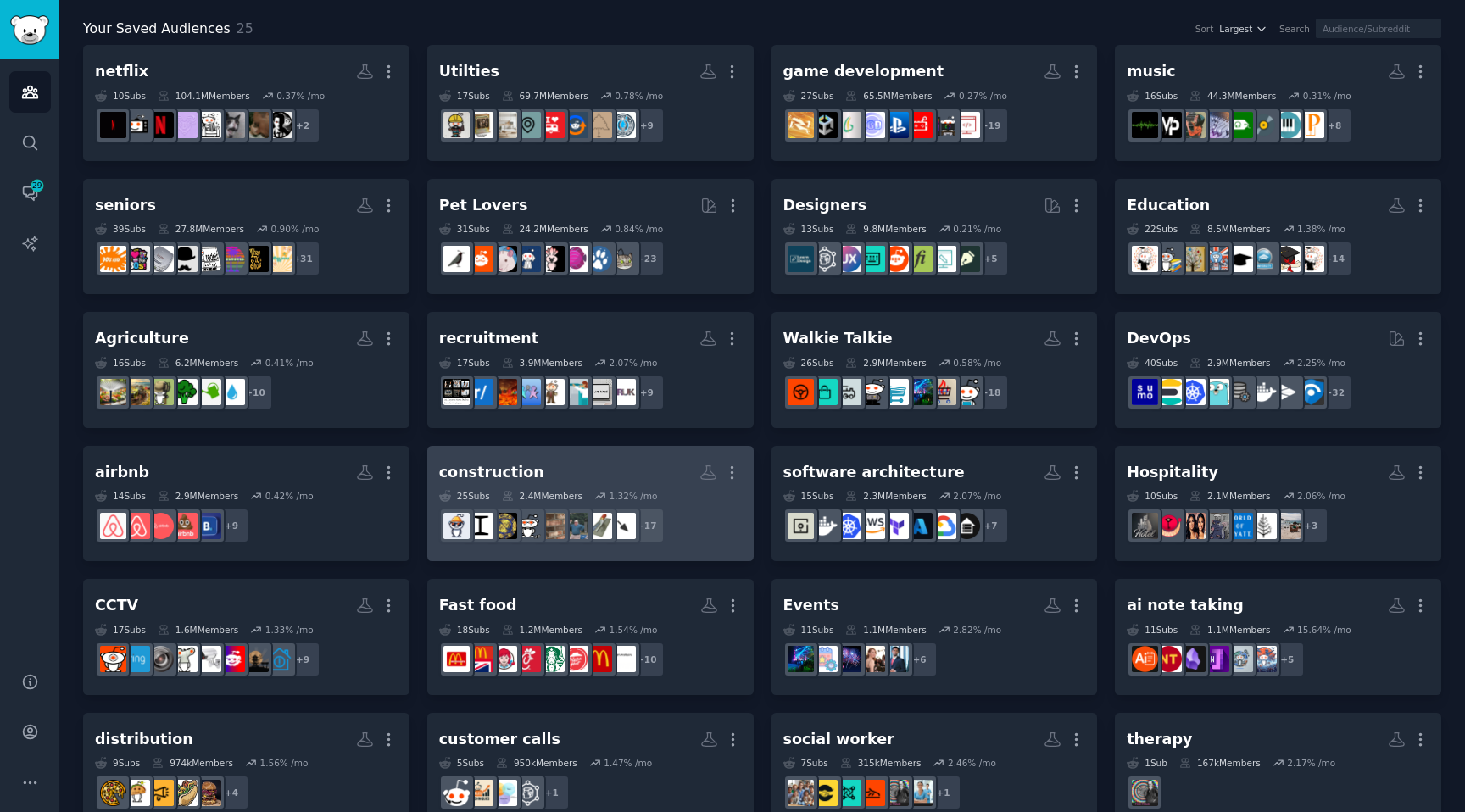
click at [583, 471] on h2 "construction Custom Audience More" at bounding box center [590, 472] width 303 height 30
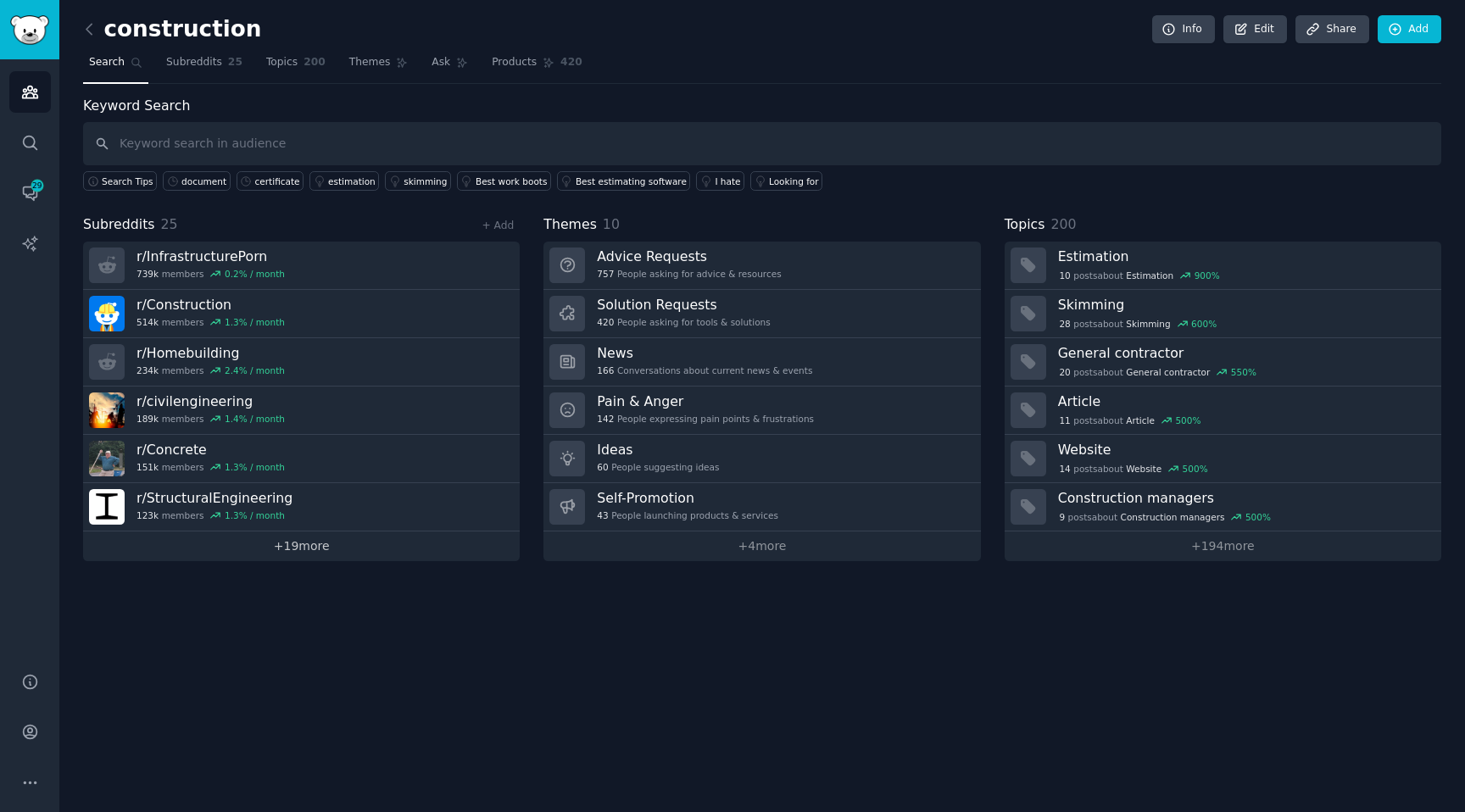
click at [313, 540] on link "+ 19 more" at bounding box center [301, 547] width 437 height 30
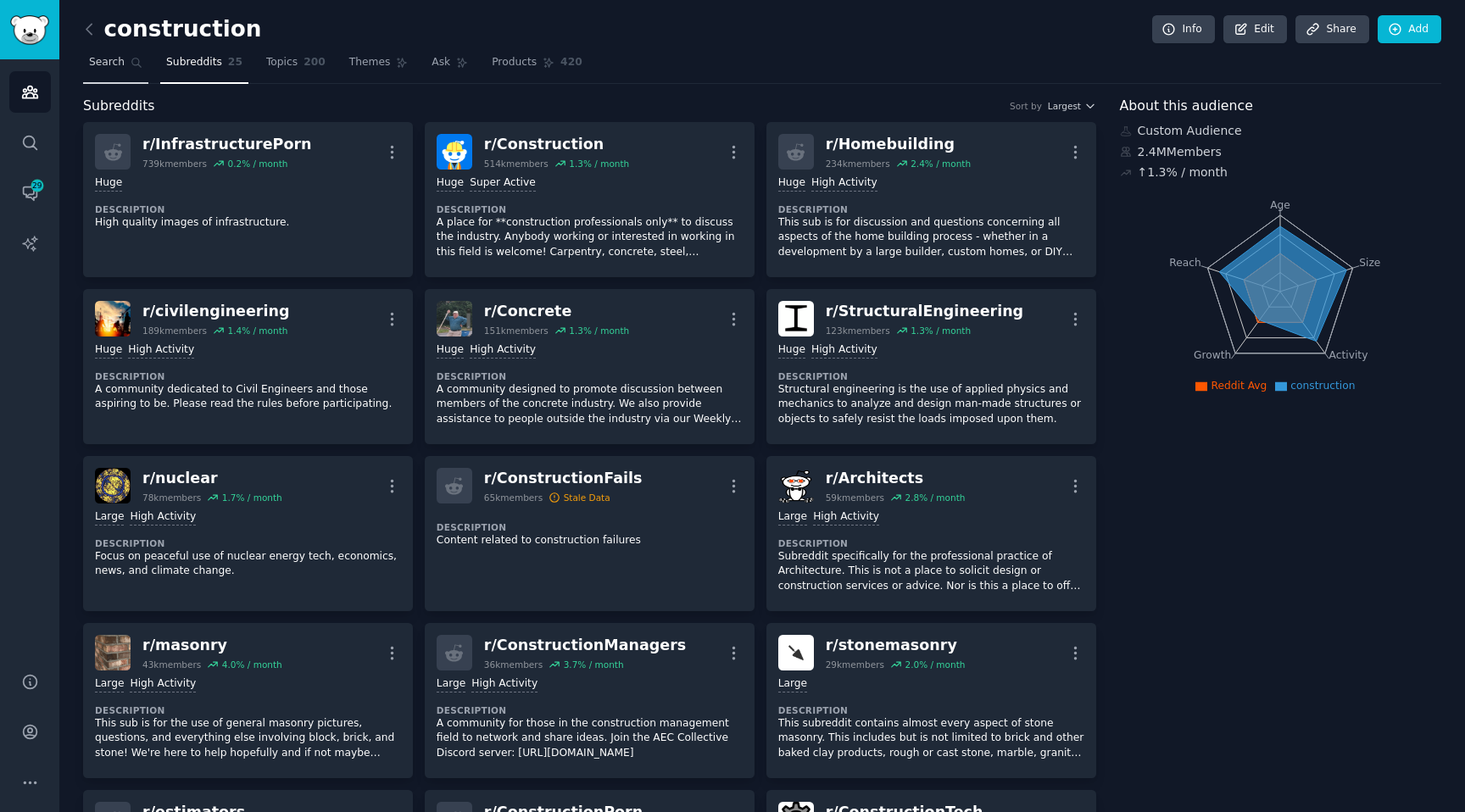
click at [126, 61] on link "Search" at bounding box center [115, 66] width 65 height 35
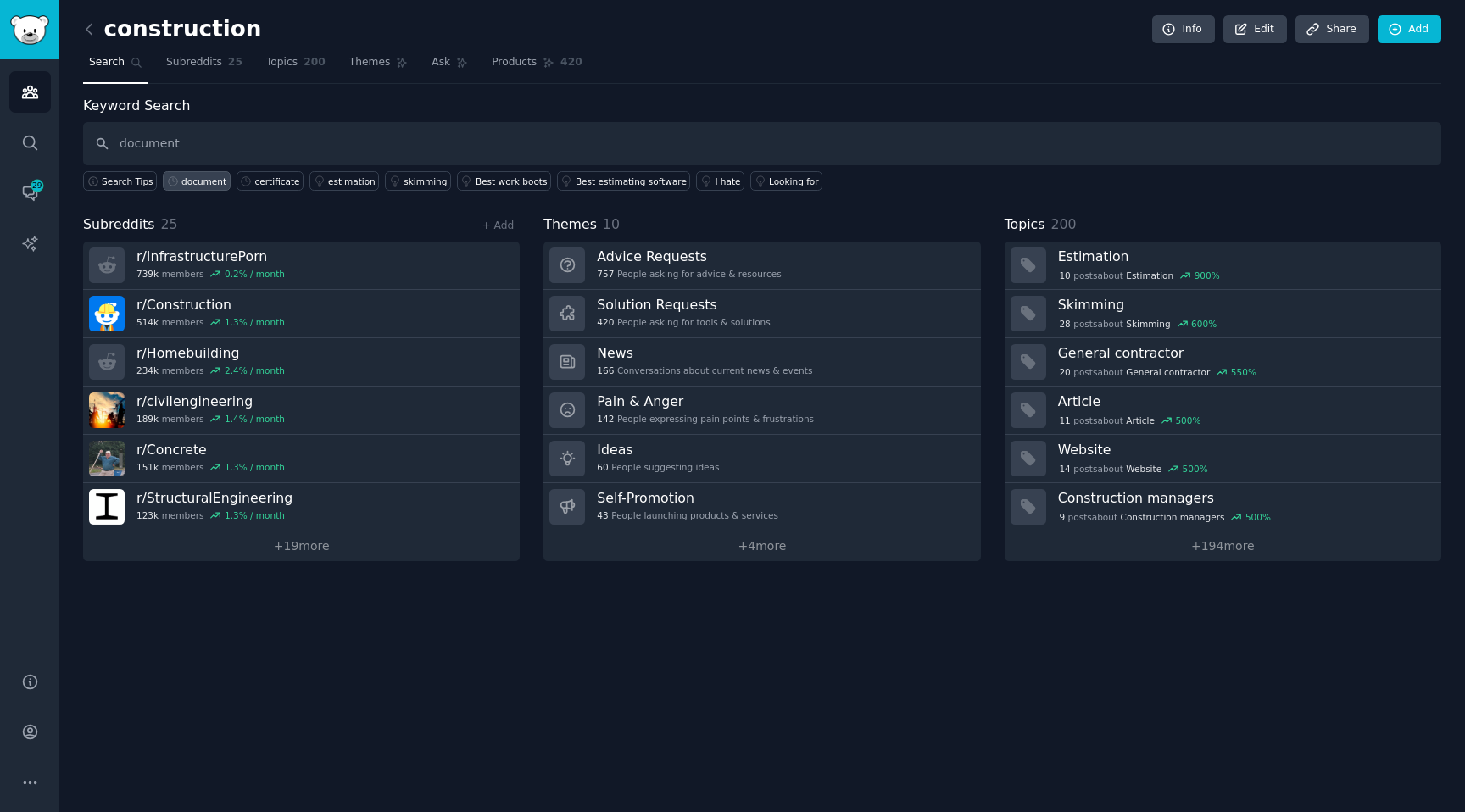
type input "document"
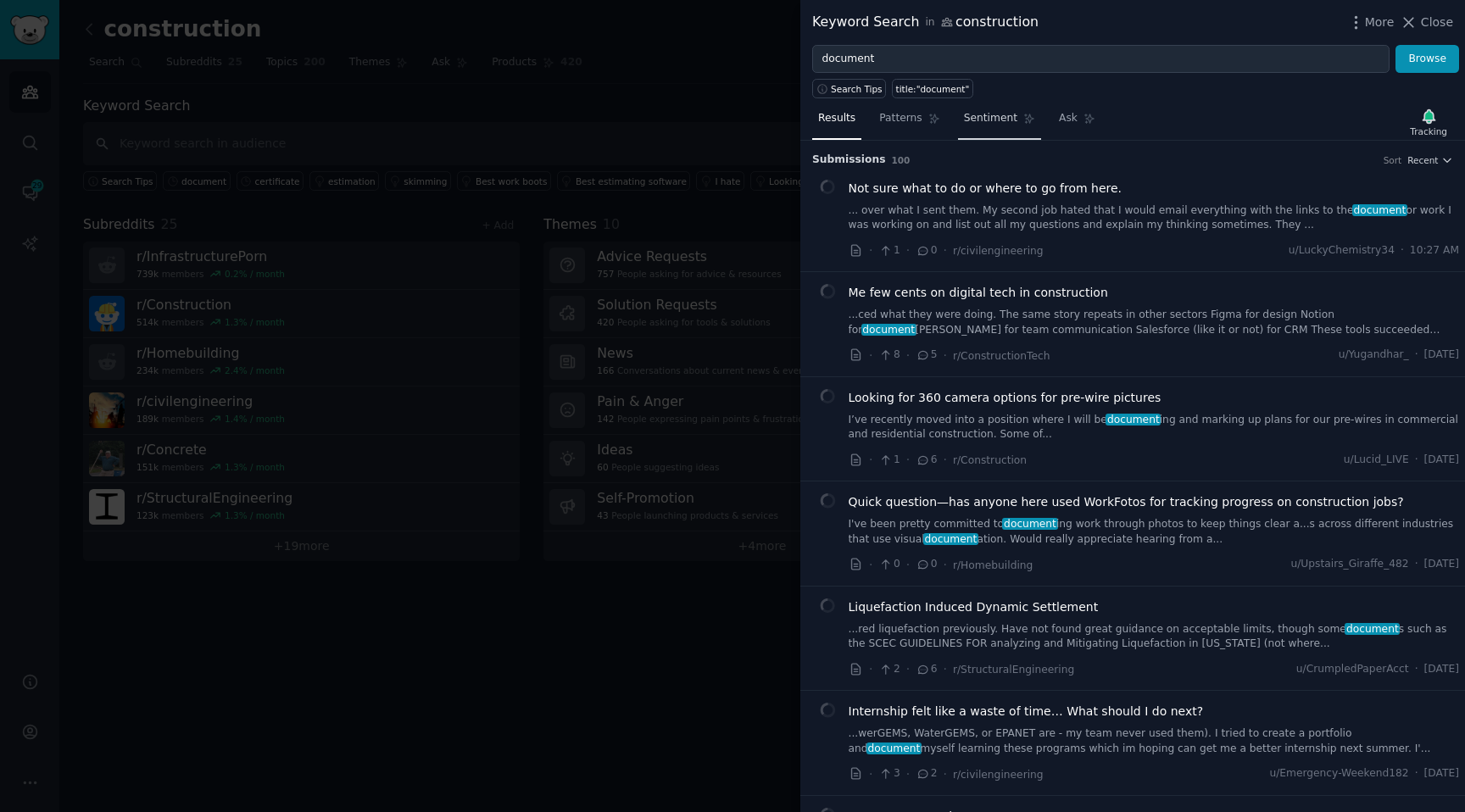
click at [1010, 128] on link "Sentiment" at bounding box center [999, 122] width 83 height 35
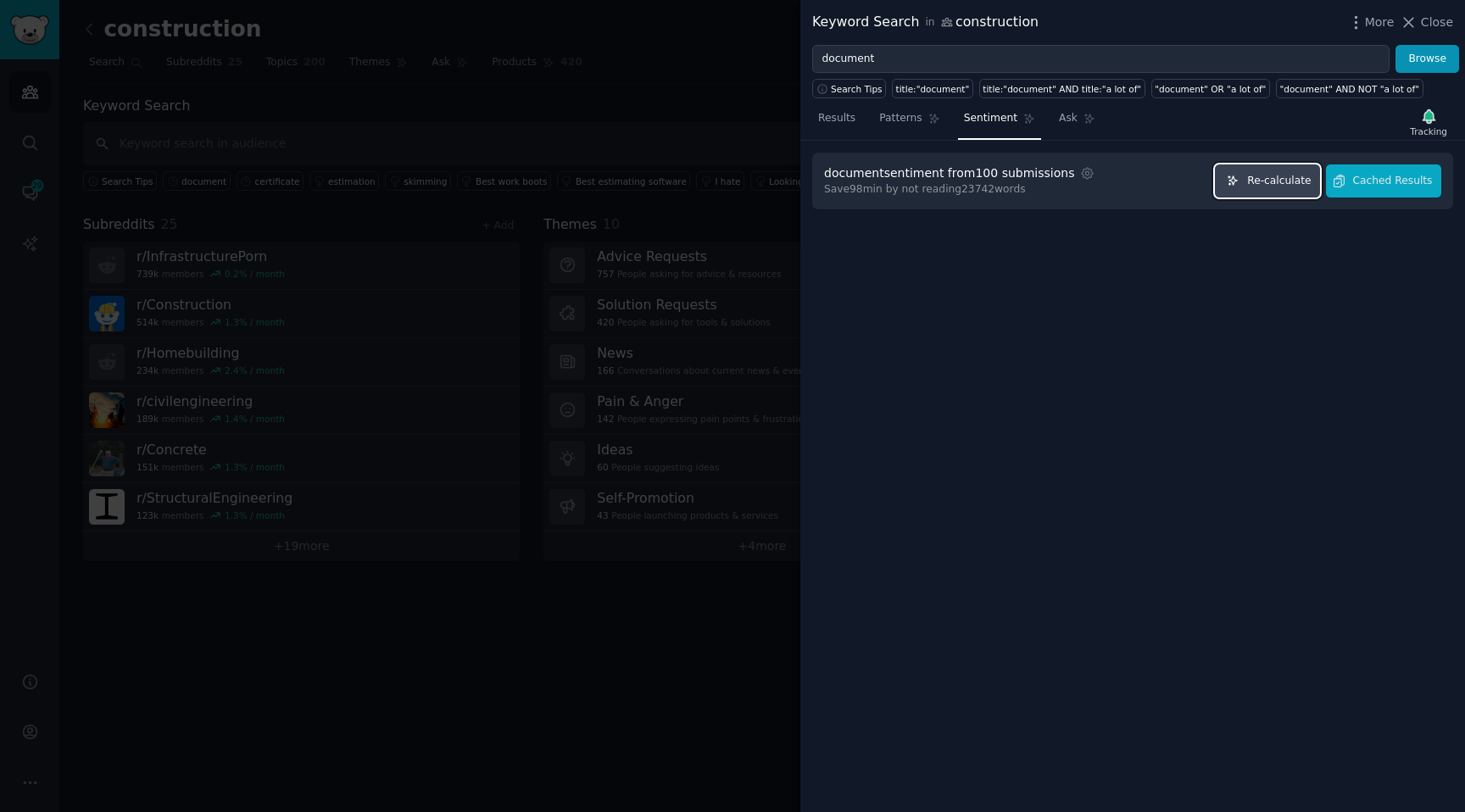
click at [1258, 175] on span "Re-calculate" at bounding box center [1278, 181] width 64 height 15
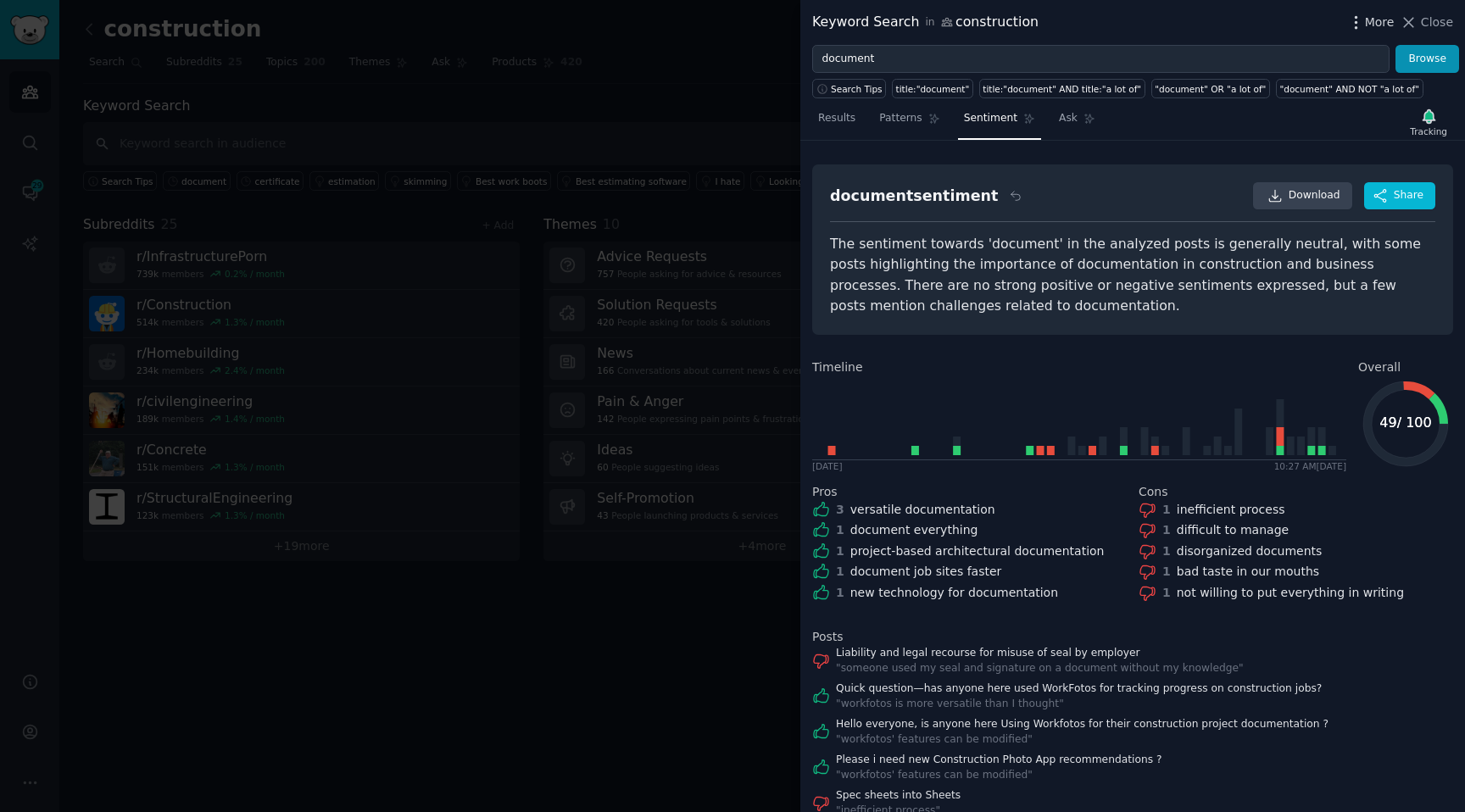
click at [1360, 29] on icon "button" at bounding box center [1356, 23] width 17 height 17
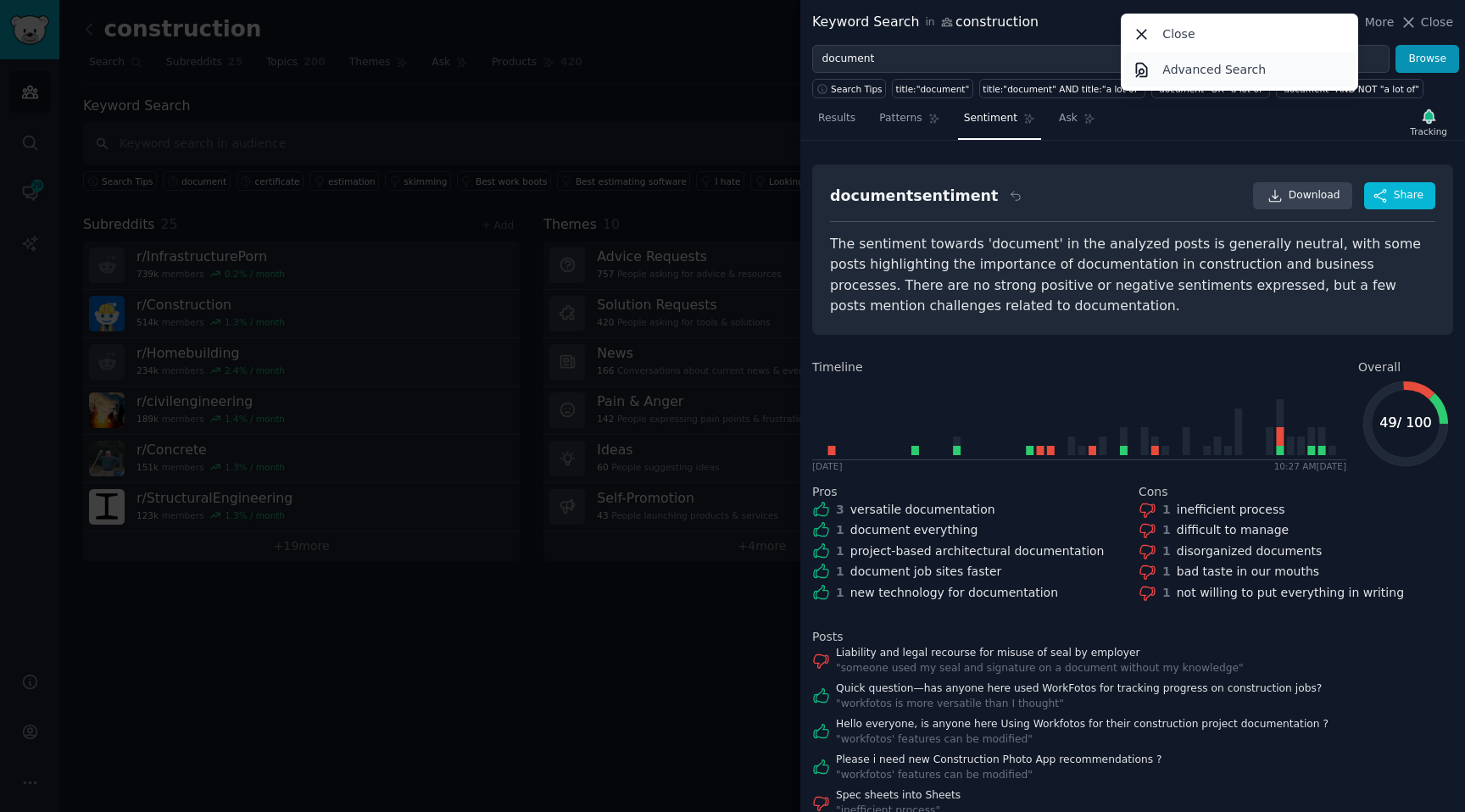
click at [1235, 77] on p "Advanced Search" at bounding box center [1214, 70] width 103 height 17
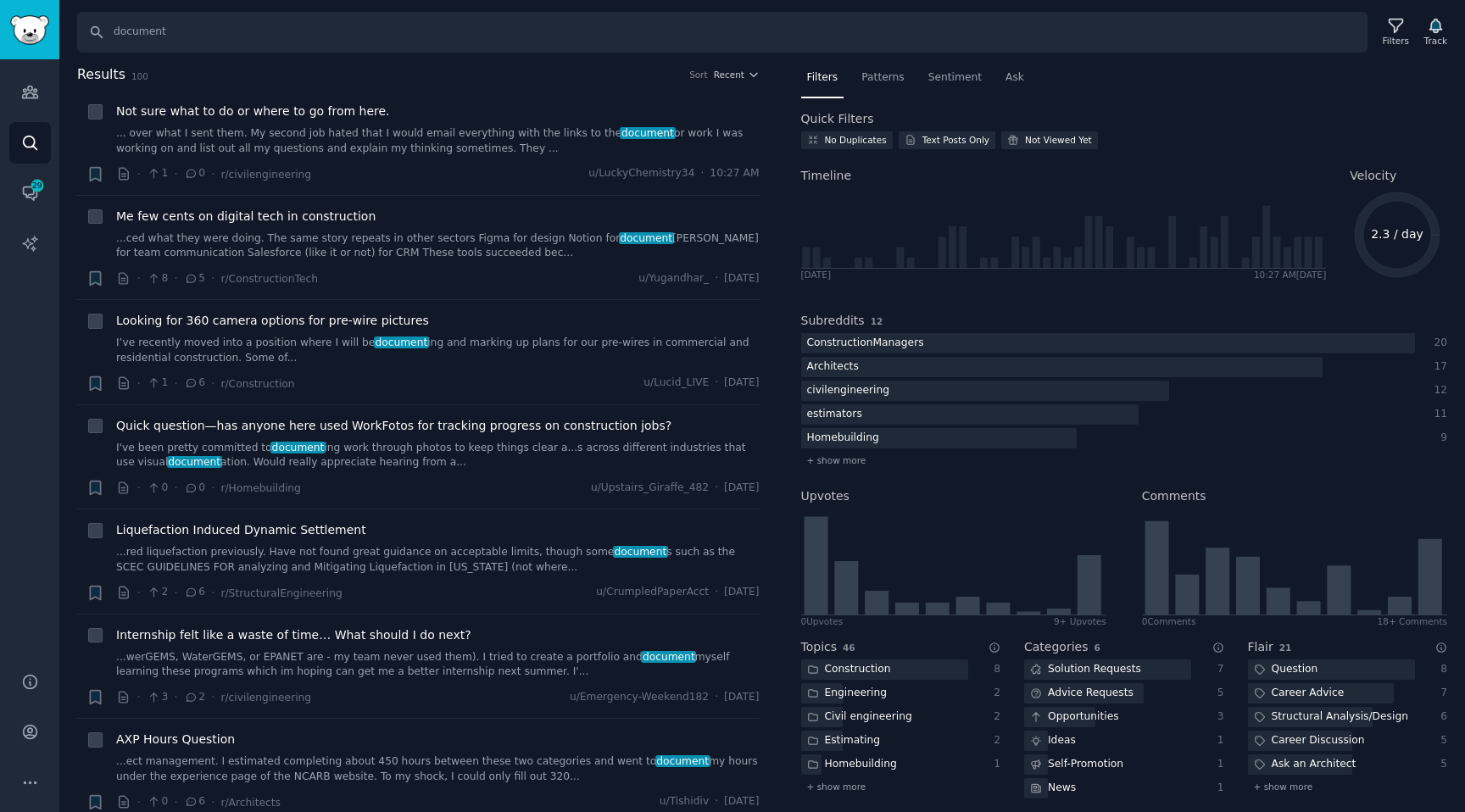
click at [1038, 86] on nav "Filters Patterns Sentiment Ask" at bounding box center [1124, 82] width 647 height 35
click at [1006, 86] on div "Ask" at bounding box center [1014, 82] width 31 height 35
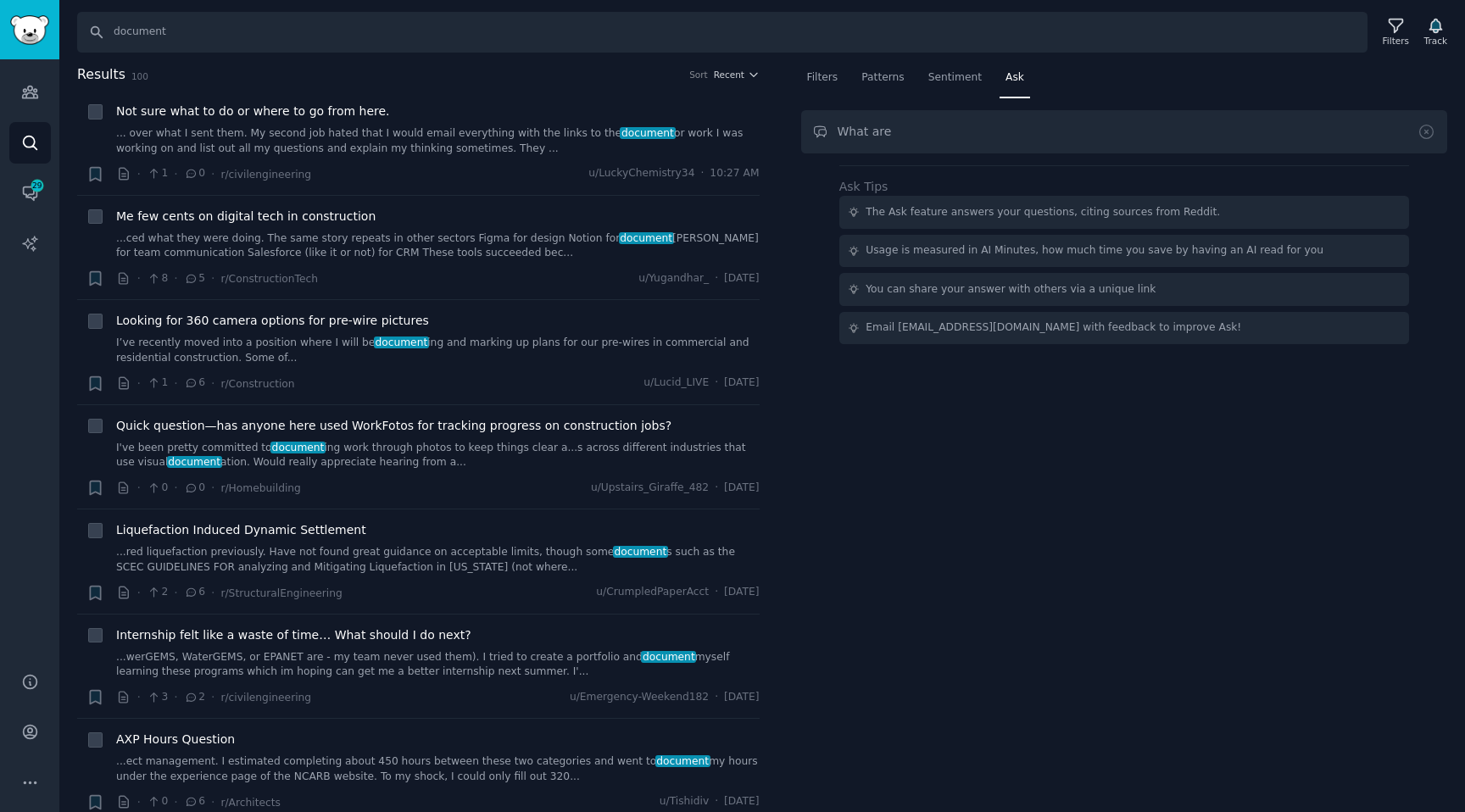
type input "What are"
type input "What are the issues with documenting?"
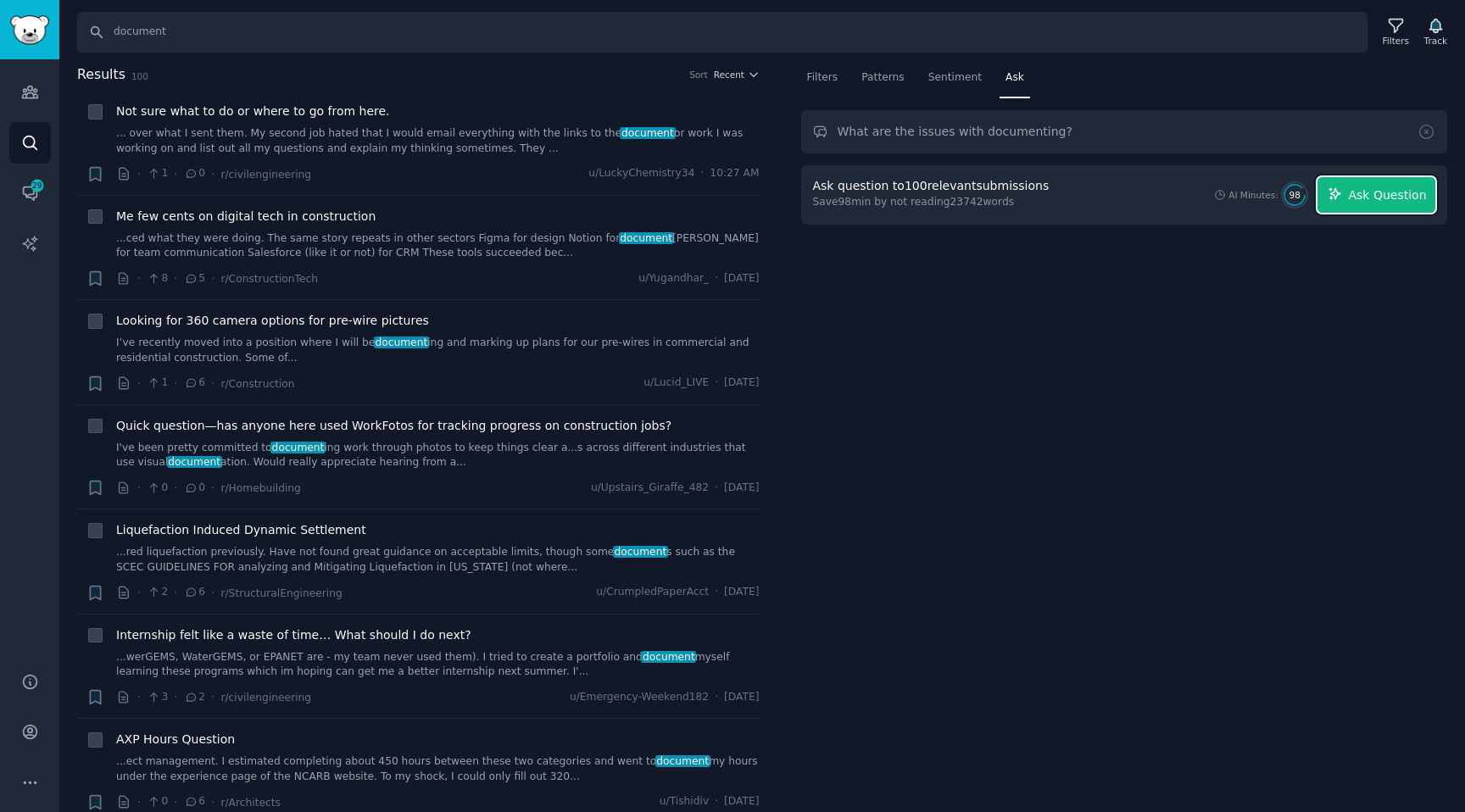
click at [1355, 191] on span "Ask Question" at bounding box center [1386, 196] width 78 height 17
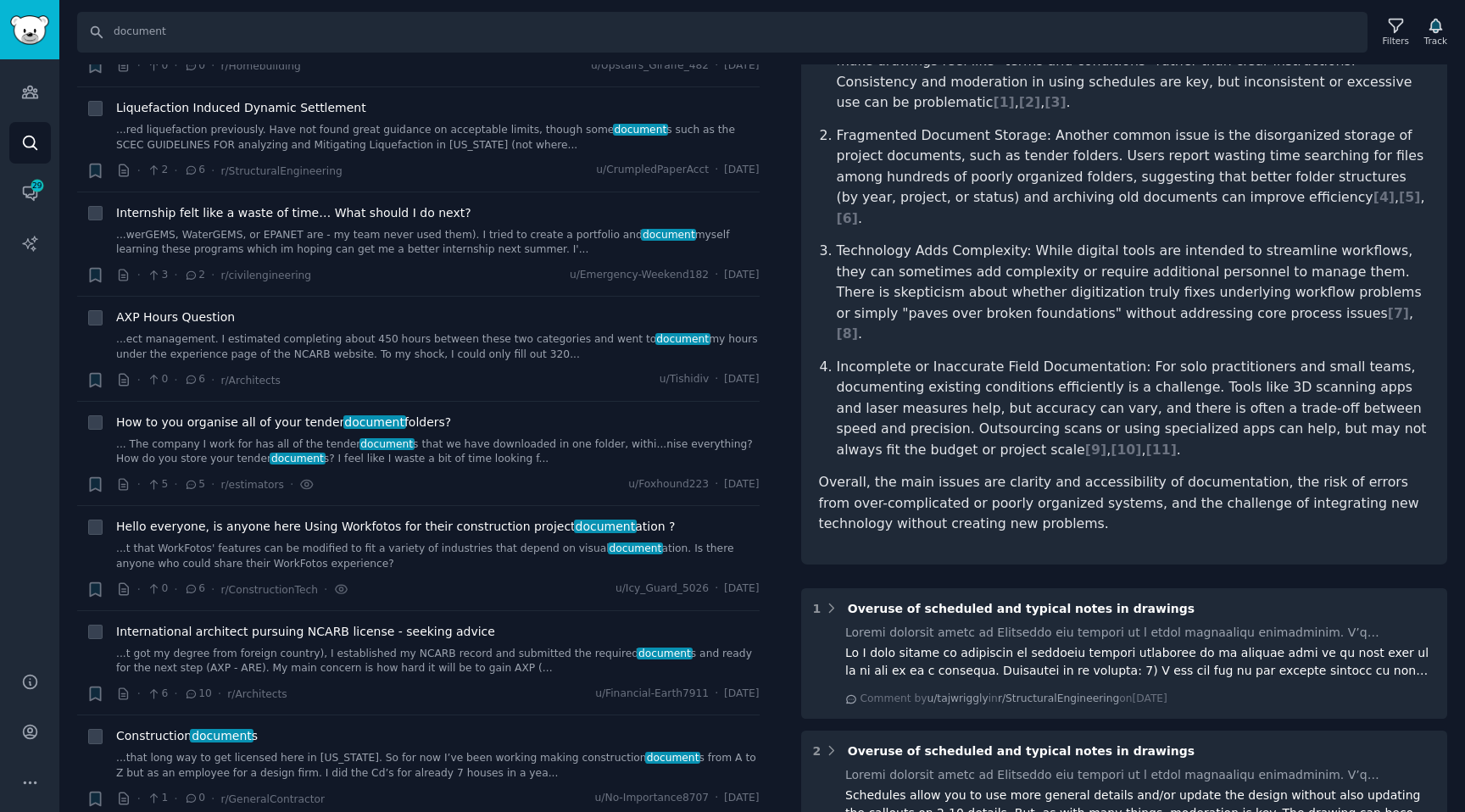
scroll to position [277, 0]
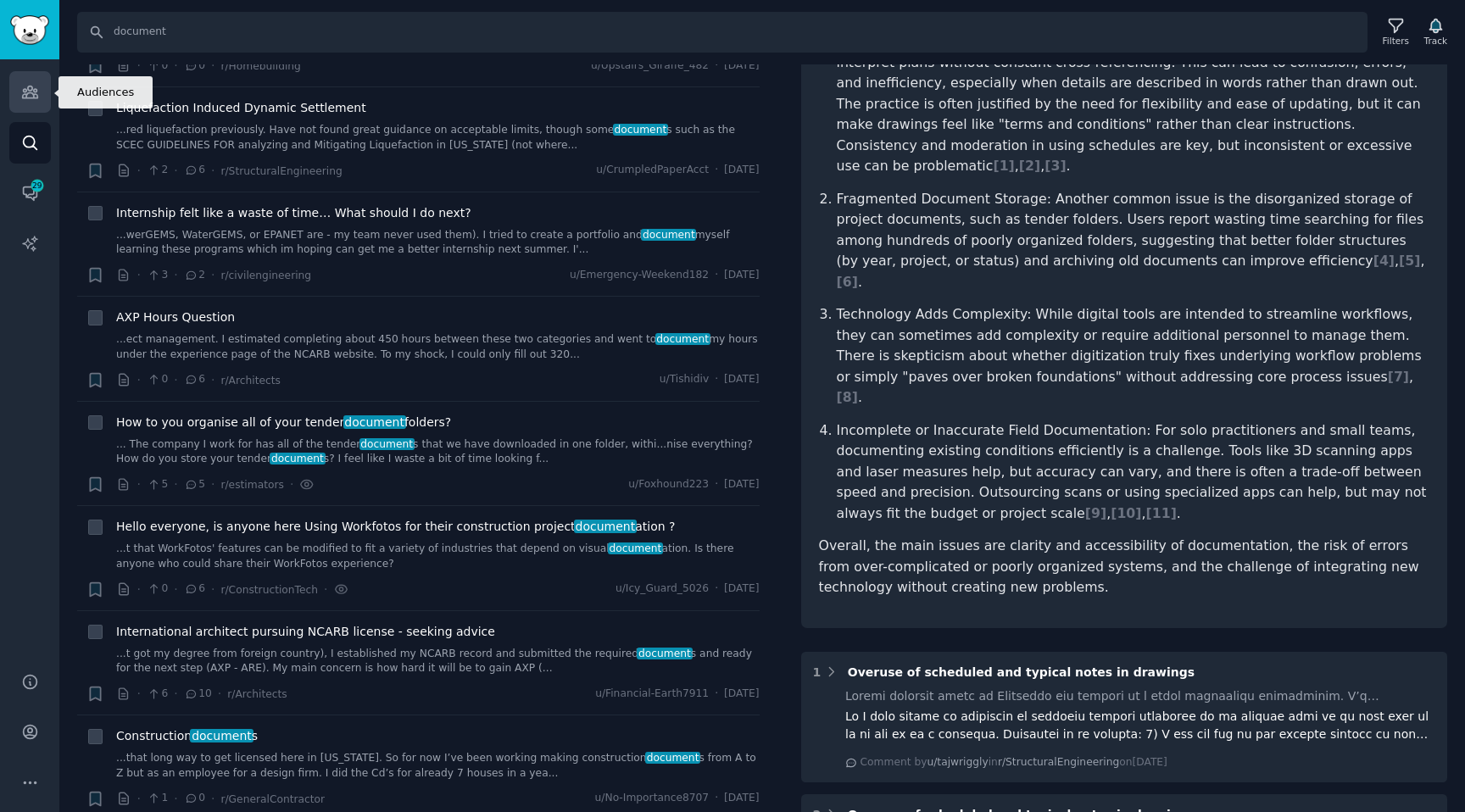
click at [24, 107] on link "Audiences" at bounding box center [31, 93] width 42 height 42
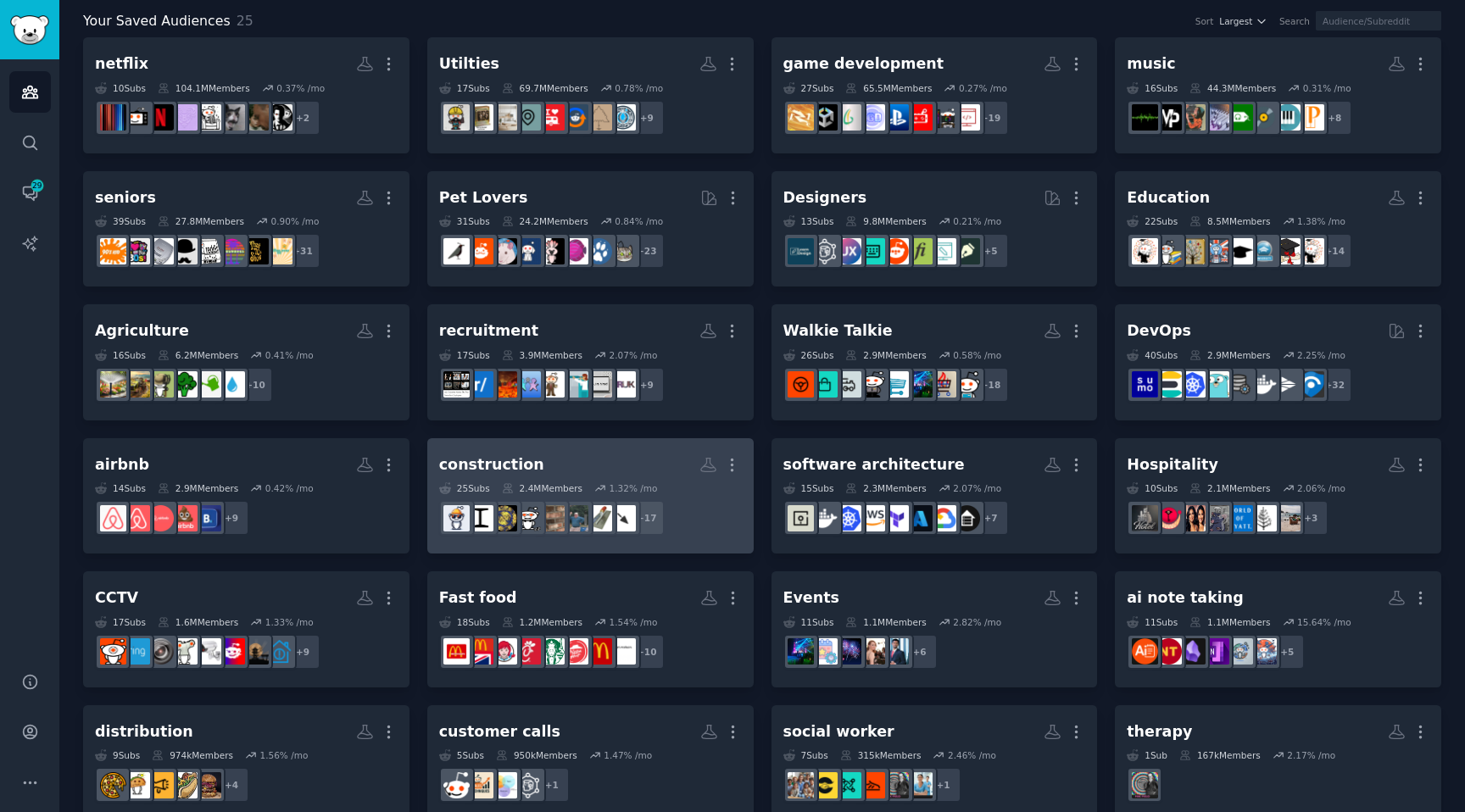
scroll to position [199, 0]
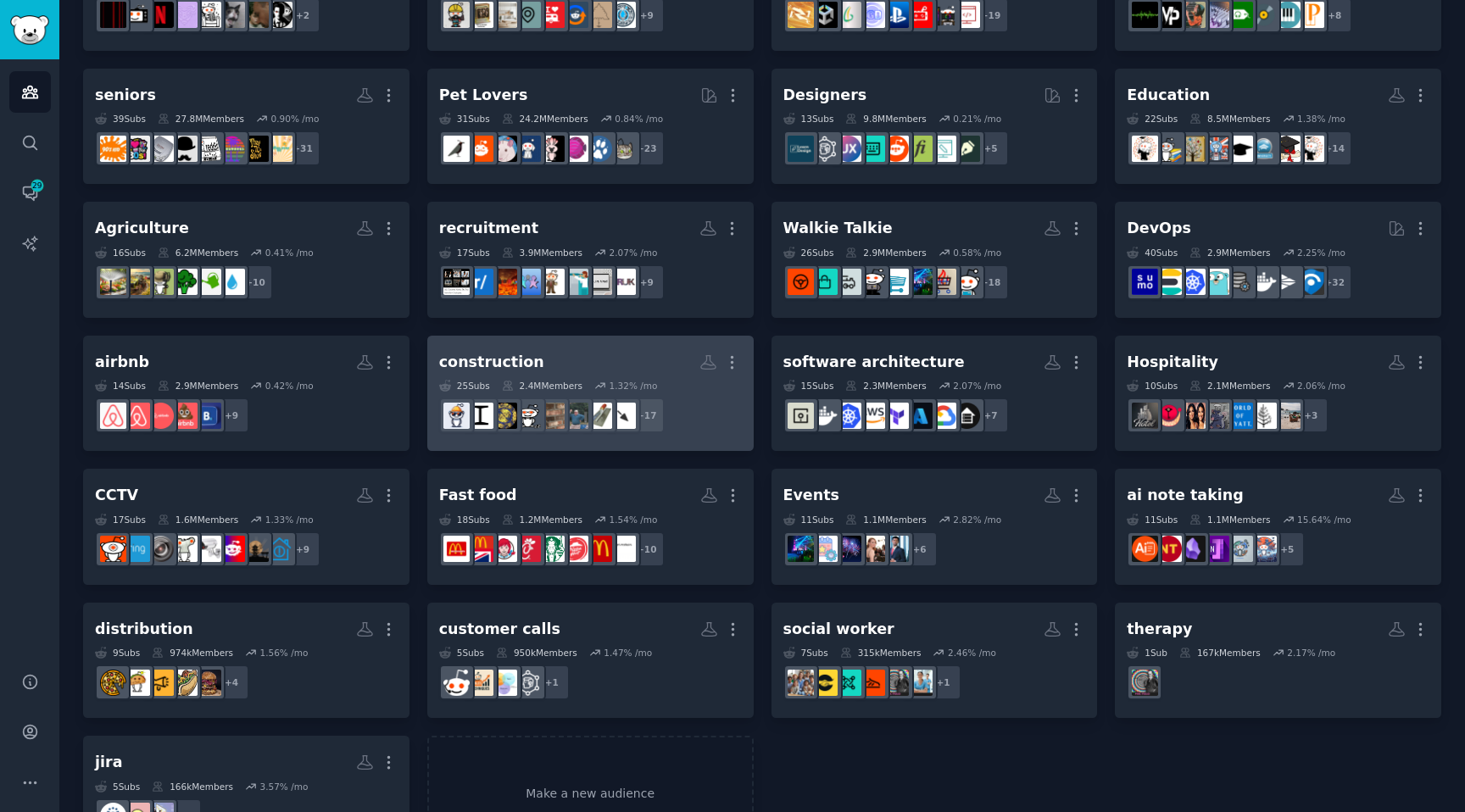
click at [608, 372] on h2 "construction Custom Audience More" at bounding box center [590, 362] width 303 height 30
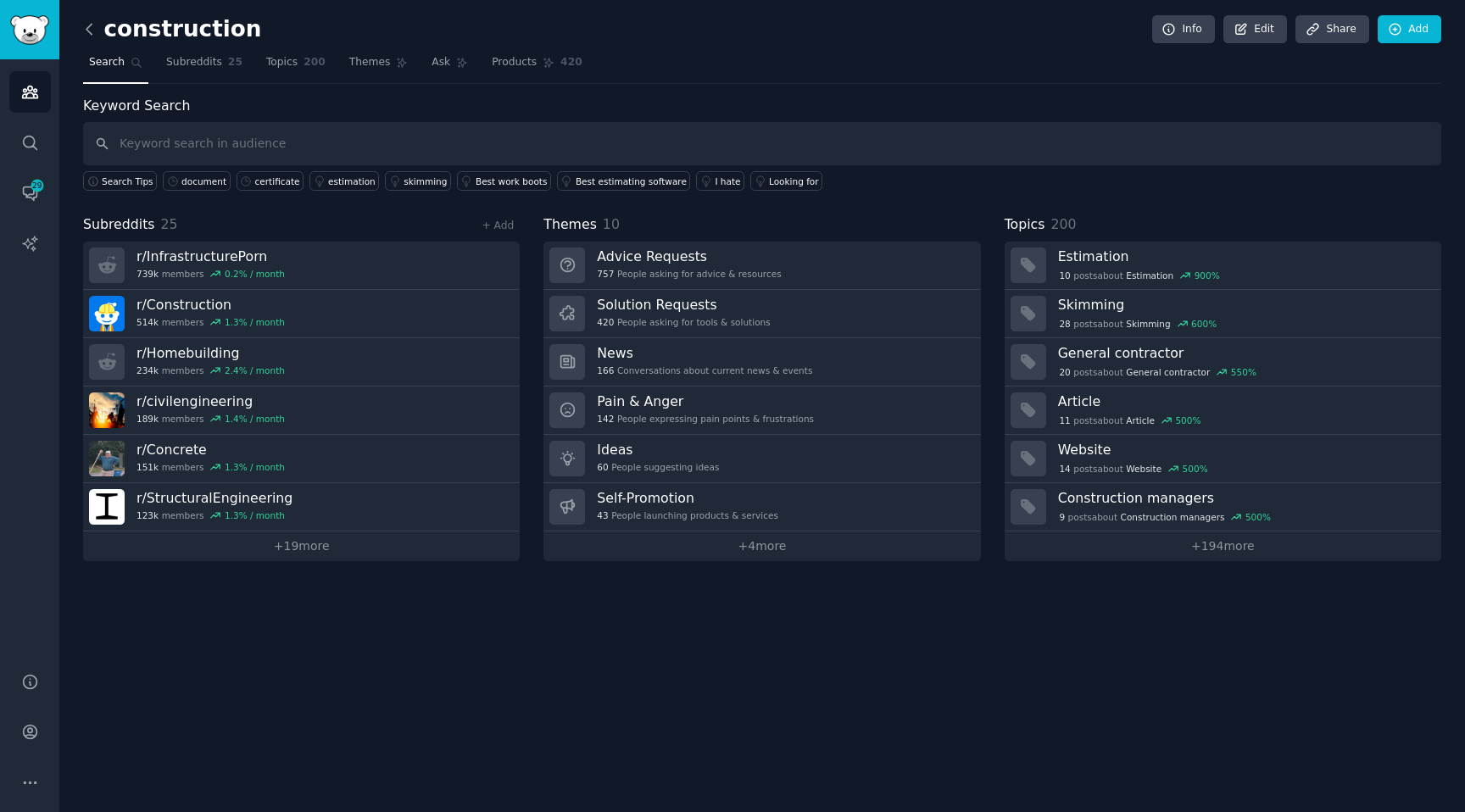
click at [82, 30] on icon at bounding box center [89, 29] width 17 height 17
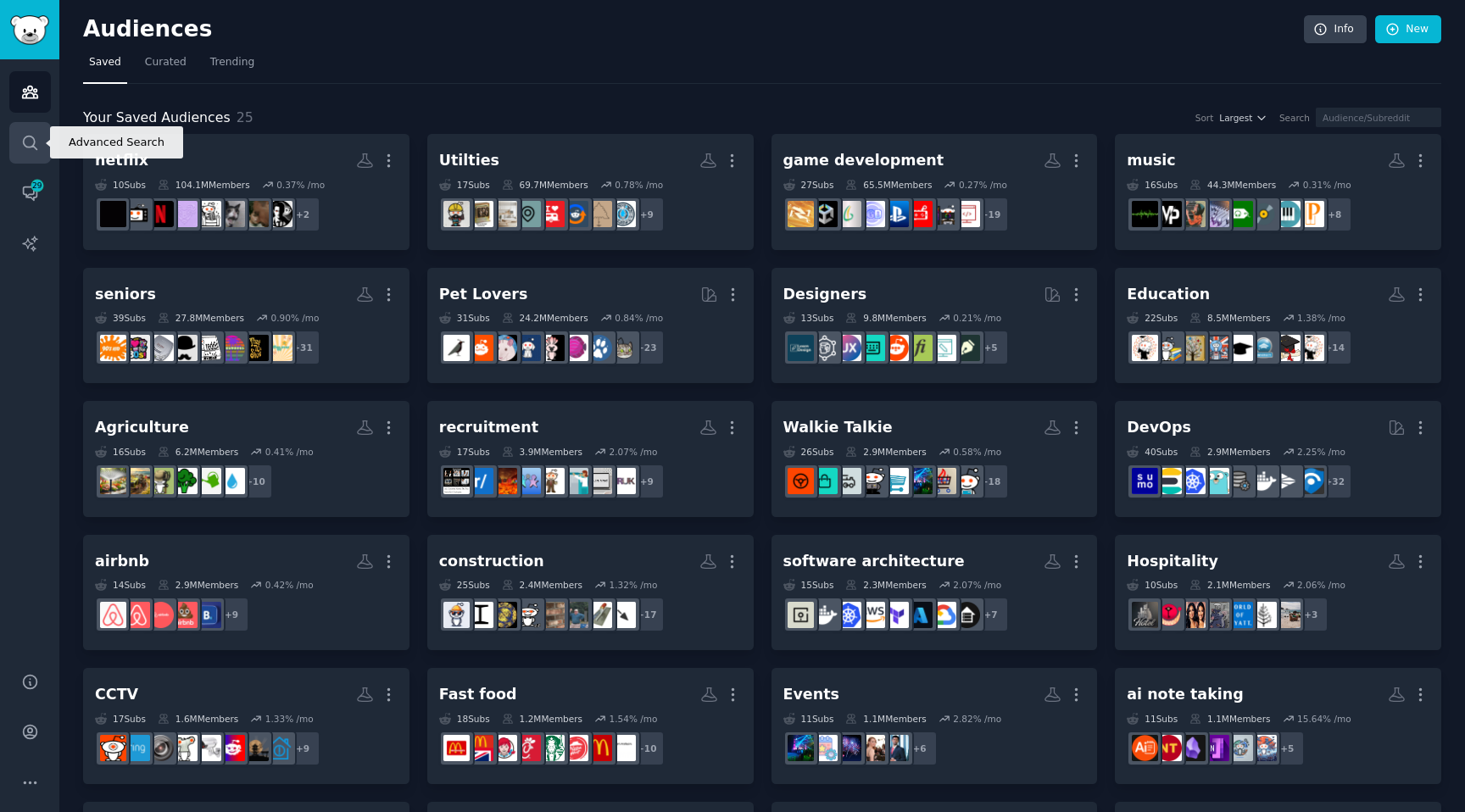
click at [16, 143] on link "Search" at bounding box center [31, 143] width 42 height 42
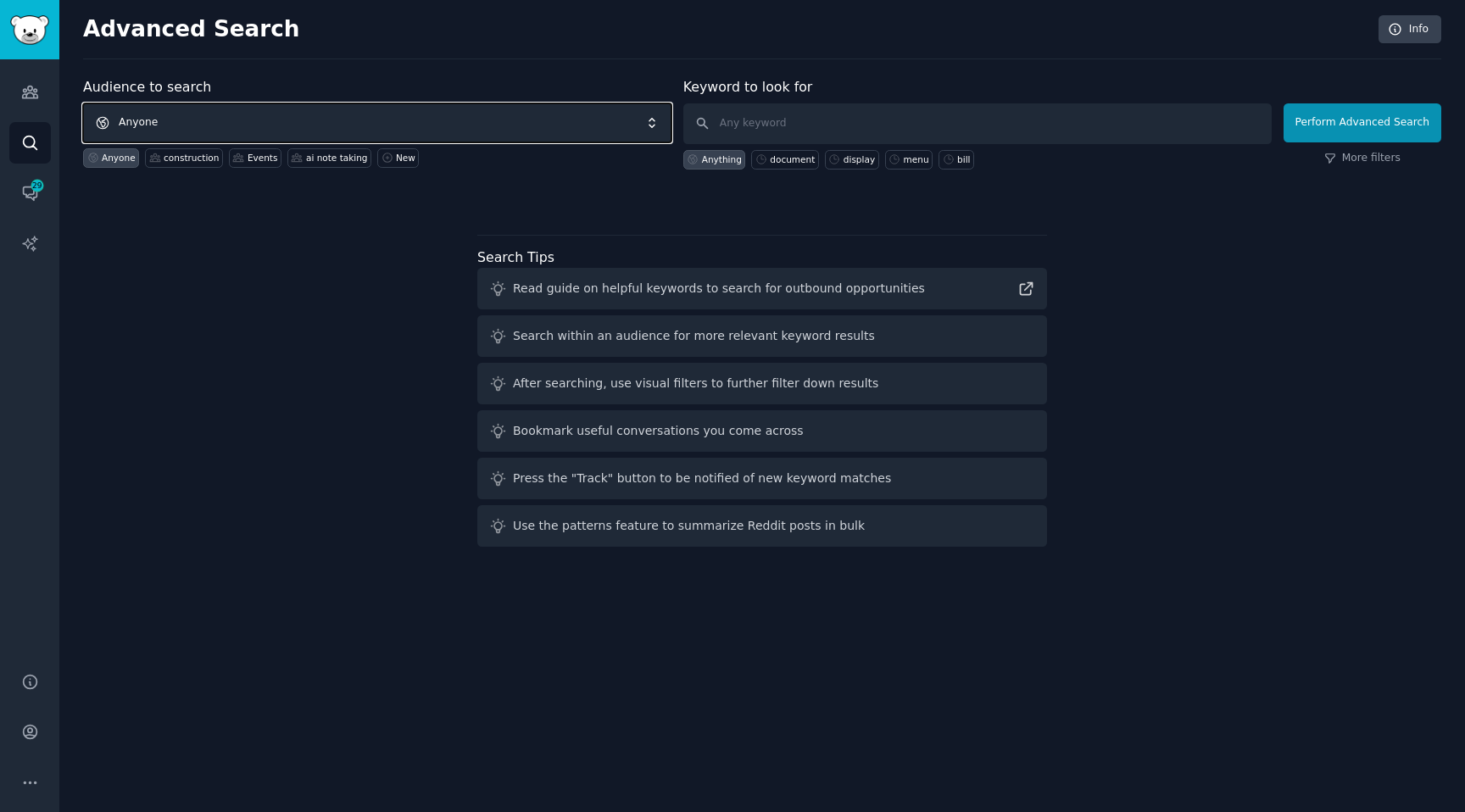
click at [200, 119] on span "Anyone" at bounding box center [377, 122] width 588 height 39
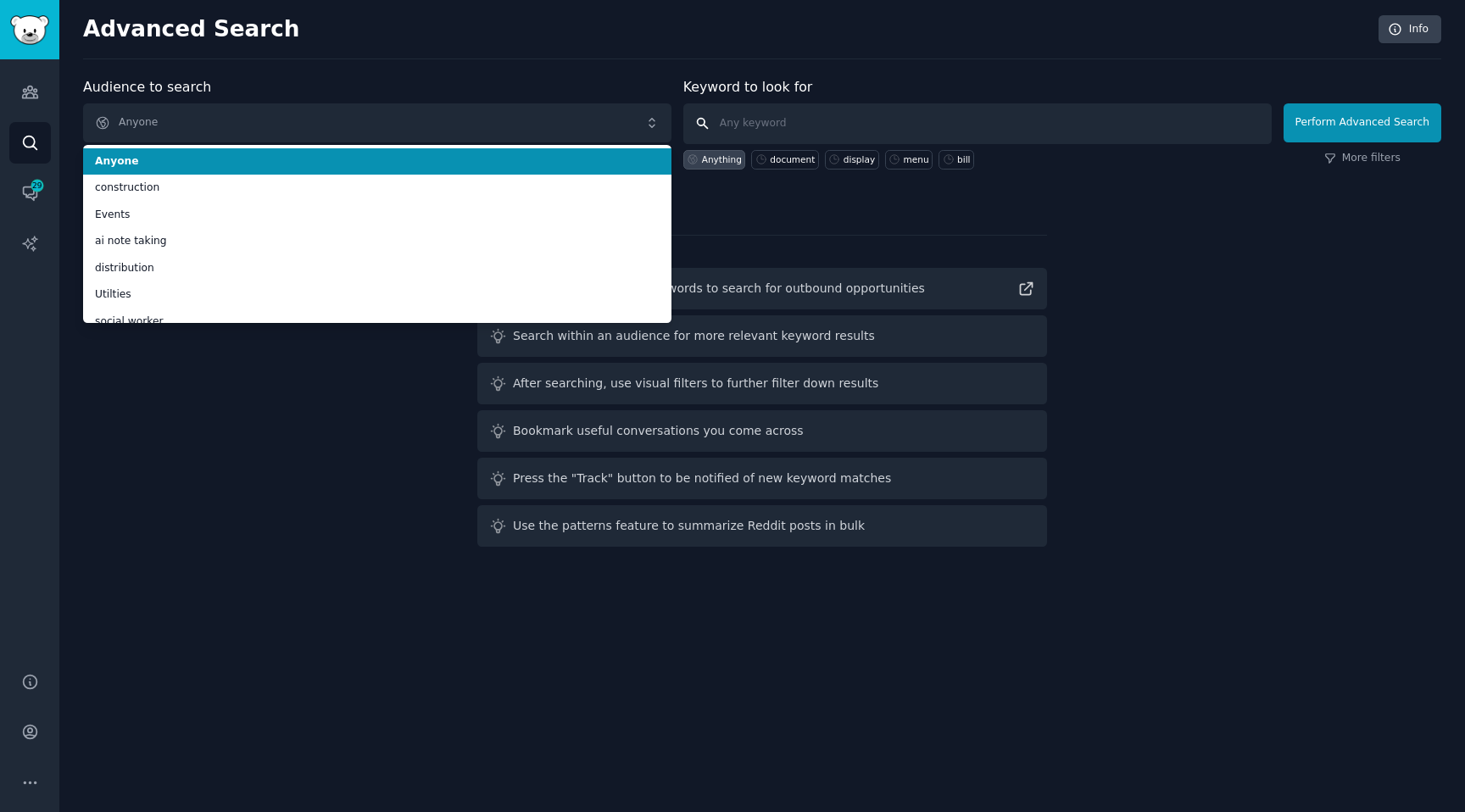
click at [757, 134] on input "text" at bounding box center [978, 123] width 588 height 41
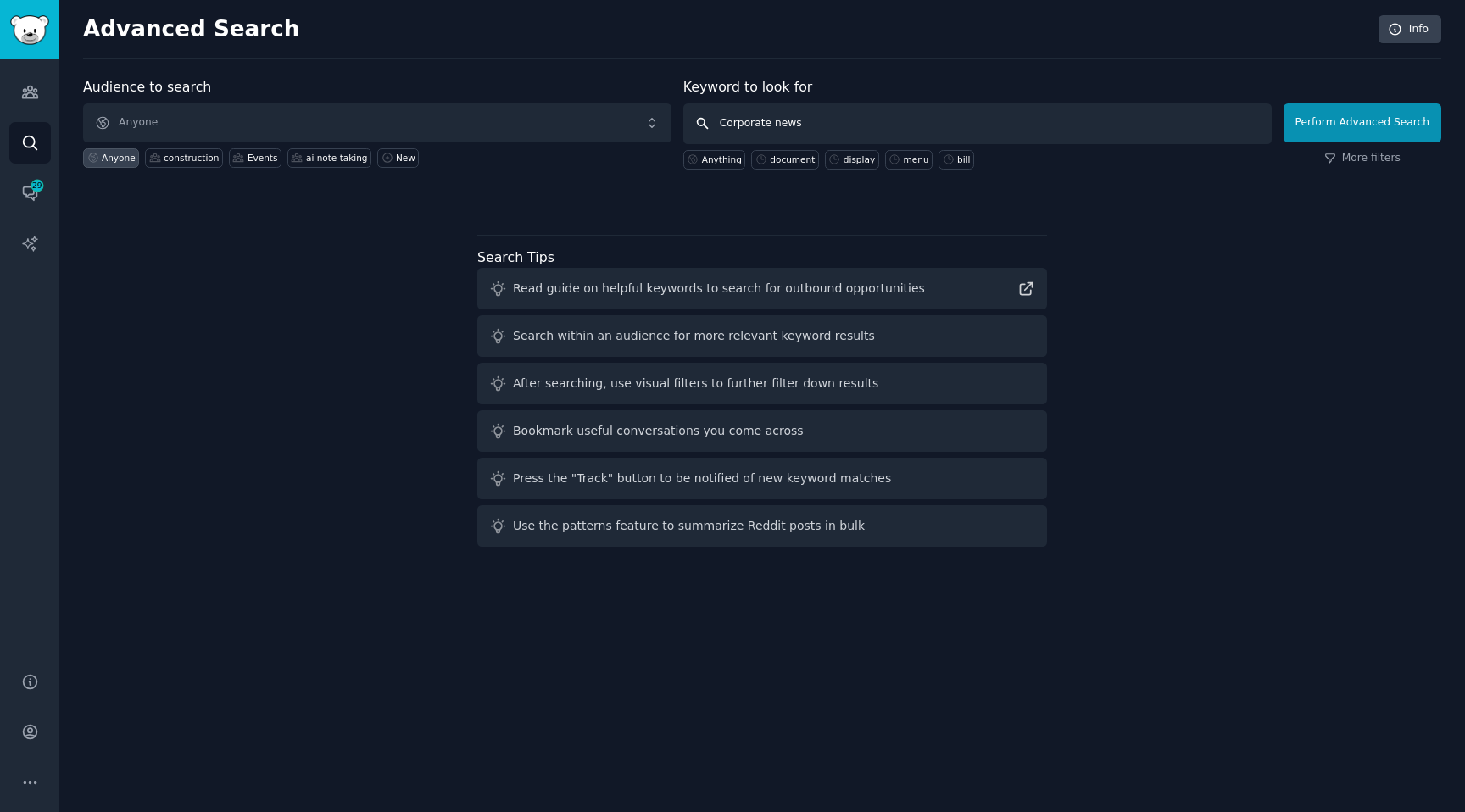
click at [747, 112] on input "Corporate news" at bounding box center [978, 123] width 588 height 41
type input "Corporate news"
click at [1402, 114] on button "Perform Advanced Search" at bounding box center [1362, 122] width 158 height 39
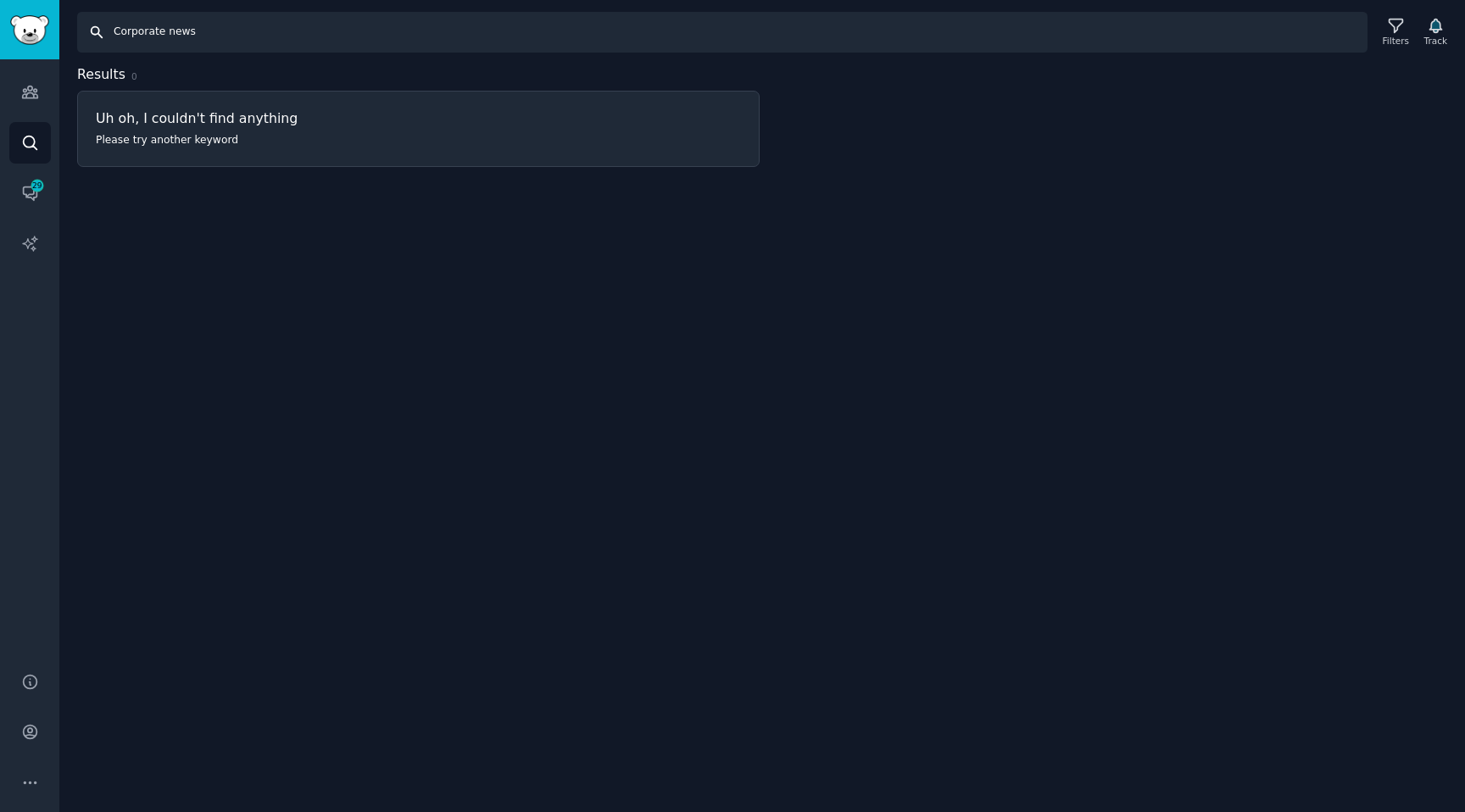
click at [139, 41] on input "Corporate news" at bounding box center [722, 32] width 1290 height 41
click at [140, 17] on input "Corporate news" at bounding box center [722, 32] width 1290 height 41
click at [141, 30] on input "Corporate news" at bounding box center [722, 32] width 1290 height 41
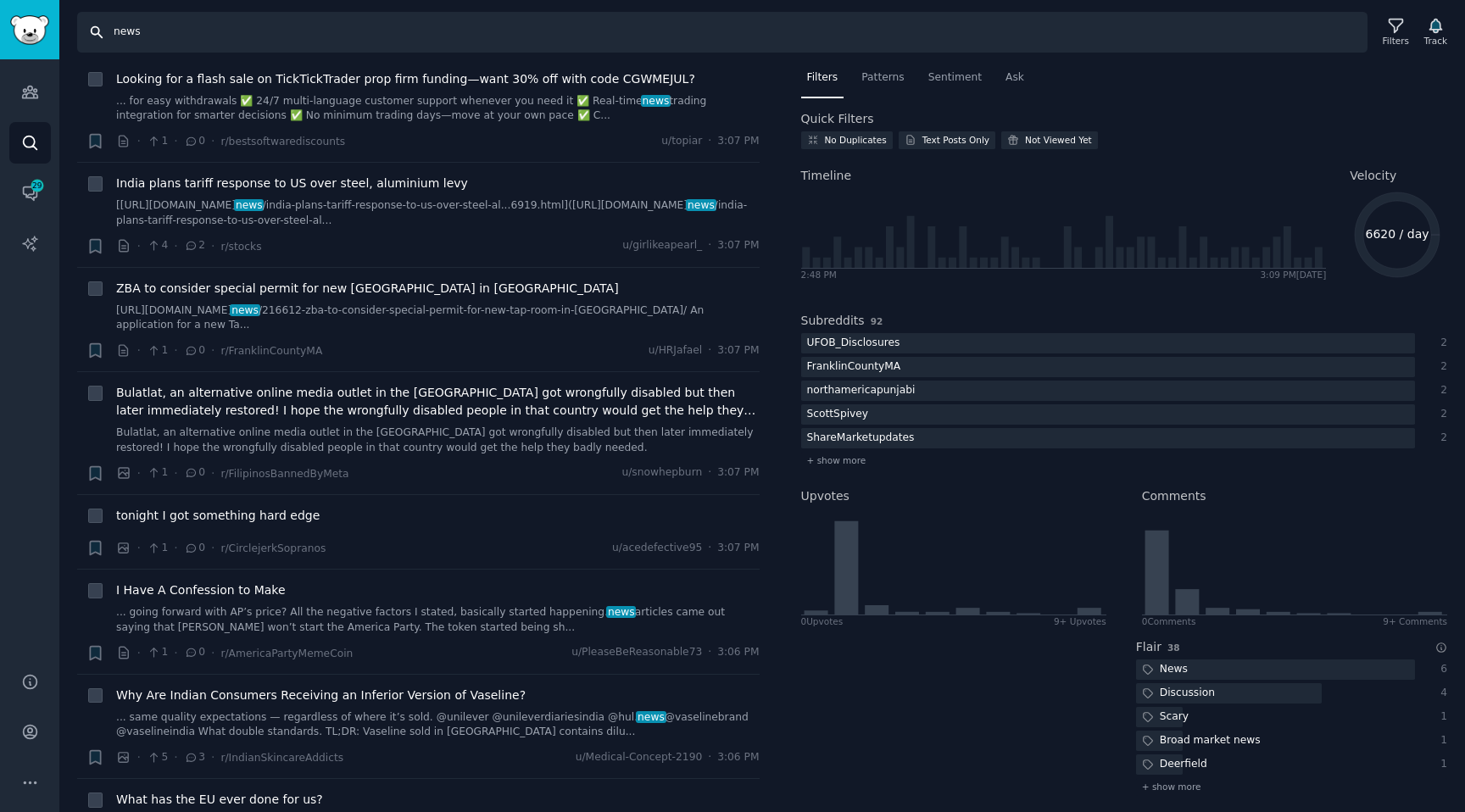
scroll to position [1063, 0]
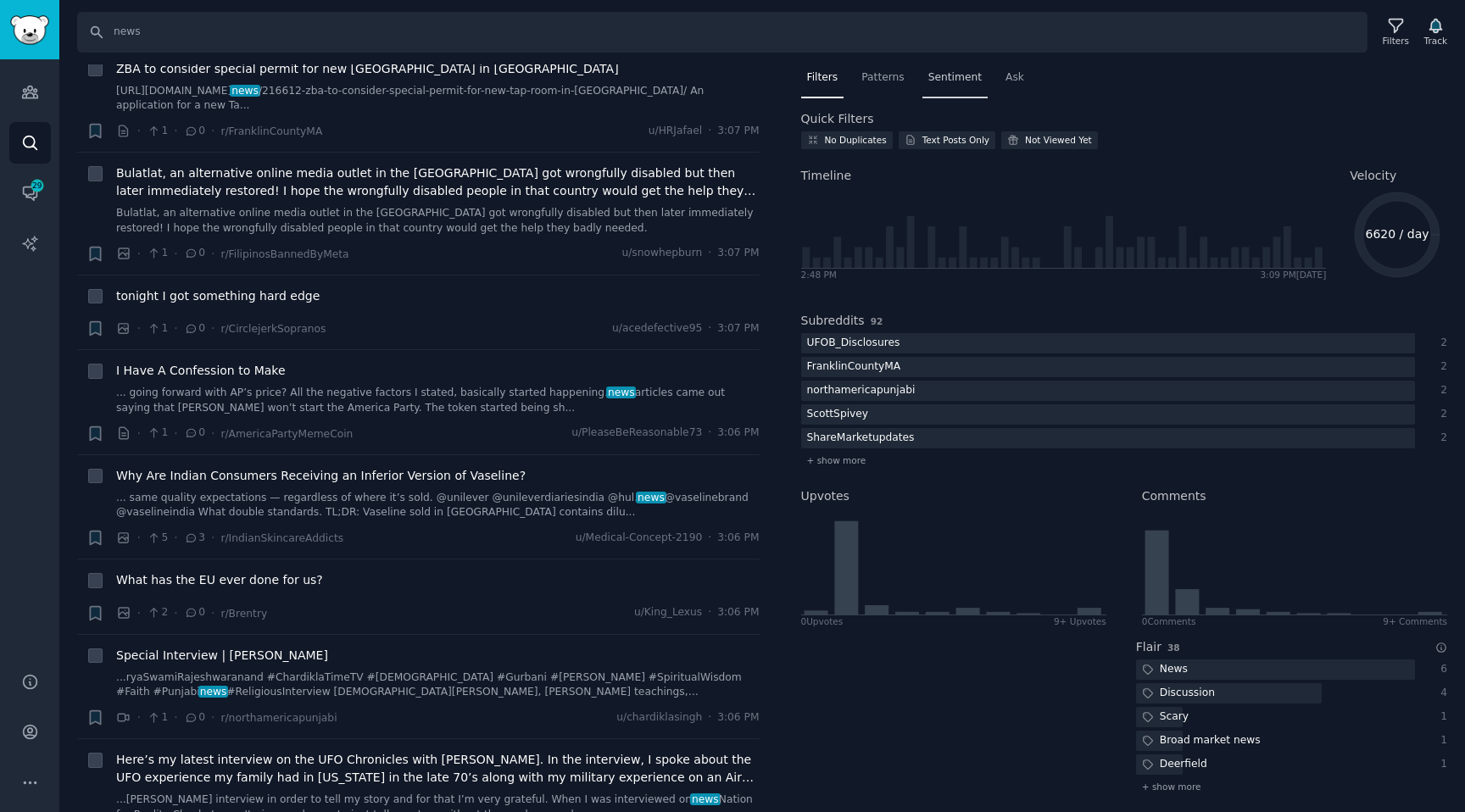
click at [955, 82] on span "Sentiment" at bounding box center [954, 78] width 53 height 15
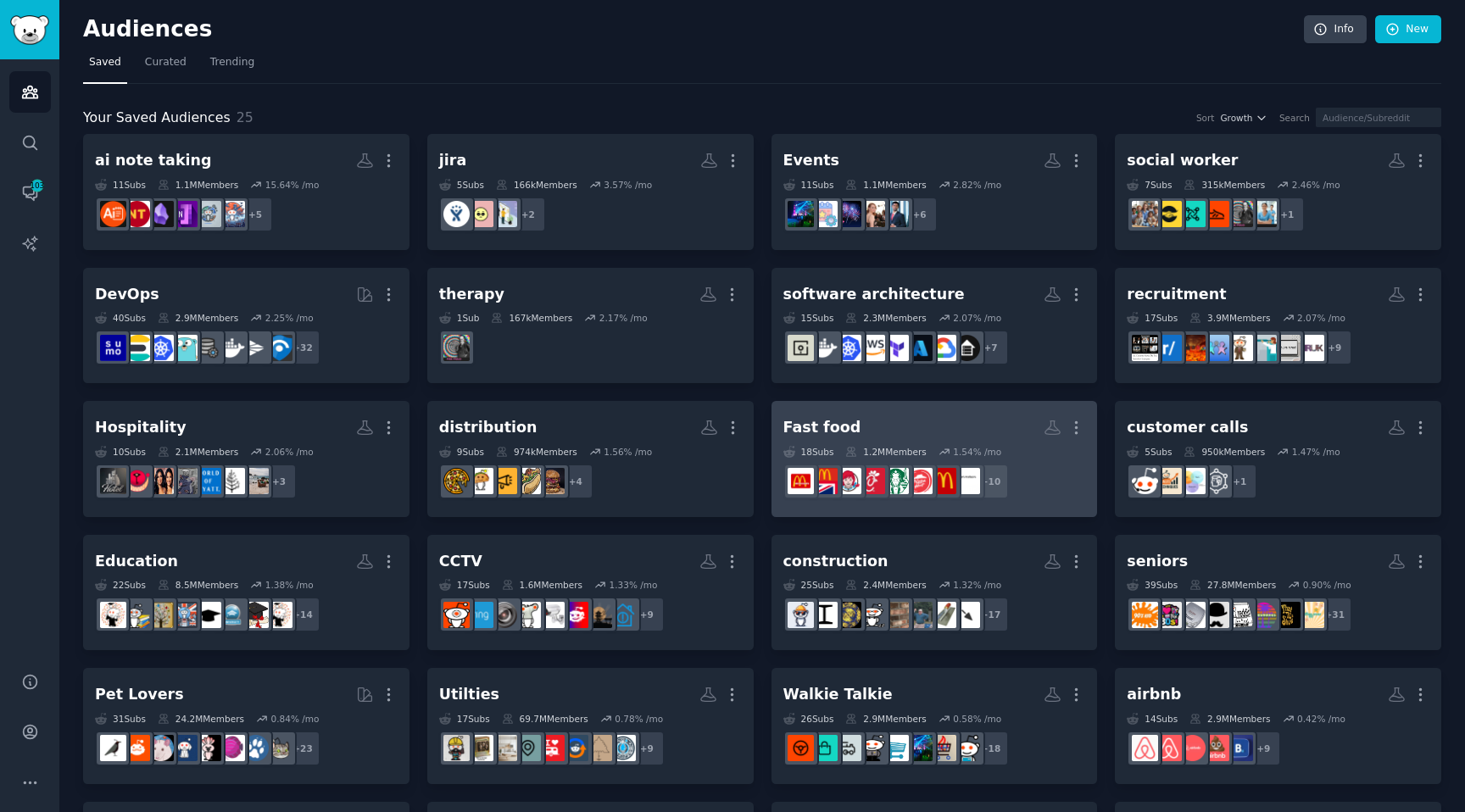
scroll to position [1, 0]
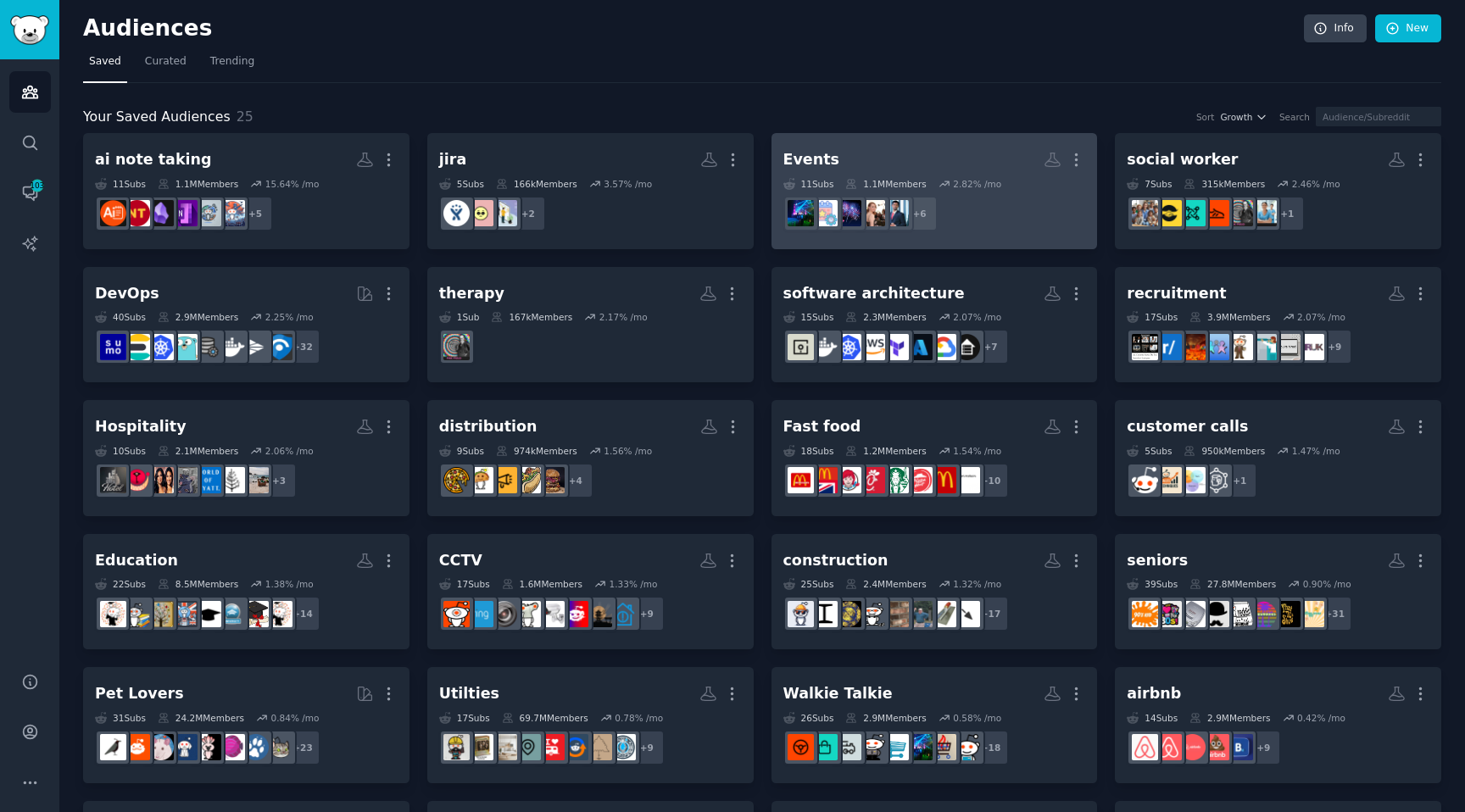
click at [944, 159] on h2 "Events More" at bounding box center [934, 160] width 303 height 30
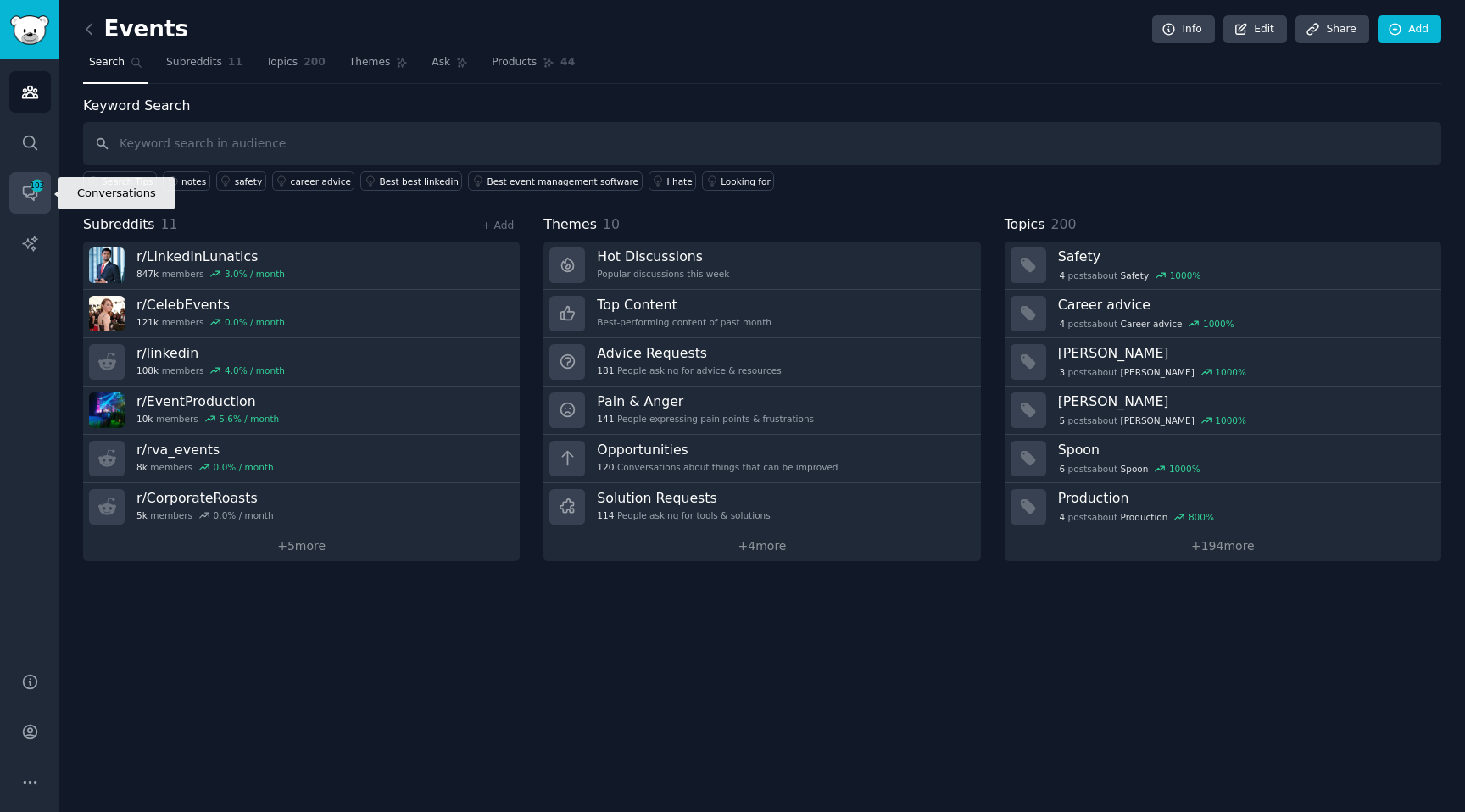
click at [31, 207] on link "Conversations 103" at bounding box center [31, 193] width 42 height 42
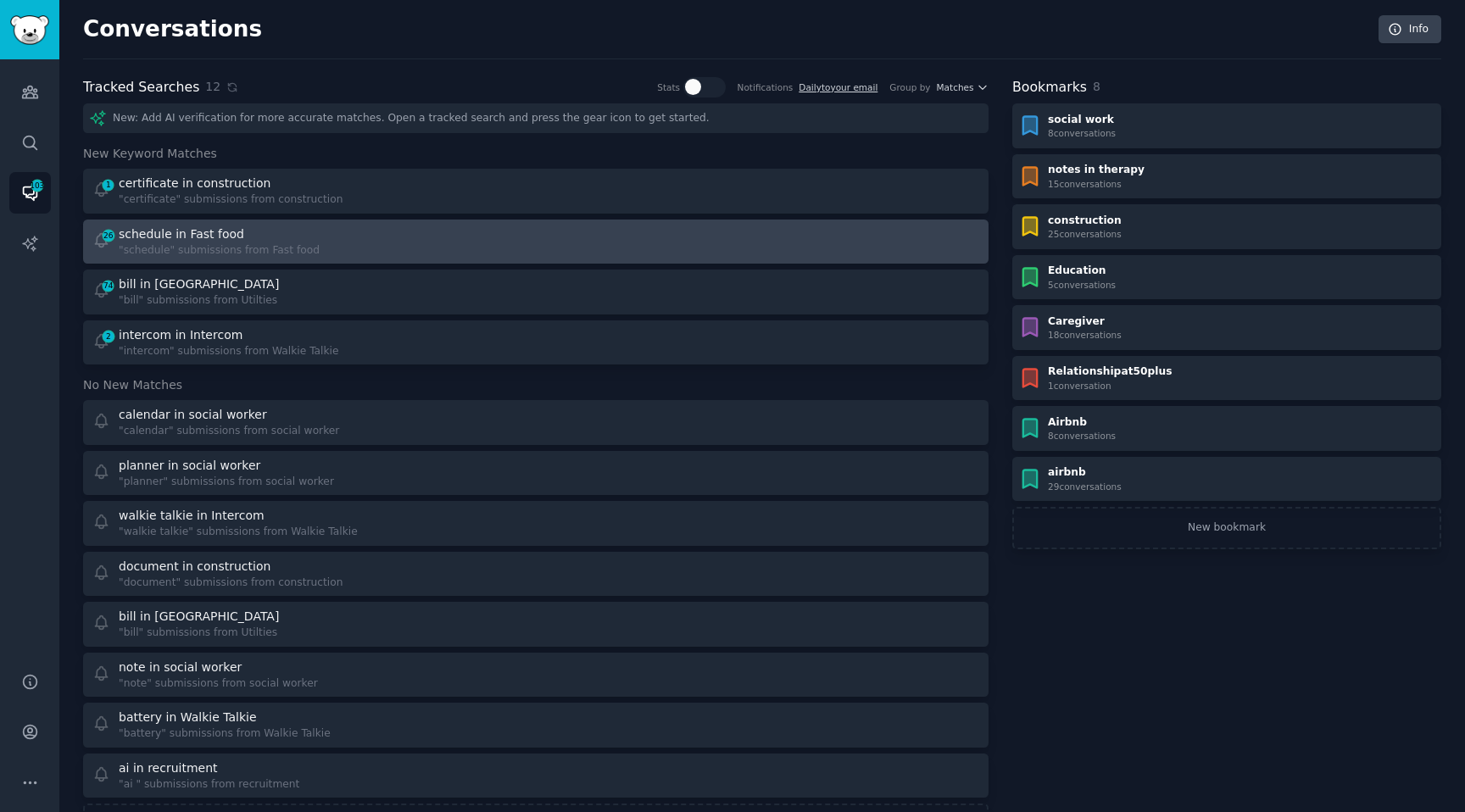
click at [263, 253] on div ""schedule" submissions from Fast food" at bounding box center [219, 251] width 201 height 15
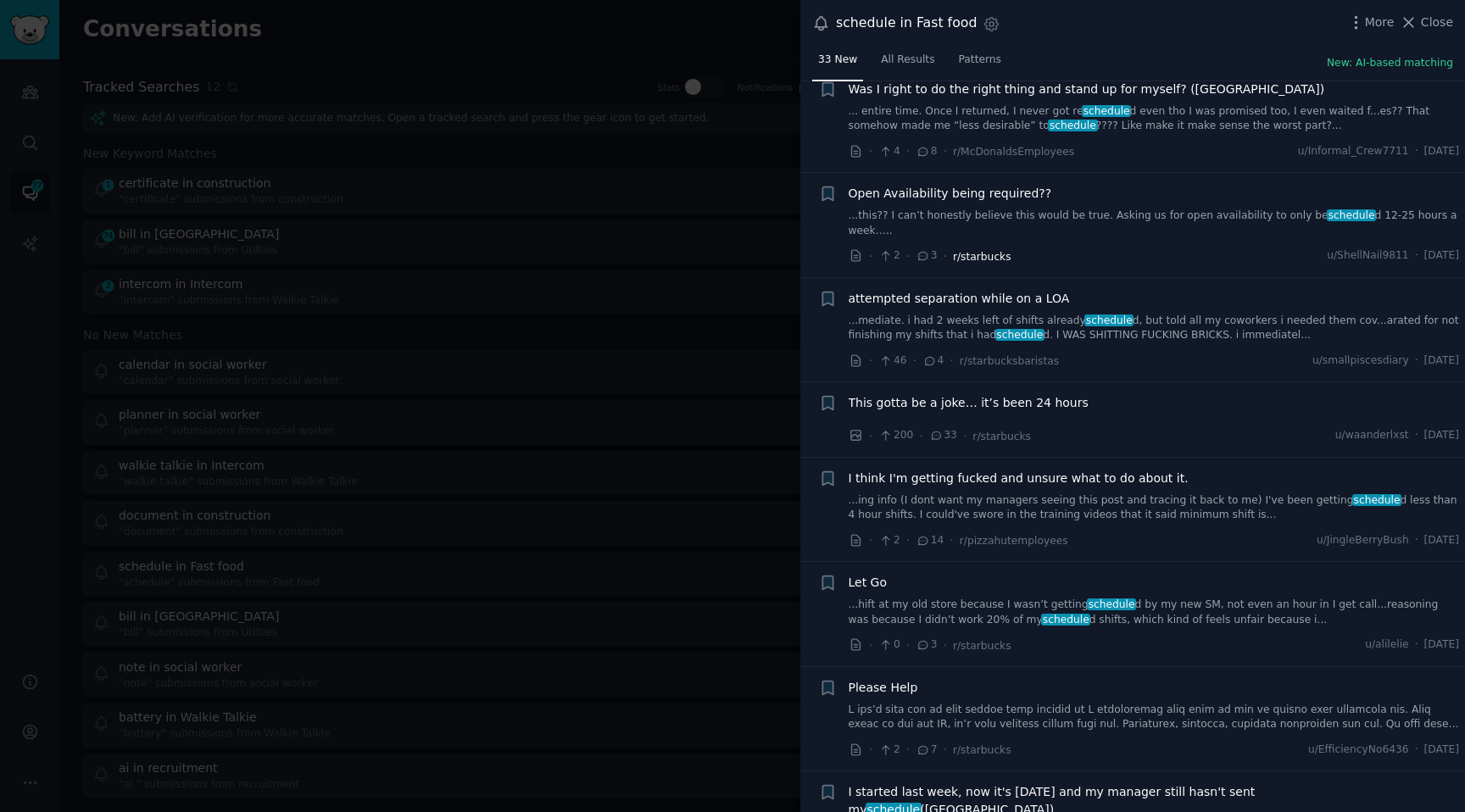
scroll to position [2691, 0]
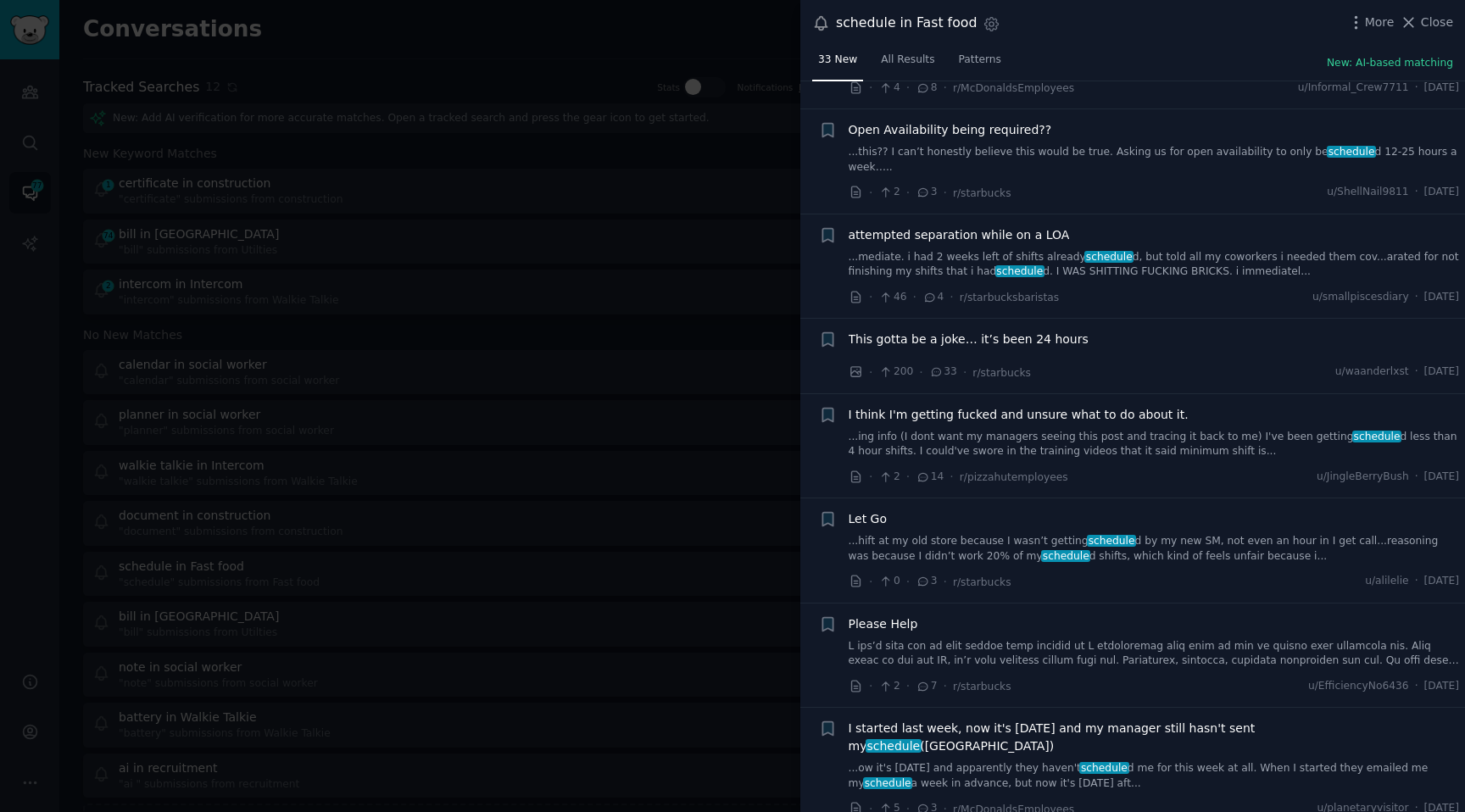
click at [544, 411] on div at bounding box center [732, 406] width 1465 height 812
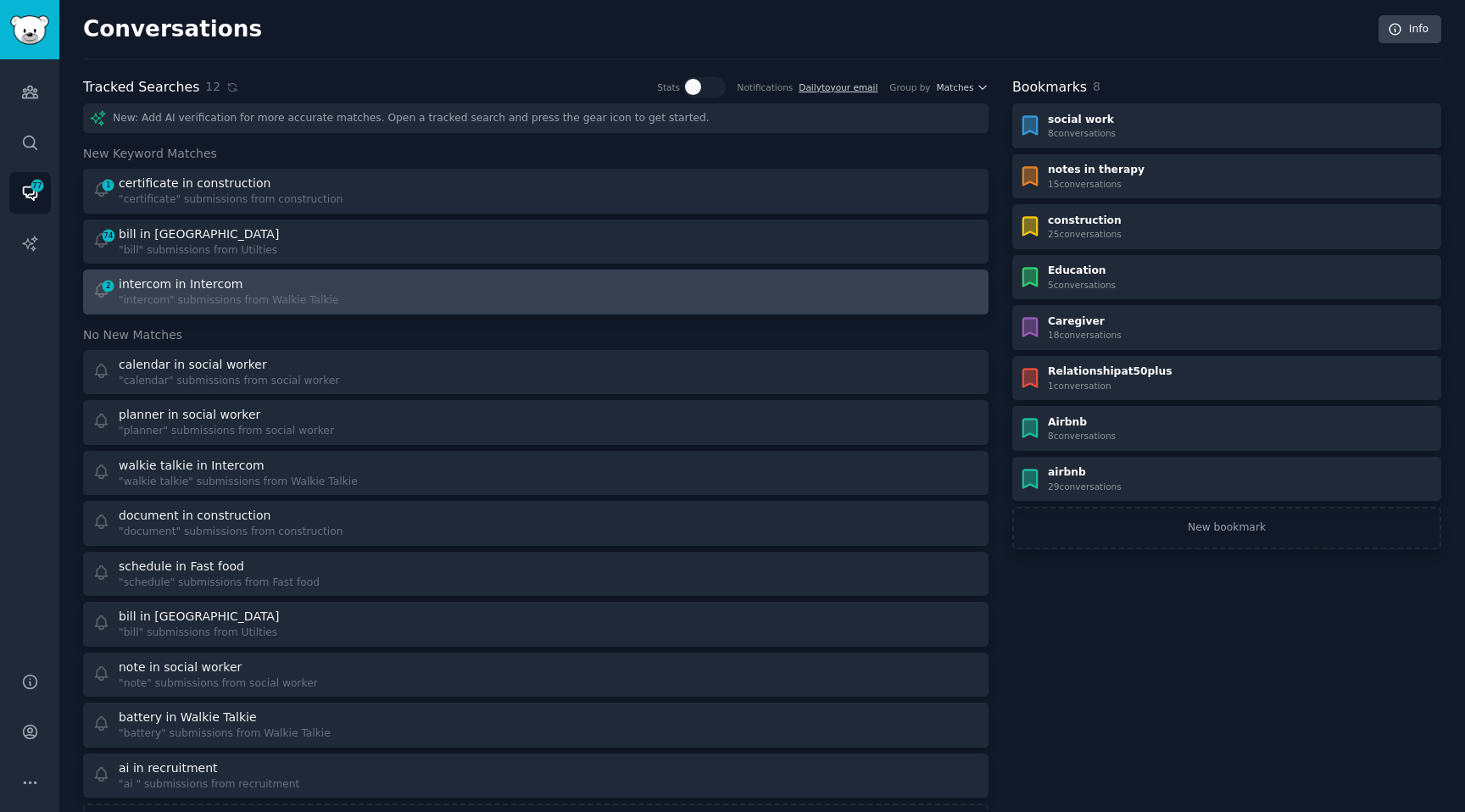
click at [233, 290] on div "intercom in Intercom" at bounding box center [229, 285] width 220 height 17
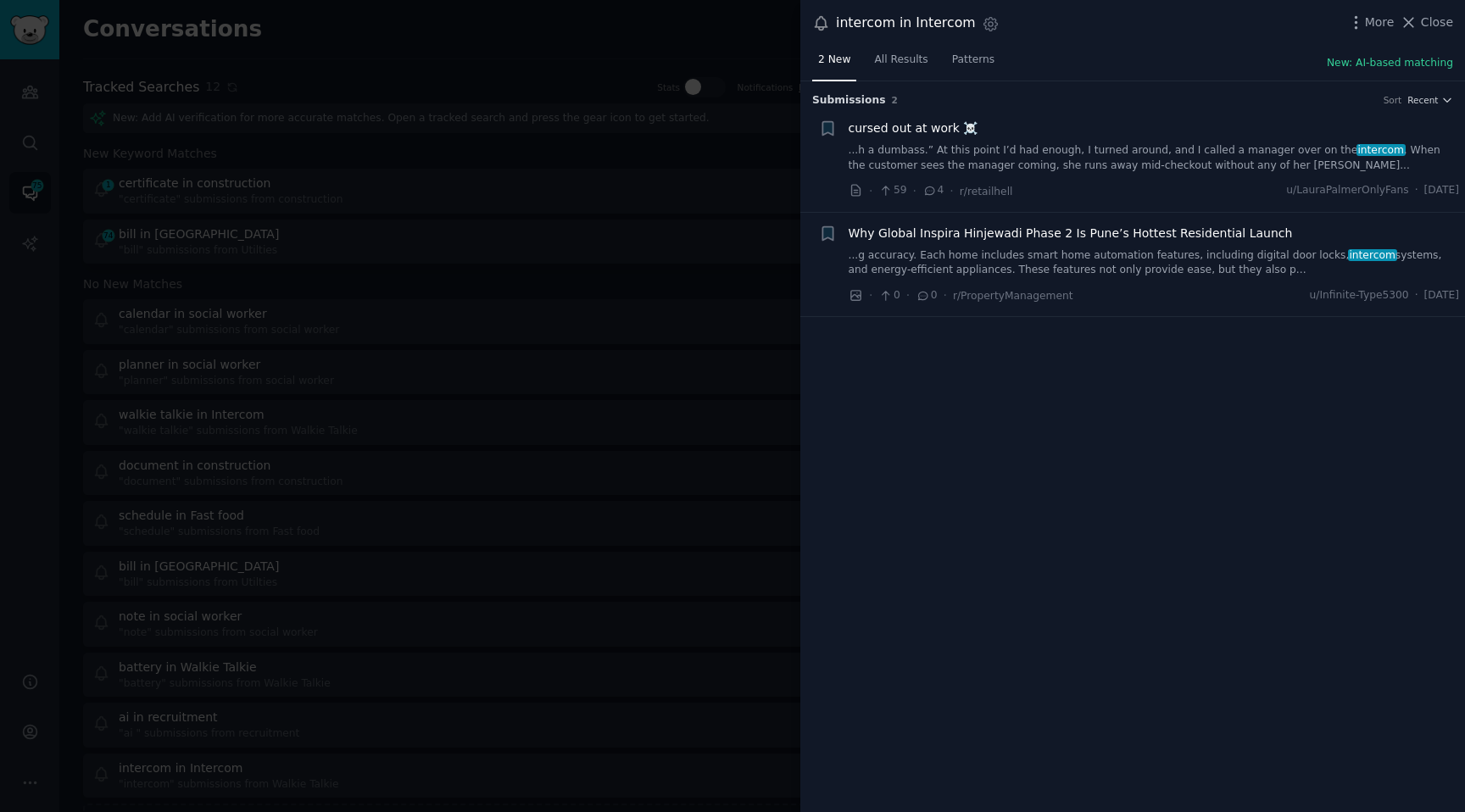
click at [453, 246] on div at bounding box center [732, 406] width 1465 height 812
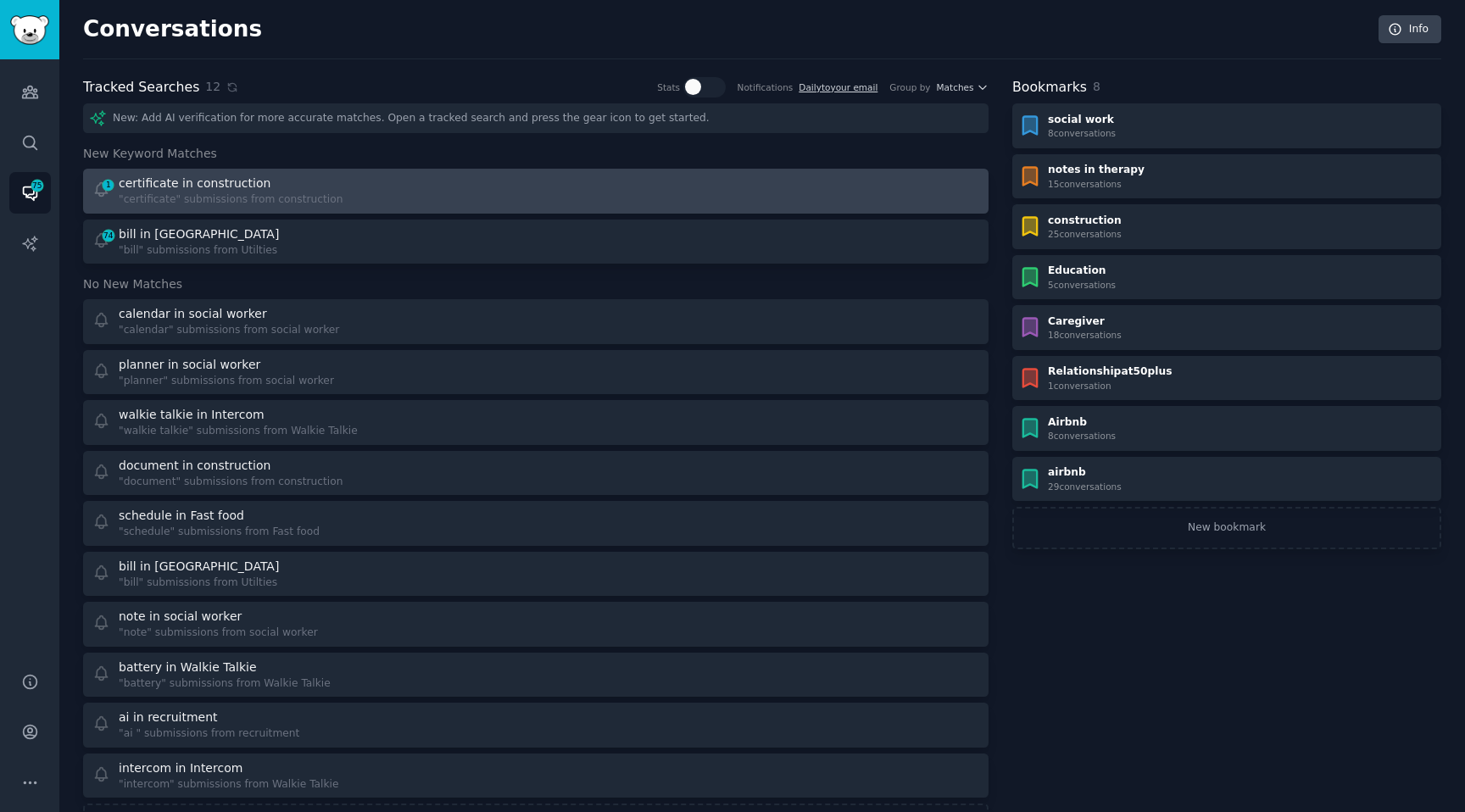
click at [203, 183] on div "certificate in construction" at bounding box center [195, 183] width 152 height 17
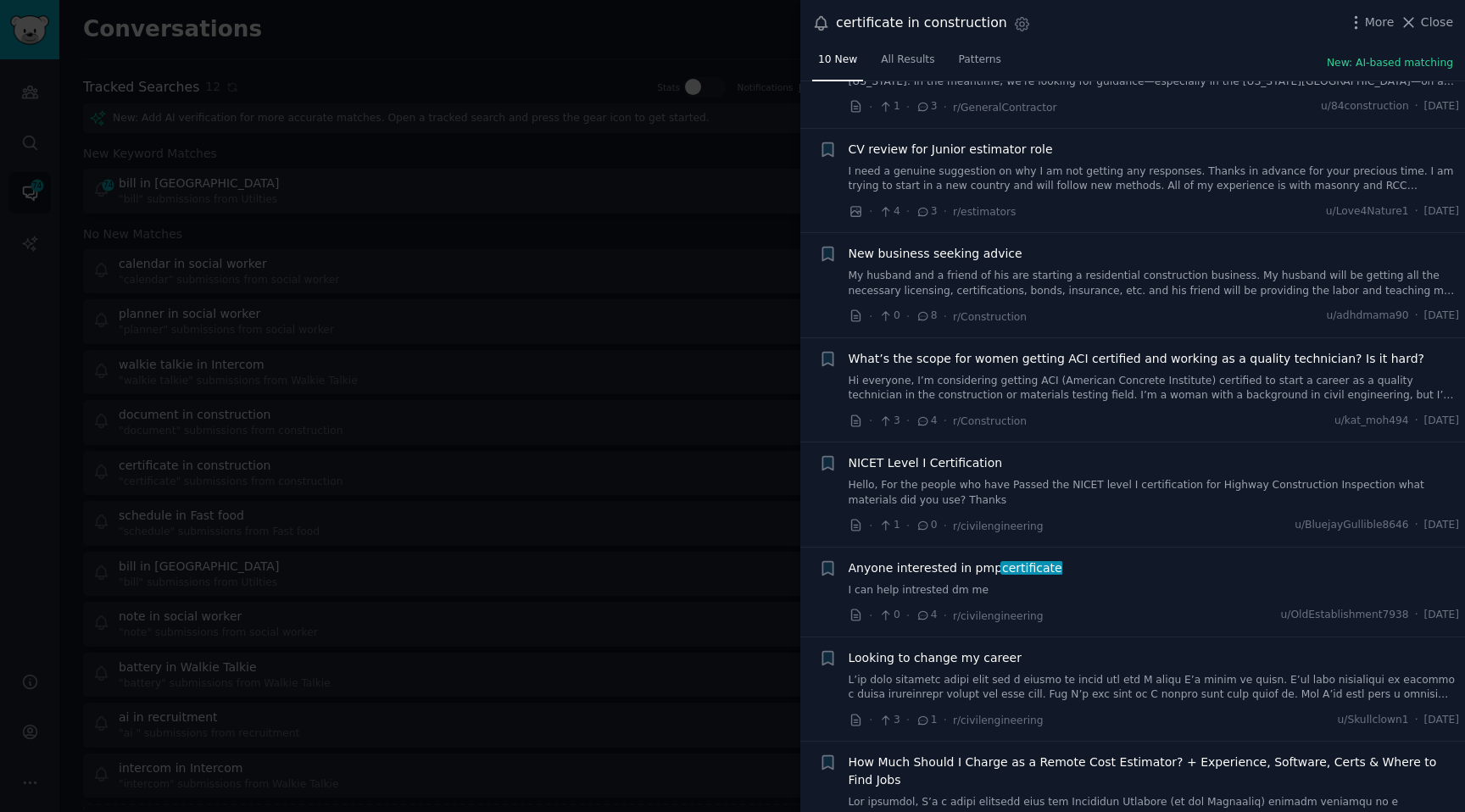
scroll to position [345, 0]
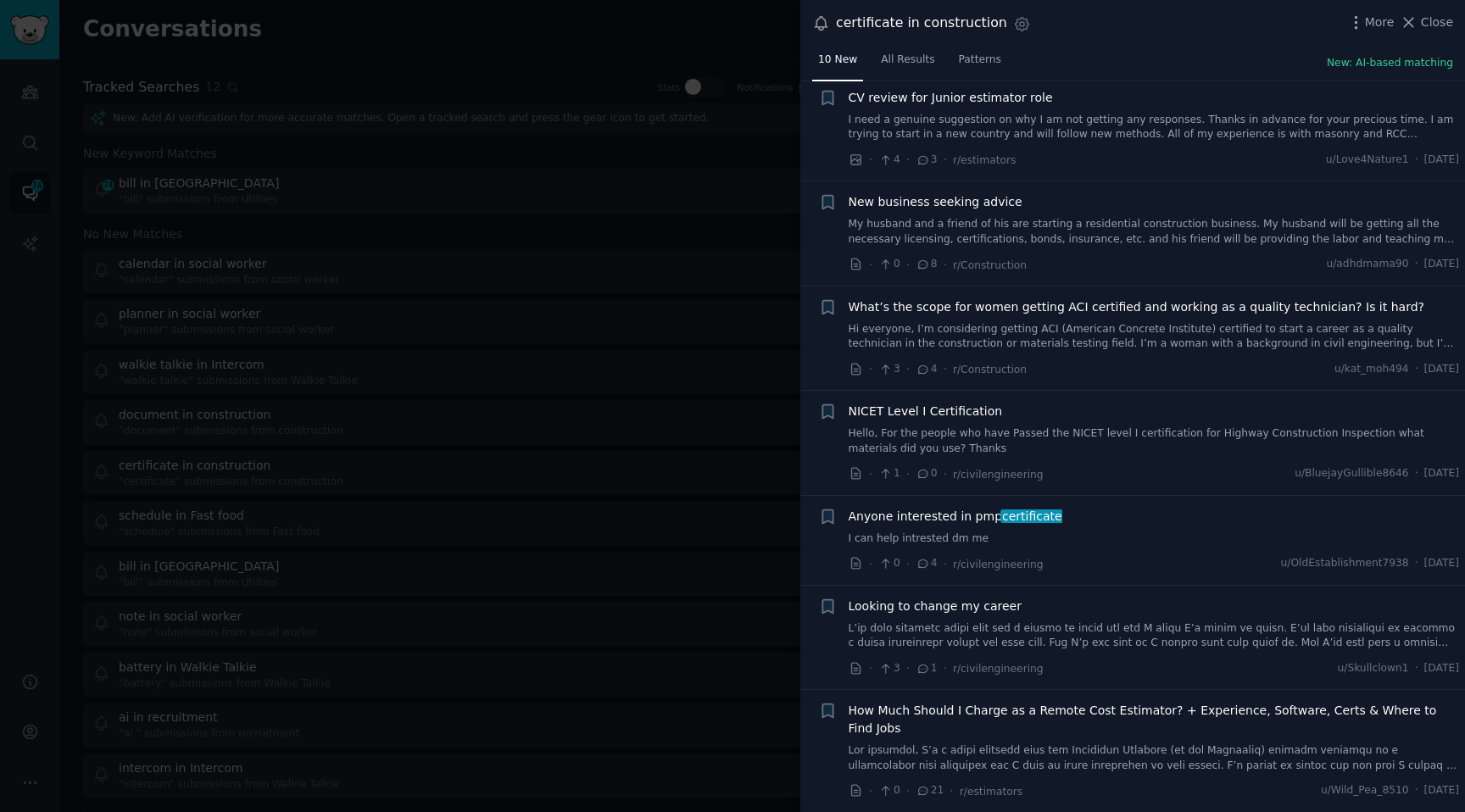
click at [479, 453] on div at bounding box center [732, 406] width 1465 height 812
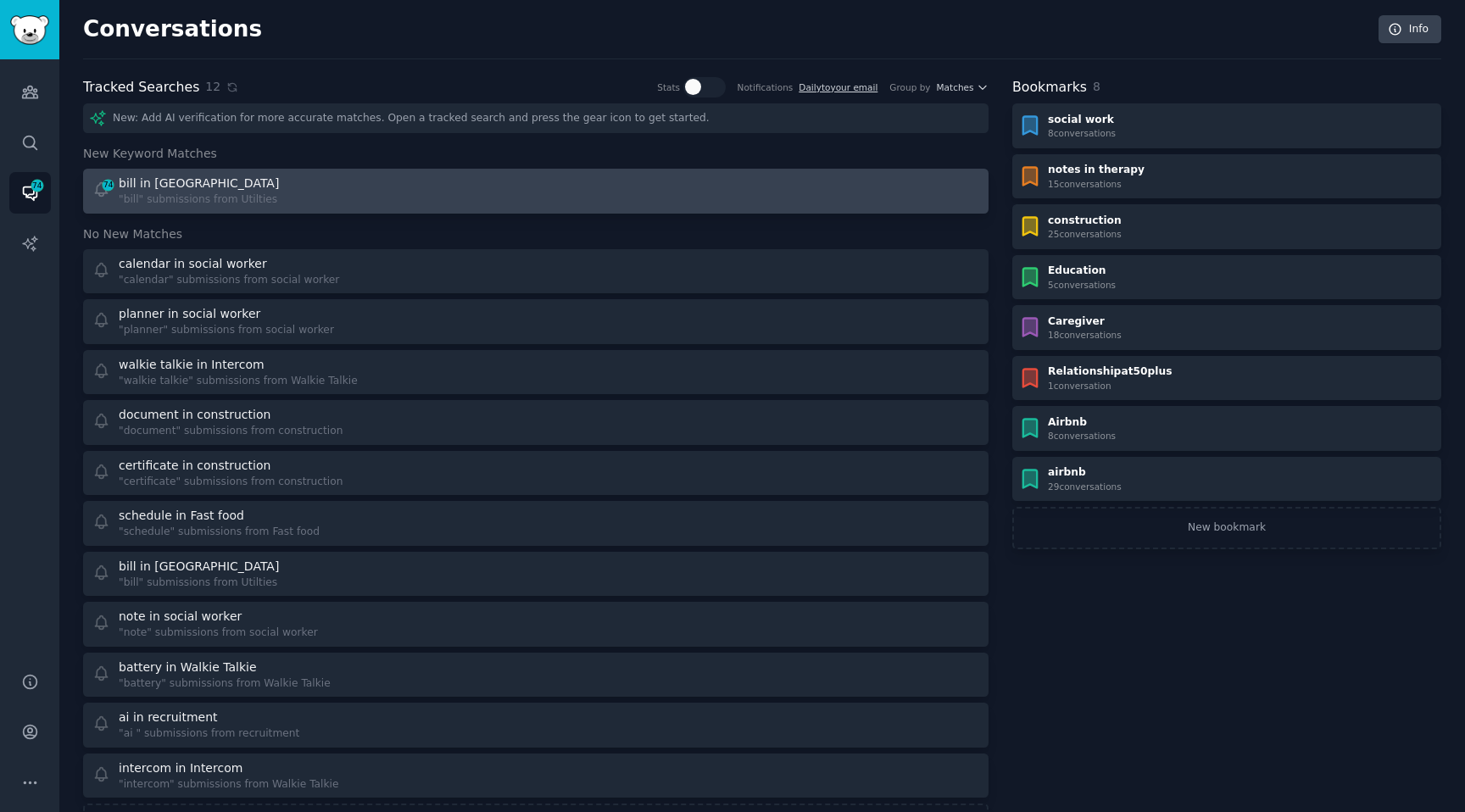
click at [198, 187] on div "bill in [GEOGRAPHIC_DATA]" at bounding box center [200, 183] width 163 height 17
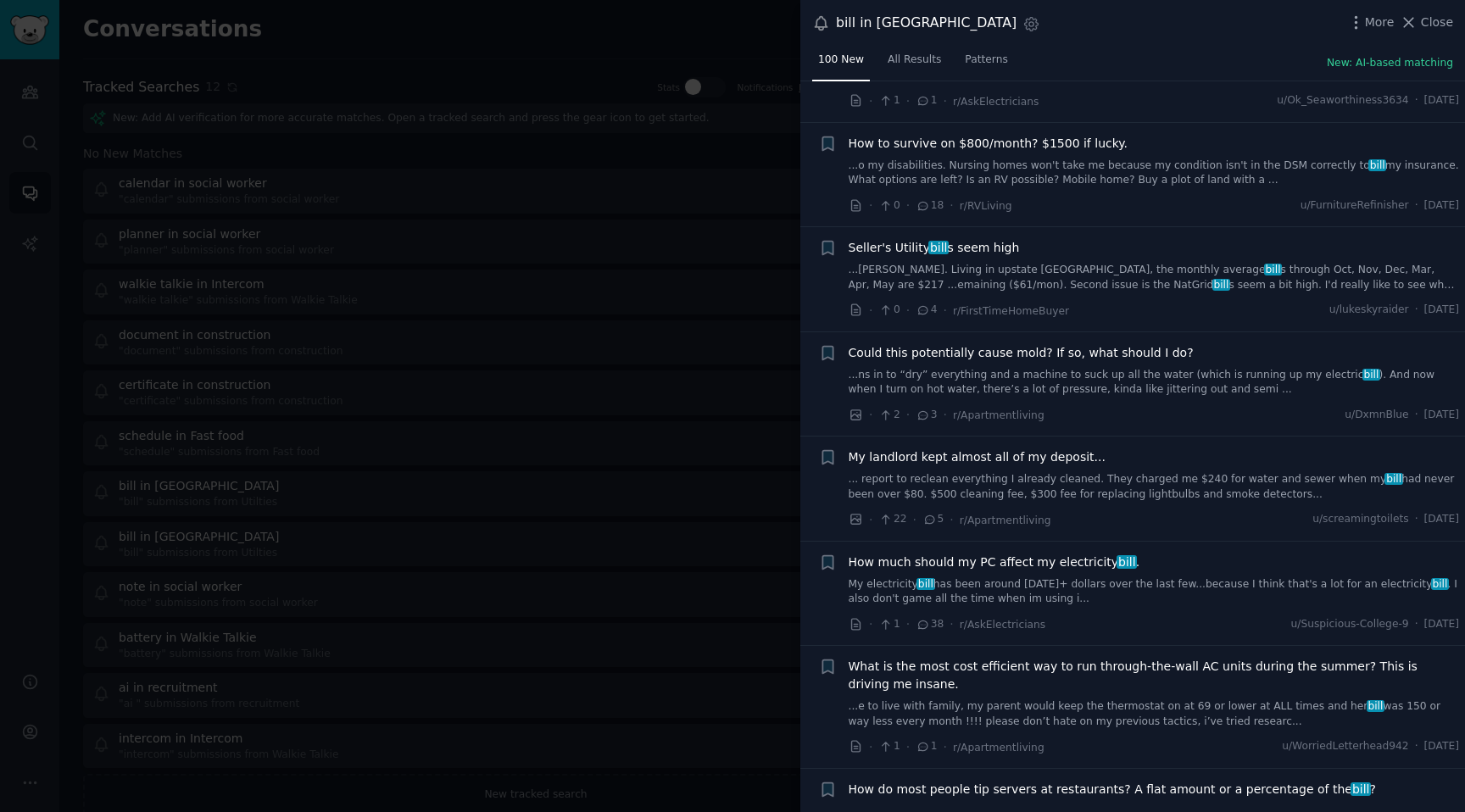
scroll to position [6092, 0]
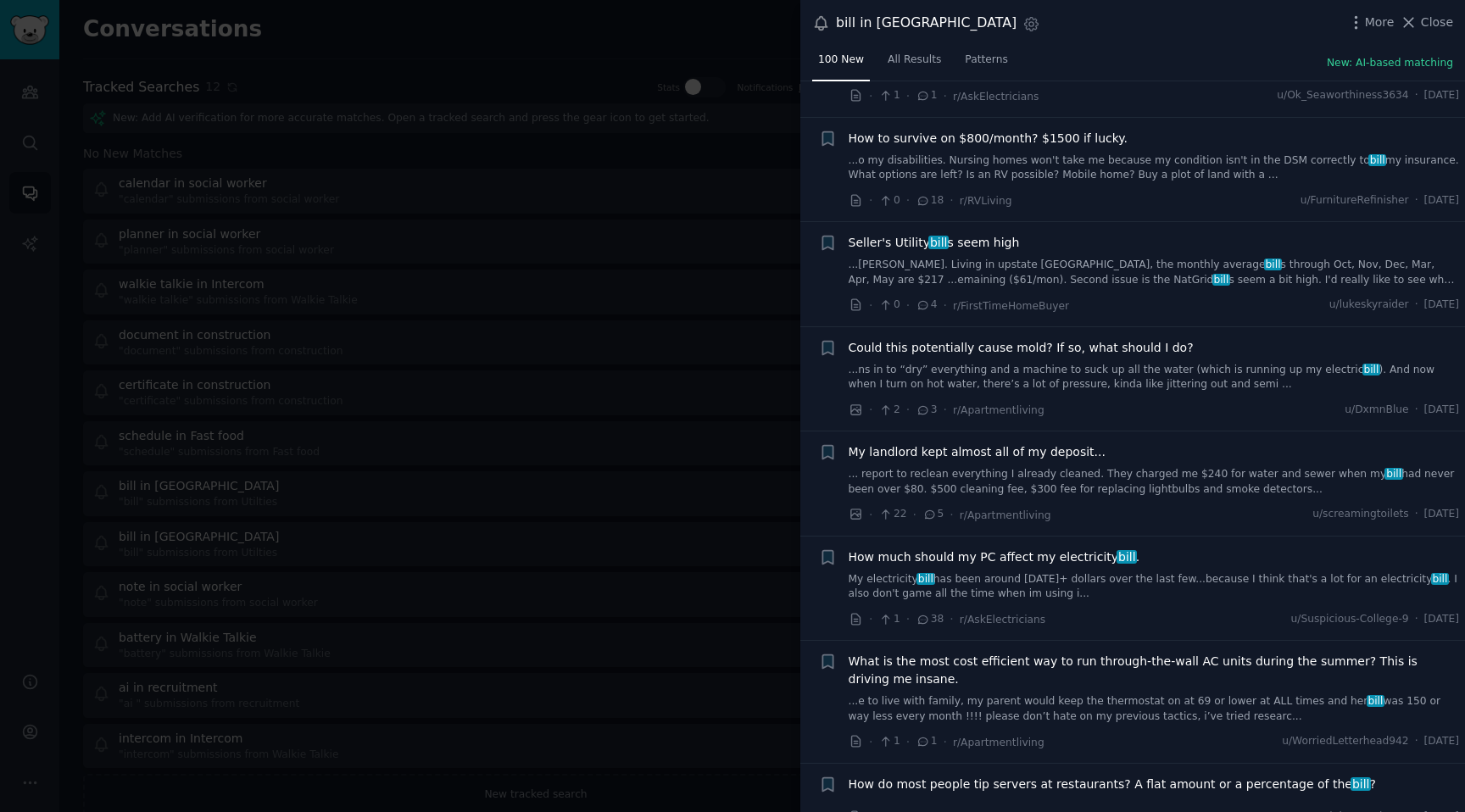
click at [437, 335] on div at bounding box center [732, 406] width 1465 height 812
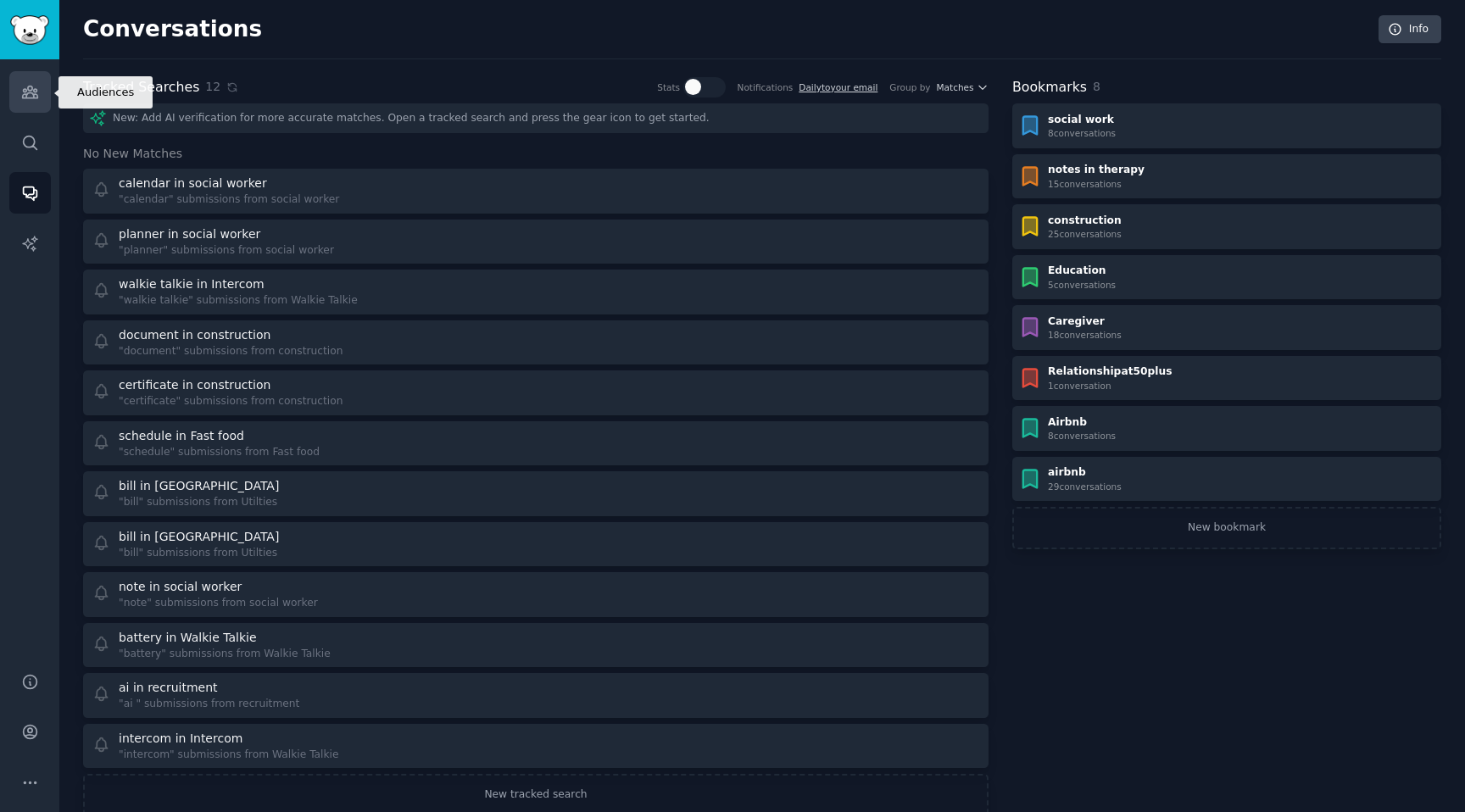
click at [21, 93] on icon "Sidebar" at bounding box center [30, 92] width 17 height 17
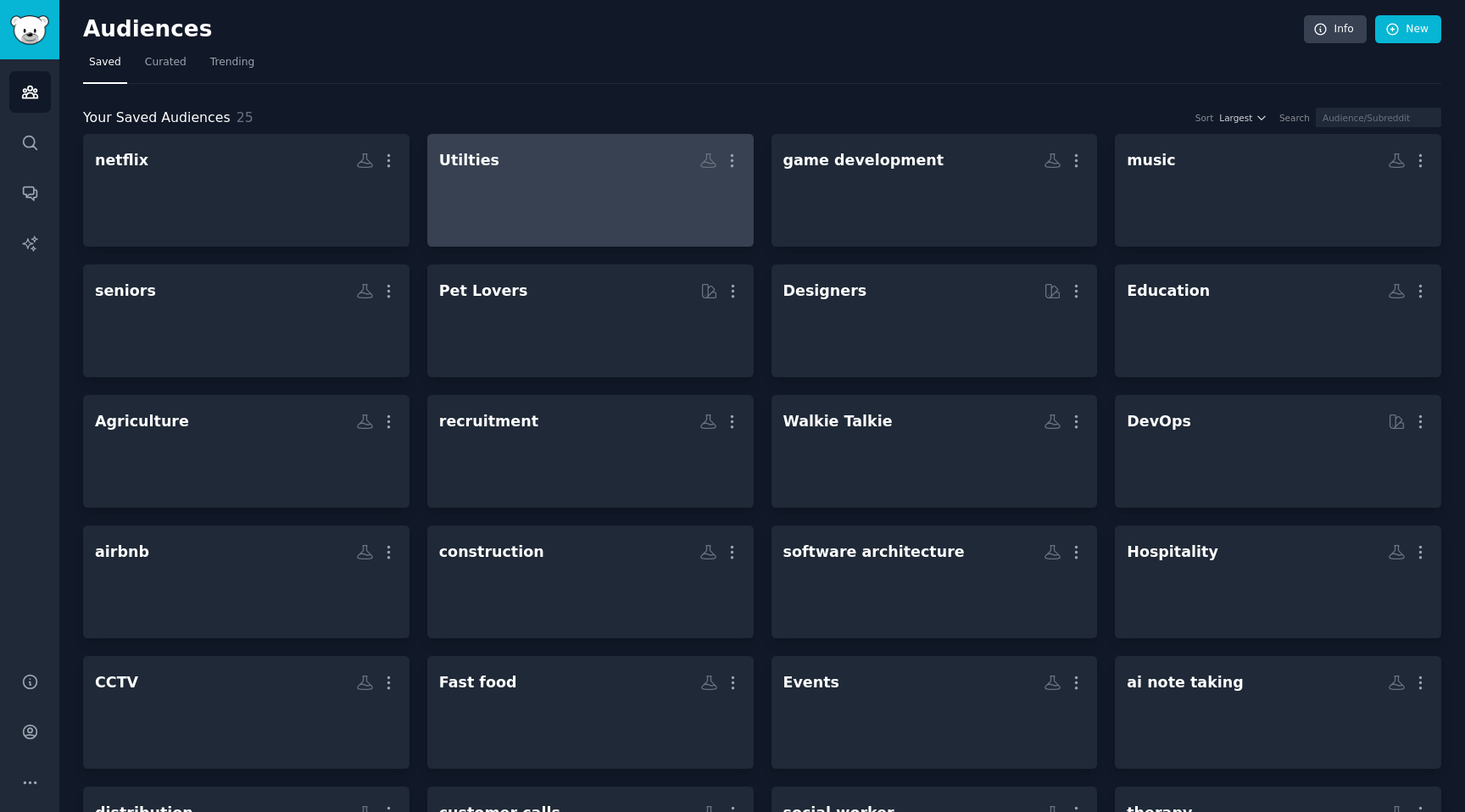
click at [637, 194] on div at bounding box center [590, 205] width 303 height 59
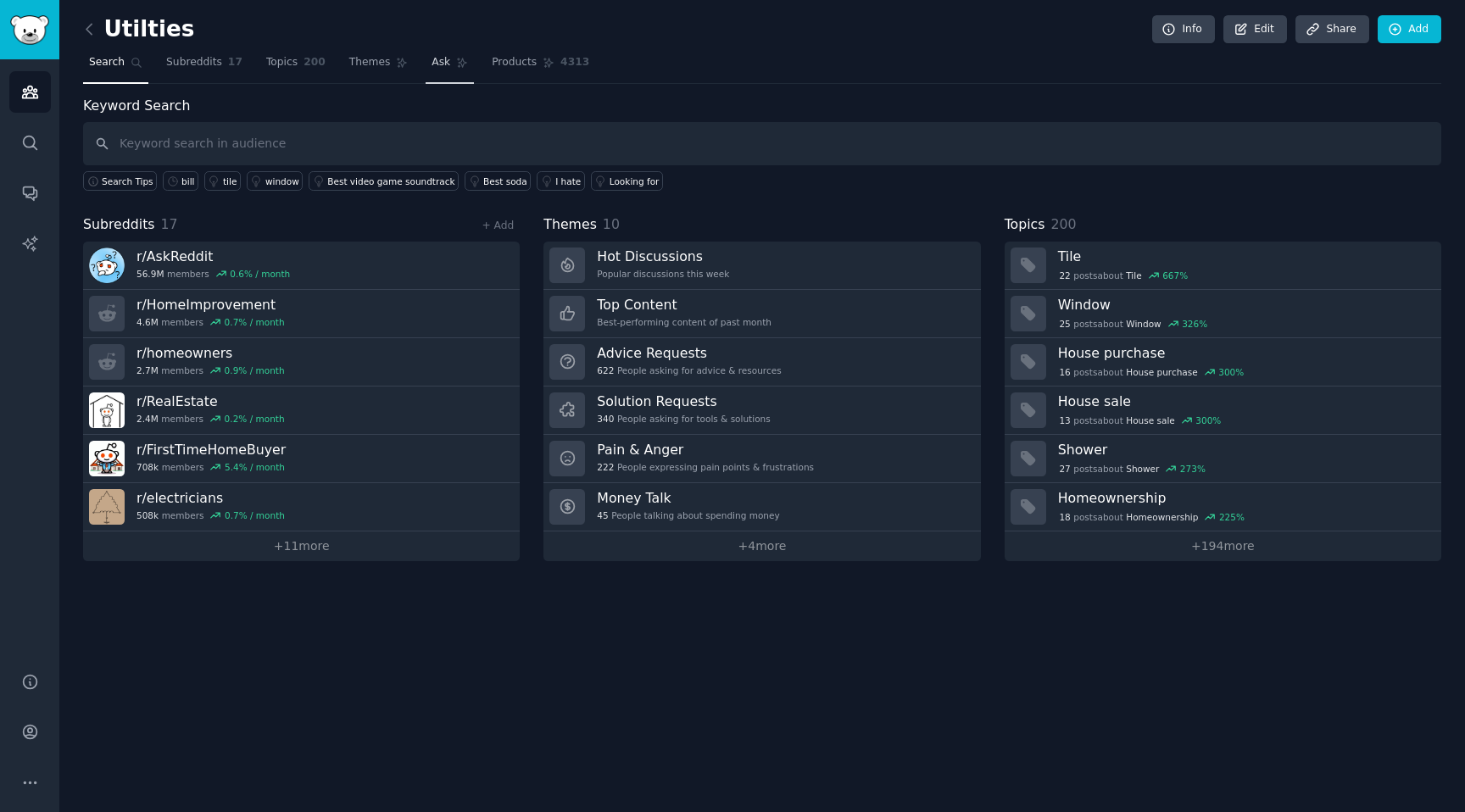
click at [436, 65] on span "Ask" at bounding box center [440, 62] width 18 height 15
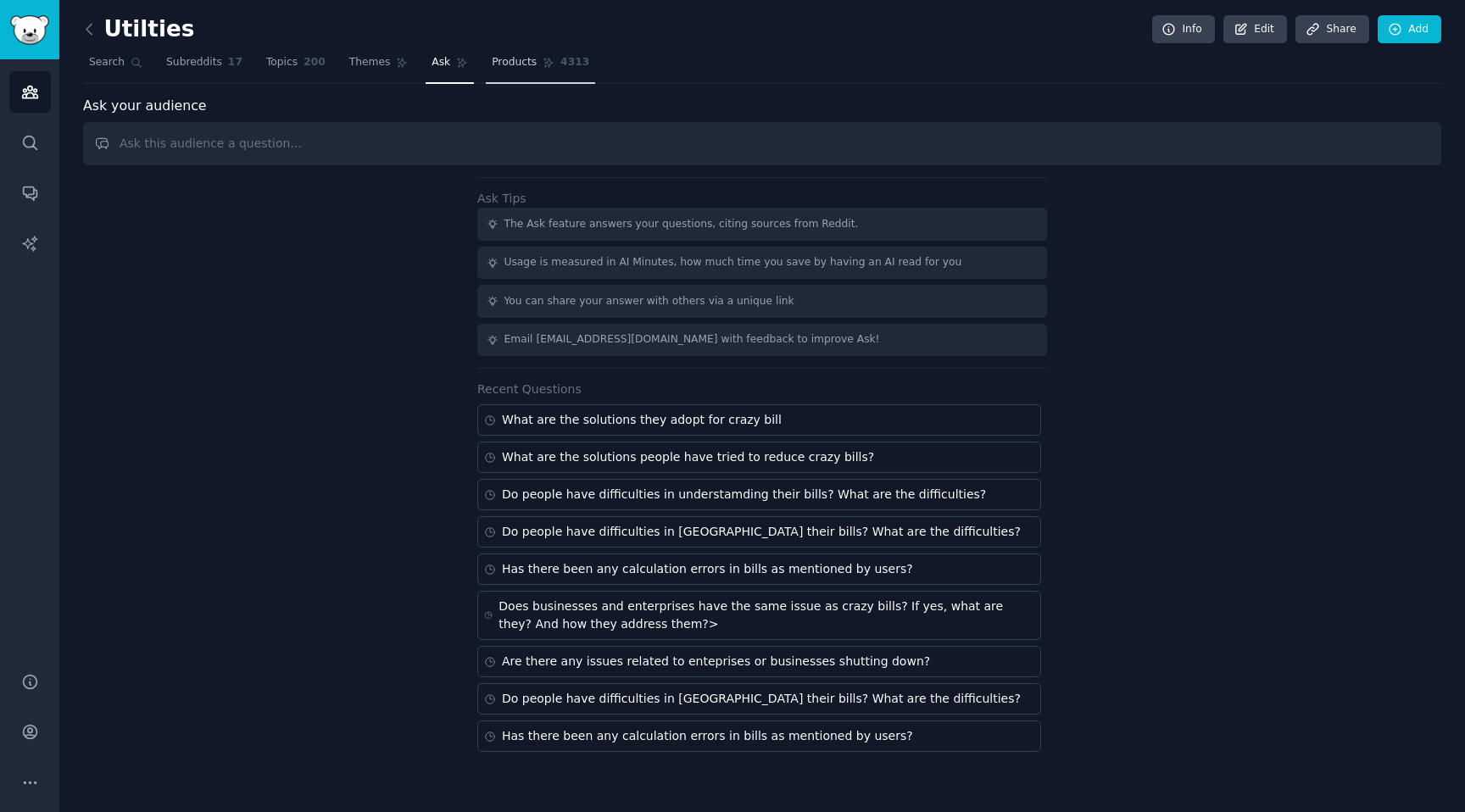
click at [512, 56] on span "Products" at bounding box center [513, 62] width 45 height 15
click at [570, 60] on span "4313" at bounding box center [574, 62] width 29 height 15
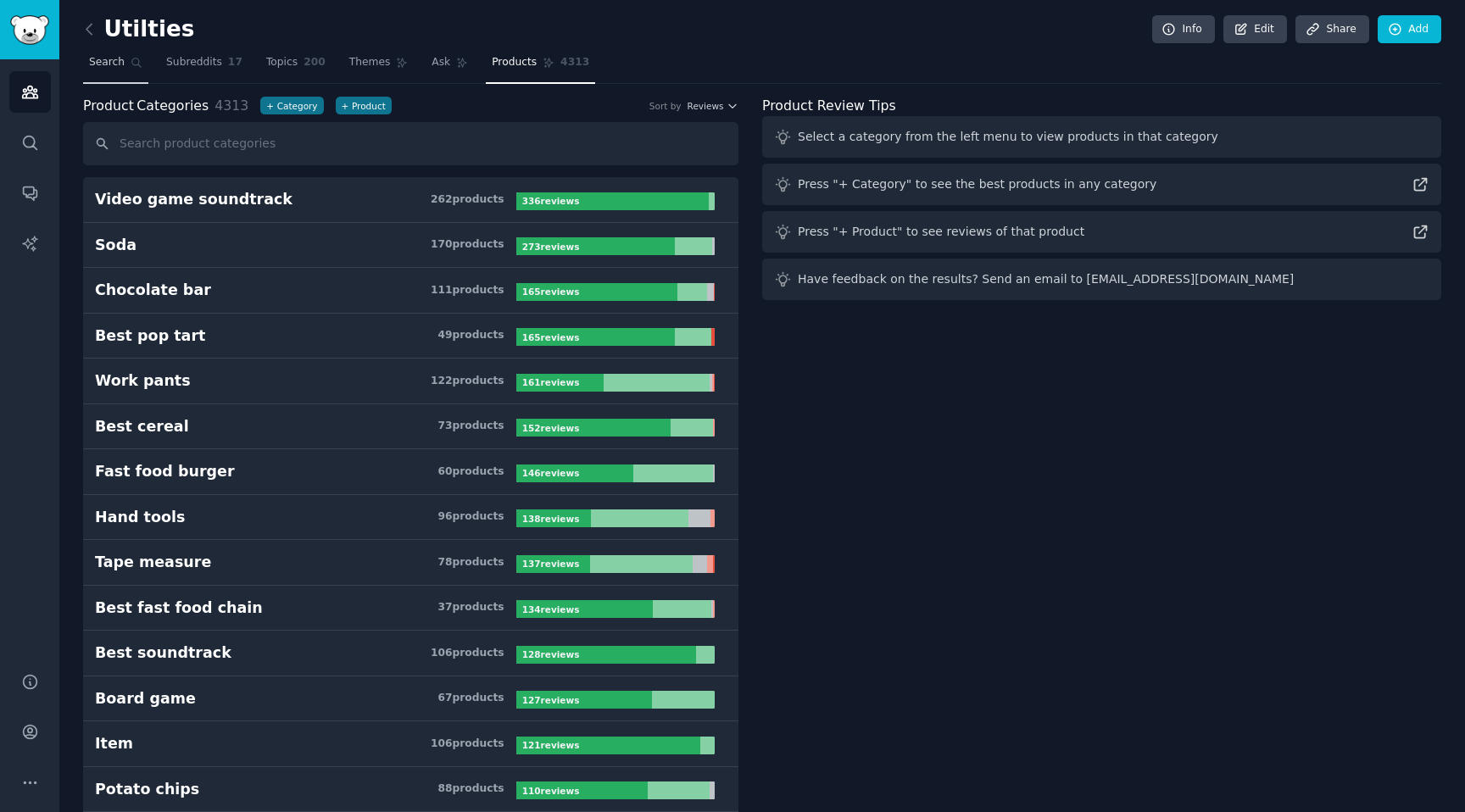
click at [116, 72] on link "Search" at bounding box center [115, 66] width 65 height 35
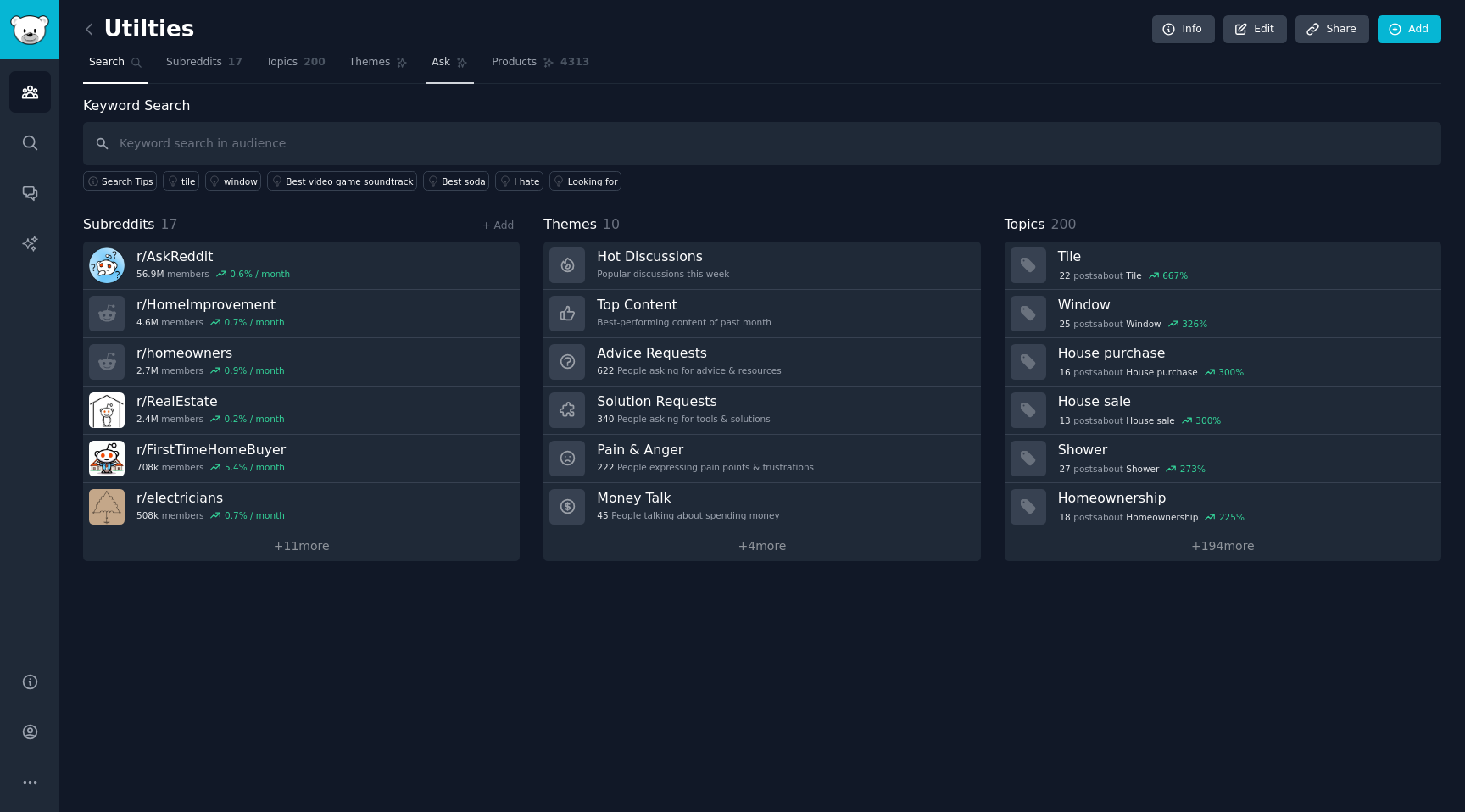
click at [447, 73] on link "Ask" at bounding box center [449, 66] width 48 height 35
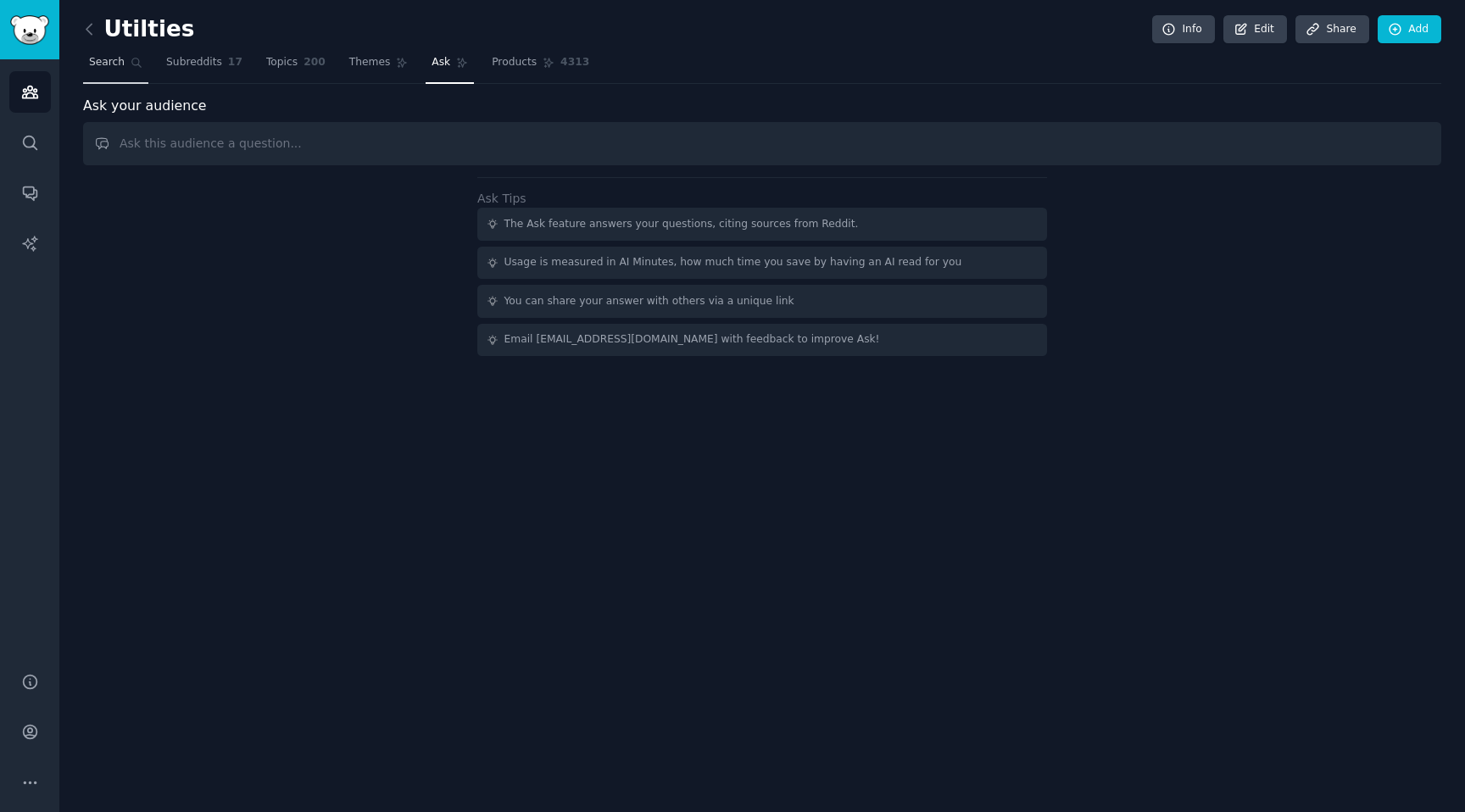
click at [146, 71] on link "Search" at bounding box center [115, 66] width 65 height 35
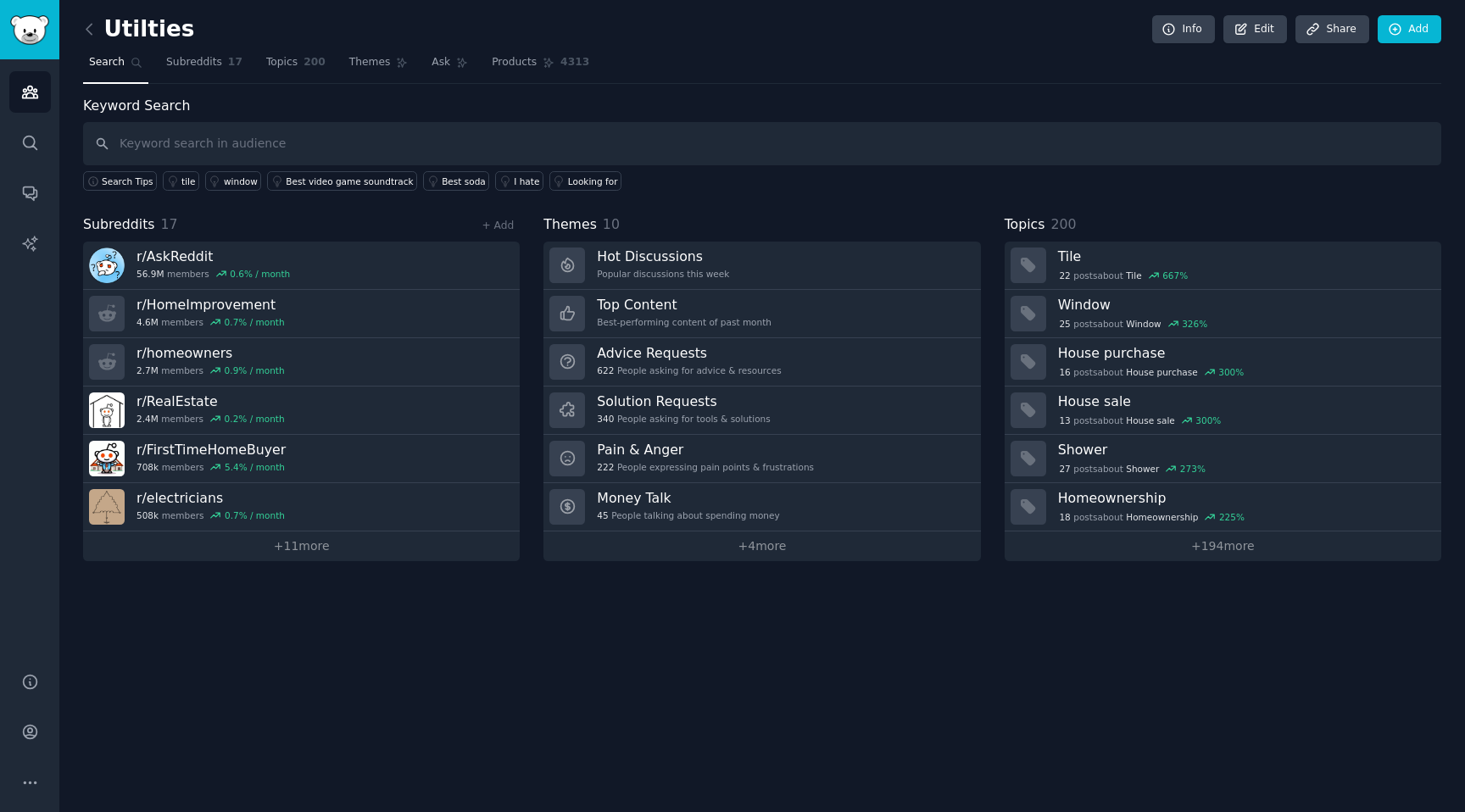
click at [239, 138] on input "text" at bounding box center [761, 144] width 1358 height 44
type input "bill"
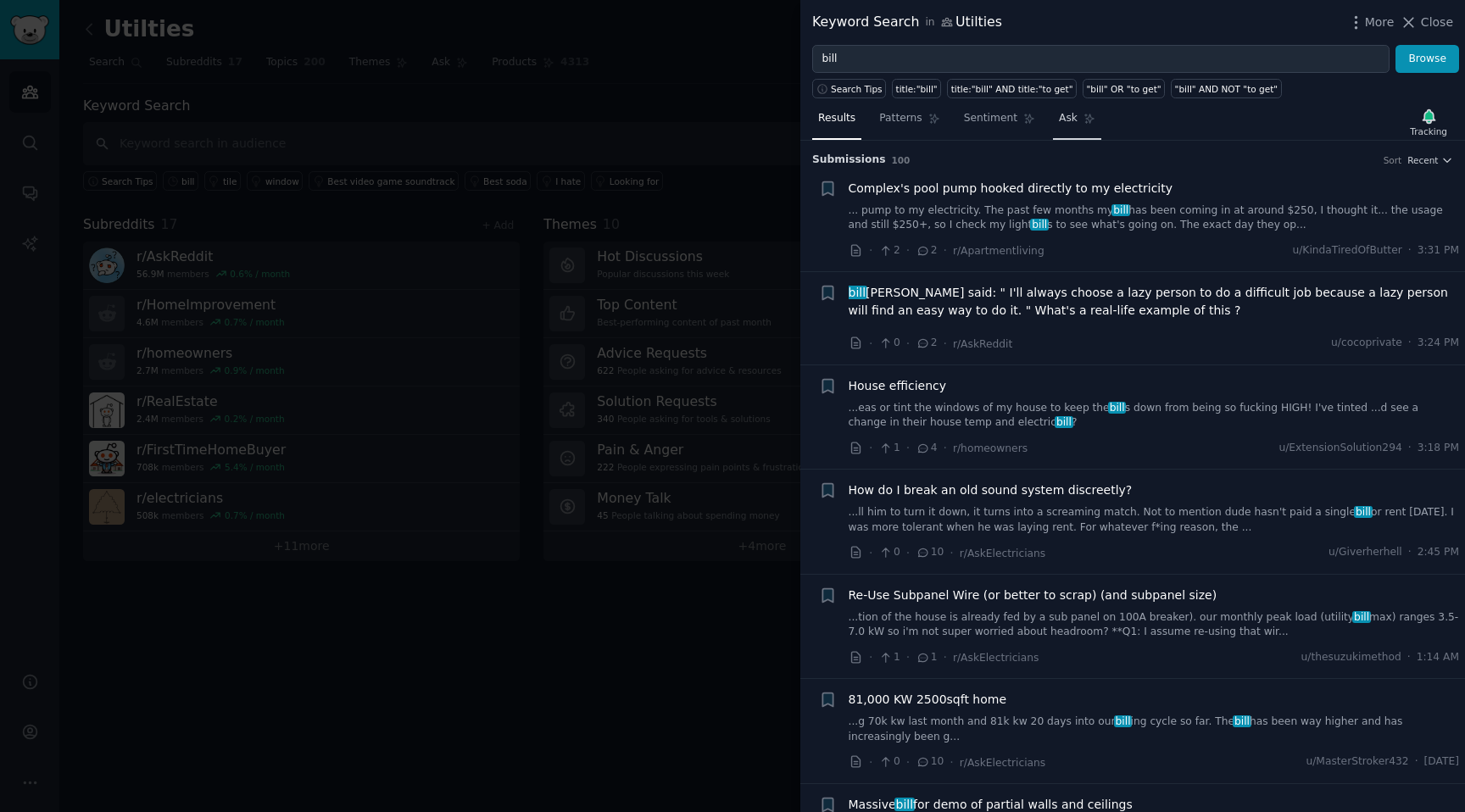
click at [1059, 117] on span "Ask" at bounding box center [1068, 118] width 18 height 15
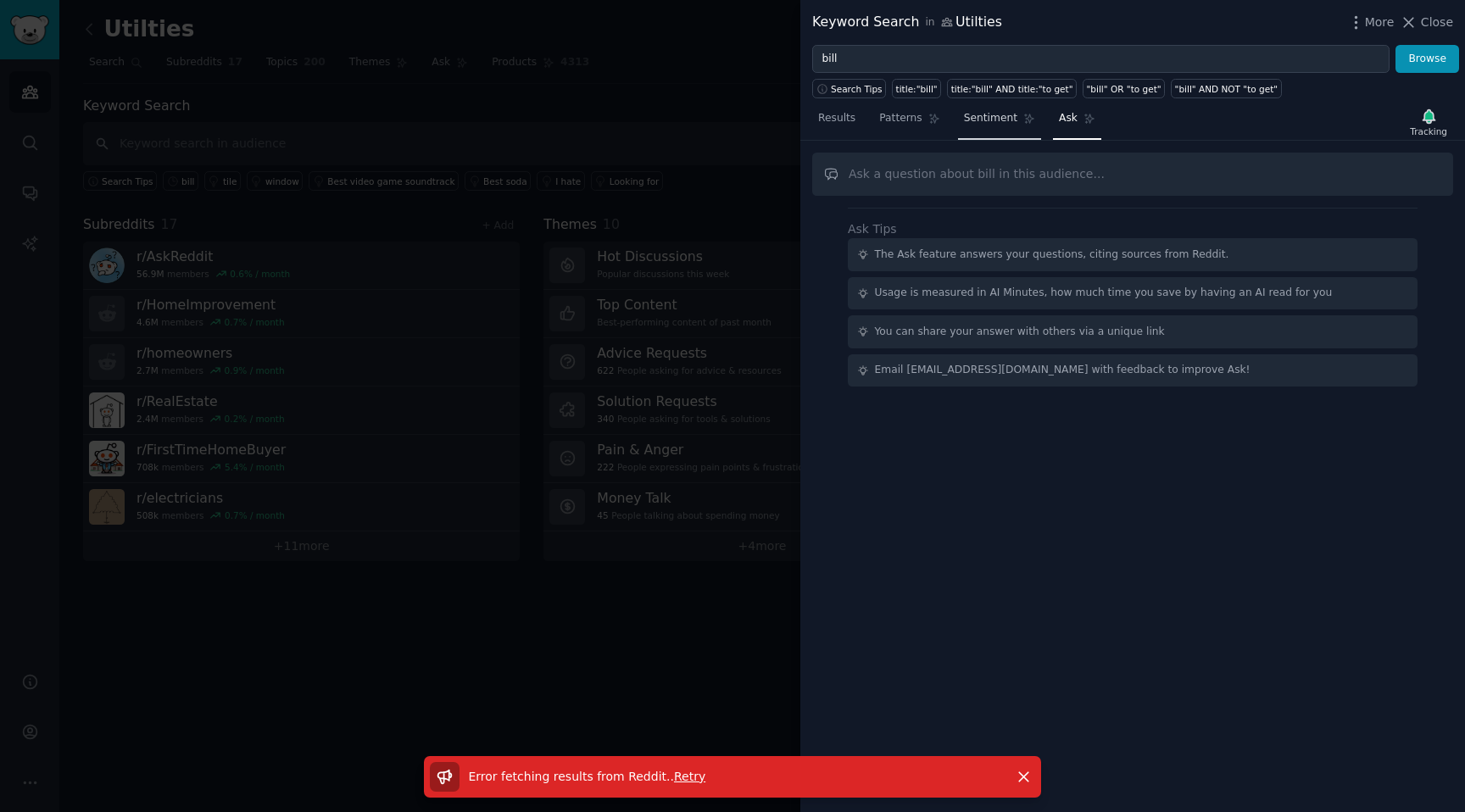
click at [992, 122] on span "Sentiment" at bounding box center [990, 118] width 53 height 15
